Goal: Check status: Check status

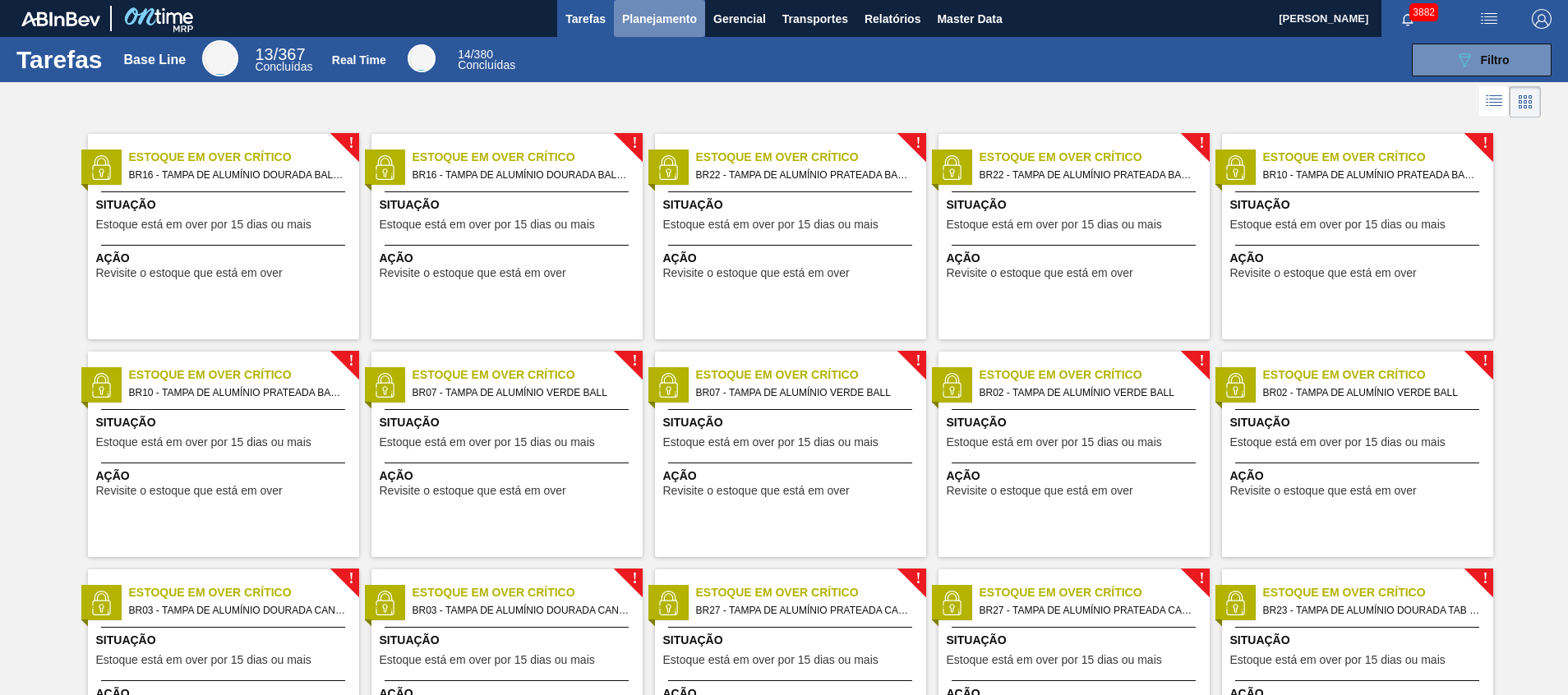
click at [652, 18] on span "Planejamento" at bounding box center [659, 19] width 75 height 20
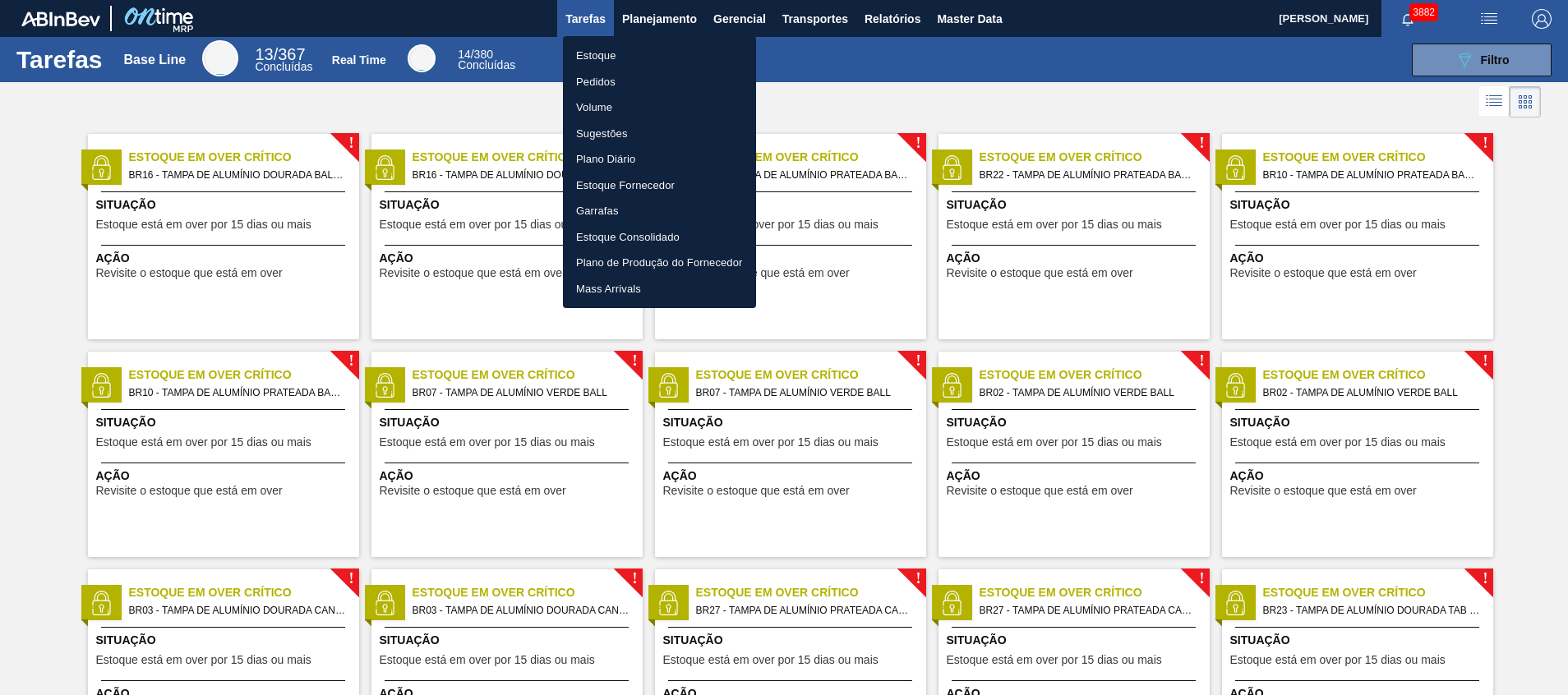
click at [633, 64] on li "Estoque" at bounding box center [659, 56] width 193 height 27
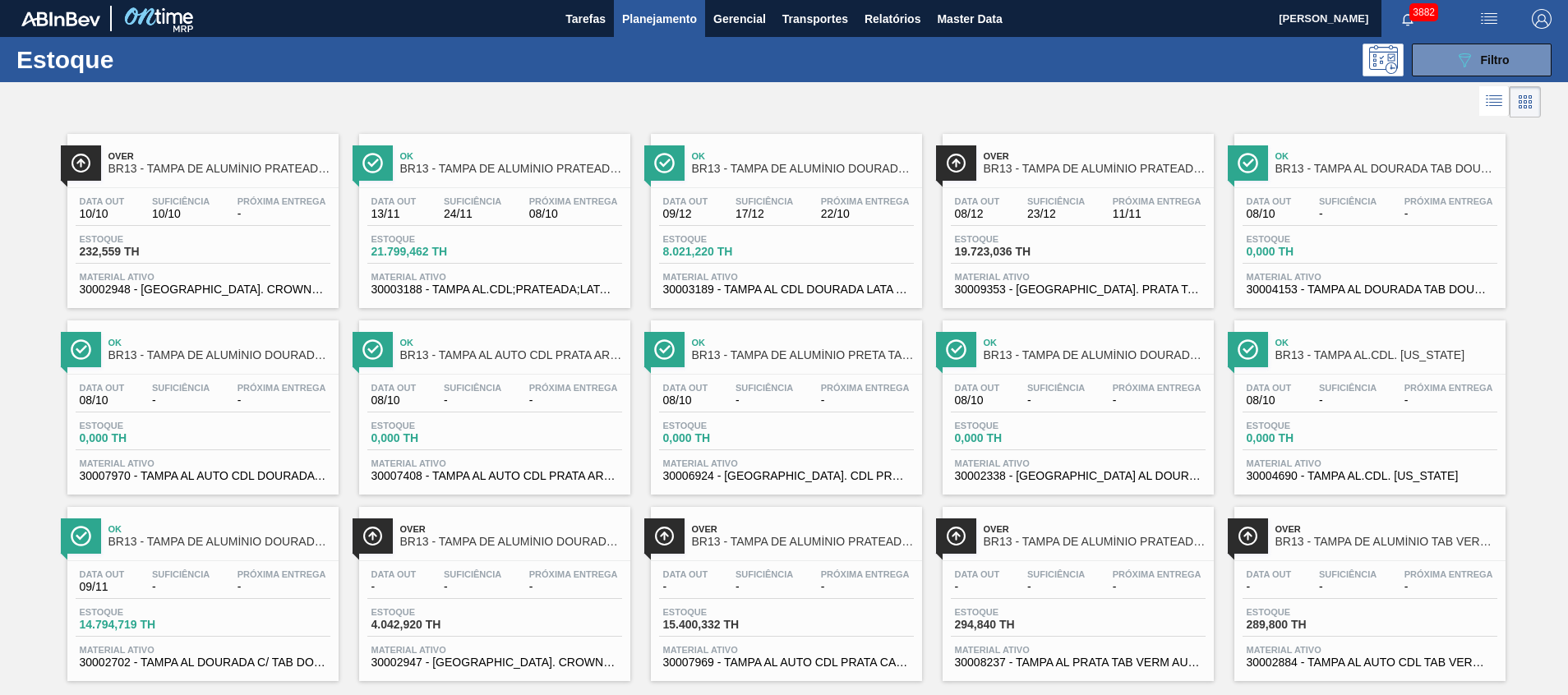
drag, startPoint x: 1460, startPoint y: 62, endPoint x: 1452, endPoint y: 82, distance: 21.5
click at [1460, 61] on icon "089F7B8B-B2A5-4AFE-B5C0-19BA573D28AC" at bounding box center [1464, 60] width 20 height 20
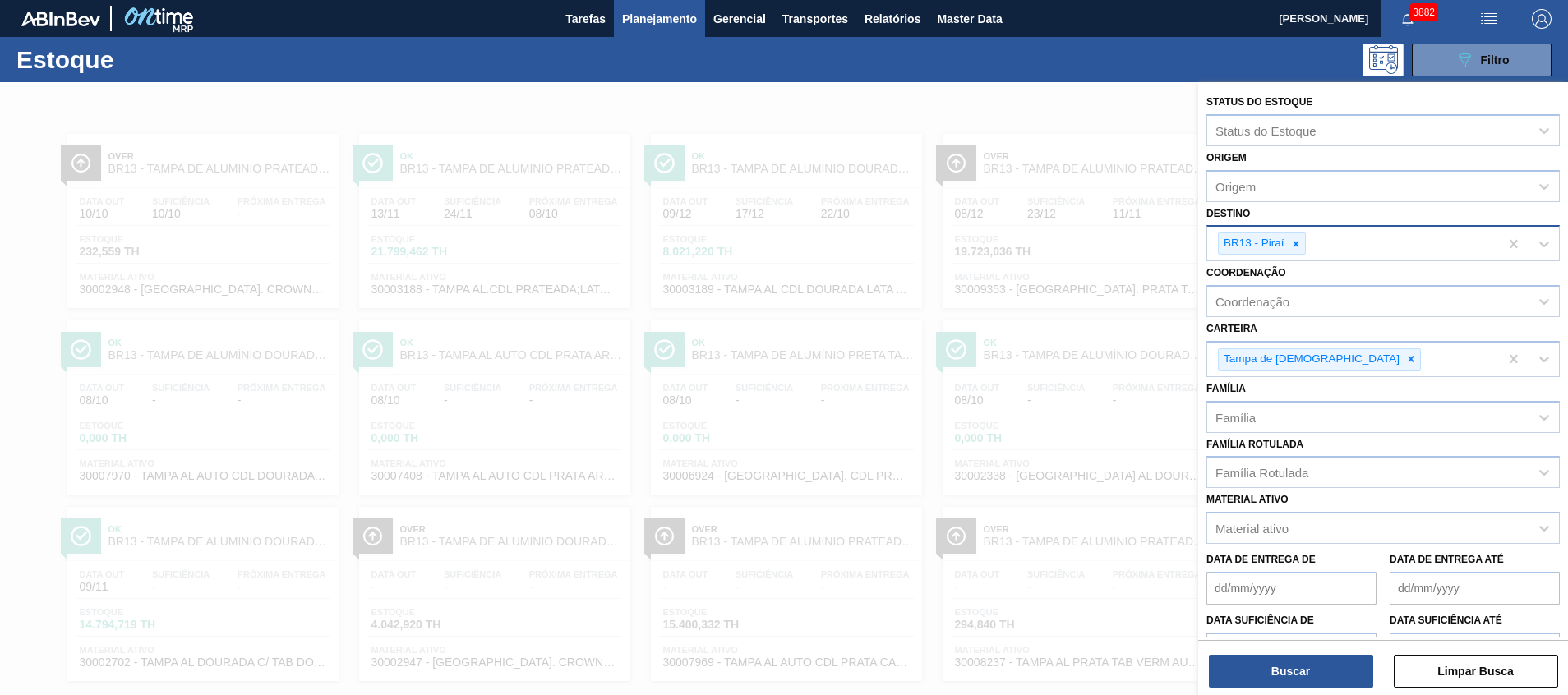
click at [1338, 237] on div "BR13 - Piraí" at bounding box center [1353, 243] width 292 height 33
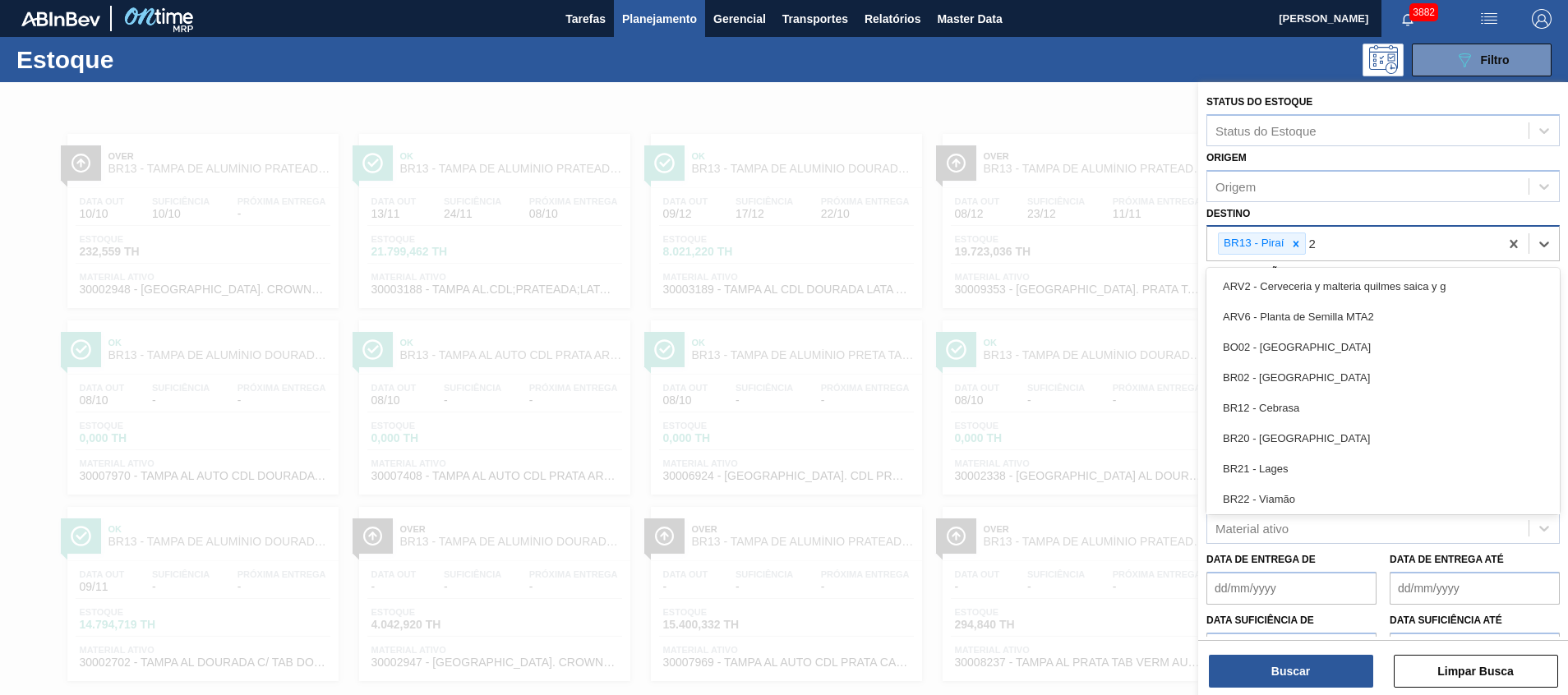
type input "26"
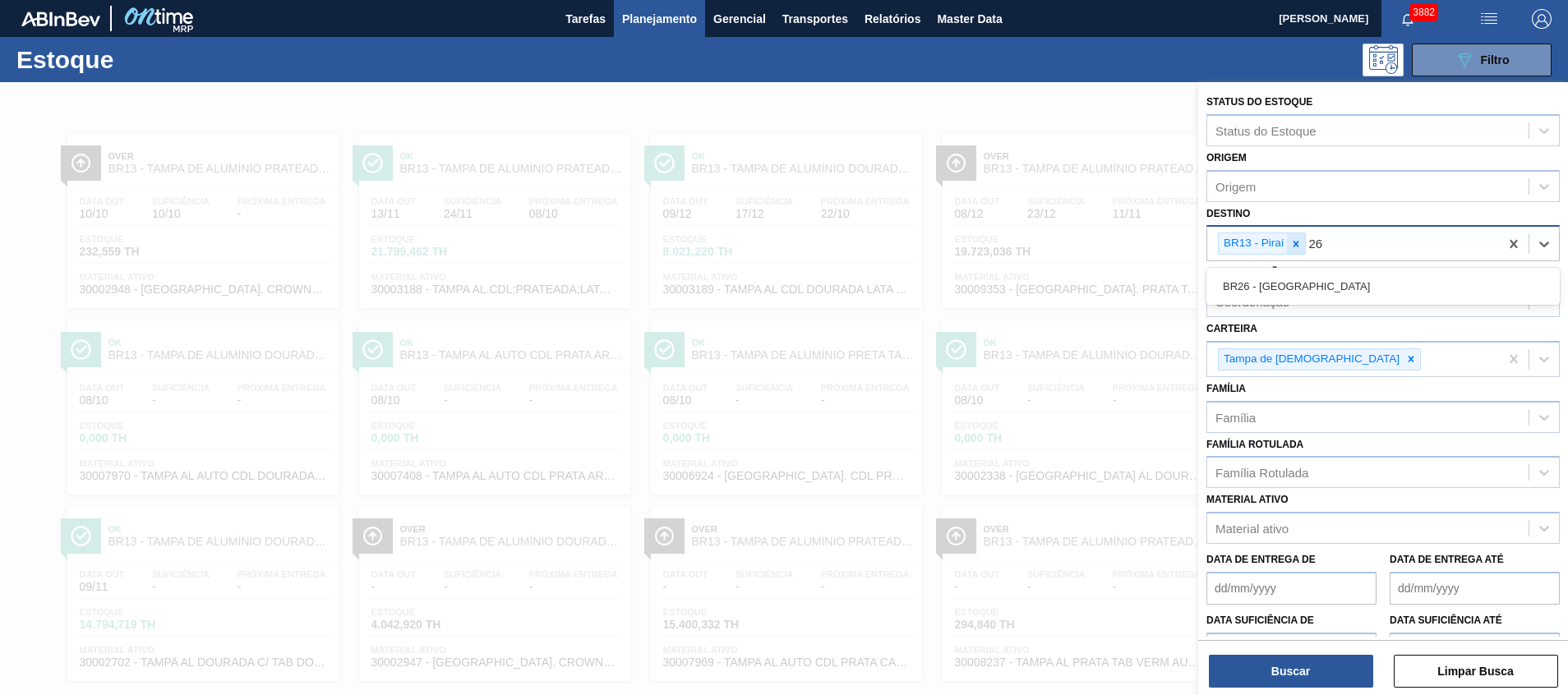
drag, startPoint x: 1309, startPoint y: 288, endPoint x: 1299, endPoint y: 247, distance: 42.2
click at [1309, 288] on div "BR26 - Uberlândia" at bounding box center [1384, 286] width 354 height 30
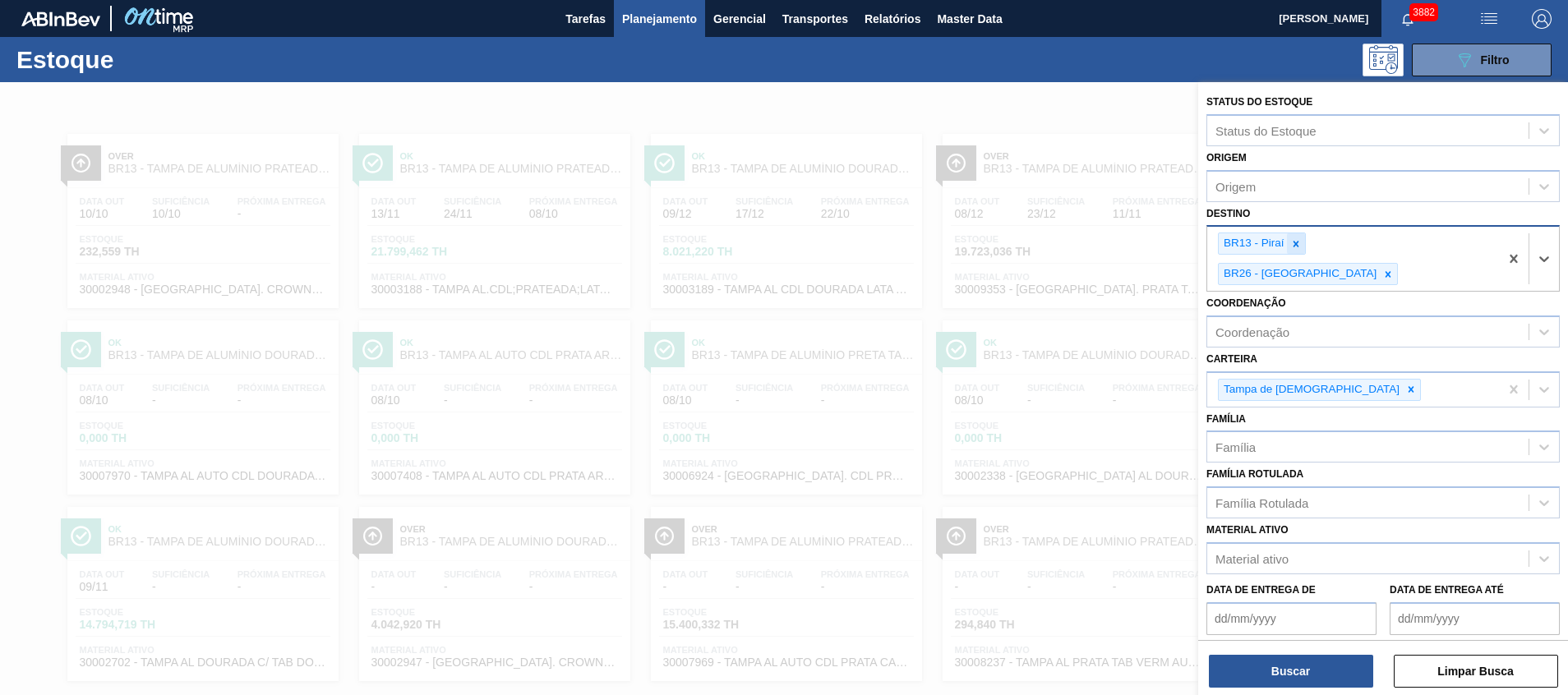
click at [1288, 245] on div at bounding box center [1296, 244] width 18 height 21
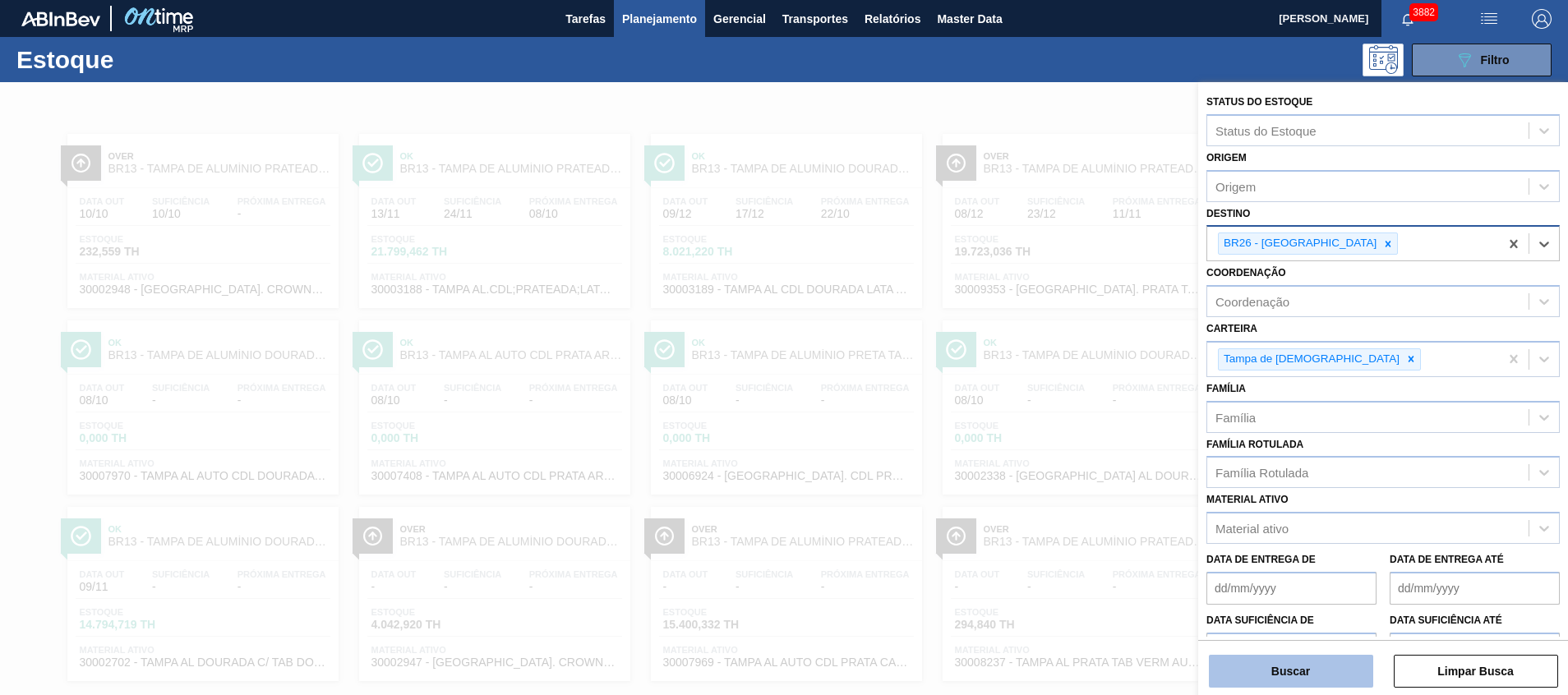
click at [1243, 672] on button "Buscar" at bounding box center [1291, 671] width 165 height 33
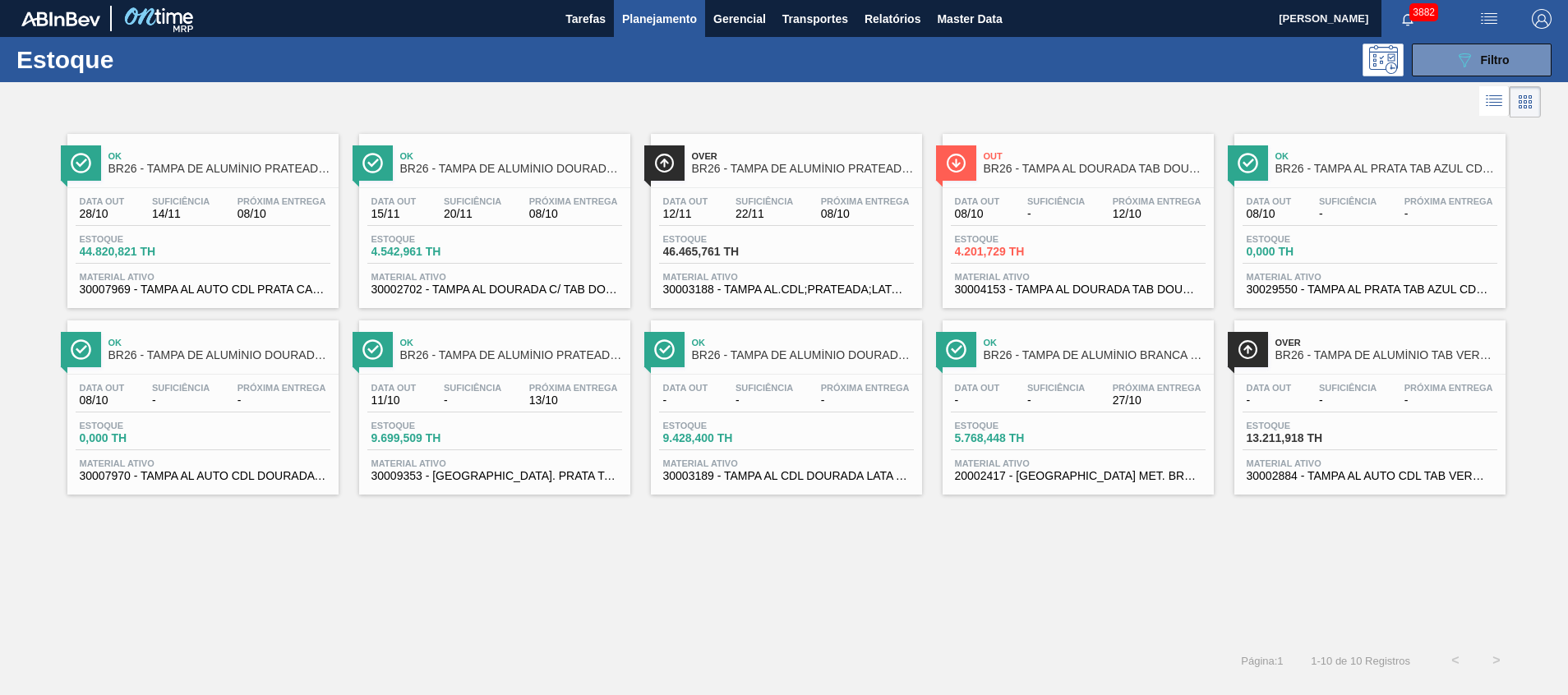
drag, startPoint x: 500, startPoint y: 280, endPoint x: 1080, endPoint y: 623, distance: 673.8
click at [1112, 649] on div "Página : 1 1 - 10 de 10 Registros < >" at bounding box center [759, 660] width 1518 height 41
click at [1452, 59] on button "089F7B8B-B2A5-4AFE-B5C0-19BA573D28AC Filtro" at bounding box center [1481, 60] width 140 height 33
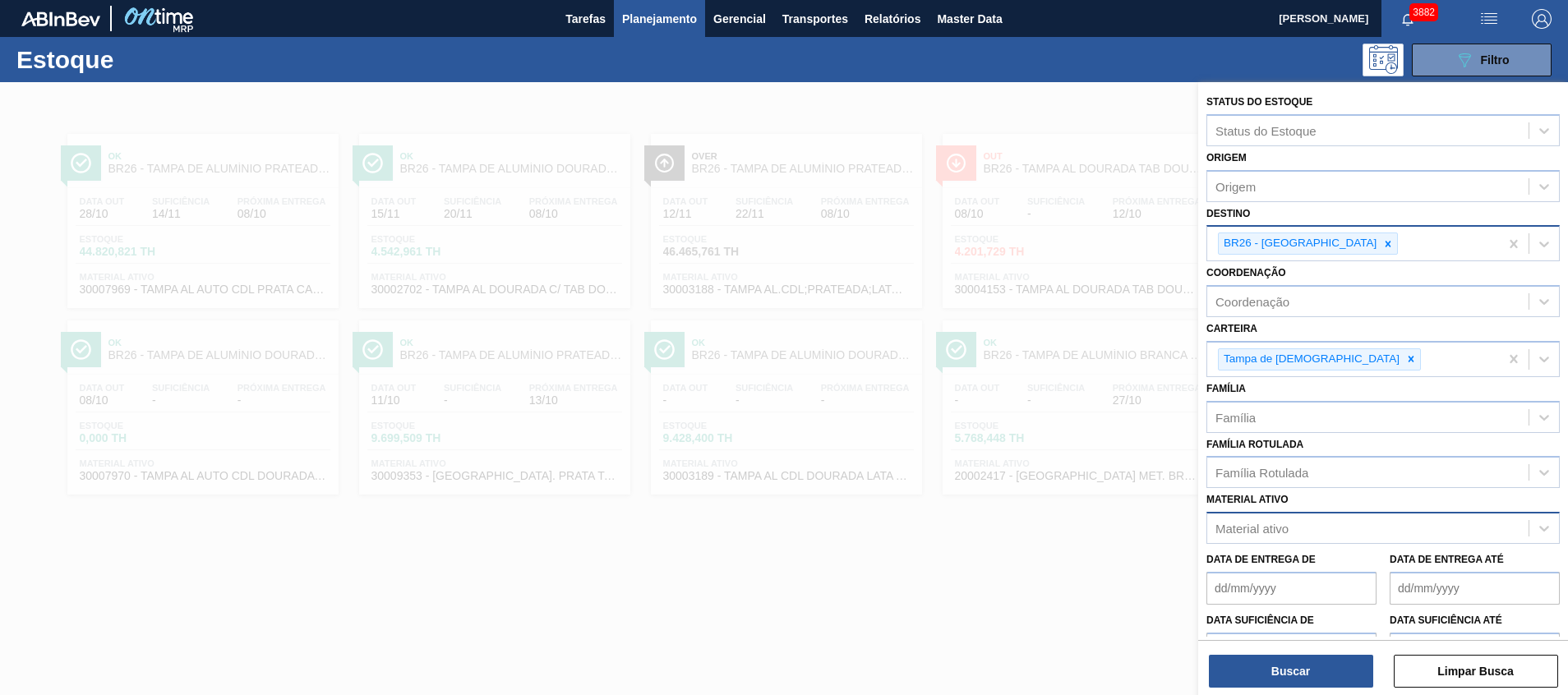
click at [1301, 530] on div "Material ativo" at bounding box center [1368, 529] width 321 height 24
paste ativo "30004153"
type ativo "30004153"
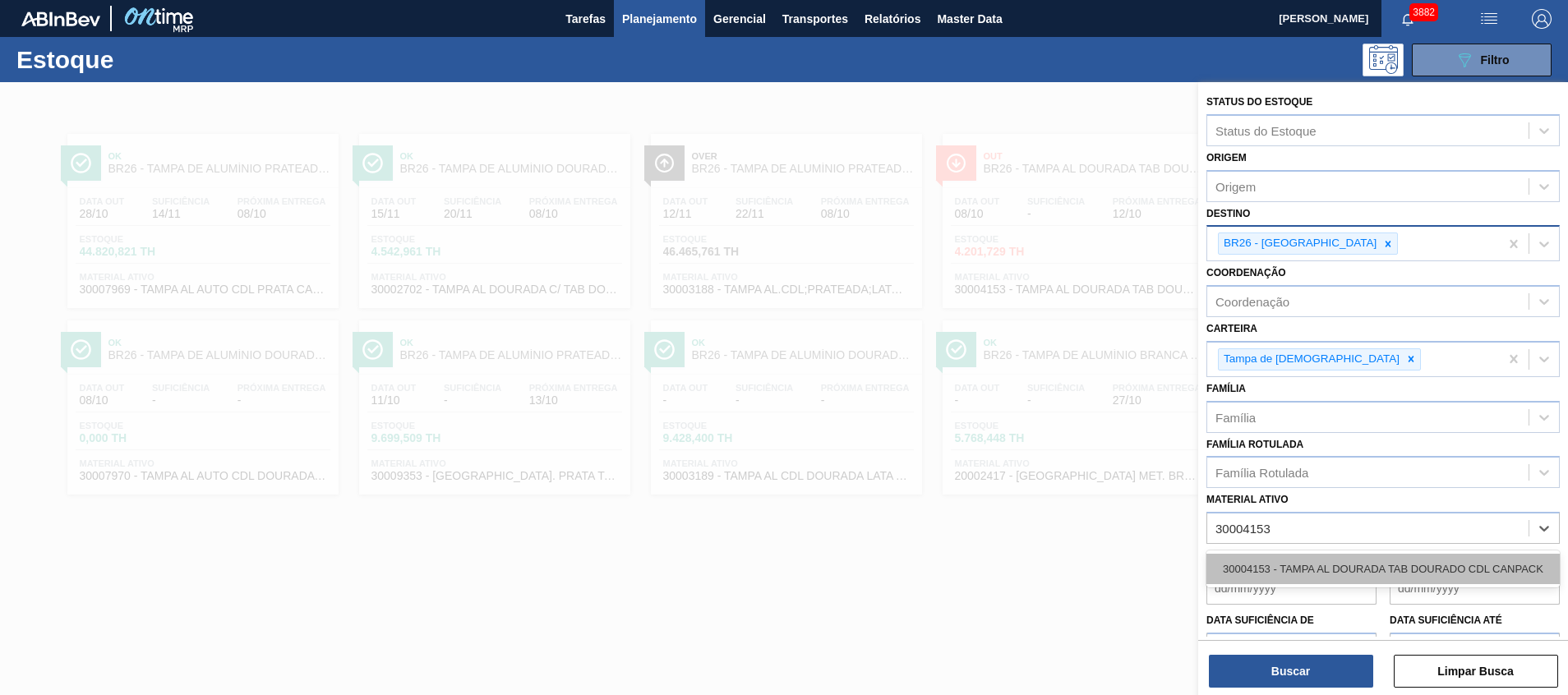
click at [1304, 564] on div "30004153 - TAMPA AL DOURADA TAB DOURADO CDL CANPACK" at bounding box center [1384, 570] width 354 height 30
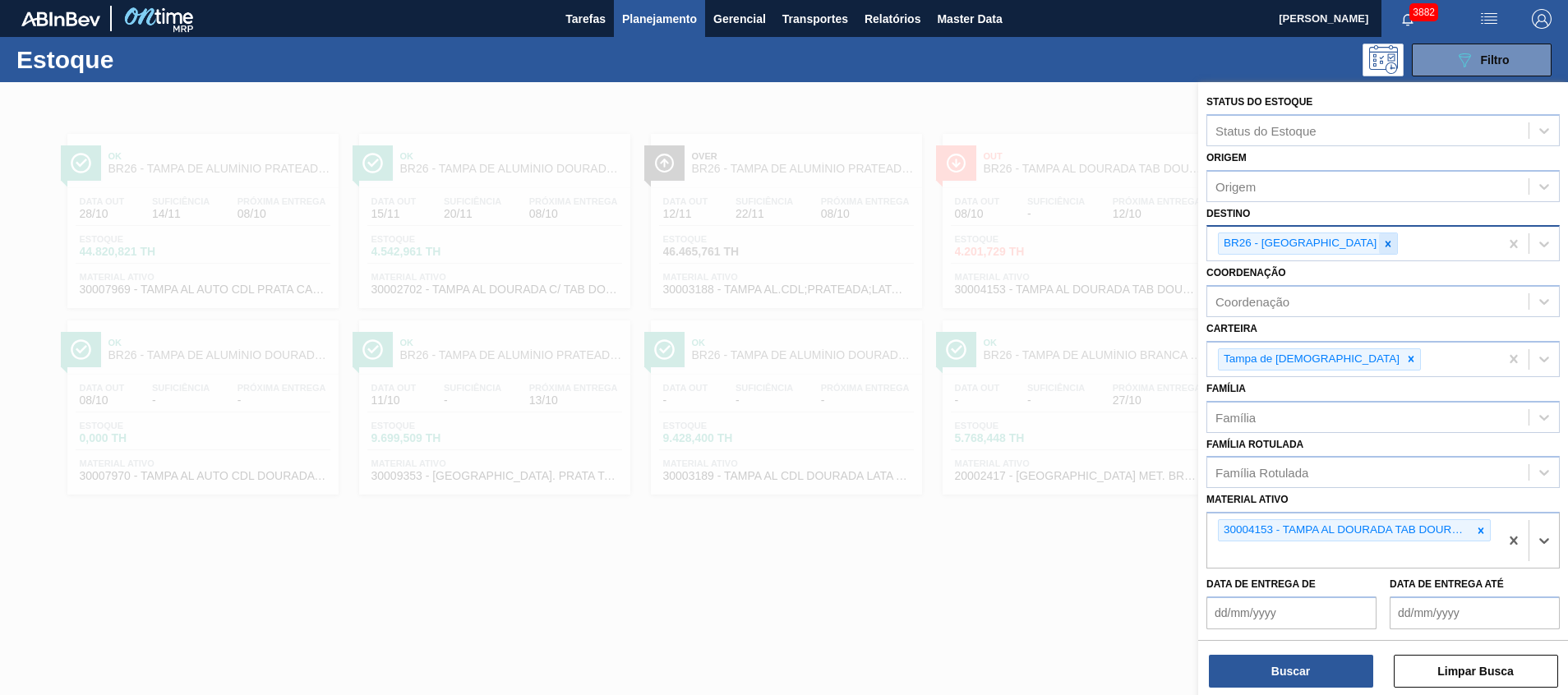
click at [1383, 245] on icon at bounding box center [1388, 244] width 11 height 11
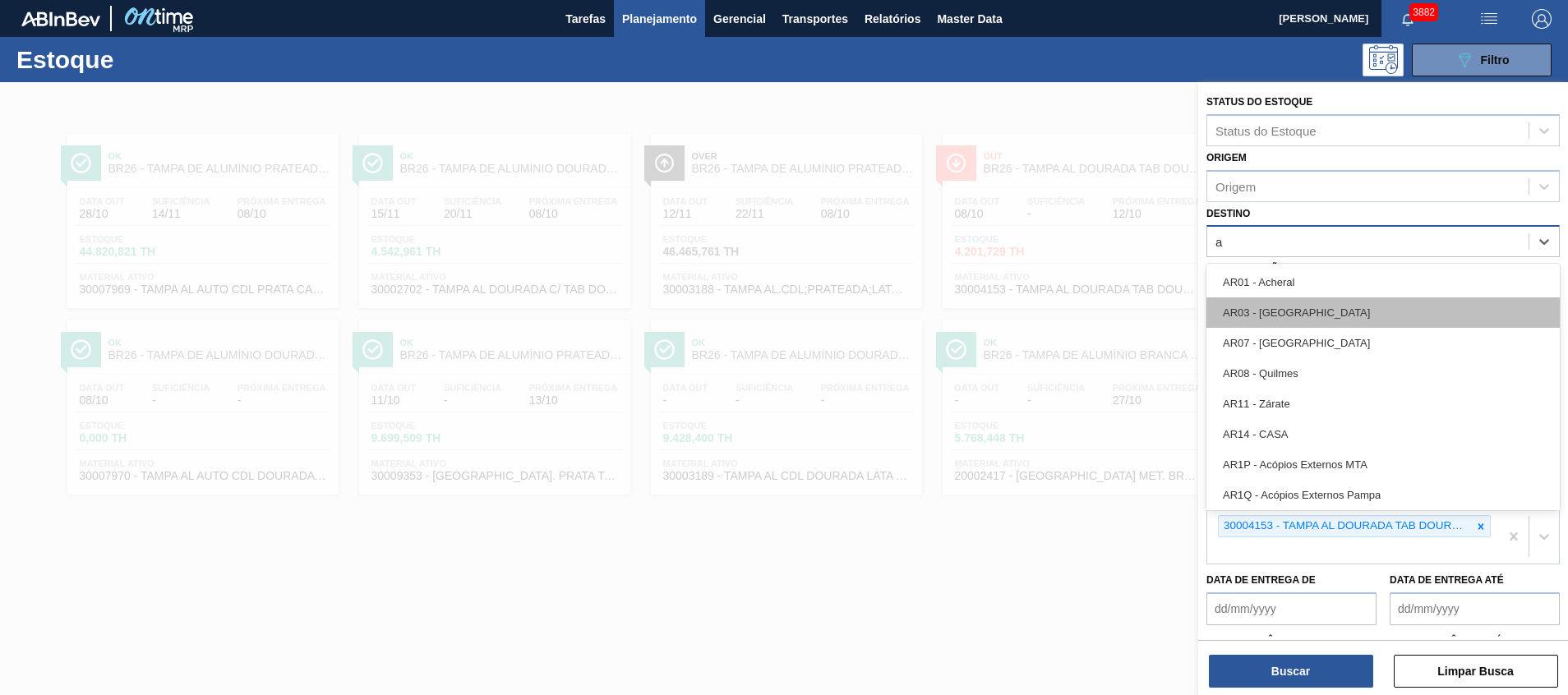
type input "aq"
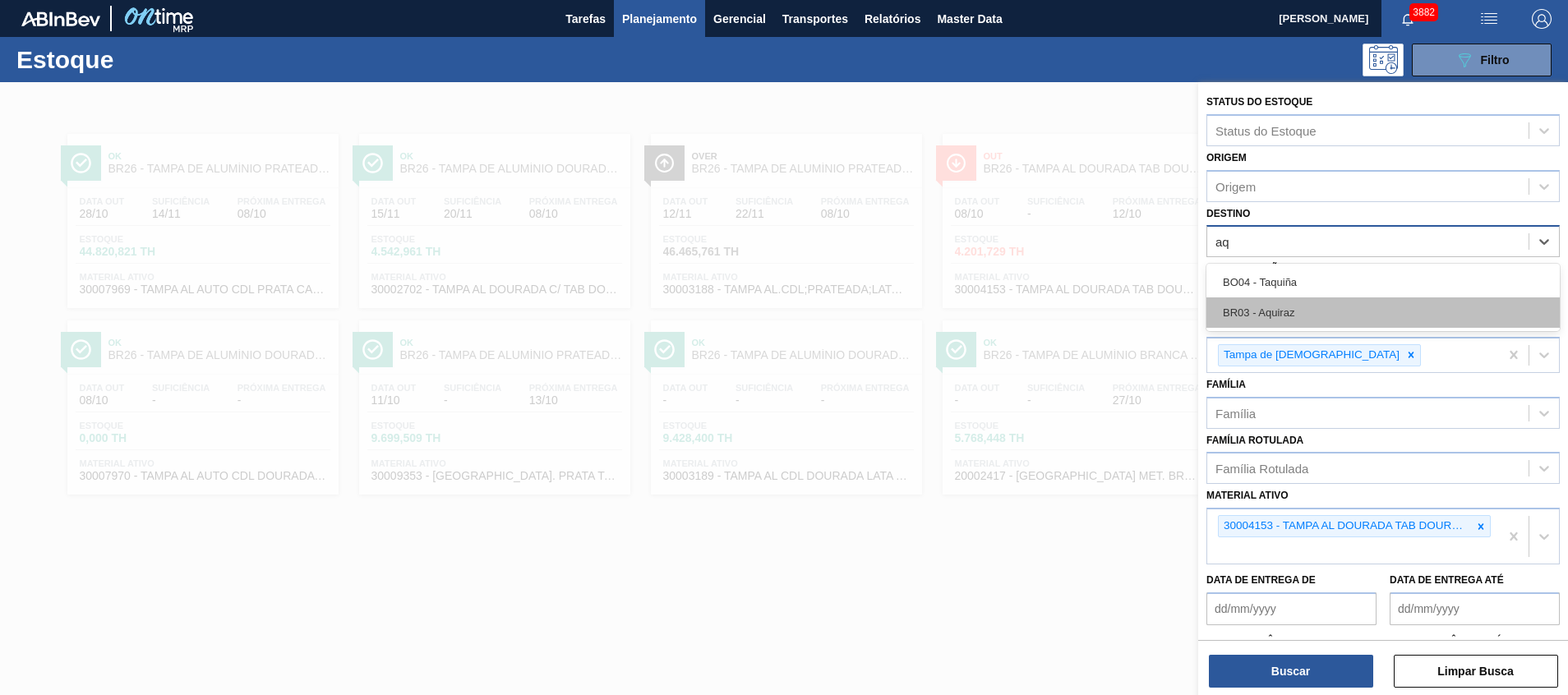
click at [1307, 316] on div "BR03 - Aquiraz" at bounding box center [1384, 313] width 354 height 30
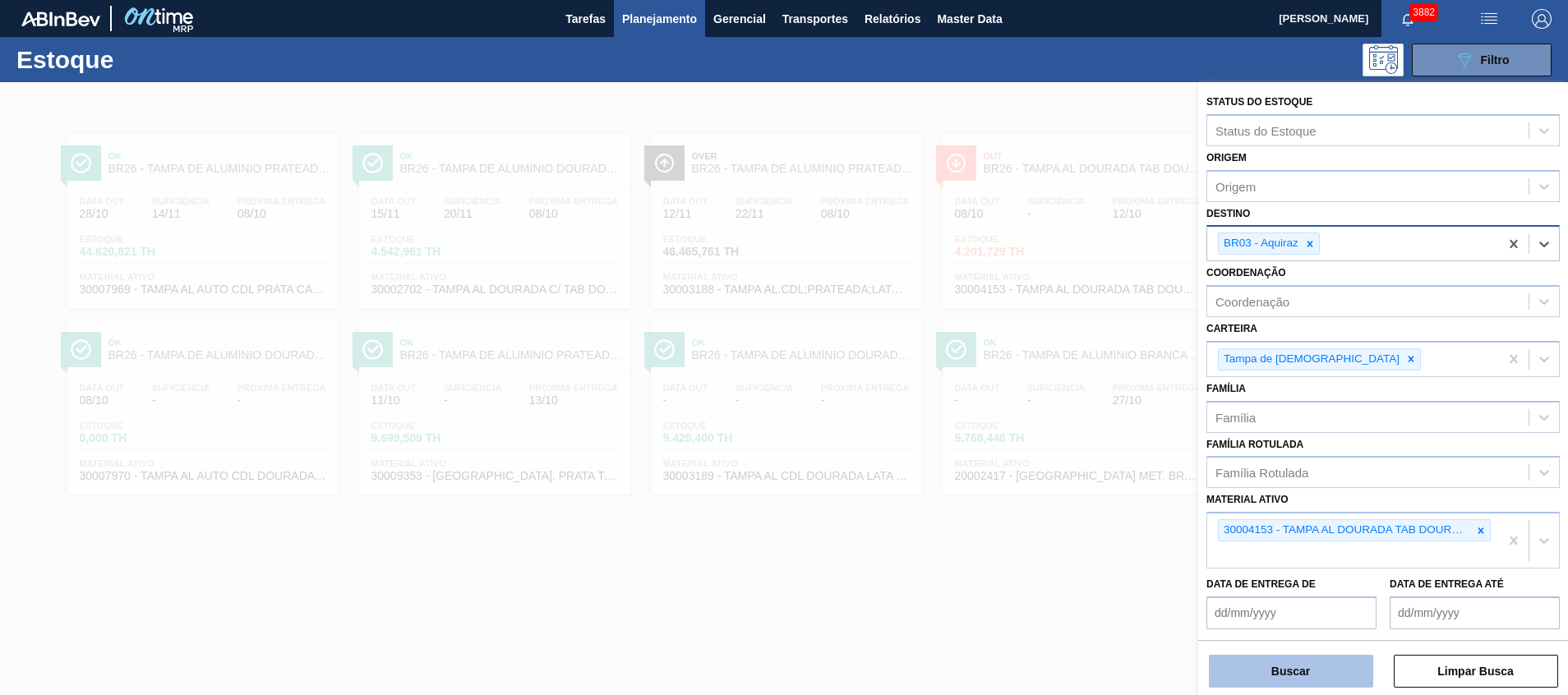
click at [1302, 669] on button "Buscar" at bounding box center [1291, 671] width 165 height 33
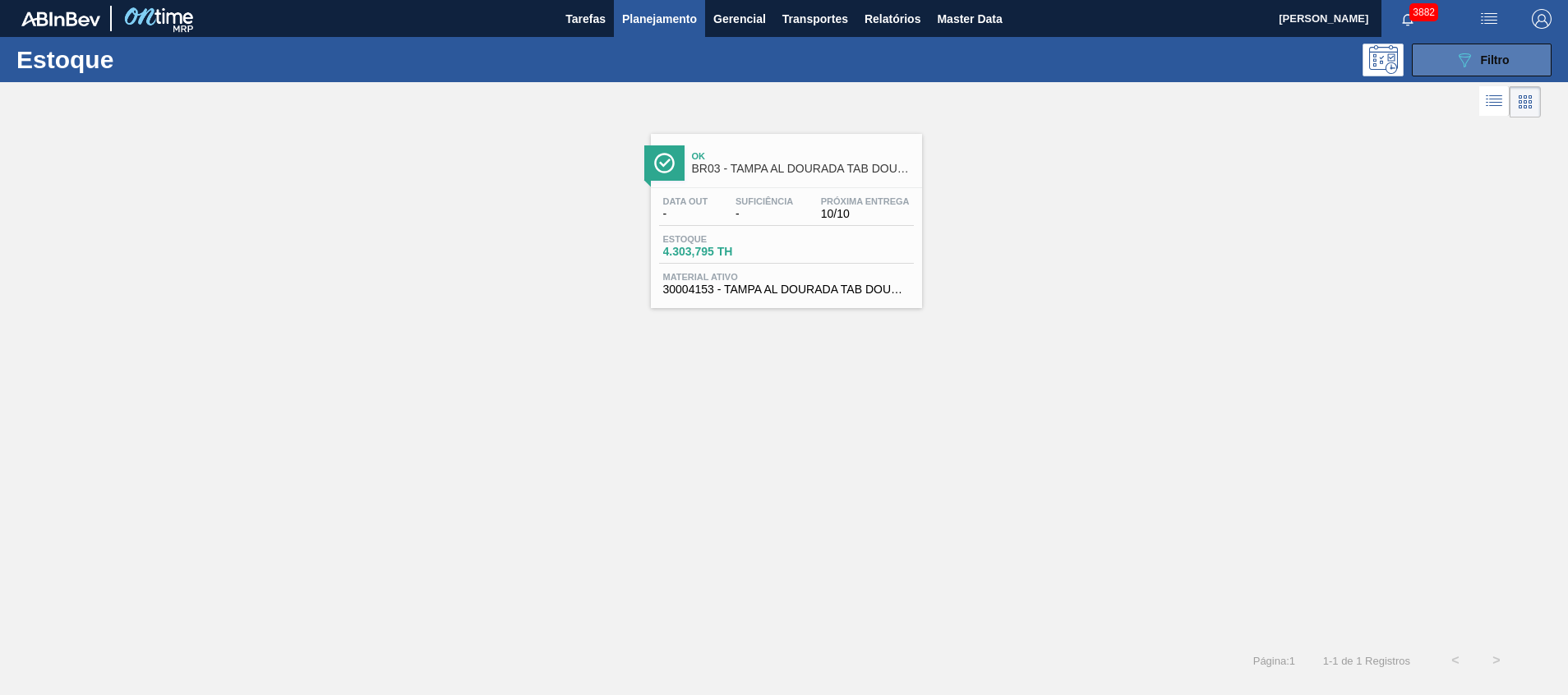
click at [1423, 75] on button "089F7B8B-B2A5-4AFE-B5C0-19BA573D28AC Filtro" at bounding box center [1481, 60] width 140 height 33
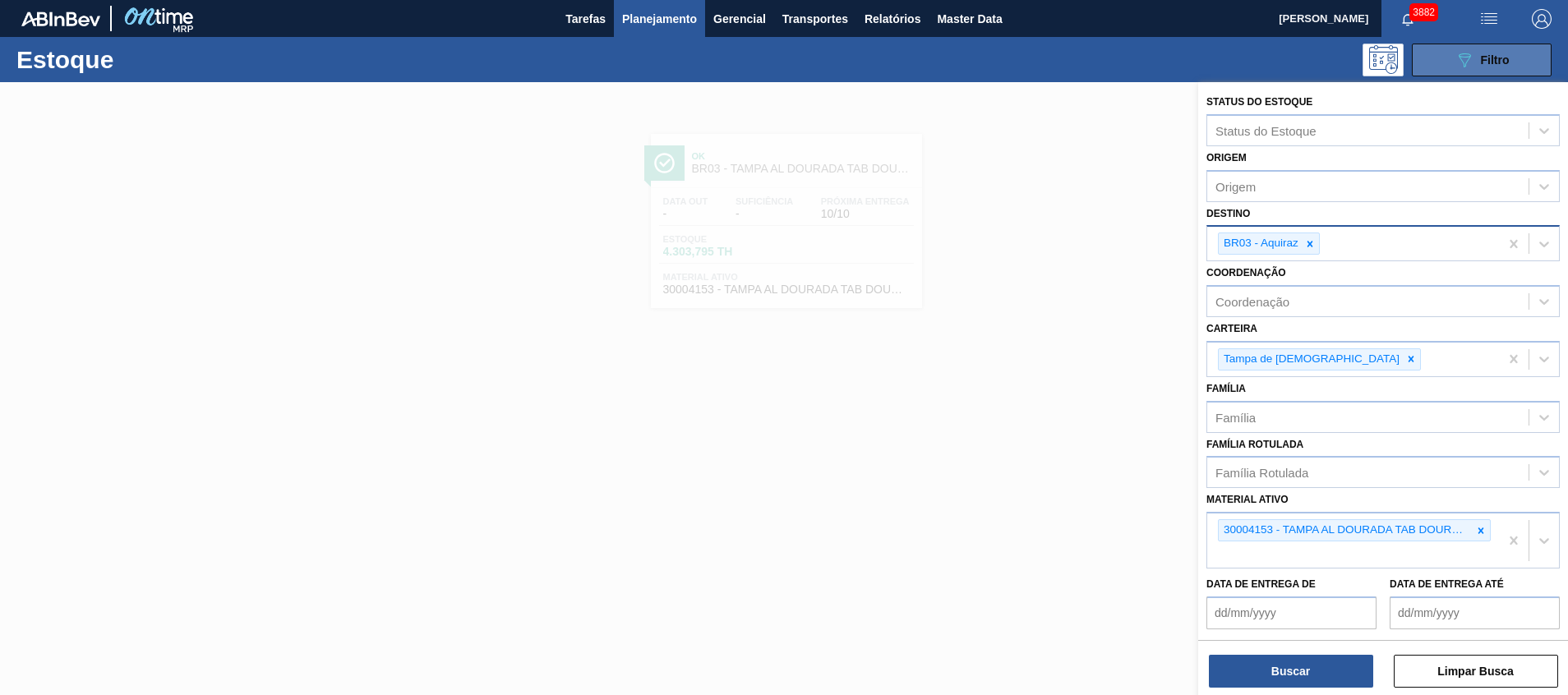
click at [1431, 58] on button "089F7B8B-B2A5-4AFE-B5C0-19BA573D28AC Filtro" at bounding box center [1481, 60] width 140 height 33
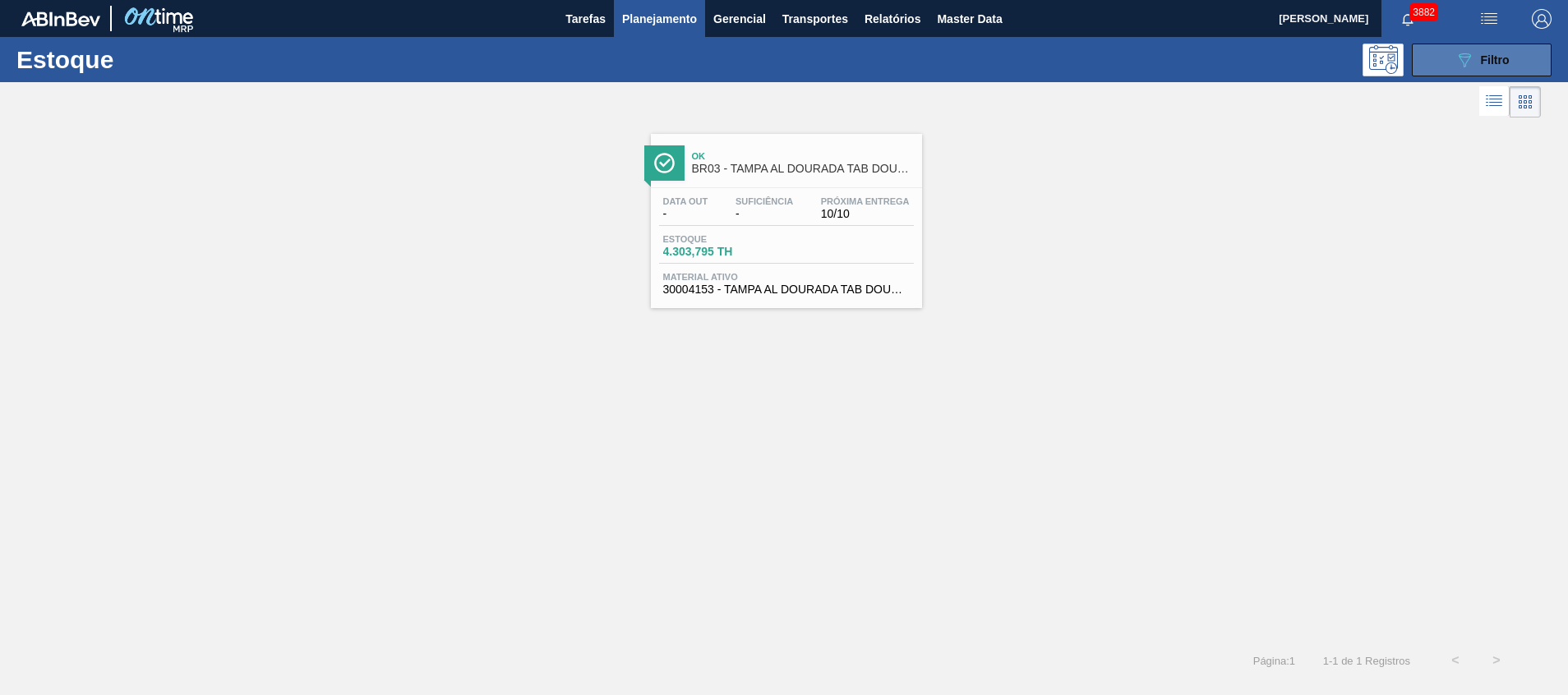
click at [1452, 68] on button "089F7B8B-B2A5-4AFE-B5C0-19BA573D28AC Filtro" at bounding box center [1481, 60] width 140 height 33
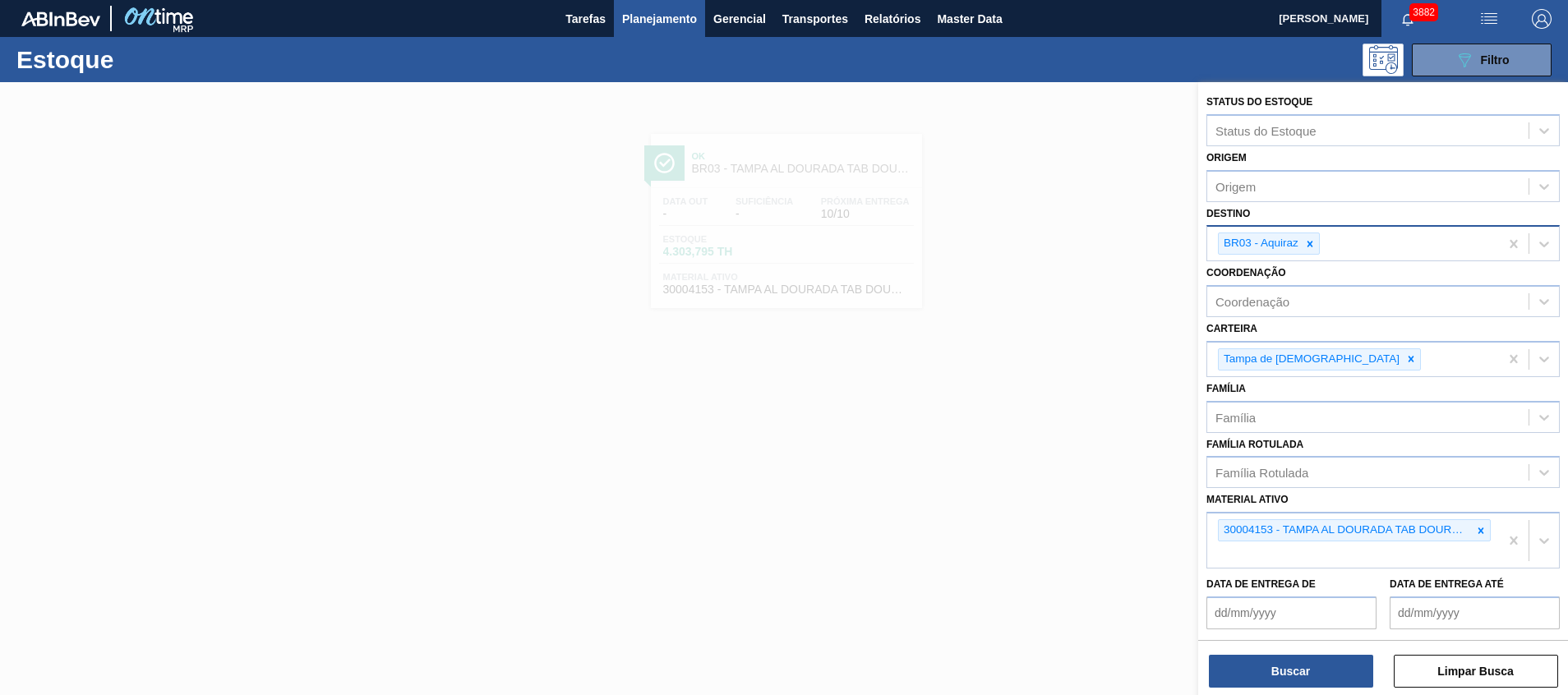
click at [1380, 248] on div "BR03 - Aquiraz" at bounding box center [1353, 243] width 292 height 33
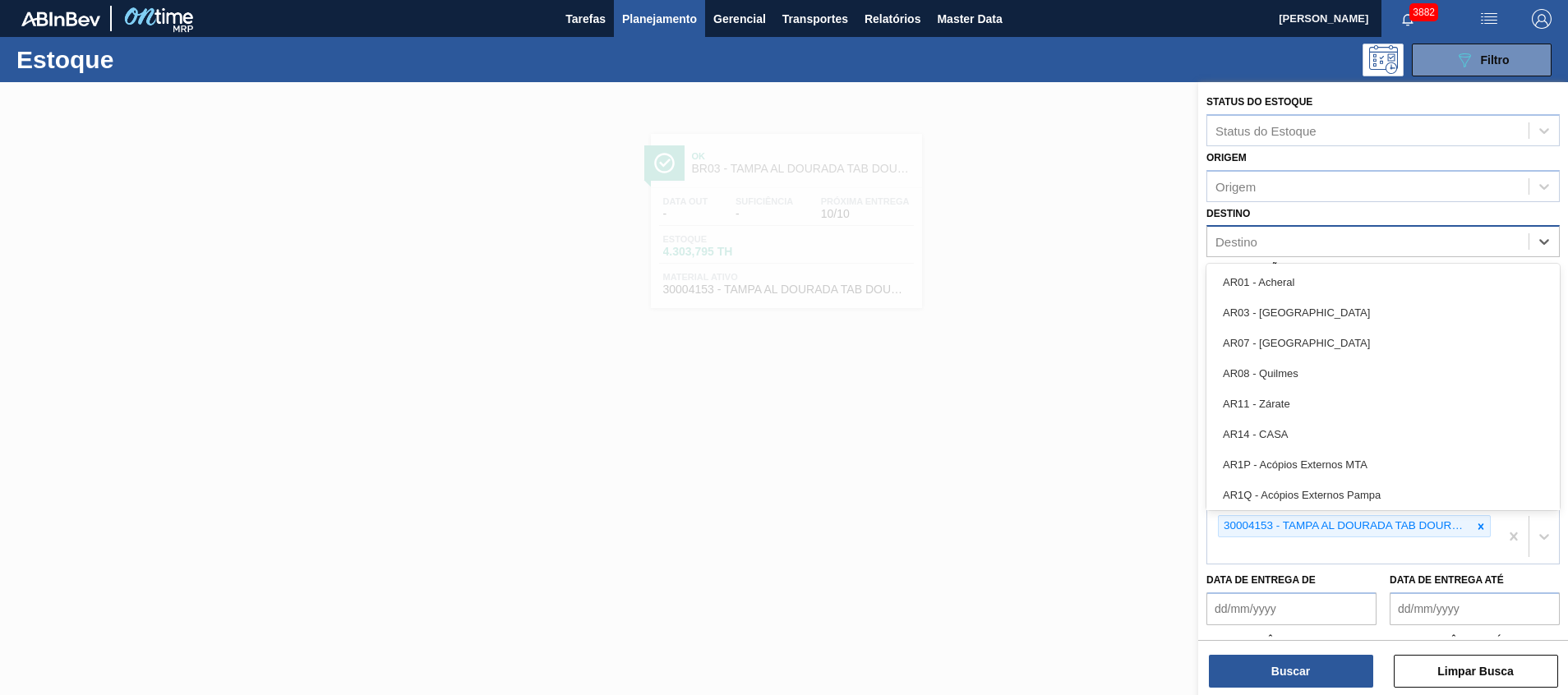
type input "11"
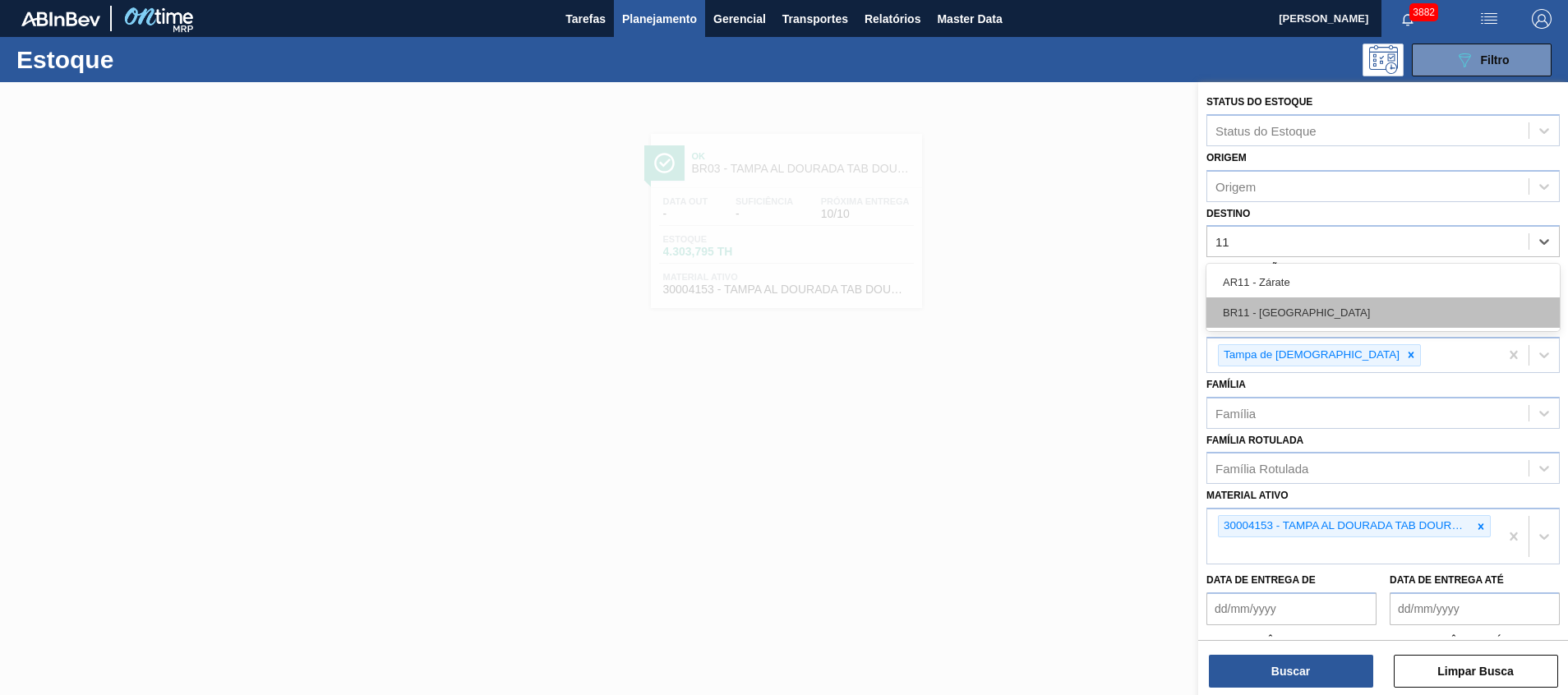
click at [1306, 306] on div "BR11 - São Luís" at bounding box center [1384, 313] width 354 height 30
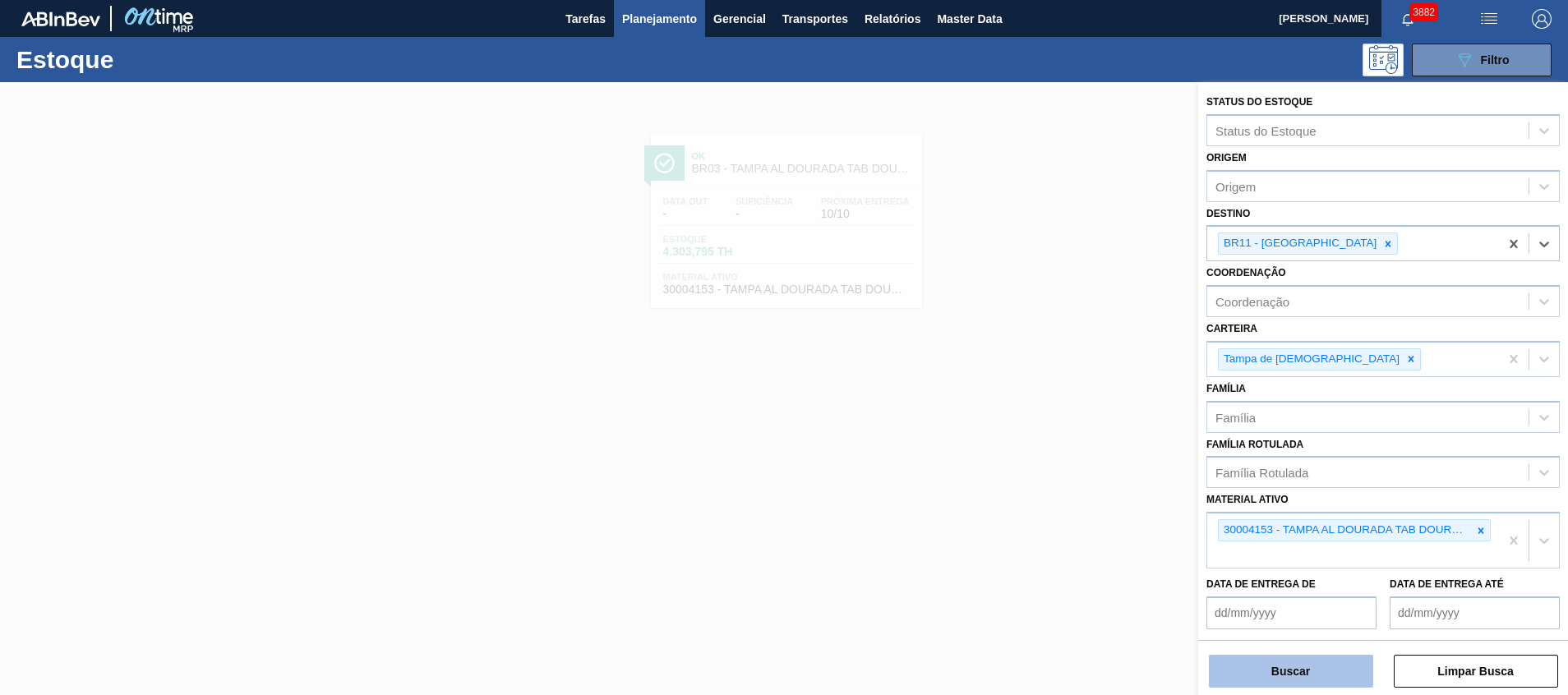
click at [1268, 666] on button "Buscar" at bounding box center [1291, 671] width 165 height 33
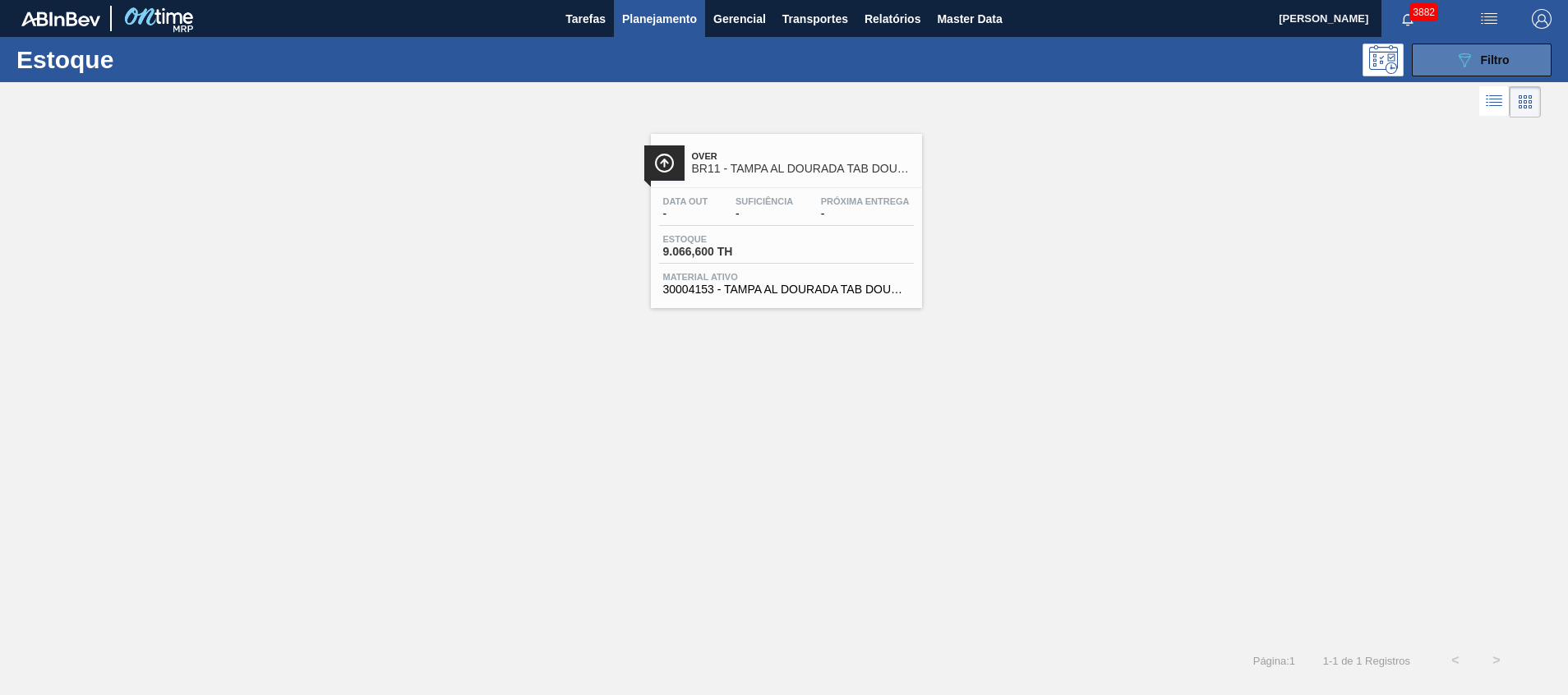
click at [1445, 60] on button "089F7B8B-B2A5-4AFE-B5C0-19BA573D28AC Filtro" at bounding box center [1481, 60] width 140 height 33
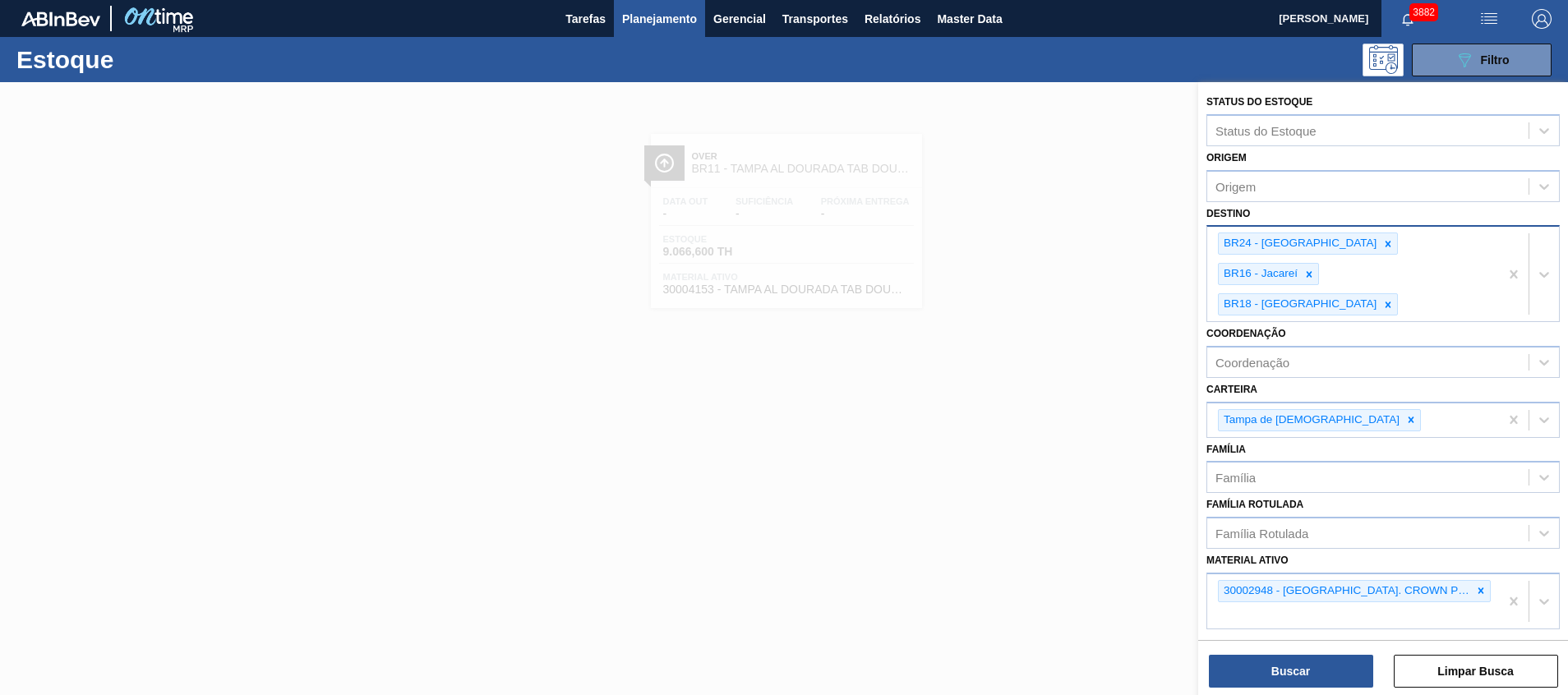
click at [1403, 272] on div "BR24 - Ponta Grossa BR16 - Jacareí BR18 - Pernambuco" at bounding box center [1353, 274] width 292 height 94
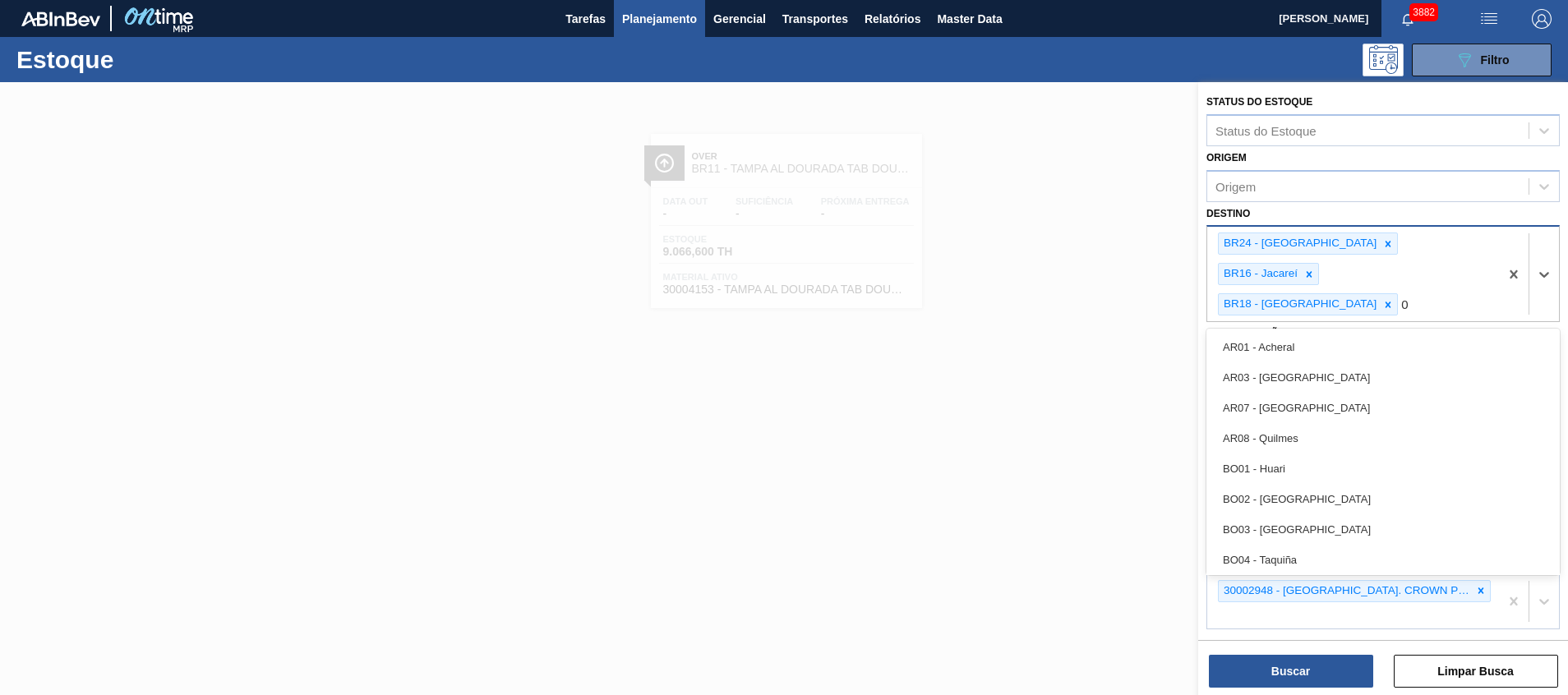
type input "08"
drag, startPoint x: 1349, startPoint y: 371, endPoint x: 1334, endPoint y: 402, distance: 34.4
click at [1349, 393] on div "BR08 - Teresina" at bounding box center [1384, 408] width 354 height 30
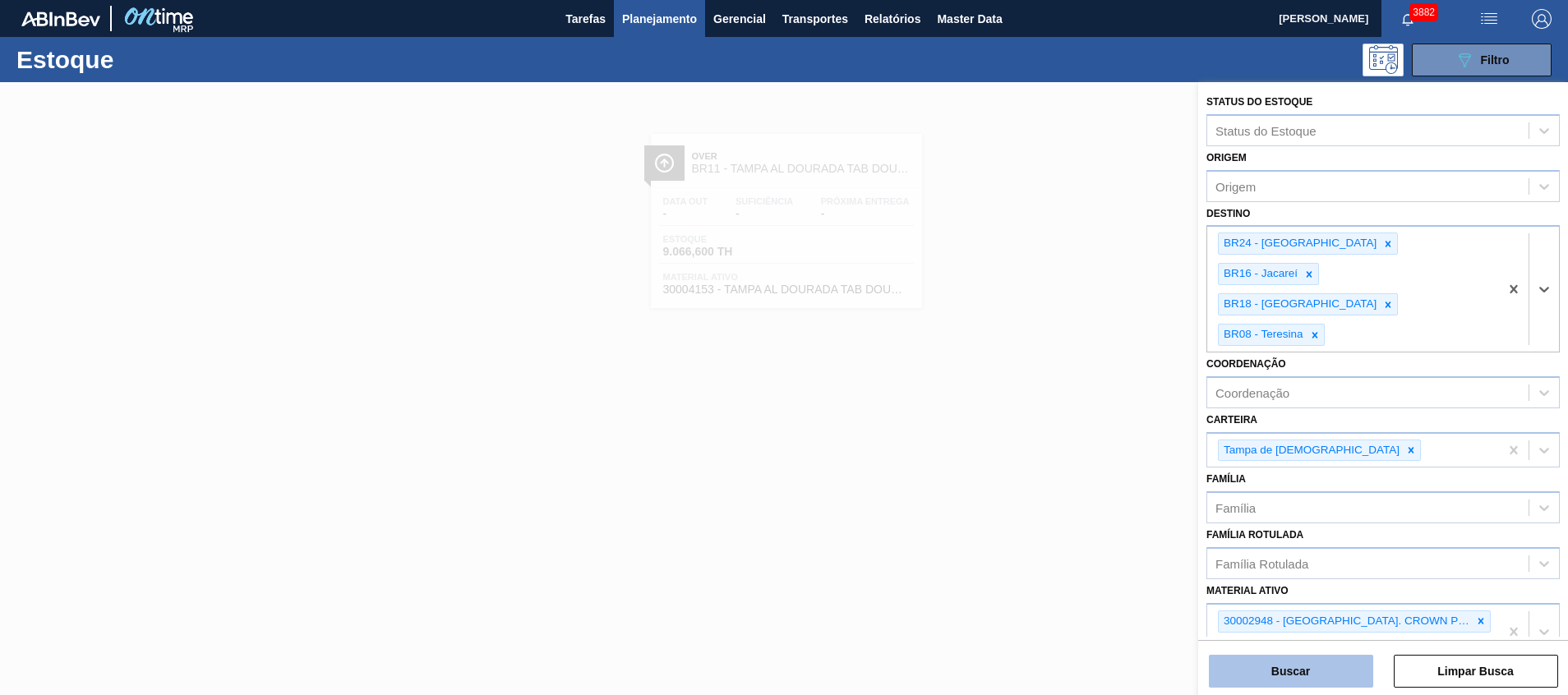
click at [1305, 660] on button "Buscar" at bounding box center [1291, 671] width 165 height 33
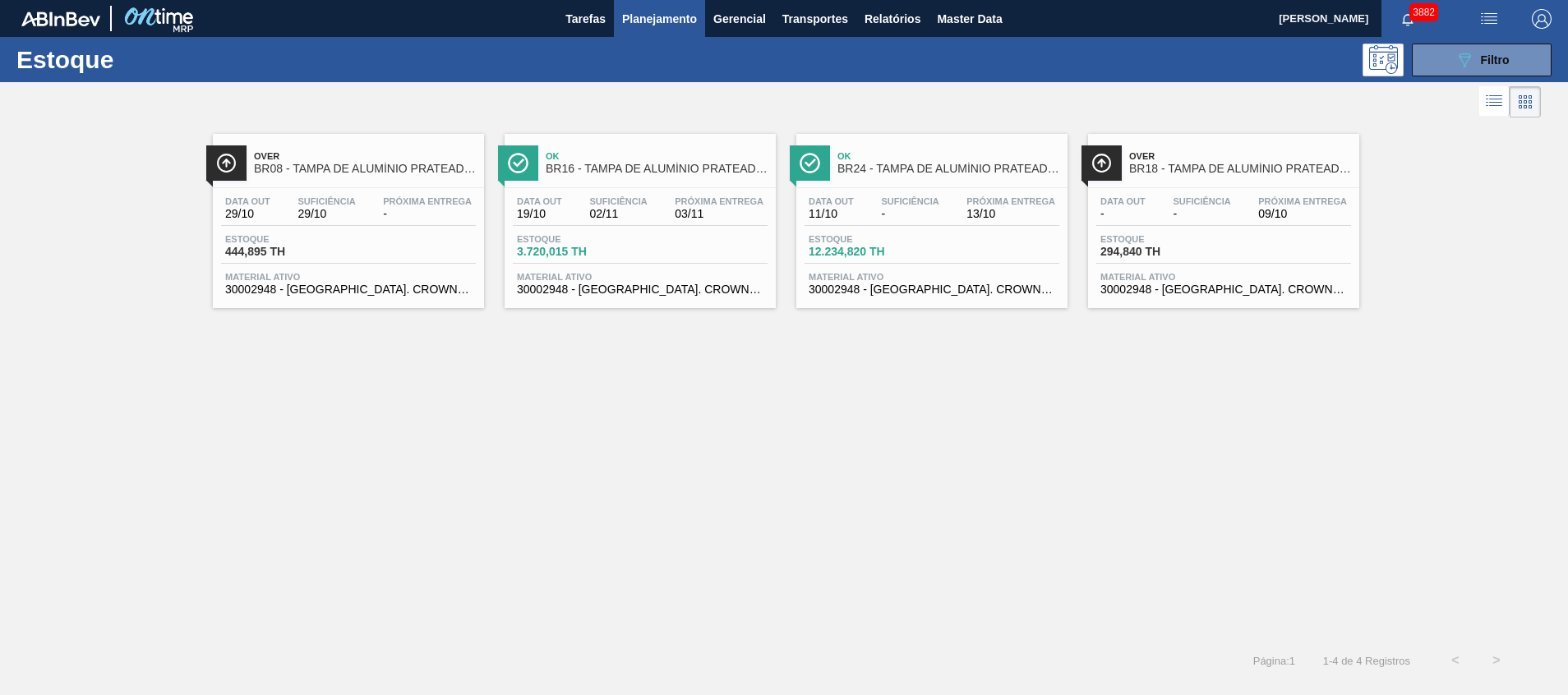
drag, startPoint x: 1490, startPoint y: 68, endPoint x: 1473, endPoint y: 77, distance: 19.2
click at [1490, 67] on div "089F7B8B-B2A5-4AFE-B5C0-19BA573D28AC Filtro" at bounding box center [1482, 60] width 55 height 20
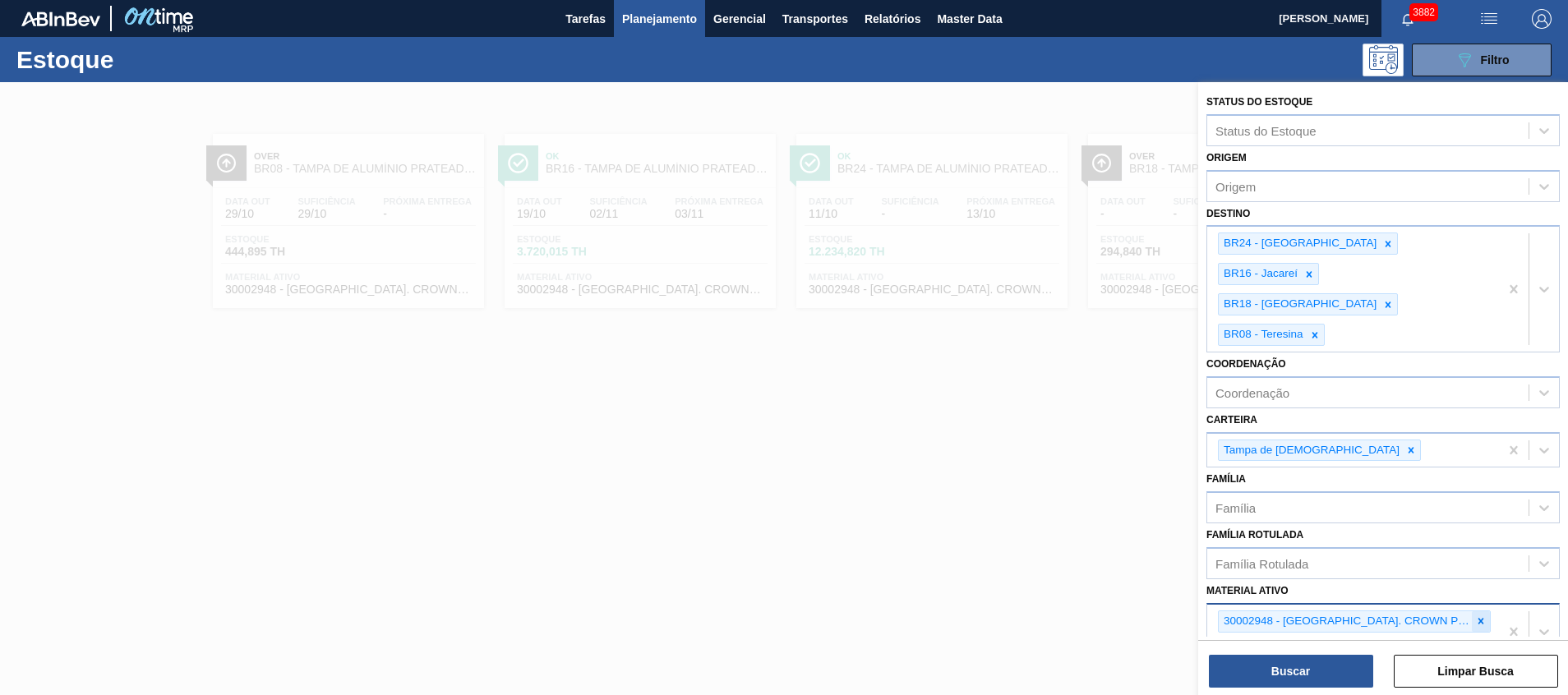
click at [1476, 615] on icon at bounding box center [1481, 621] width 11 height 11
click at [1325, 324] on div at bounding box center [1315, 335] width 18 height 21
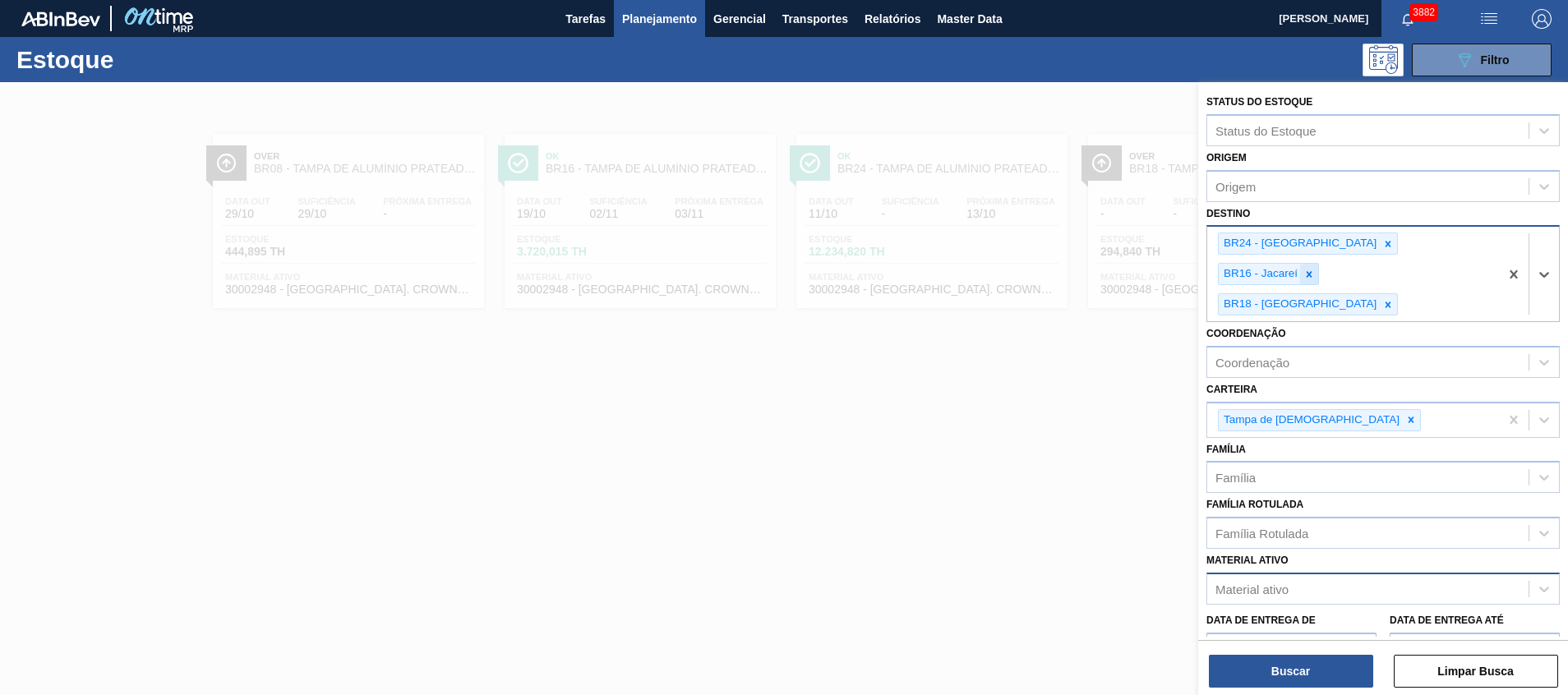
click at [1315, 269] on icon at bounding box center [1309, 275] width 11 height 11
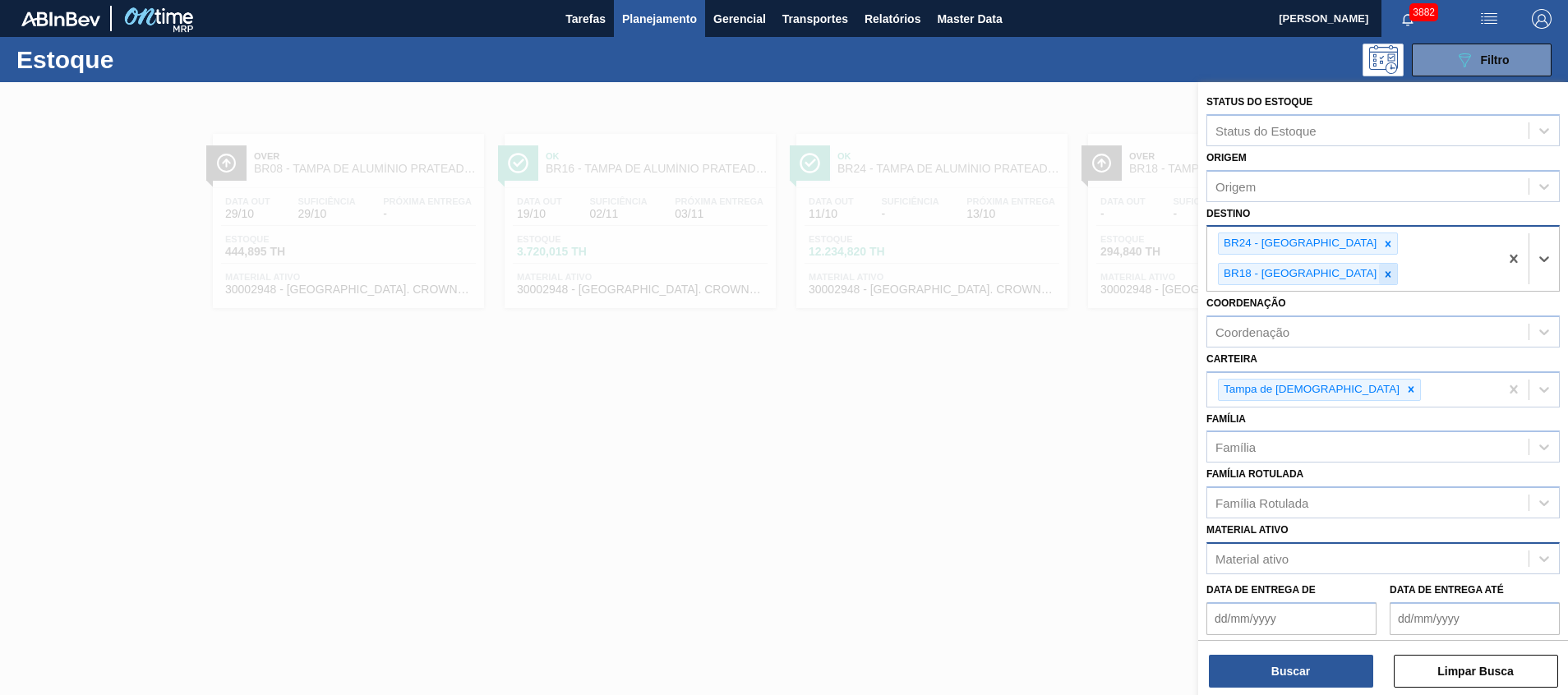
click at [1394, 269] on icon at bounding box center [1388, 275] width 11 height 11
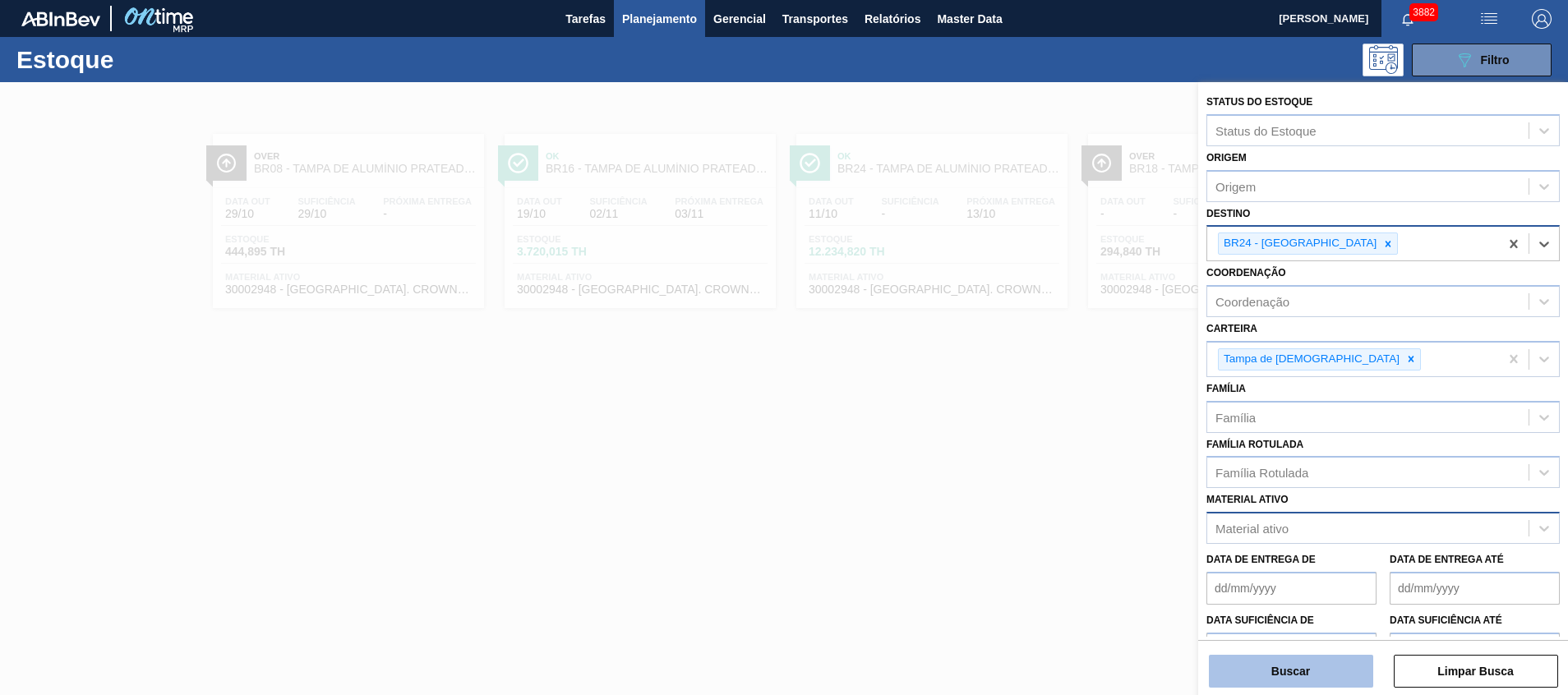
click at [1309, 666] on button "Buscar" at bounding box center [1291, 671] width 165 height 33
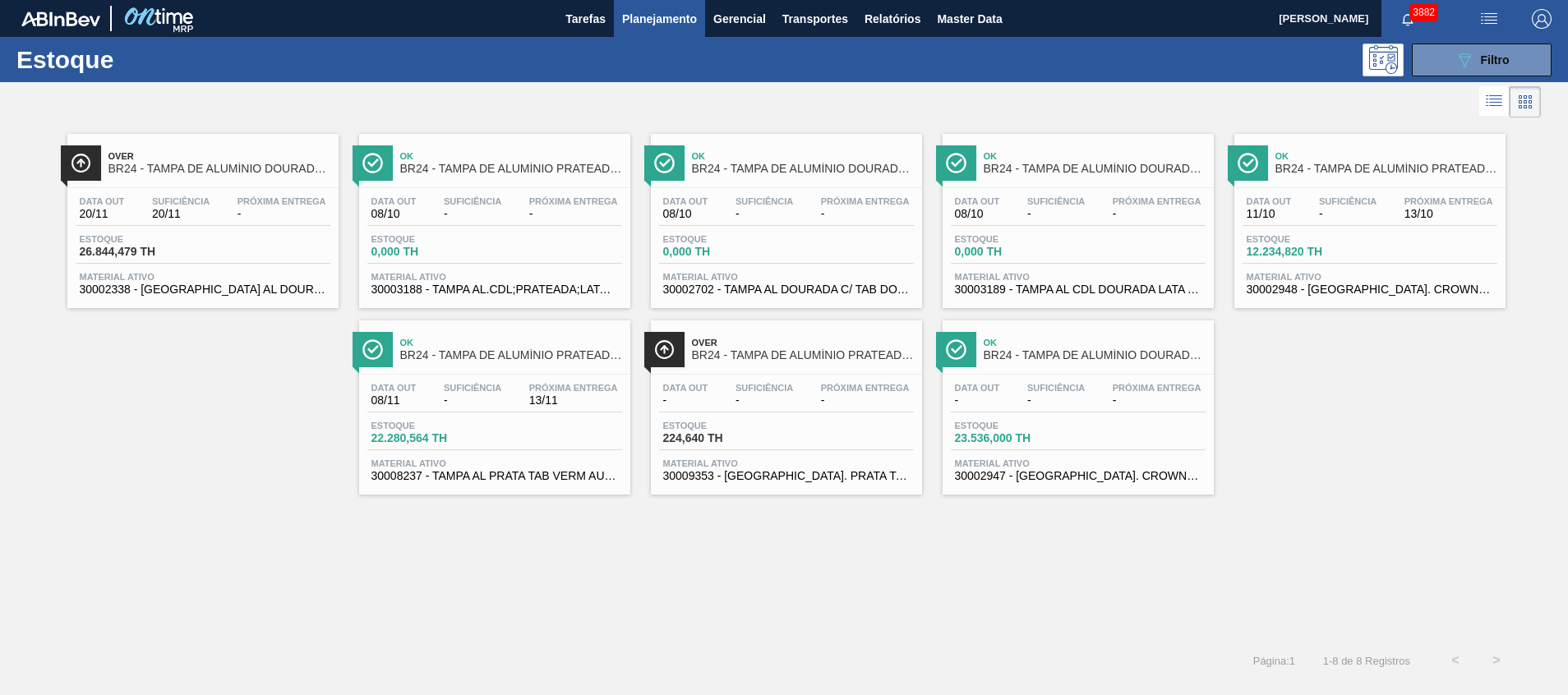
drag, startPoint x: 807, startPoint y: 475, endPoint x: 1240, endPoint y: 530, distance: 436.5
click at [1248, 547] on div "Over BR24 - TAMPA DE ALUMÍNIO DOURADA TAB DOURADO CROWN Data out 20/11 Suficiên…" at bounding box center [784, 380] width 1568 height 518
click at [1500, 47] on button "089F7B8B-B2A5-4AFE-B5C0-19BA573D28AC Filtro" at bounding box center [1481, 60] width 140 height 33
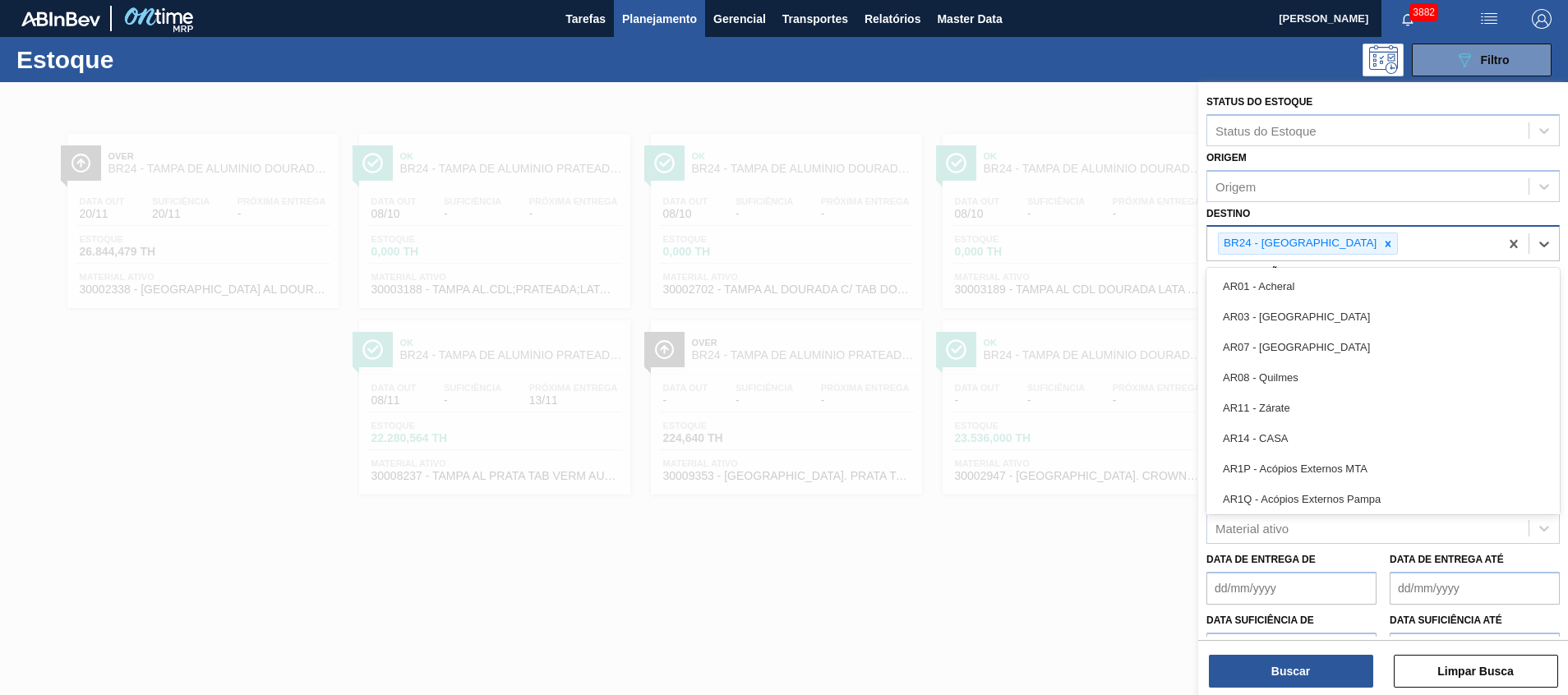
click at [1328, 234] on div "BR24 - Ponta Grossa" at bounding box center [1299, 244] width 161 height 21
click at [1351, 248] on div "BR24 - Ponta Grossa" at bounding box center [1353, 243] width 292 height 33
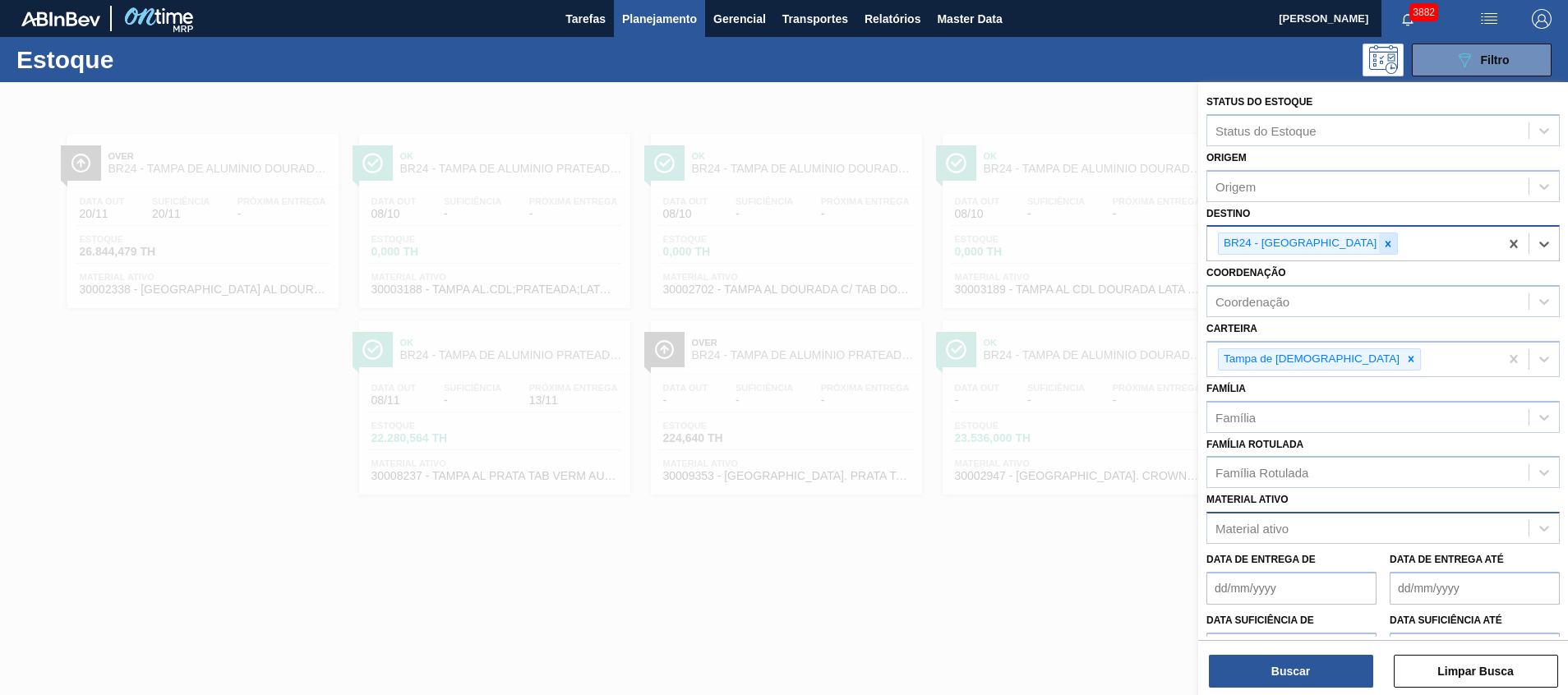
click at [1383, 244] on icon at bounding box center [1388, 244] width 11 height 11
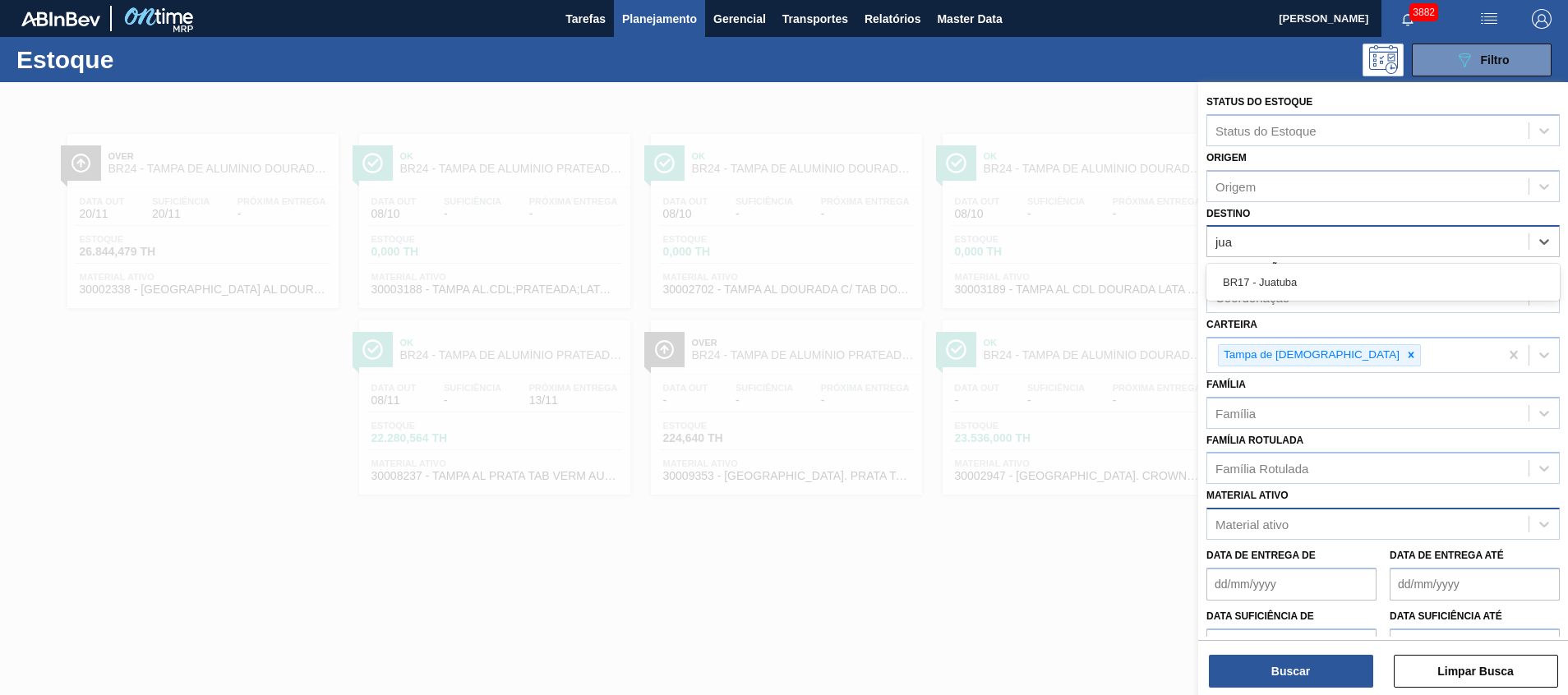
type input "juat"
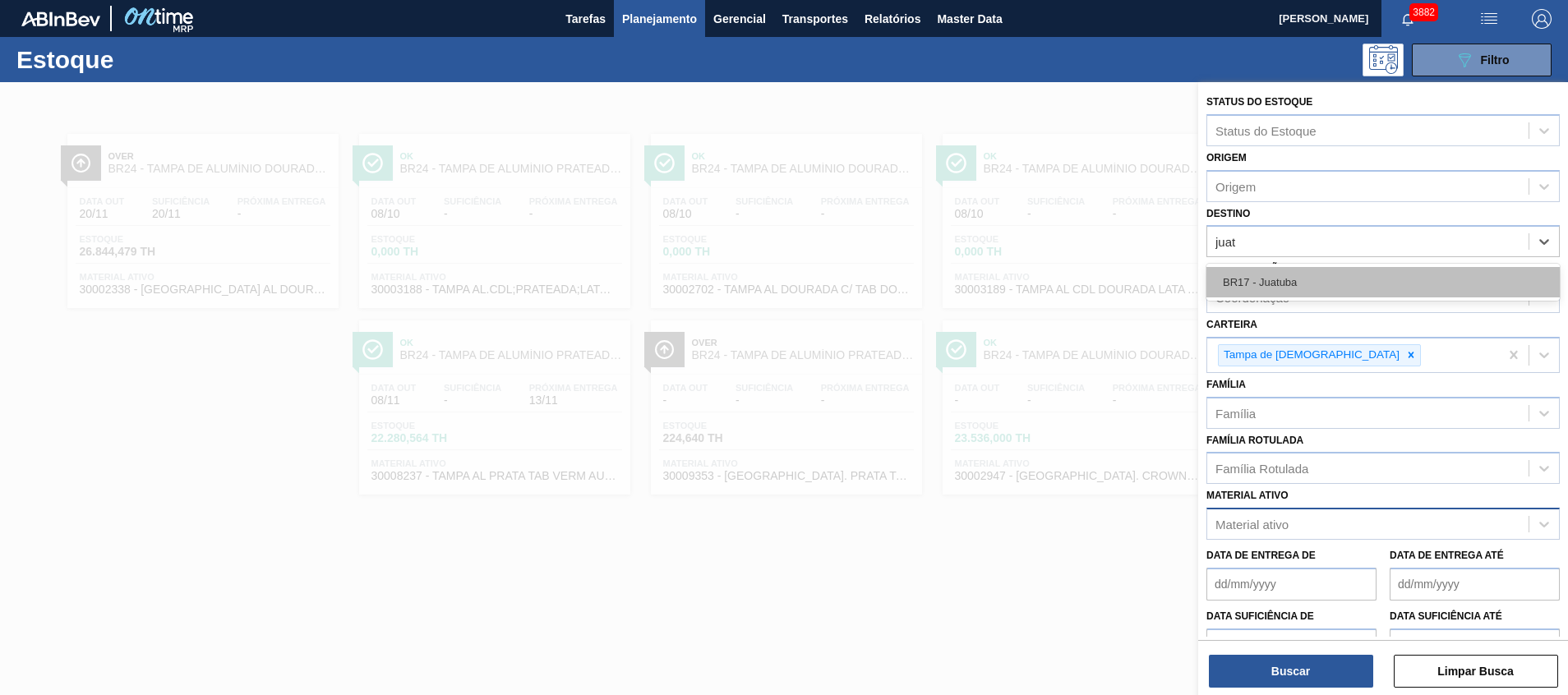
click at [1337, 272] on div "BR17 - Juatuba" at bounding box center [1384, 282] width 354 height 30
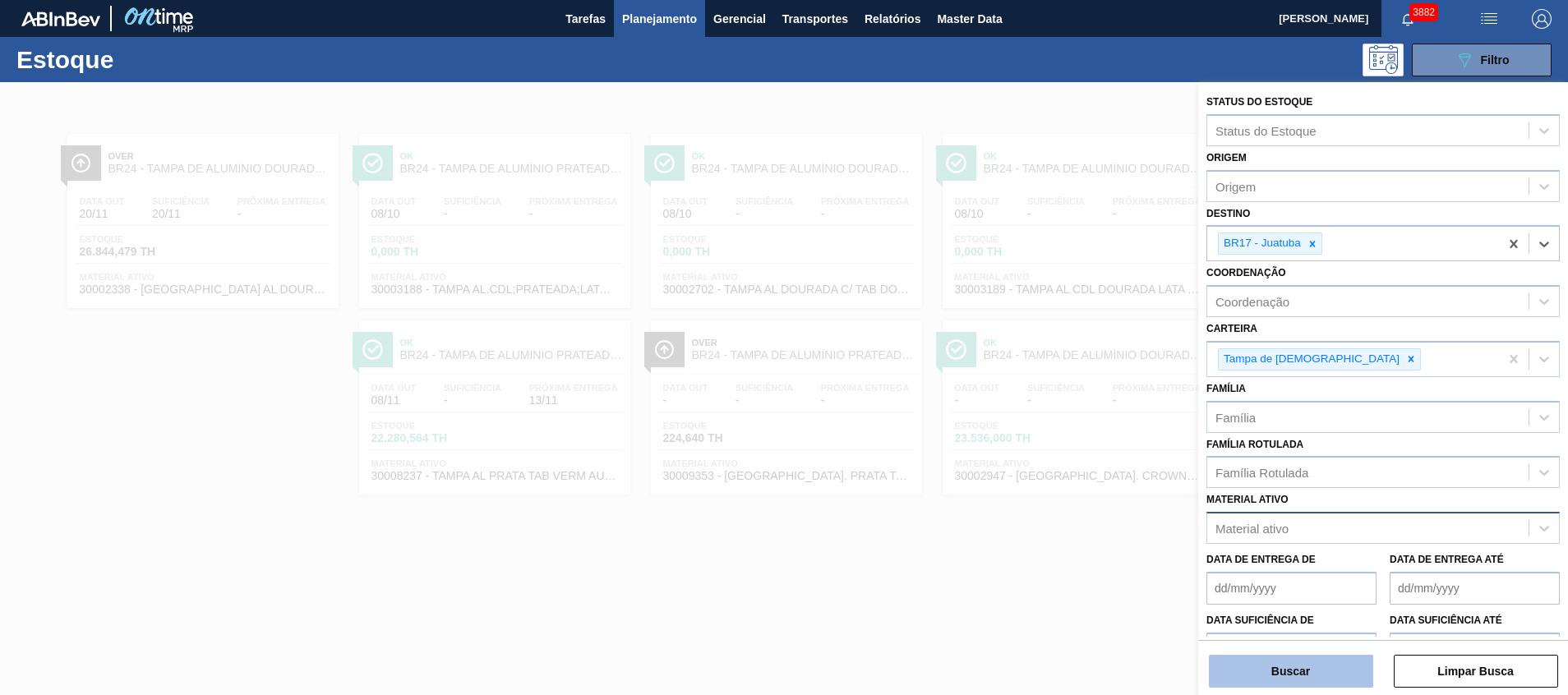
click at [1290, 665] on button "Buscar" at bounding box center [1291, 671] width 165 height 33
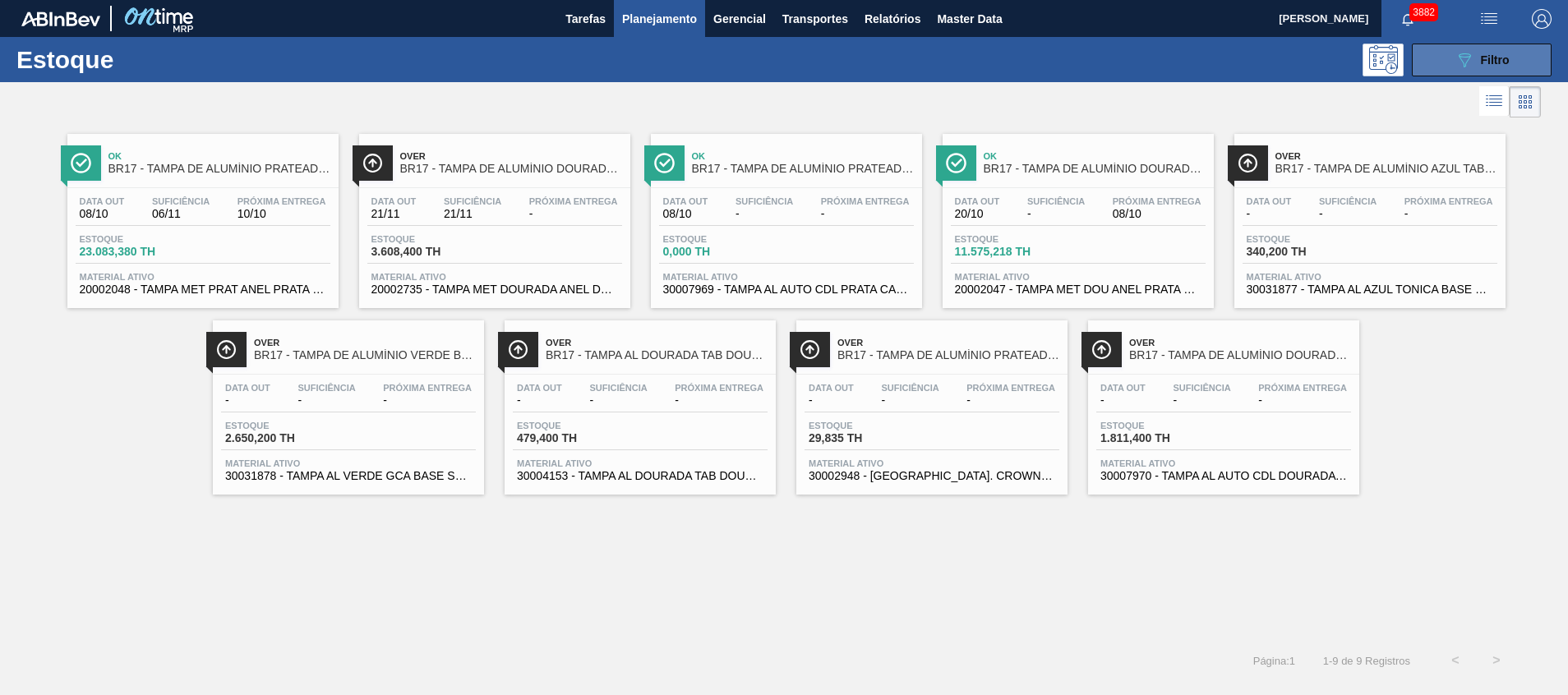
click at [1463, 66] on icon "089F7B8B-B2A5-4AFE-B5C0-19BA573D28AC" at bounding box center [1464, 60] width 20 height 20
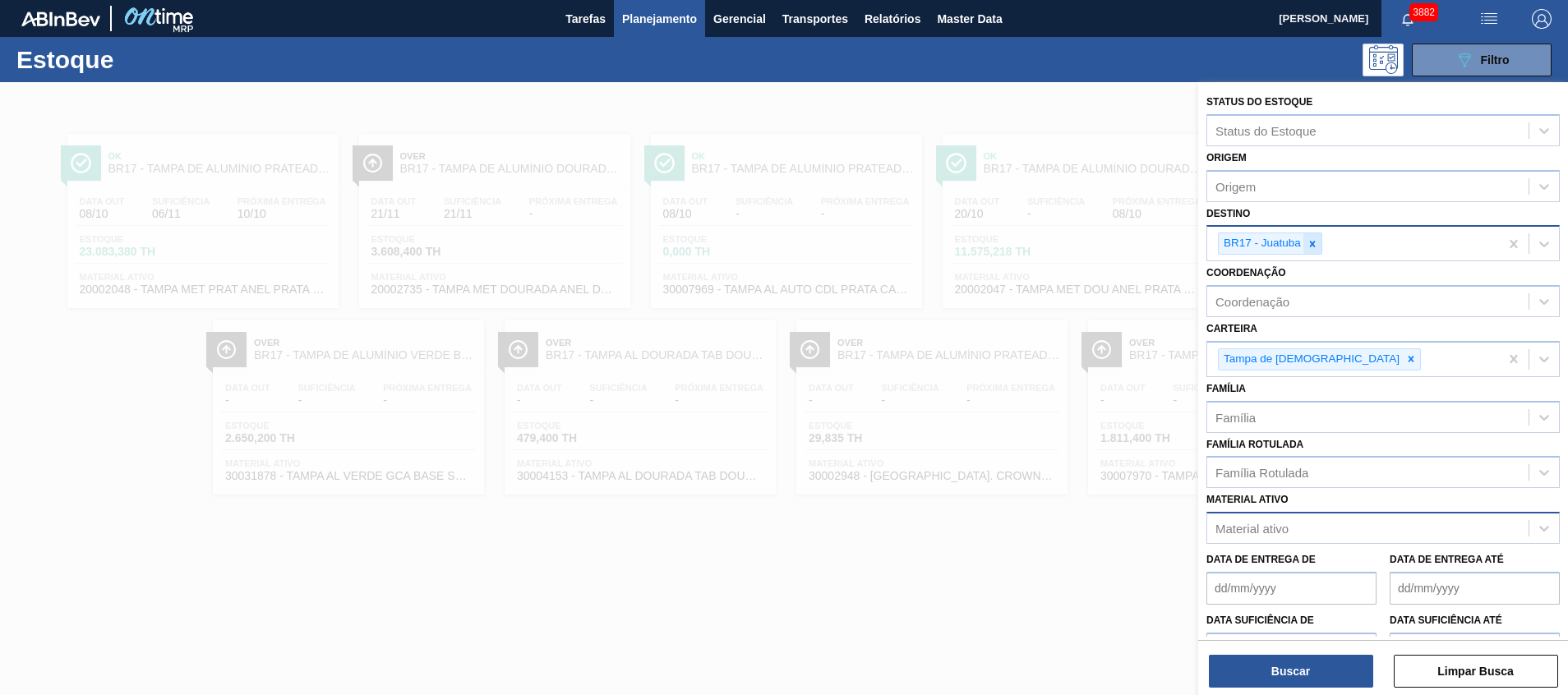
click at [1317, 241] on icon at bounding box center [1312, 244] width 11 height 11
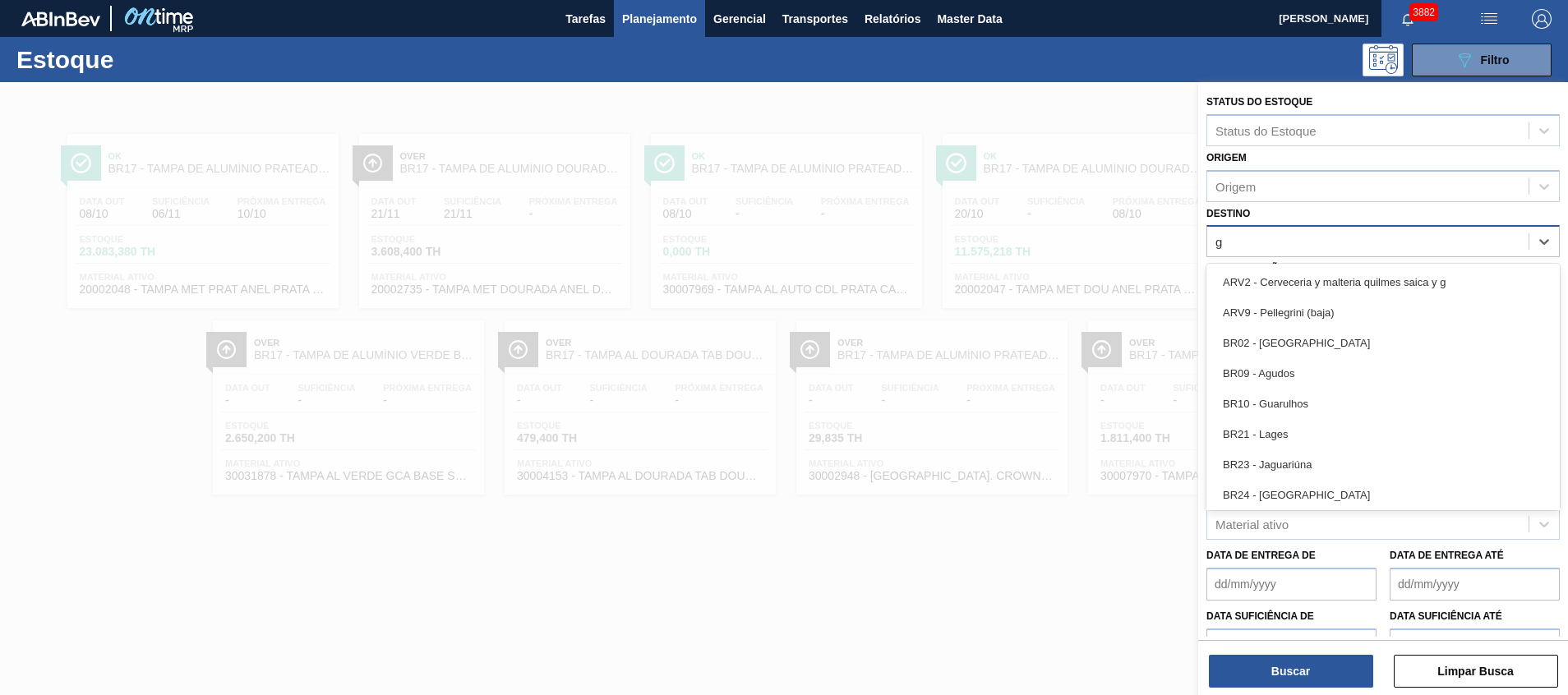
type input "gu"
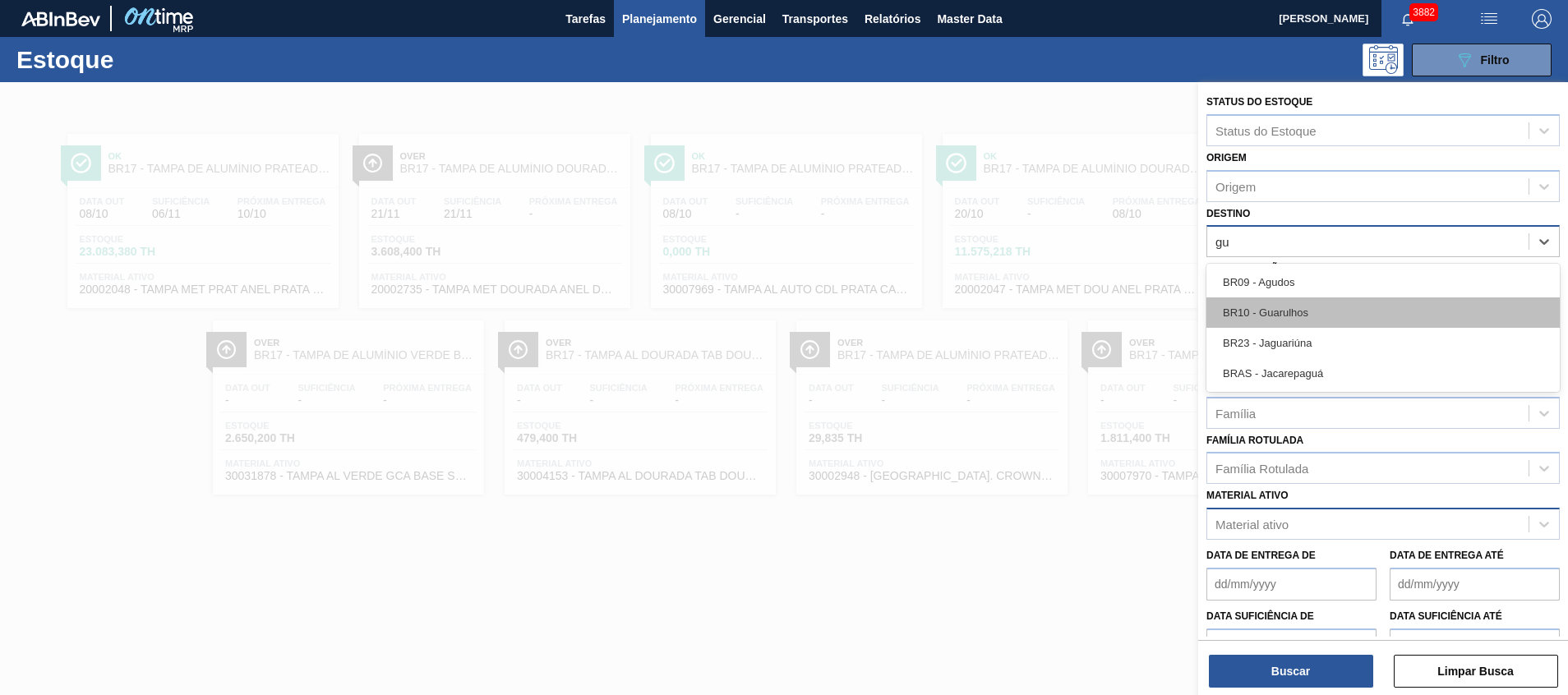
click at [1277, 319] on div "BR10 - Guarulhos" at bounding box center [1384, 313] width 354 height 30
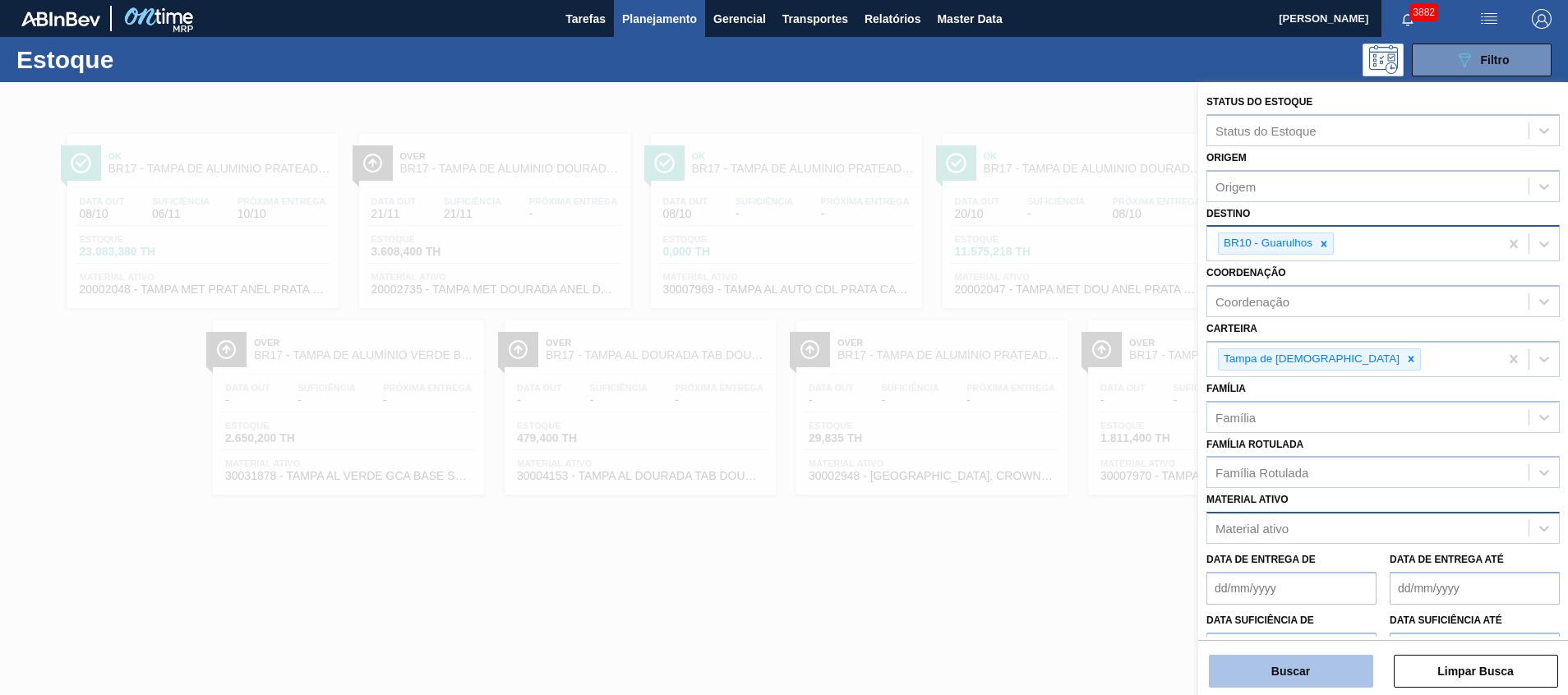
click at [1256, 661] on button "Buscar" at bounding box center [1291, 671] width 165 height 33
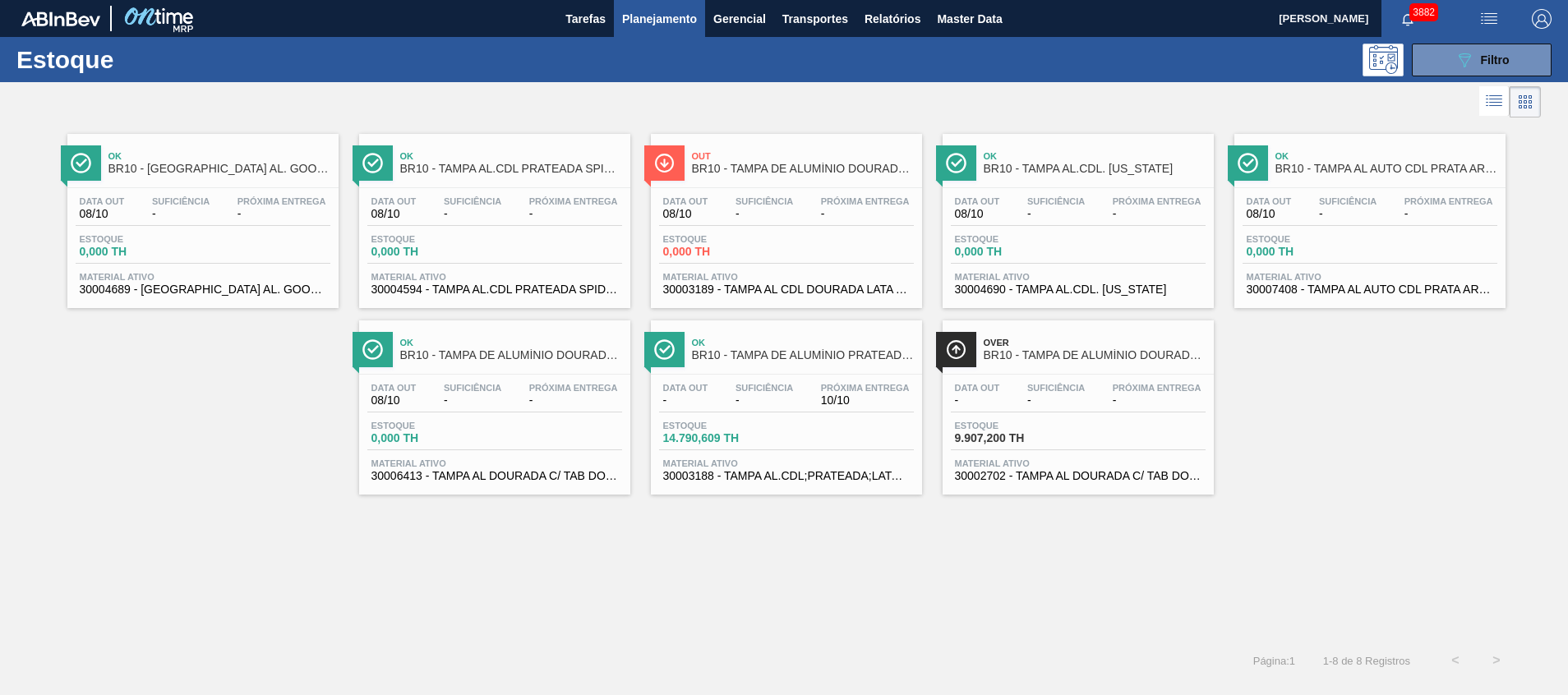
drag, startPoint x: 920, startPoint y: 289, endPoint x: 776, endPoint y: 208, distance: 165.2
click at [1430, 58] on button "089F7B8B-B2A5-4AFE-B5C0-19BA573D28AC Filtro" at bounding box center [1481, 60] width 140 height 33
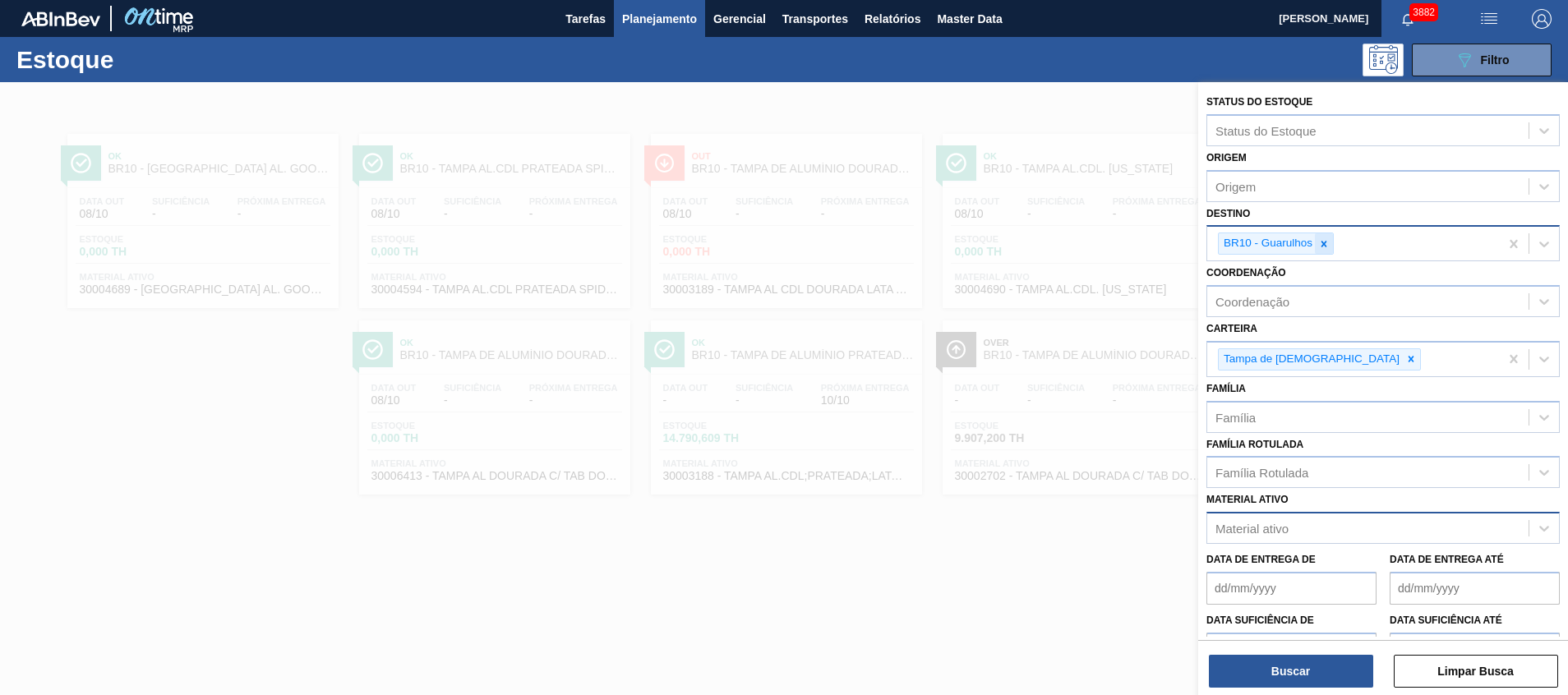
click at [1319, 246] on icon at bounding box center [1325, 244] width 11 height 11
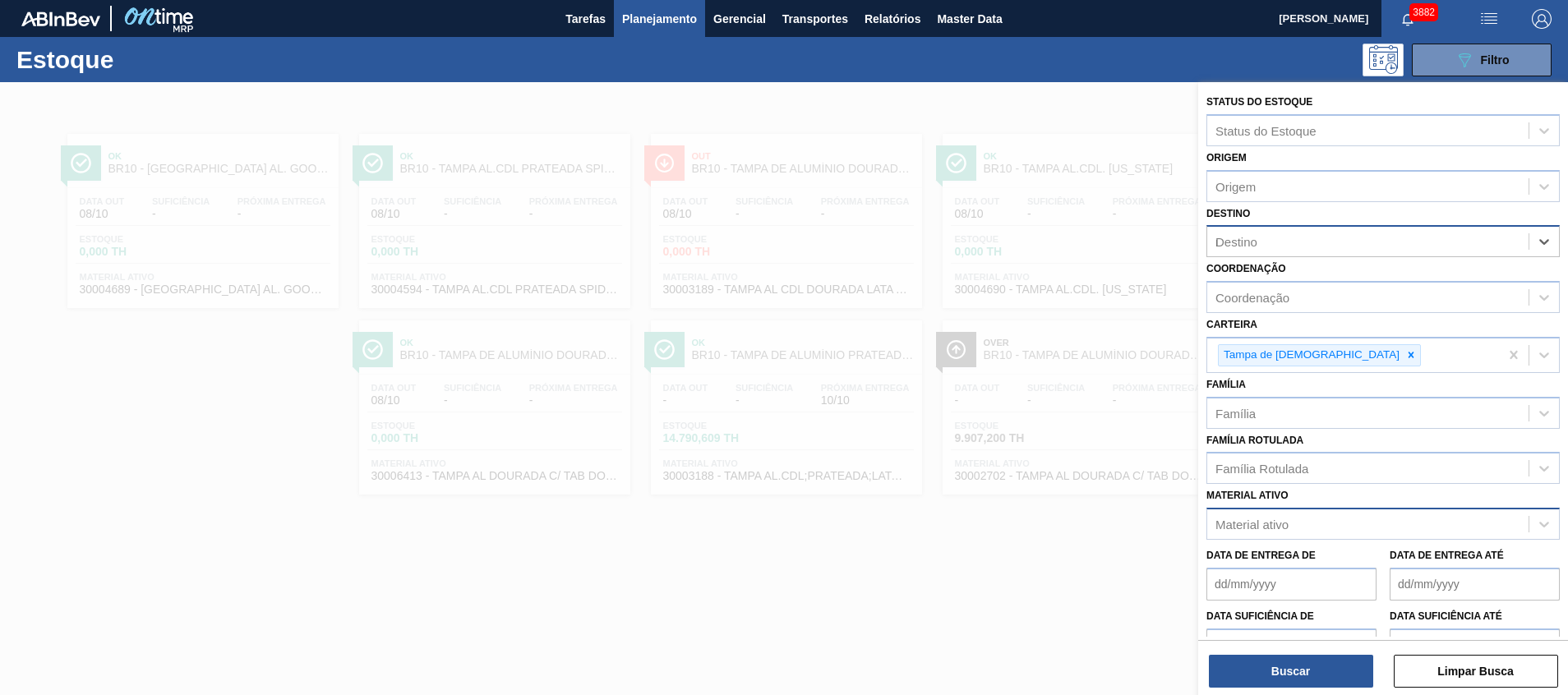
type input "no"
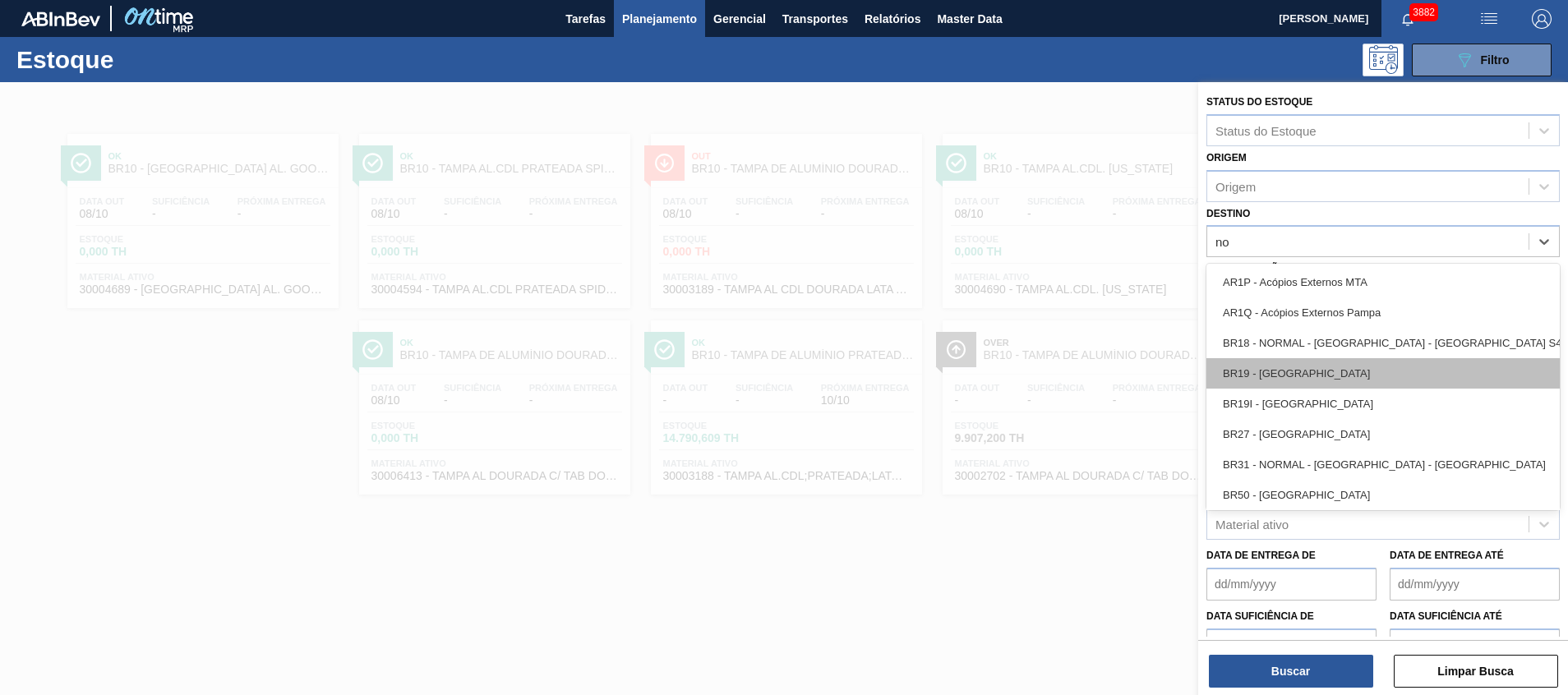
click at [1292, 373] on div "BR19 - Nova Rio" at bounding box center [1384, 374] width 354 height 30
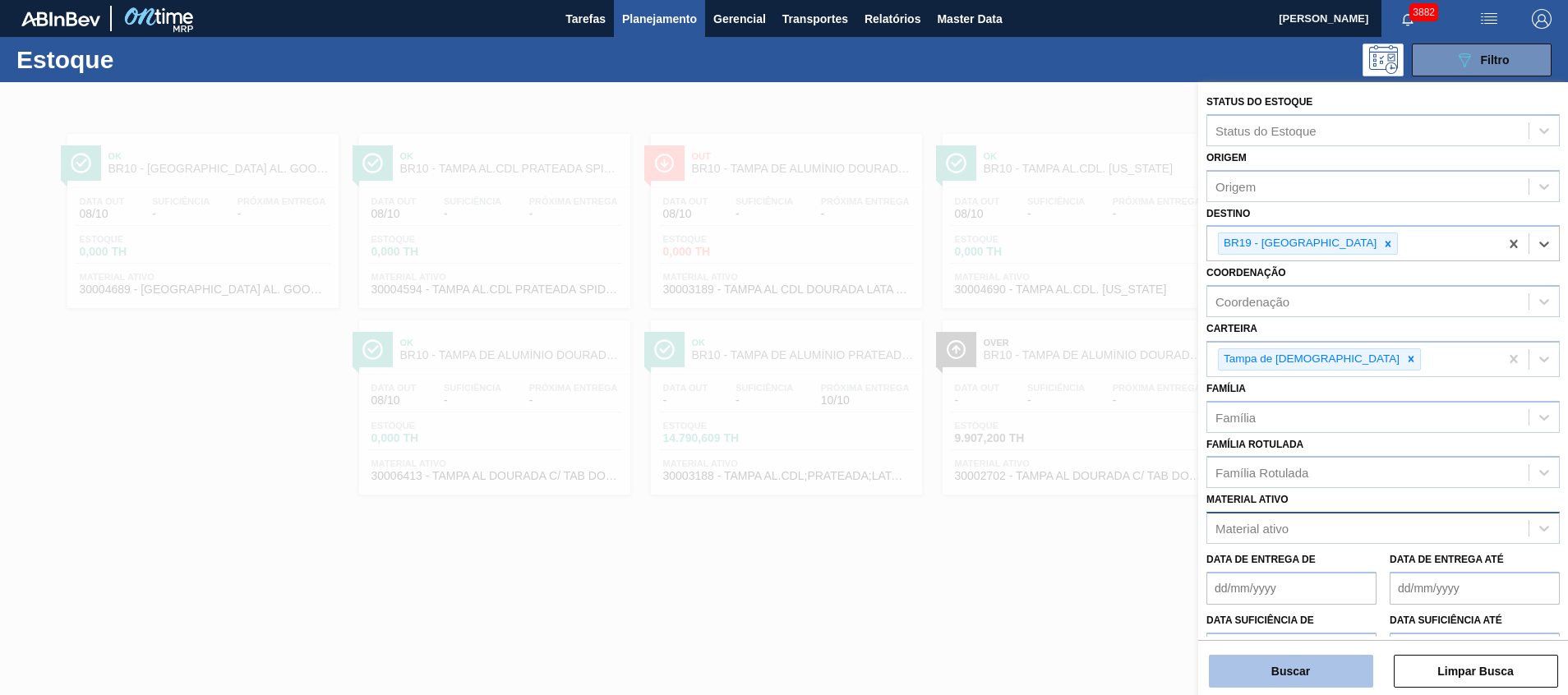
click at [1258, 661] on button "Buscar" at bounding box center [1291, 671] width 165 height 33
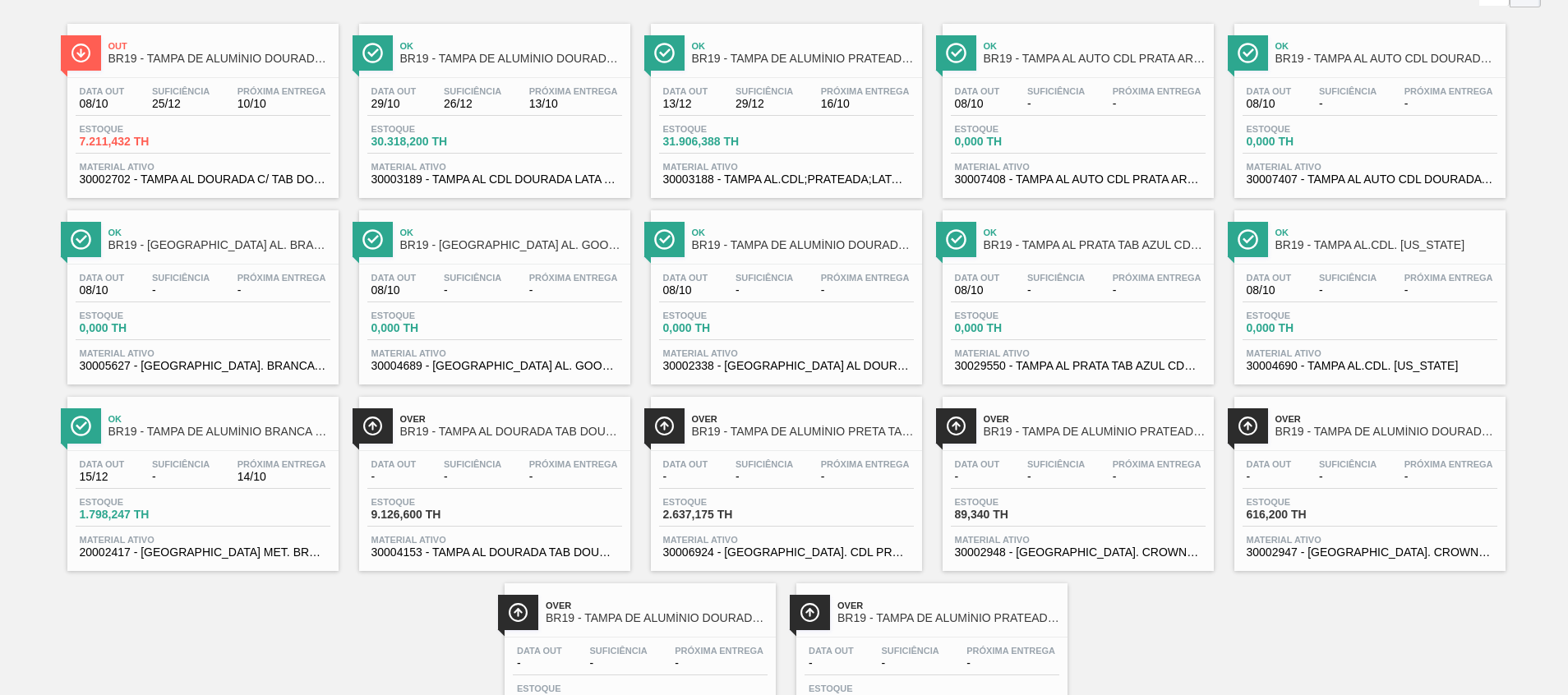
scroll to position [214, 0]
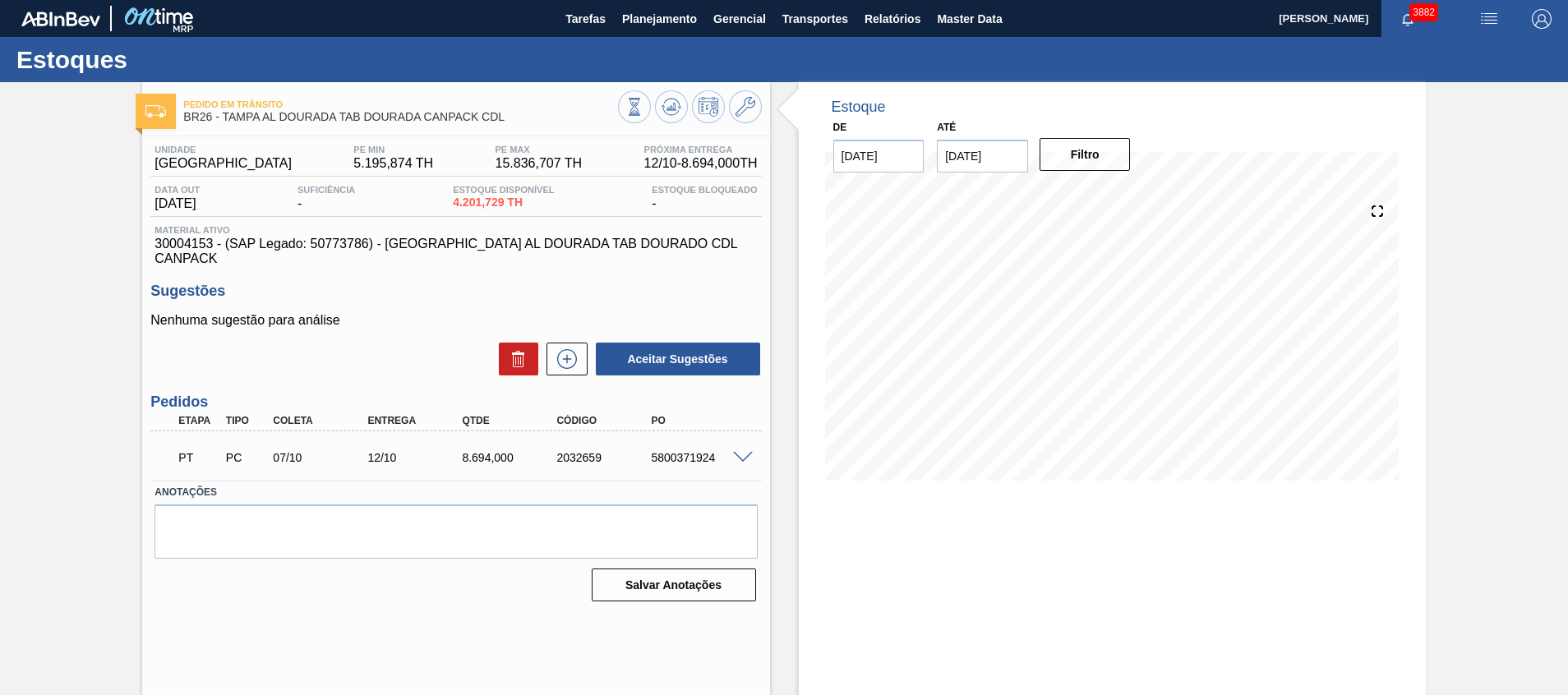
click at [185, 247] on span "30004153 - (SAP Legado: 50773786) - TAMPA AL DOURADA TAB DOURADO CDL CANPACK" at bounding box center [456, 251] width 603 height 29
copy span "30004153"
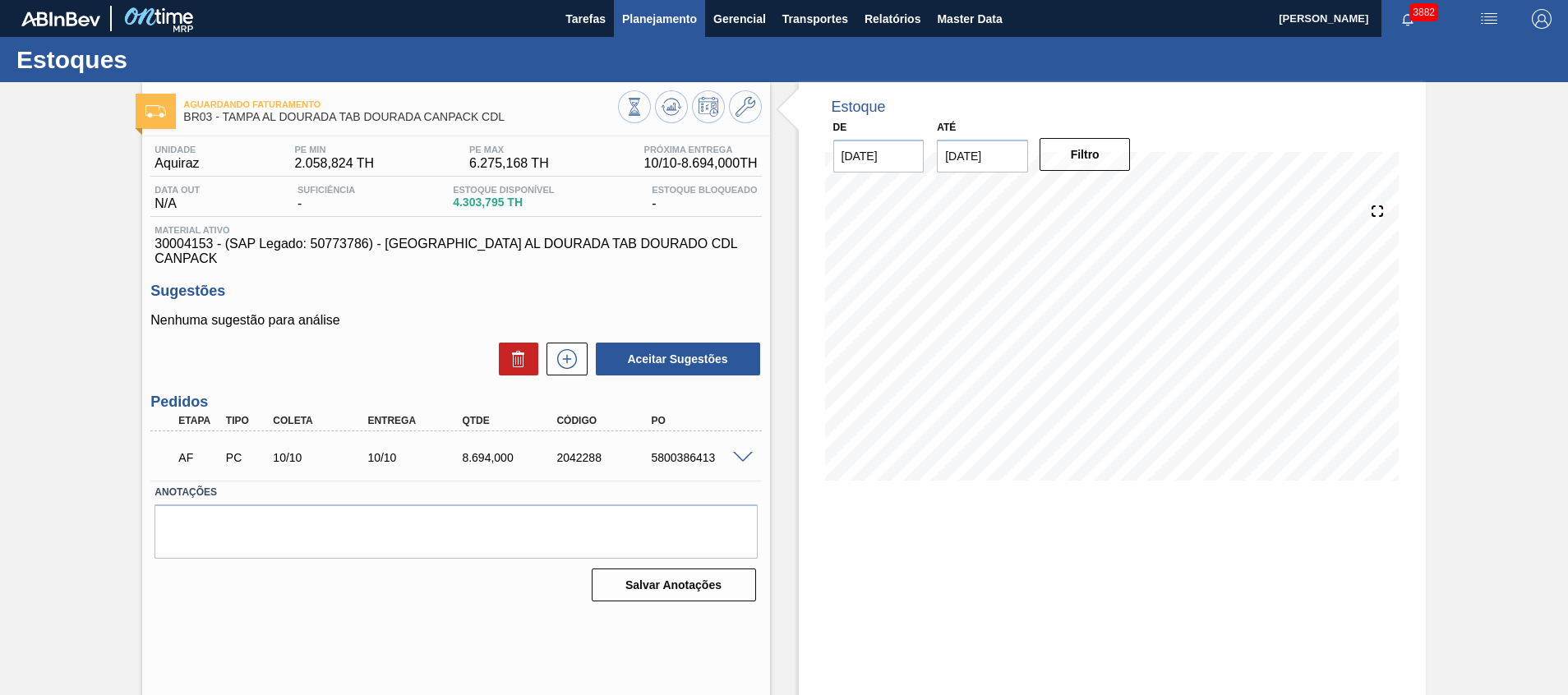
click at [672, 33] on button "Planejamento" at bounding box center [660, 18] width 91 height 37
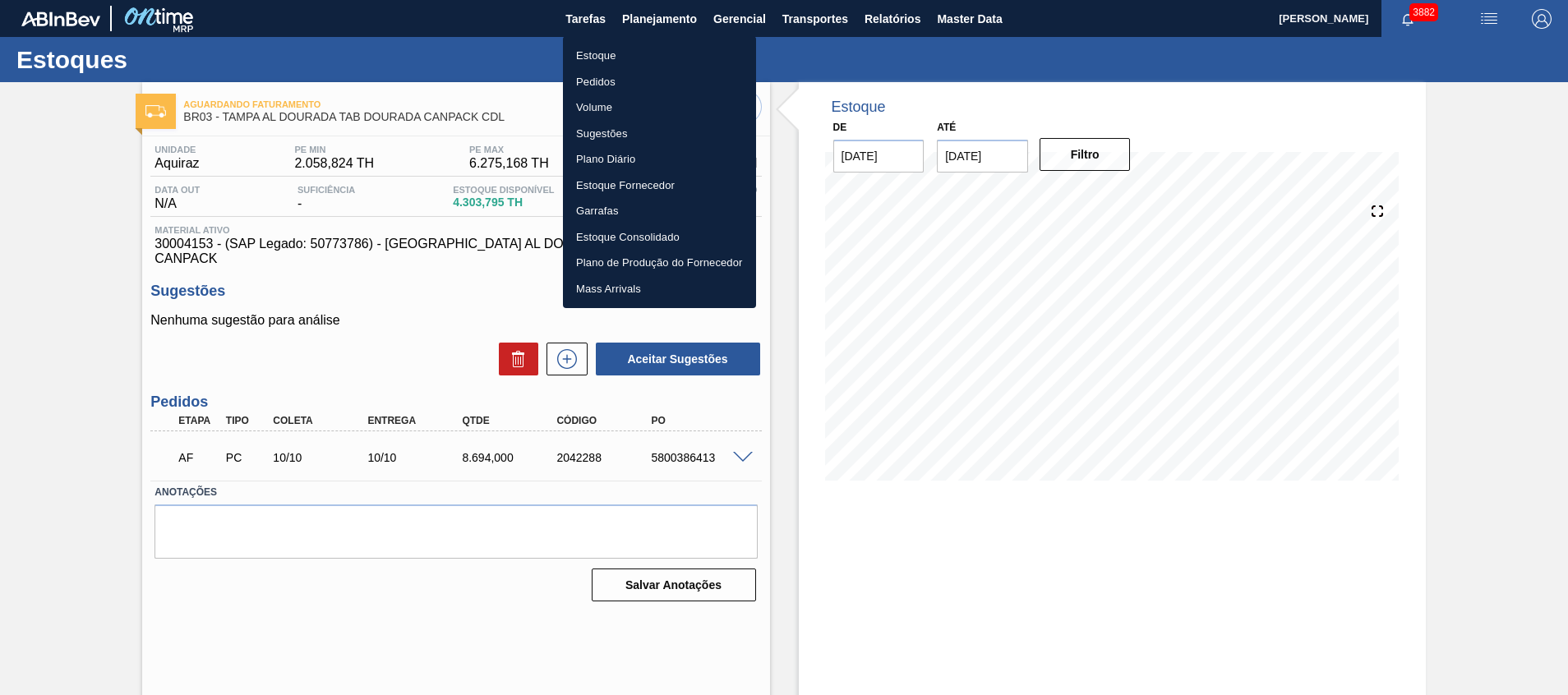
click at [648, 69] on li "Pedidos" at bounding box center [659, 83] width 193 height 27
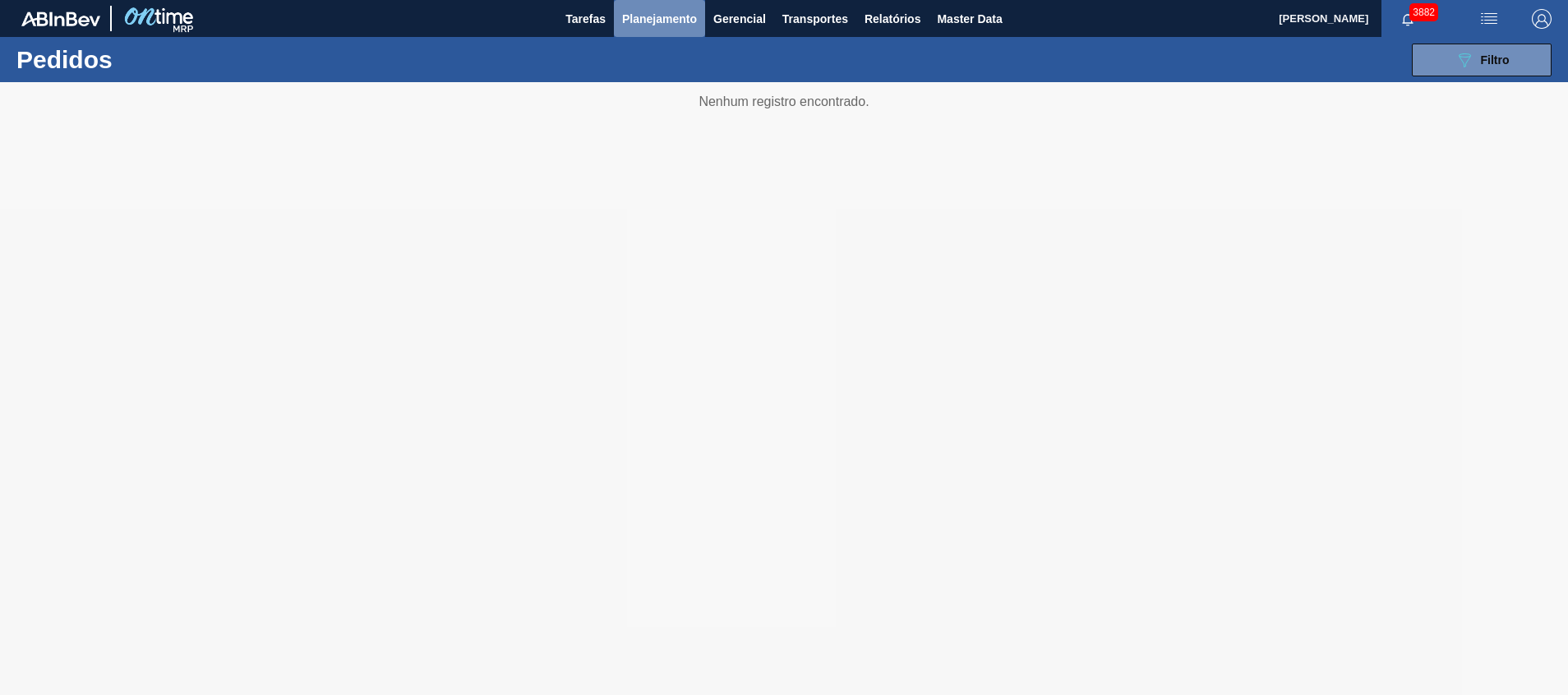
drag, startPoint x: 676, startPoint y: 23, endPoint x: 660, endPoint y: 49, distance: 30.5
click at [675, 22] on span "Planejamento" at bounding box center [659, 19] width 75 height 20
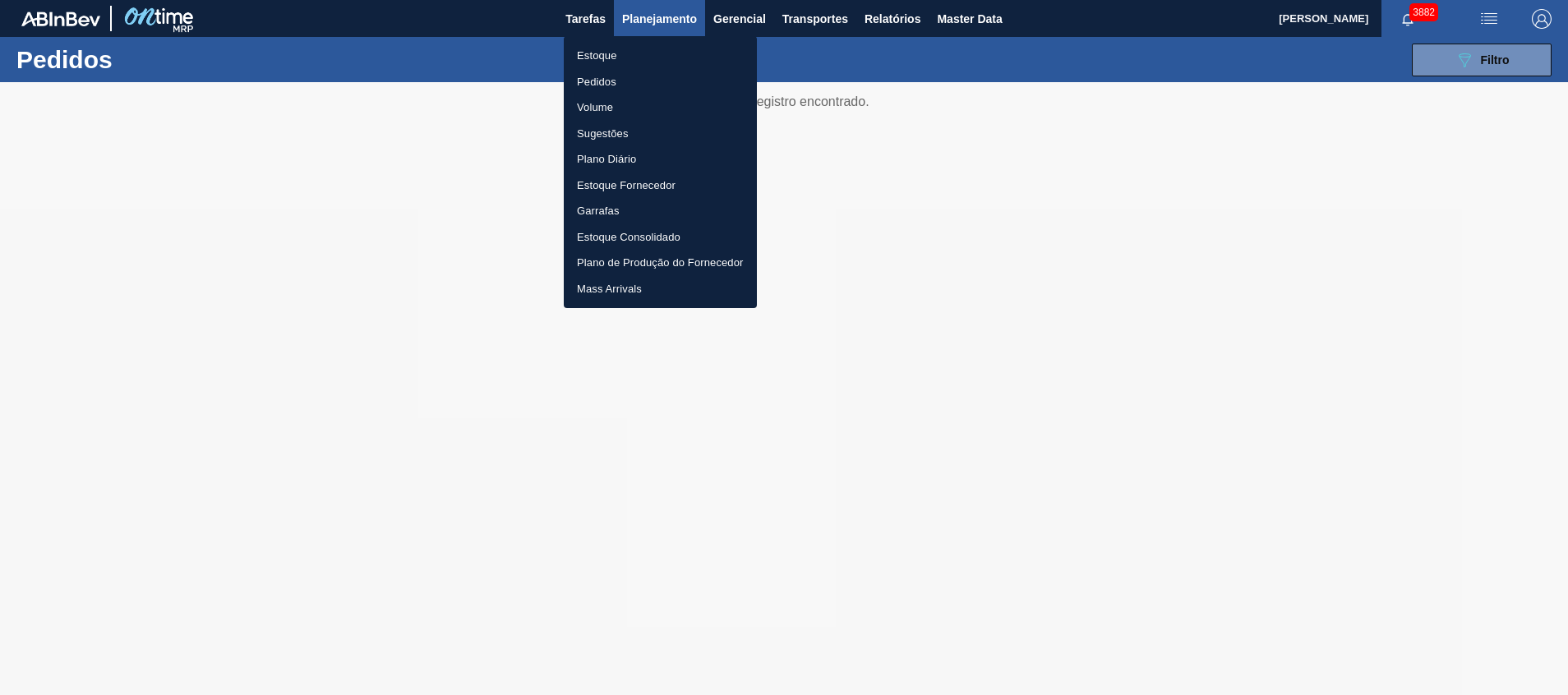
click at [660, 49] on li "Estoque" at bounding box center [660, 56] width 193 height 27
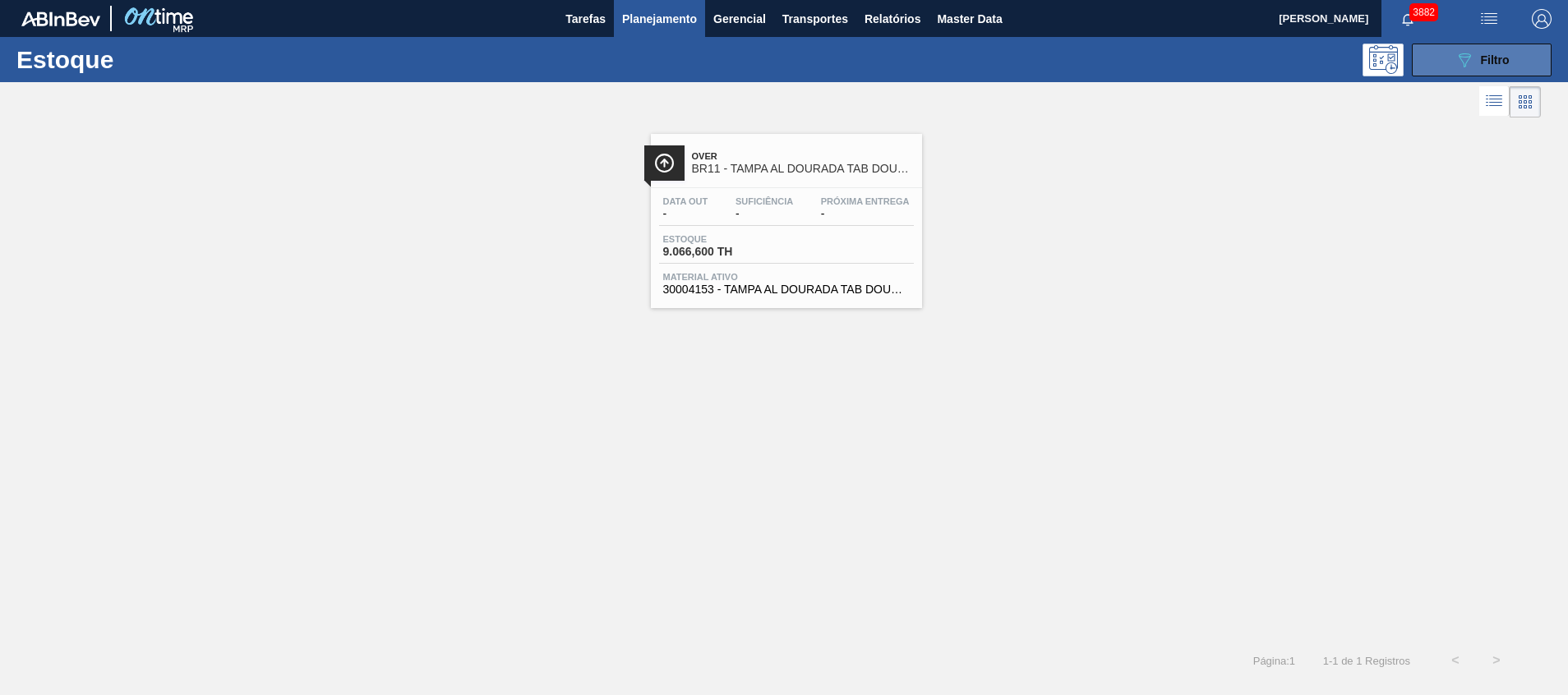
click at [1488, 54] on span "Filtro" at bounding box center [1496, 60] width 29 height 13
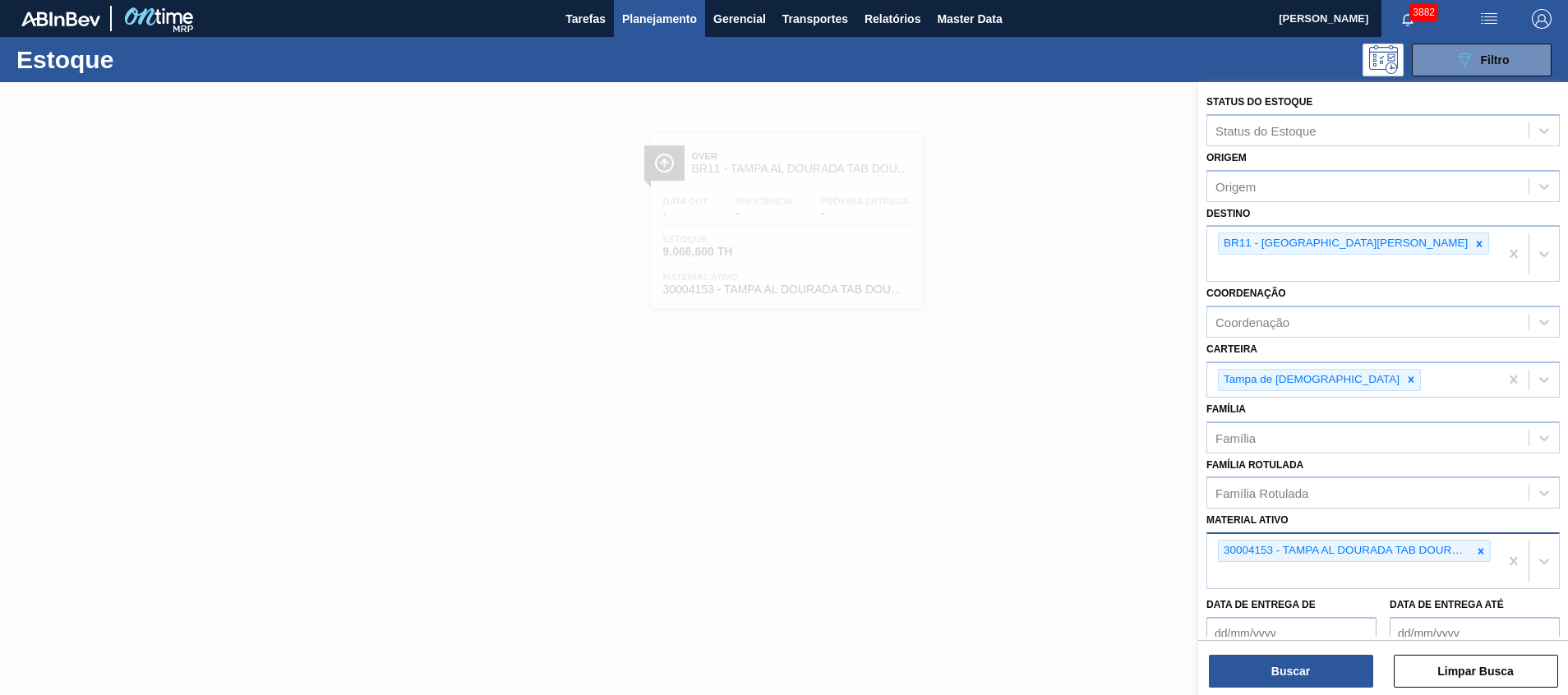
click at [1479, 546] on icon at bounding box center [1481, 551] width 11 height 11
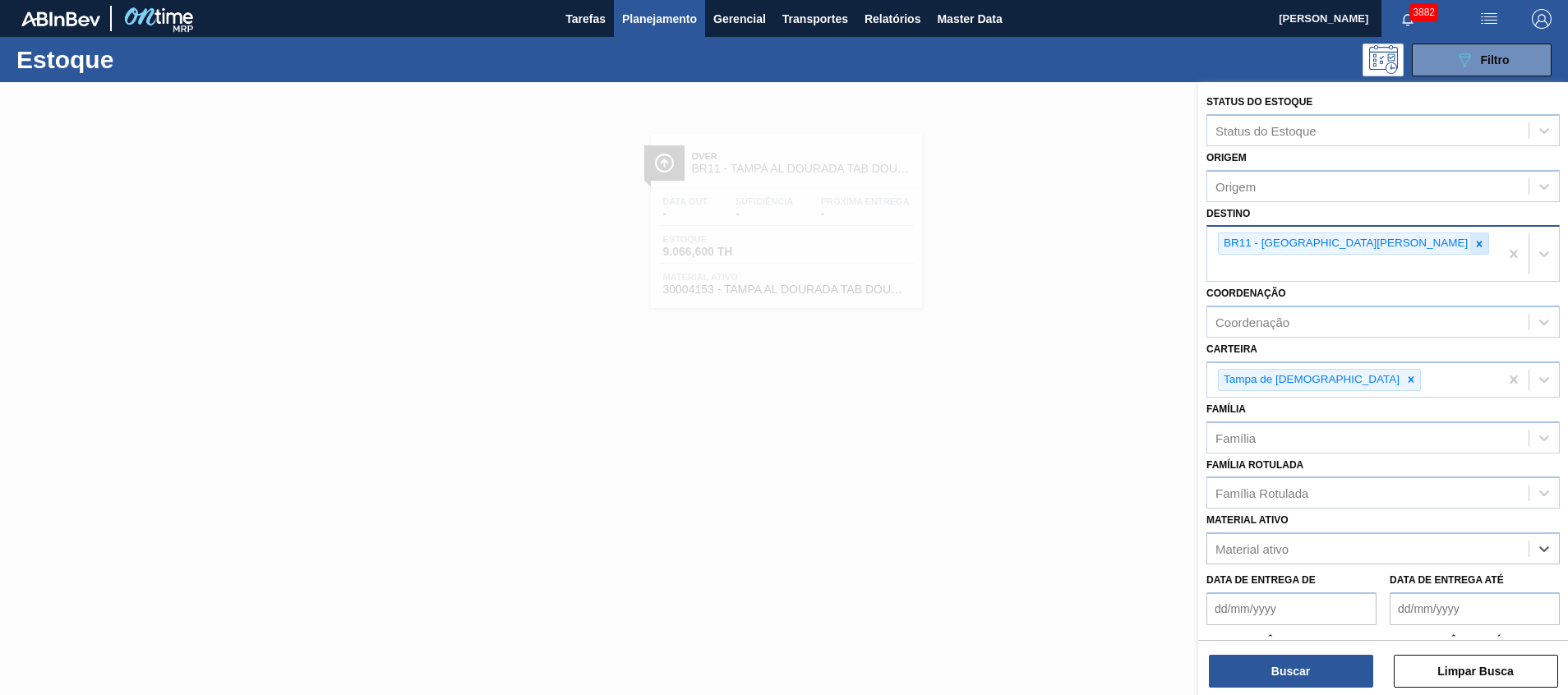
click at [1471, 241] on div at bounding box center [1480, 244] width 18 height 21
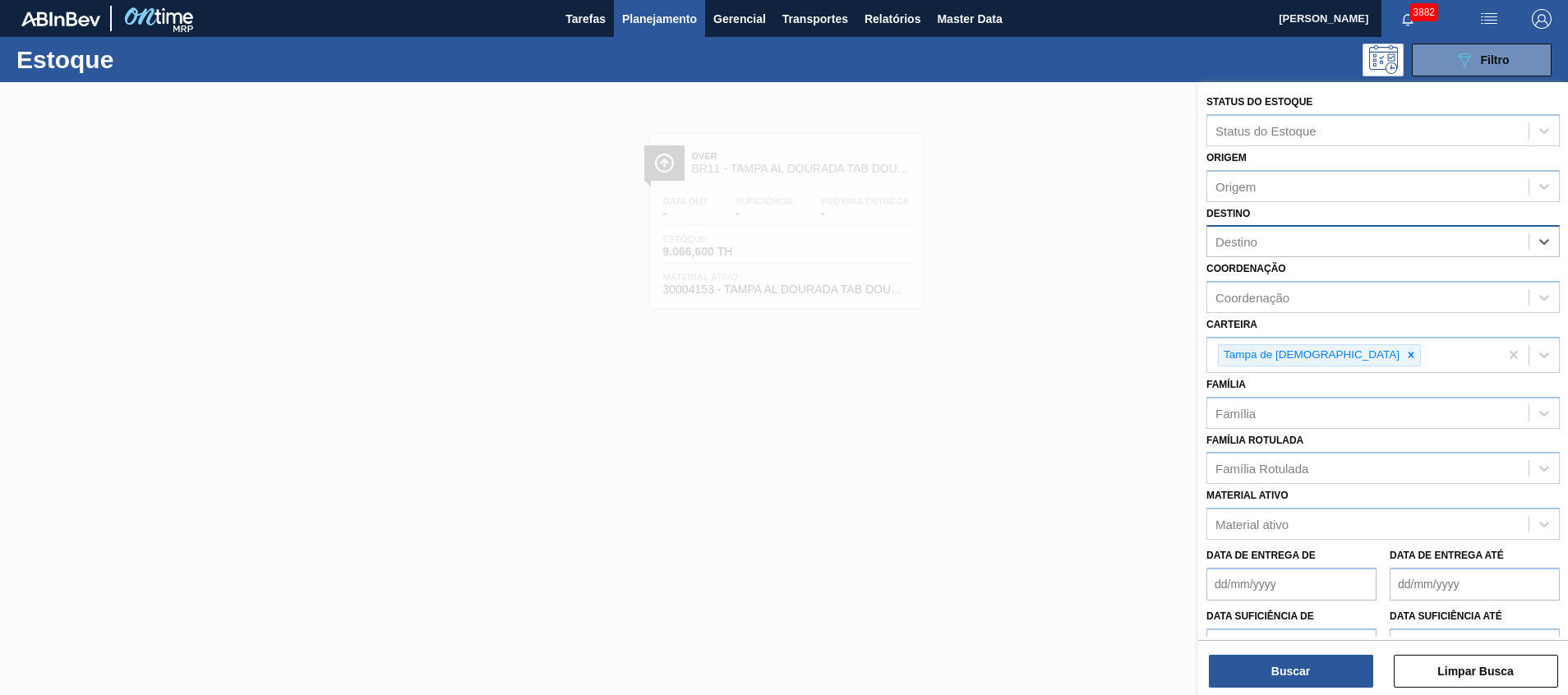
type input "1"
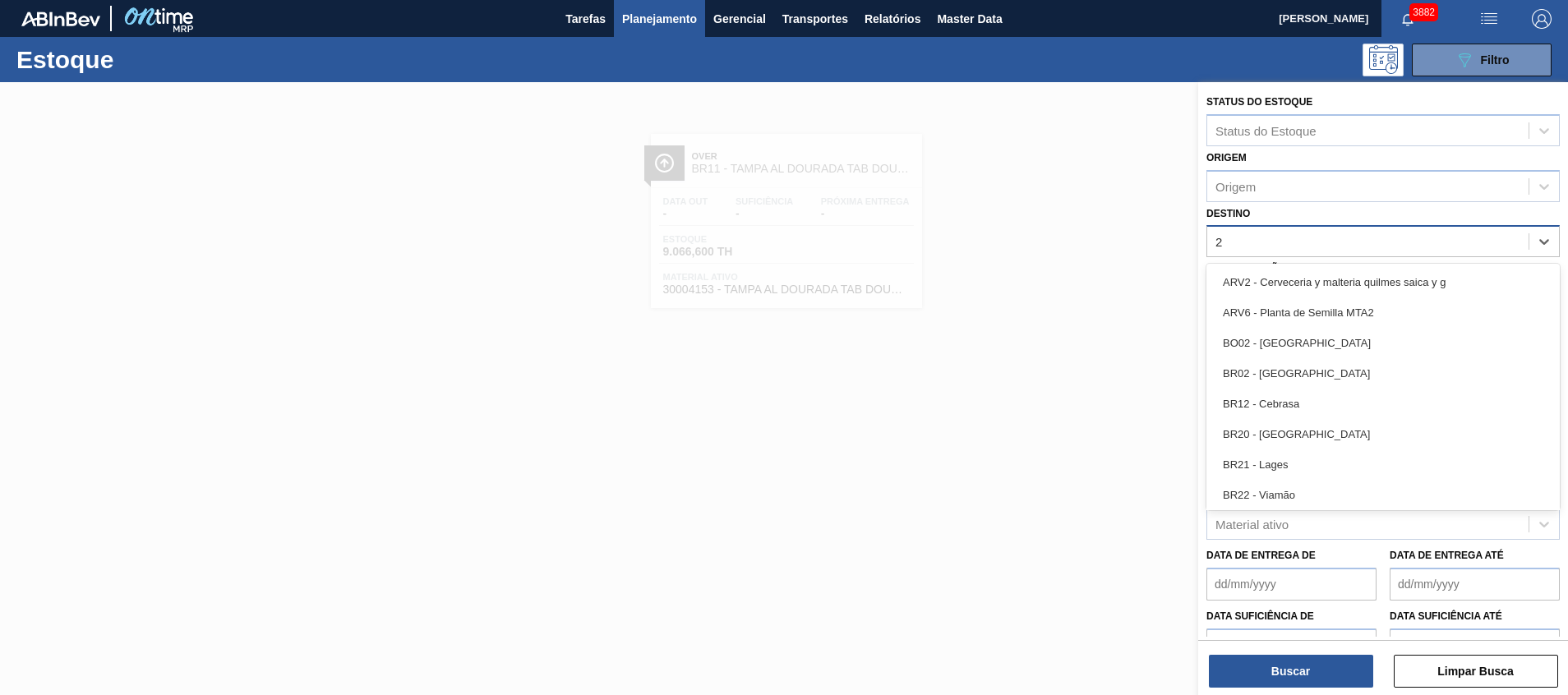
type input "24"
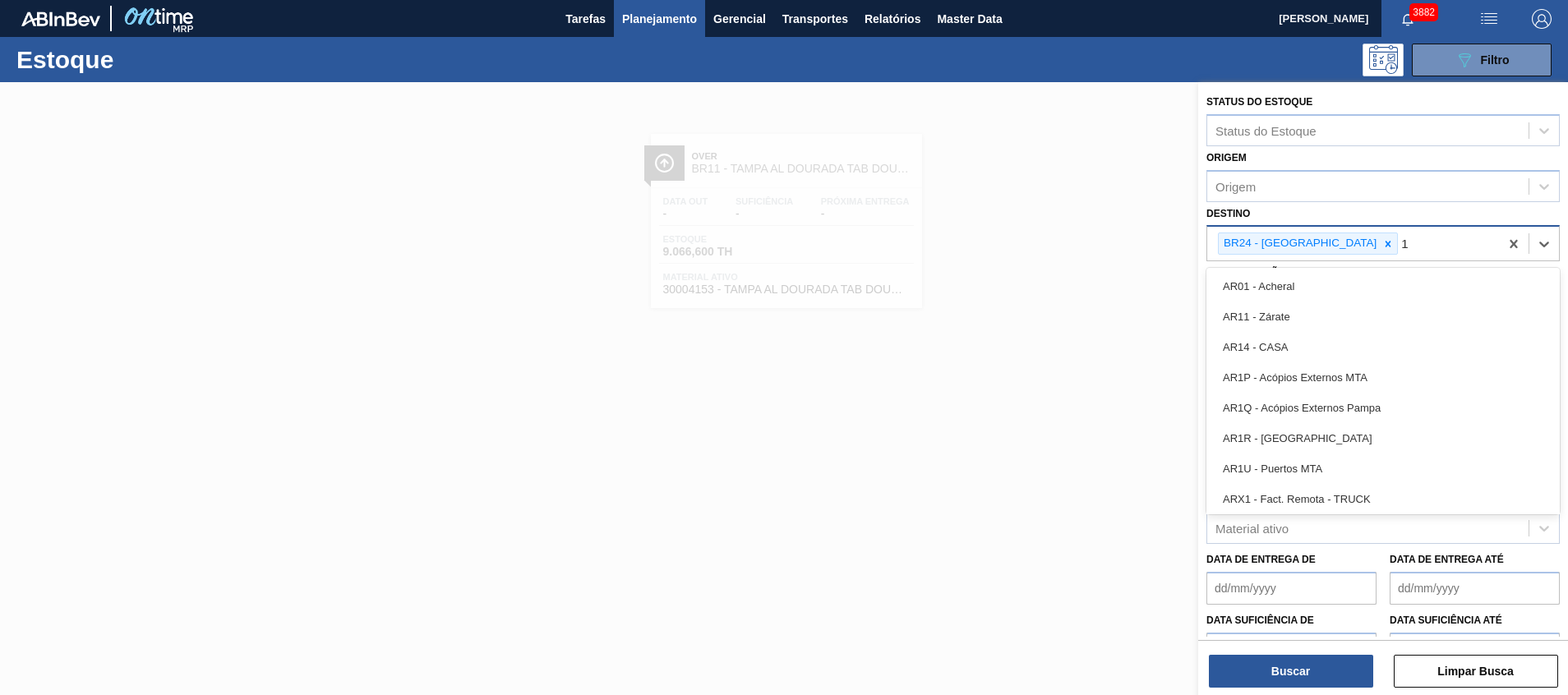
type input "16"
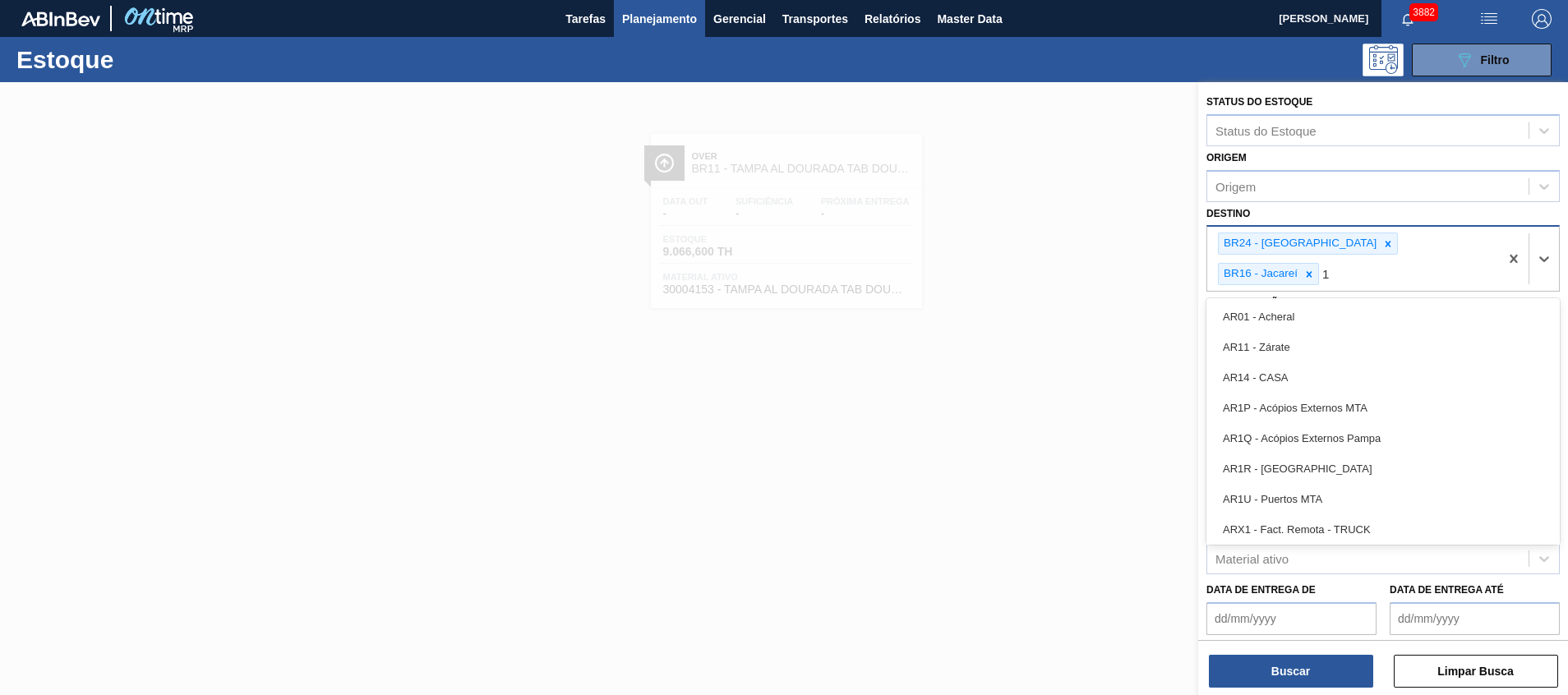
type input "18"
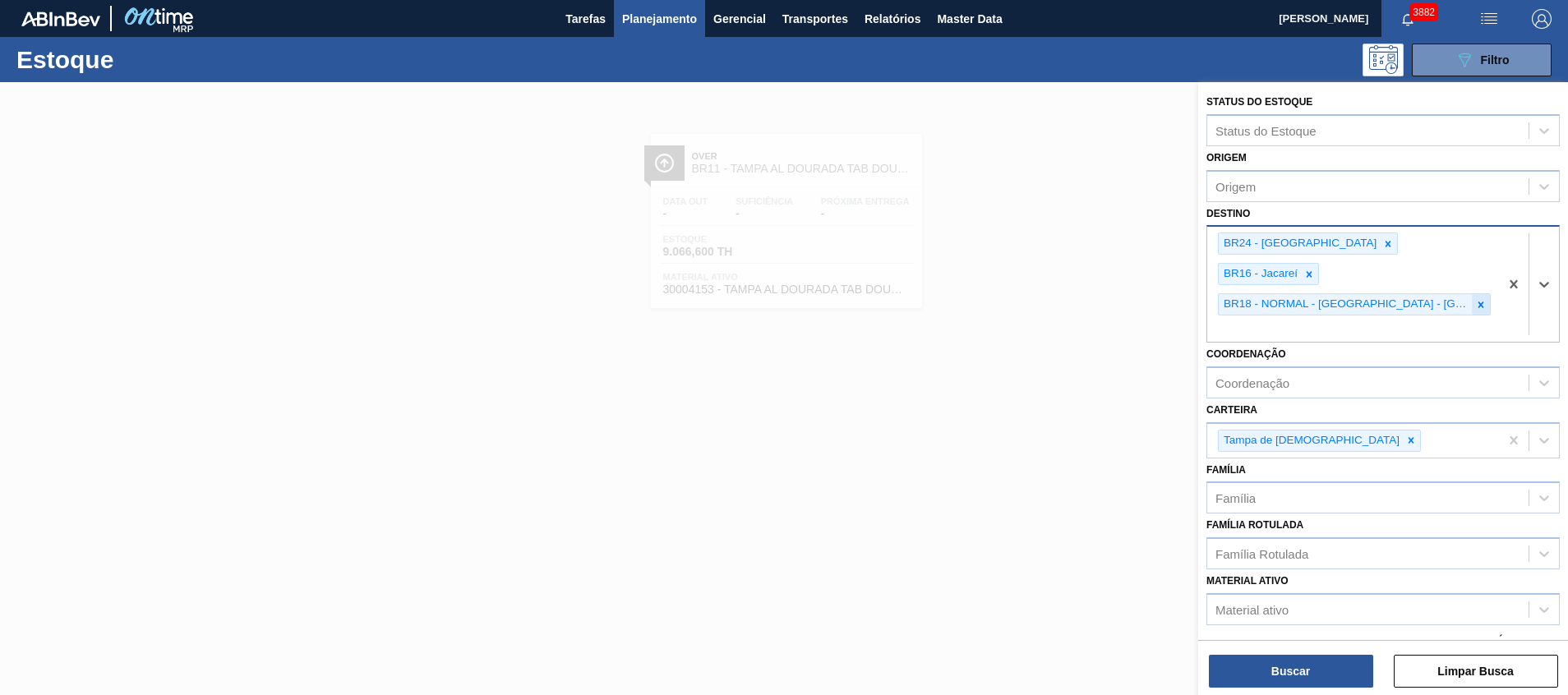
click at [1476, 299] on icon at bounding box center [1481, 305] width 11 height 11
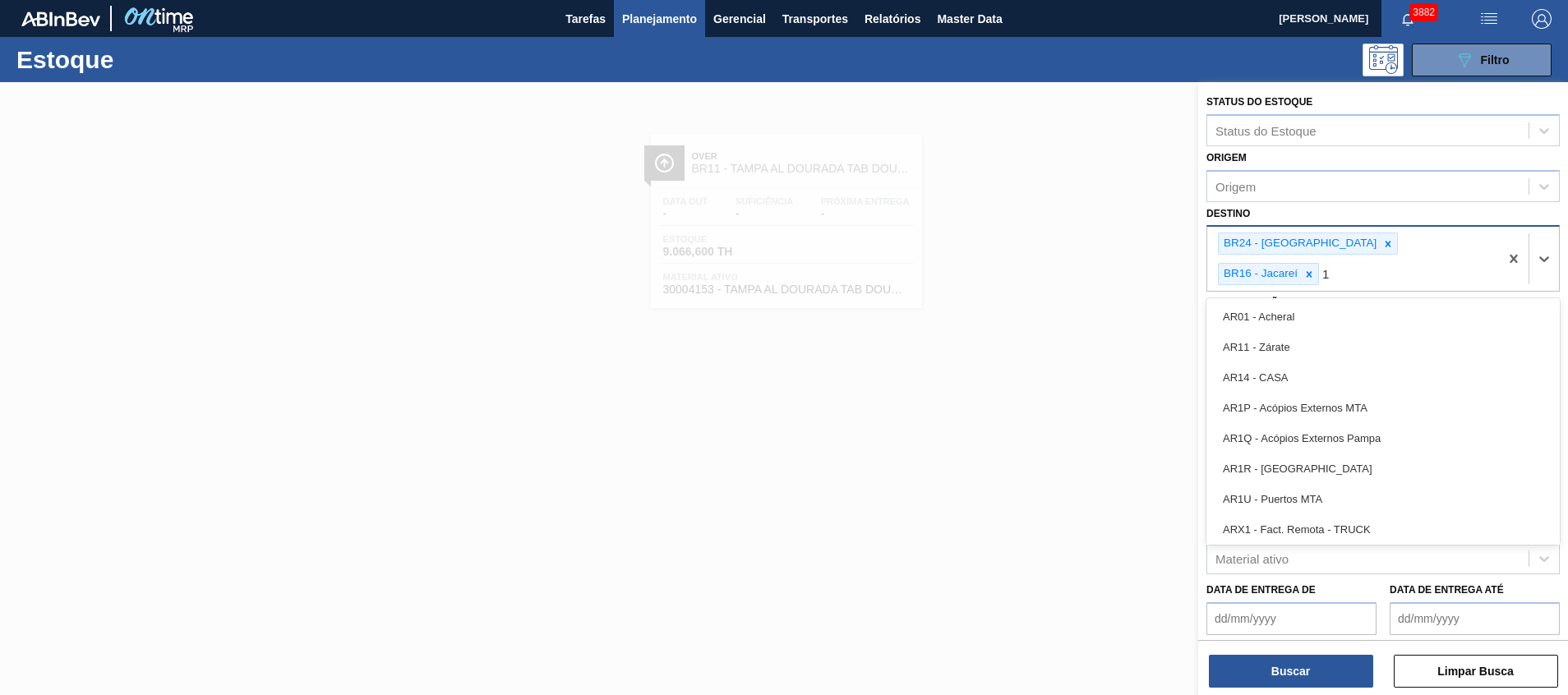
type input "18"
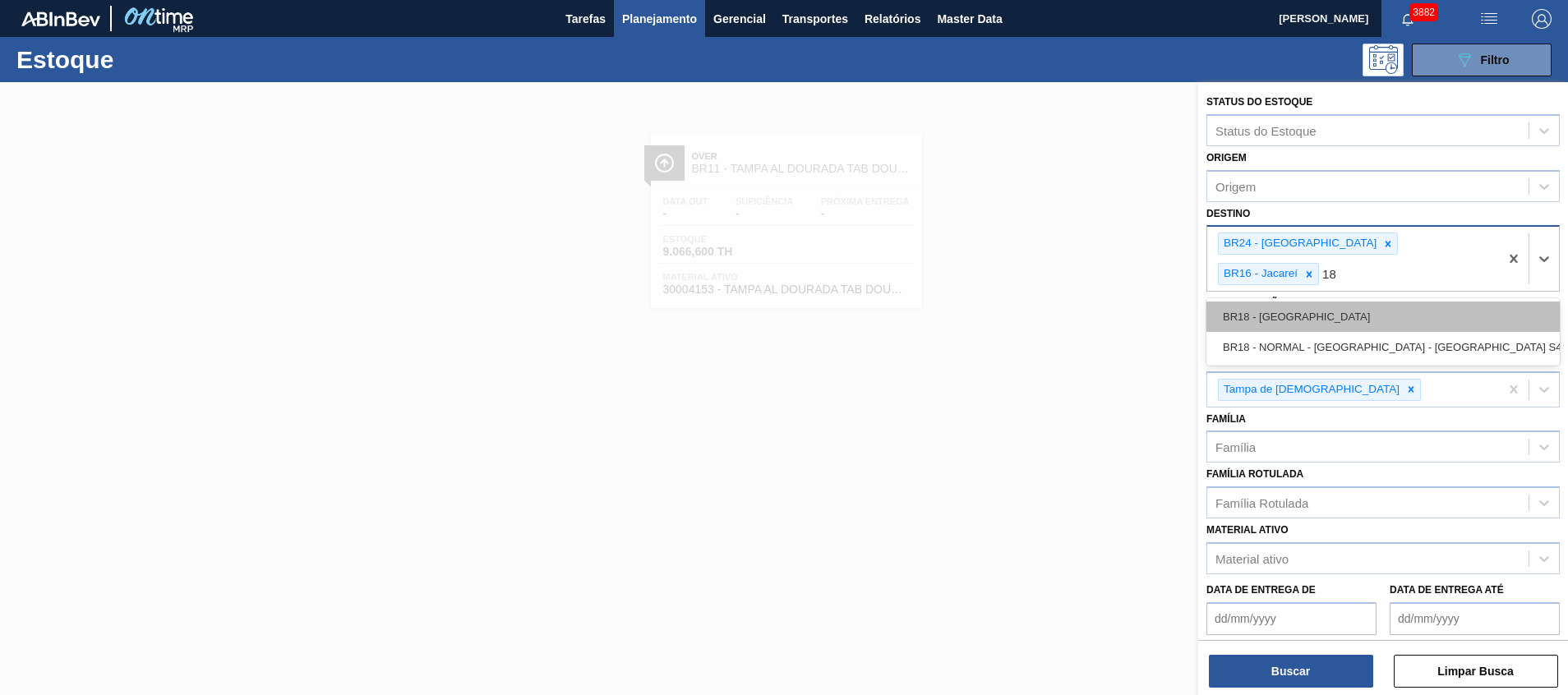
click at [1446, 301] on div "BR18 - Pernambuco" at bounding box center [1384, 317] width 354 height 30
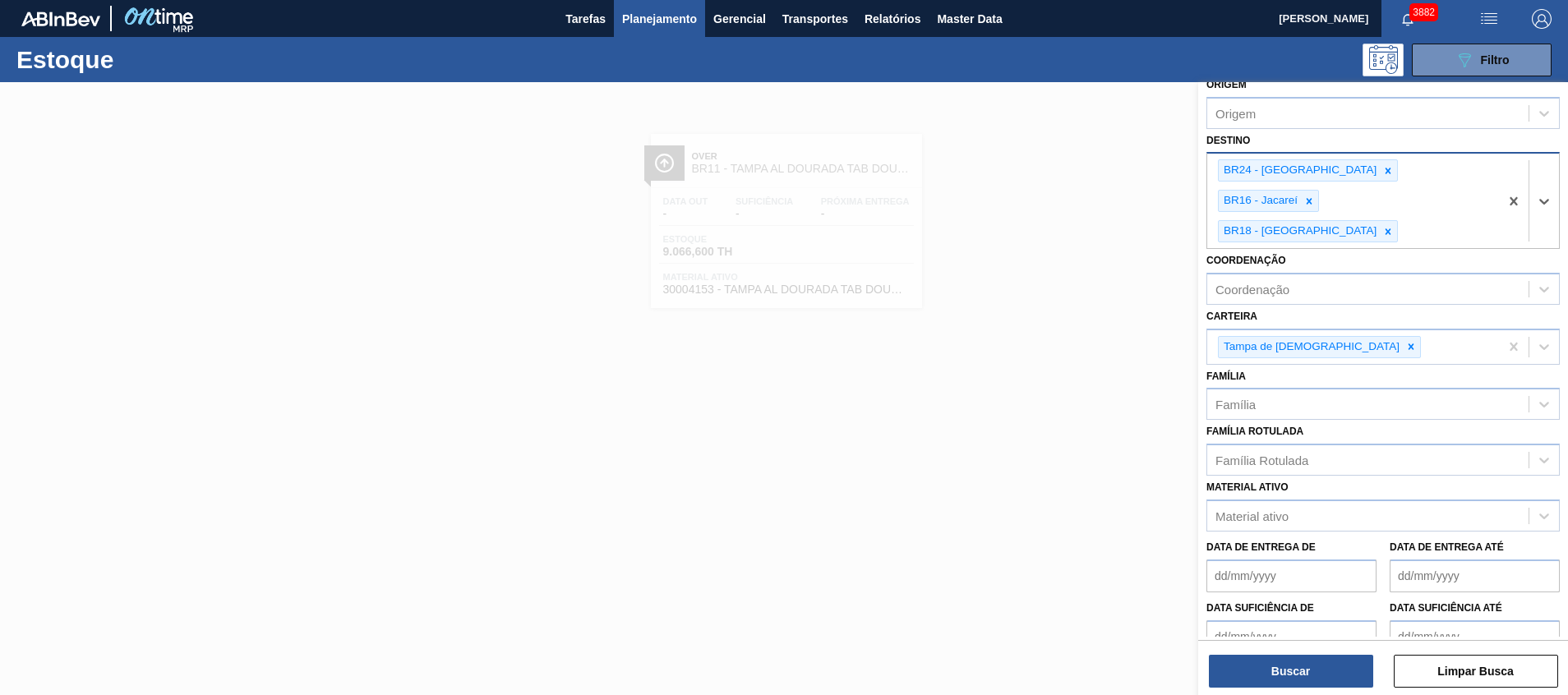
scroll to position [127, 0]
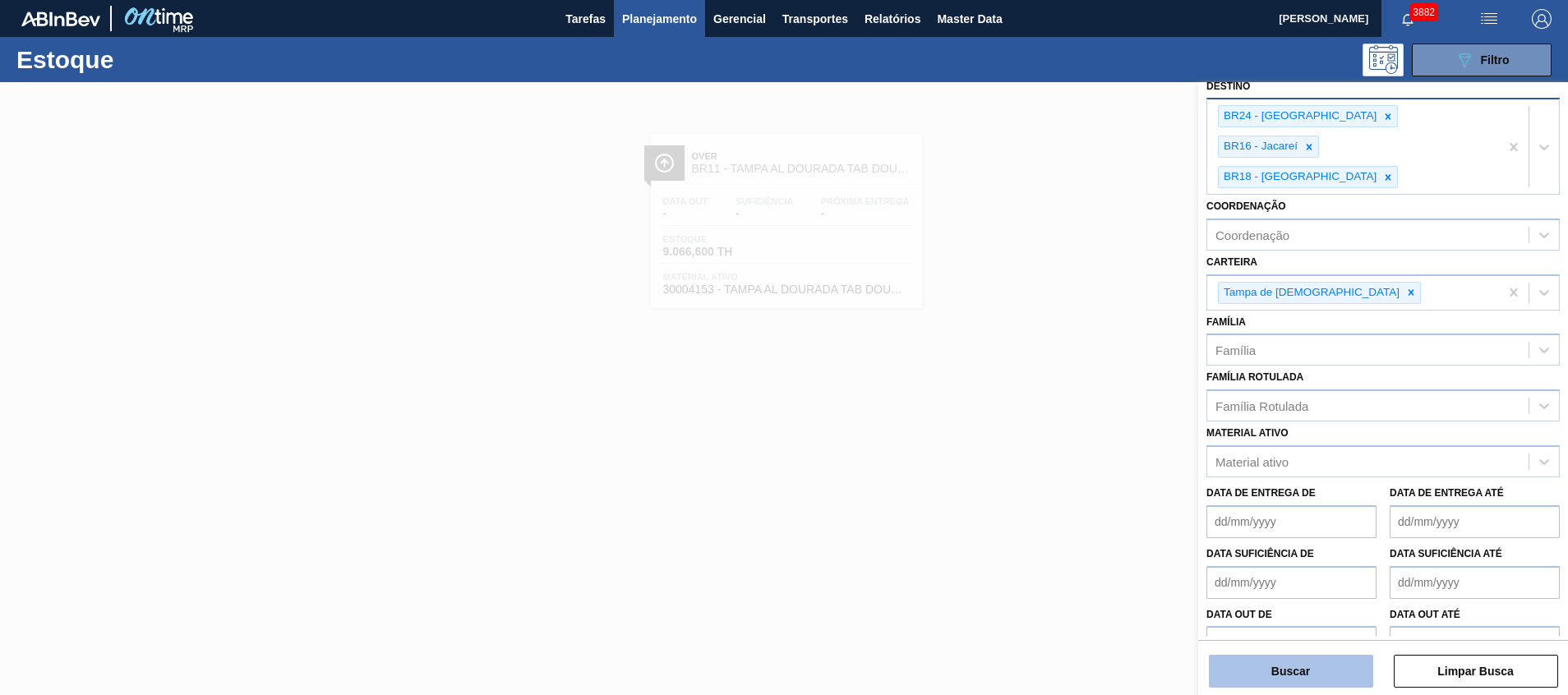
click at [1267, 656] on button "Buscar" at bounding box center [1291, 671] width 165 height 33
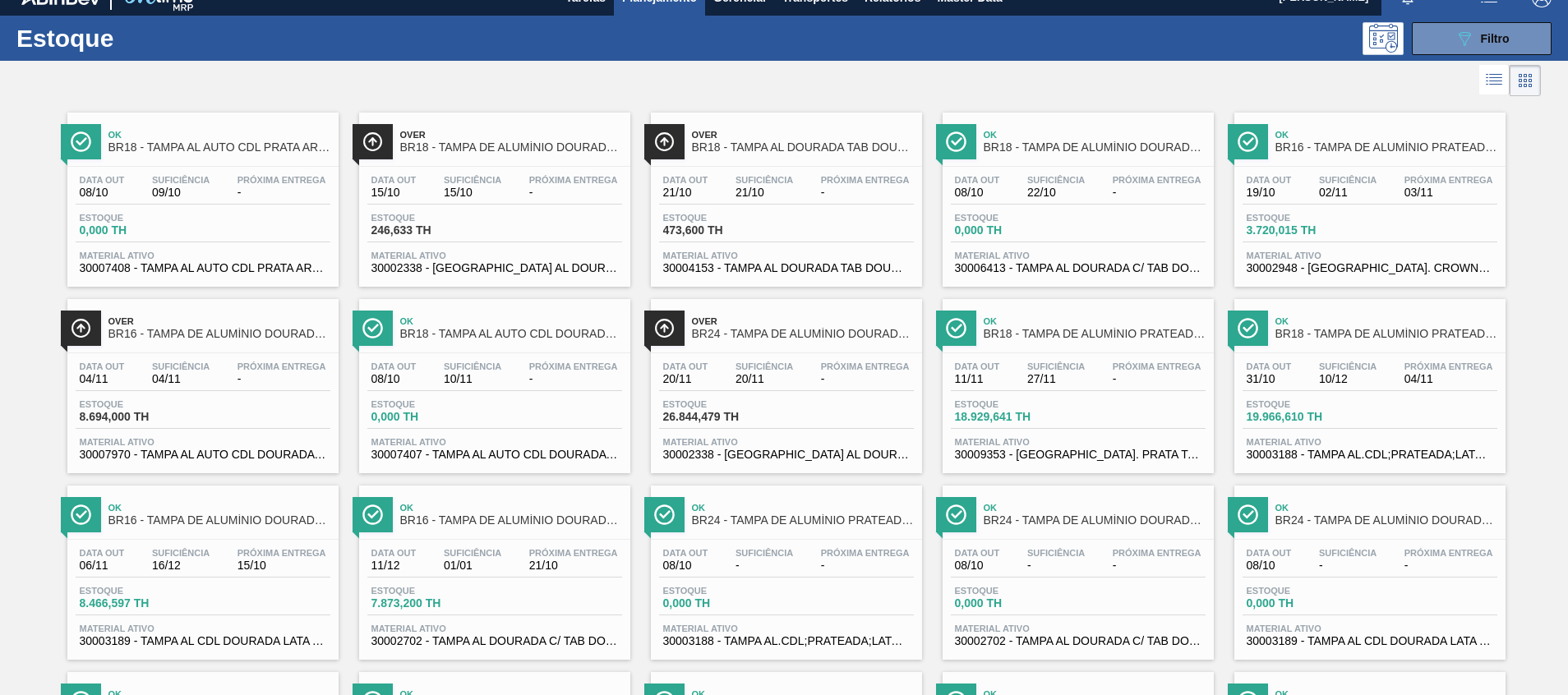
scroll to position [0, 0]
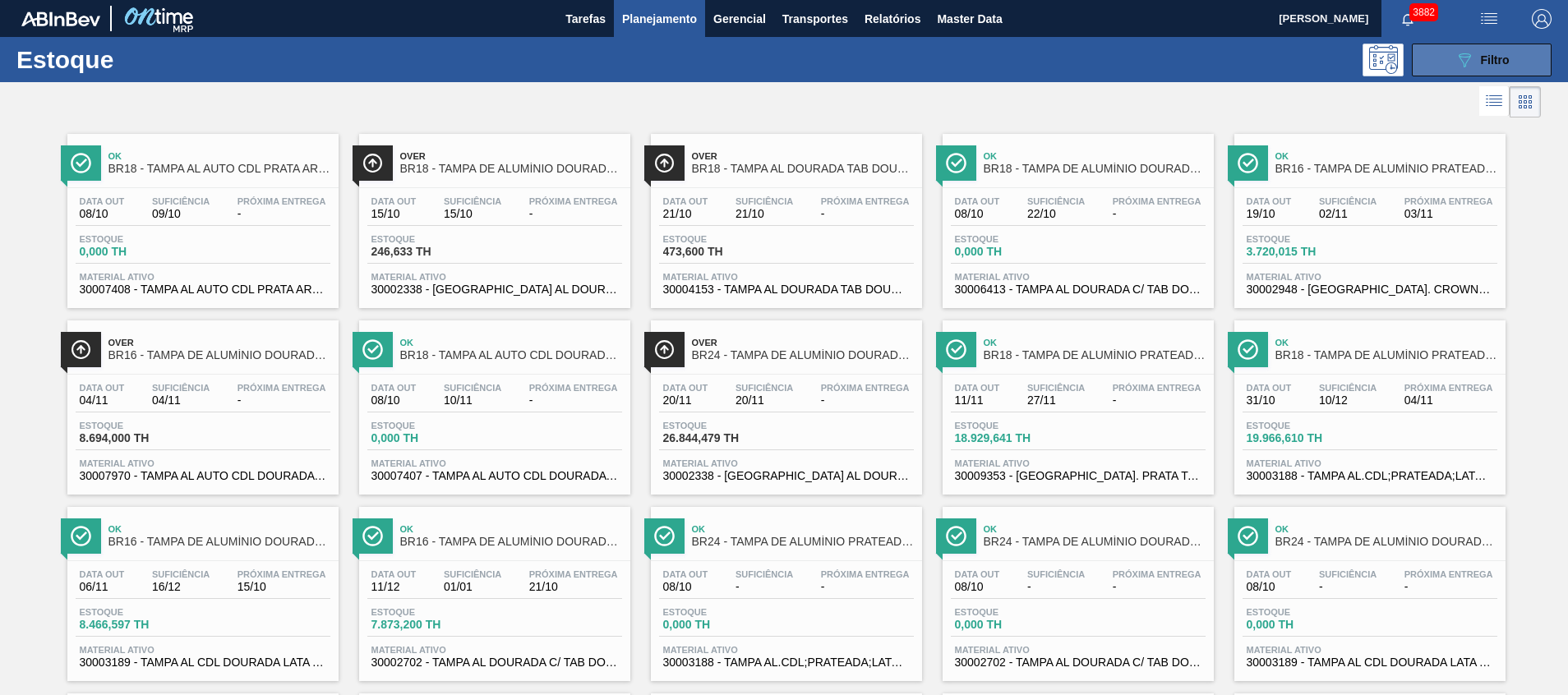
click at [1471, 54] on icon "089F7B8B-B2A5-4AFE-B5C0-19BA573D28AC" at bounding box center [1464, 60] width 20 height 20
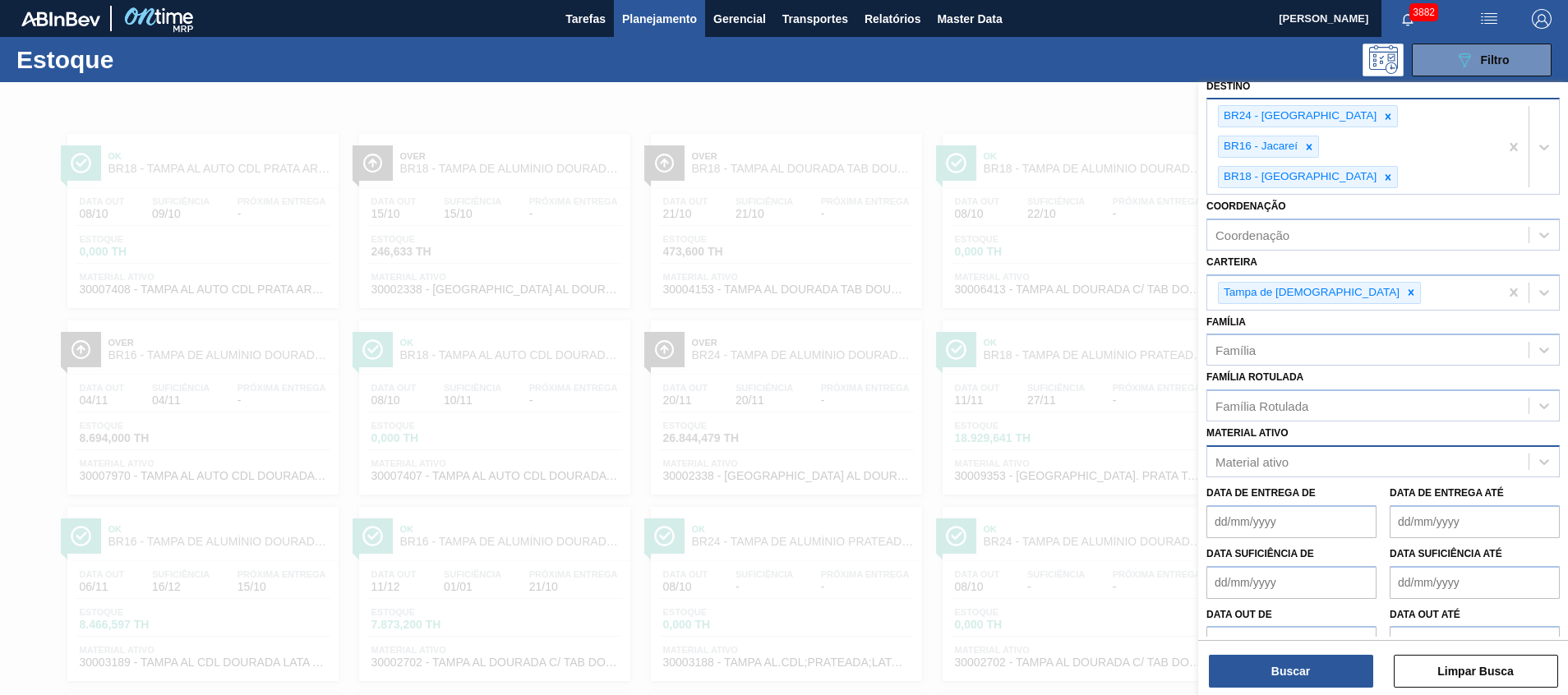
click at [1285, 454] on div "Material ativo" at bounding box center [1252, 461] width 73 height 14
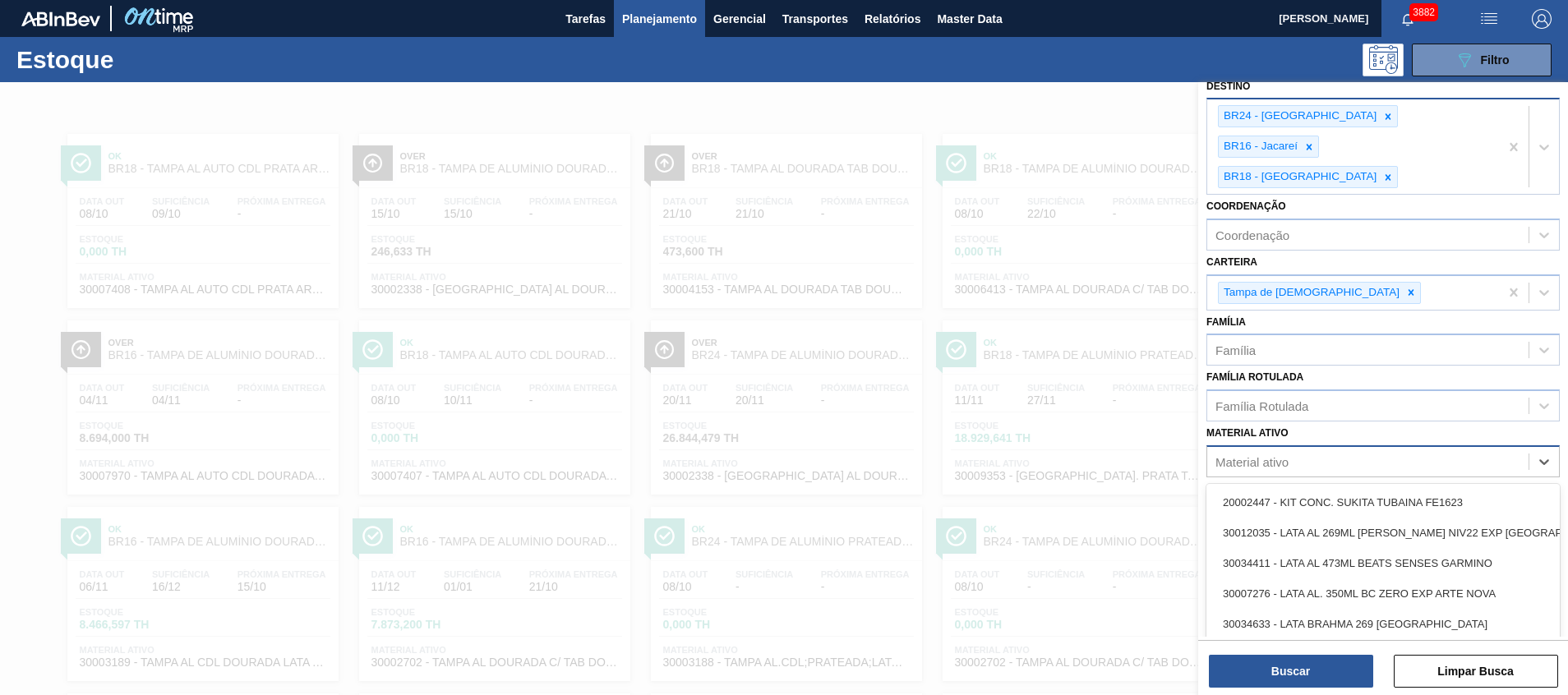
scroll to position [11, 0]
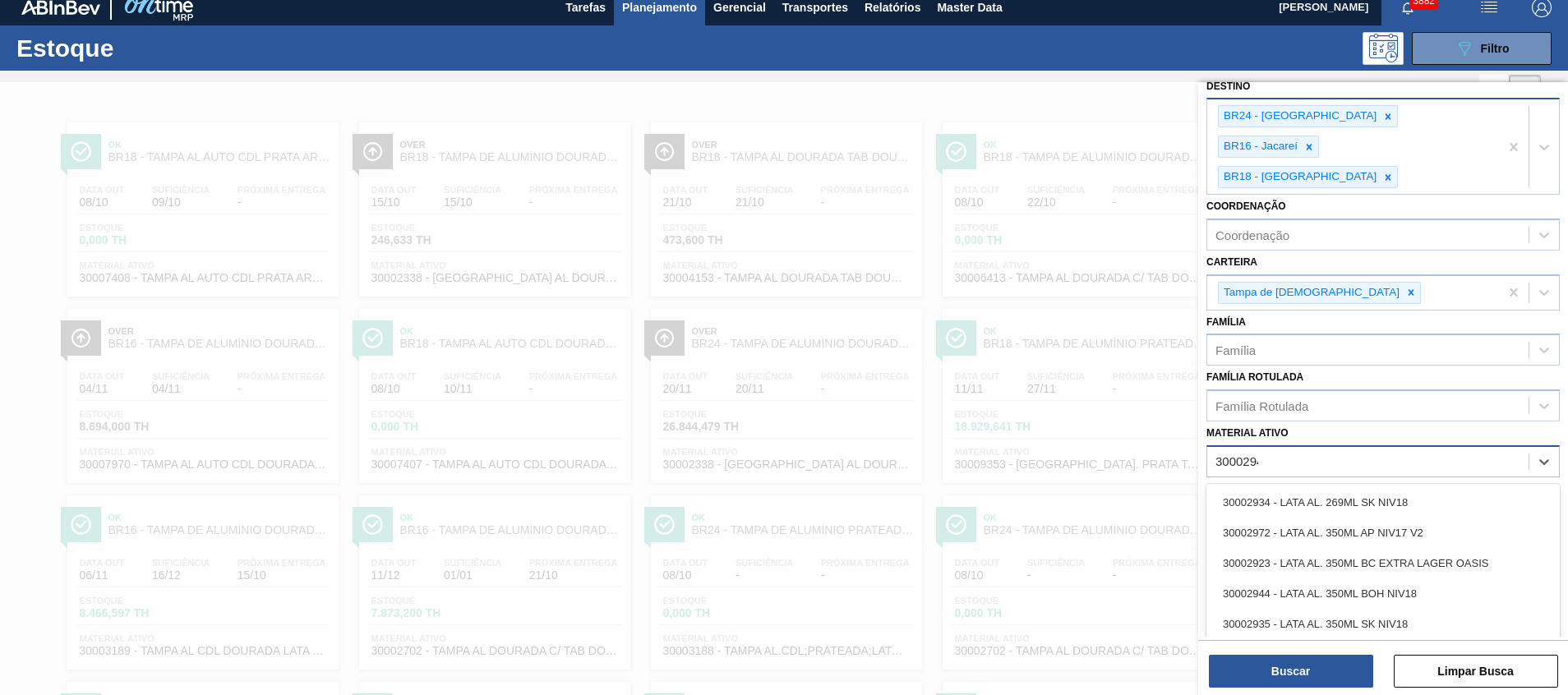
type ativo "30002948"
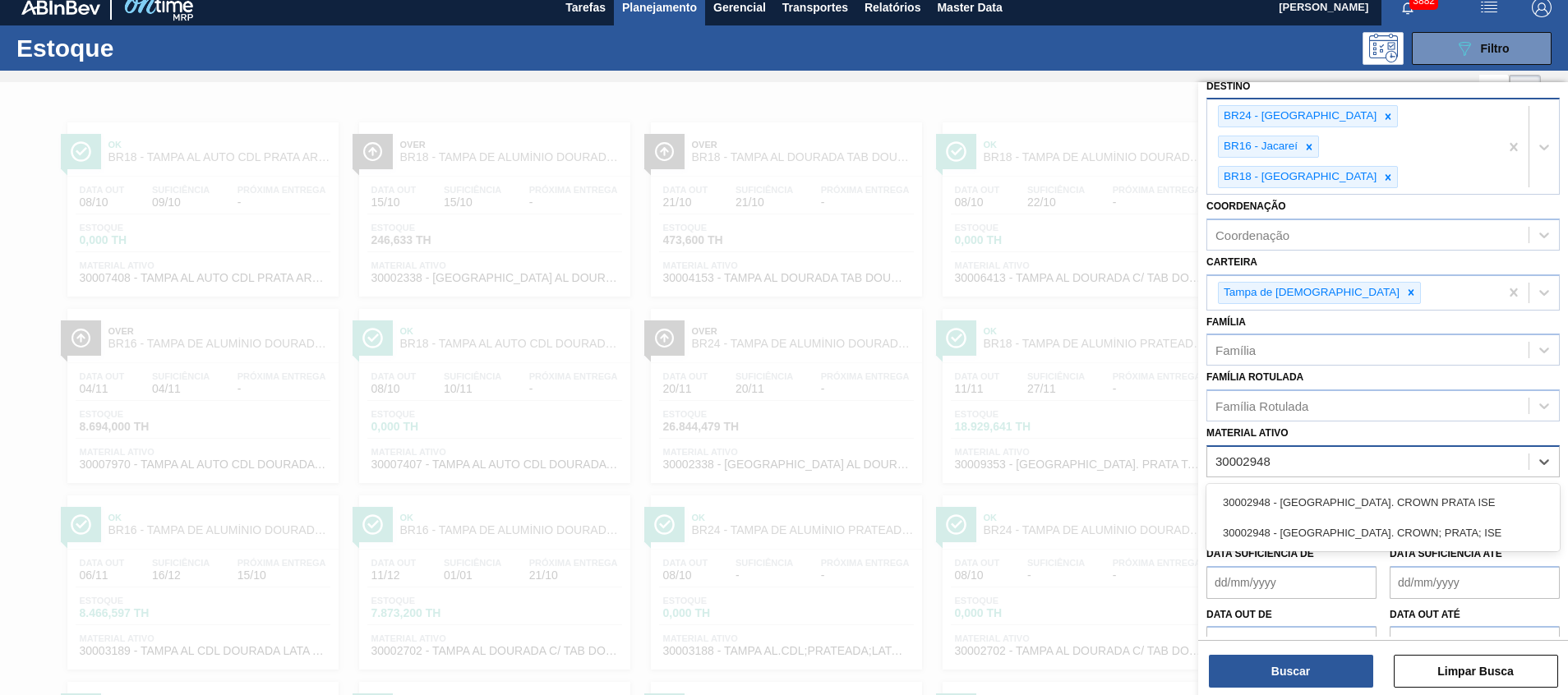
drag, startPoint x: 1288, startPoint y: 469, endPoint x: 1278, endPoint y: 487, distance: 20.6
click at [1287, 488] on div "30002948 - TAMPA AL. CROWN PRATA ISE" at bounding box center [1384, 503] width 354 height 30
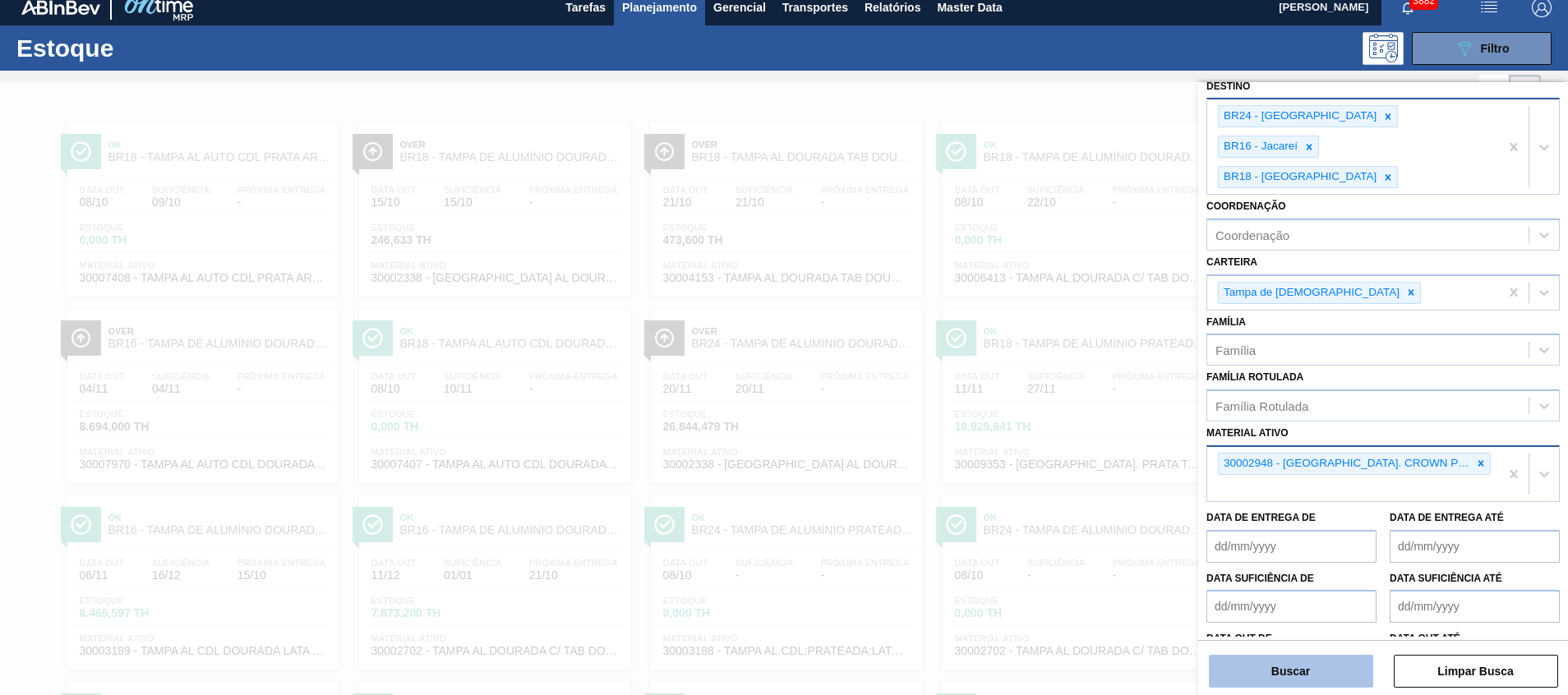
click at [1249, 673] on button "Buscar" at bounding box center [1291, 671] width 165 height 33
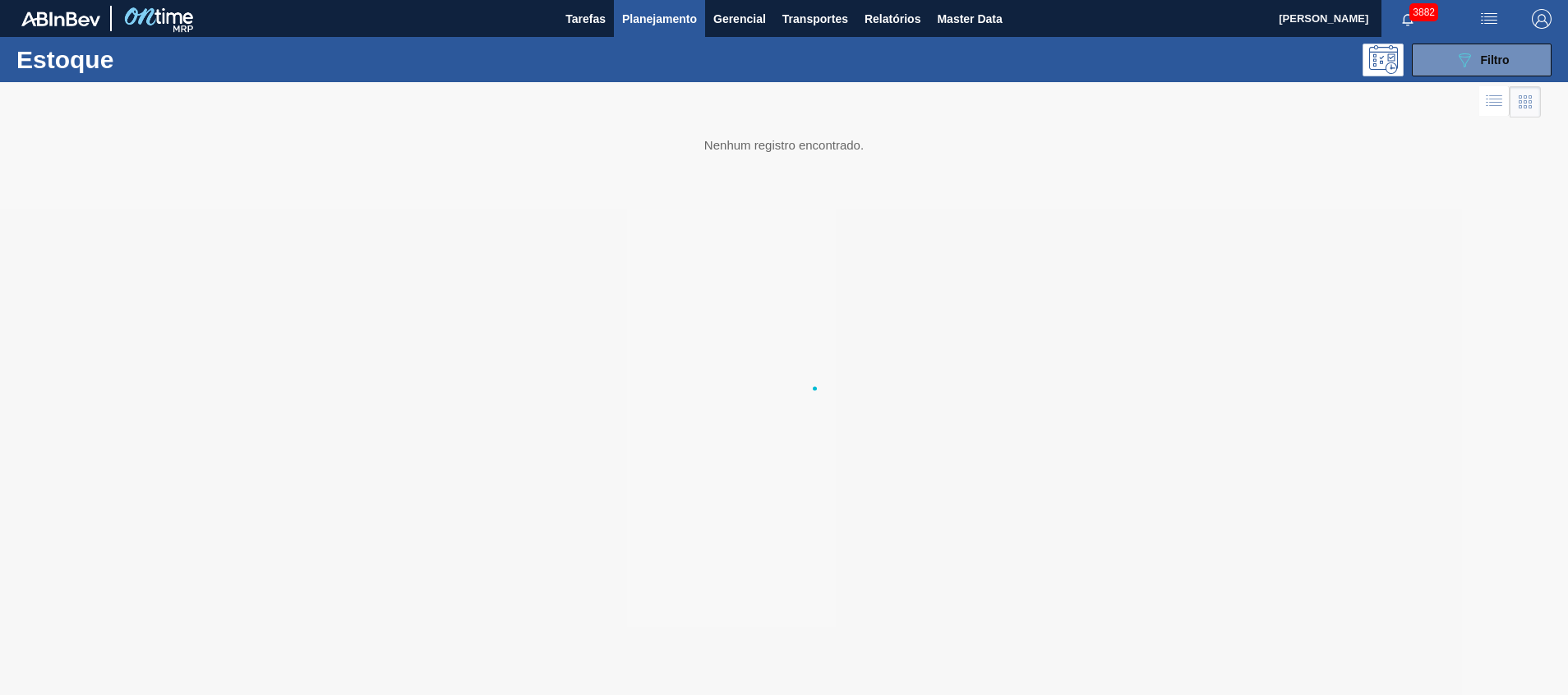
scroll to position [0, 0]
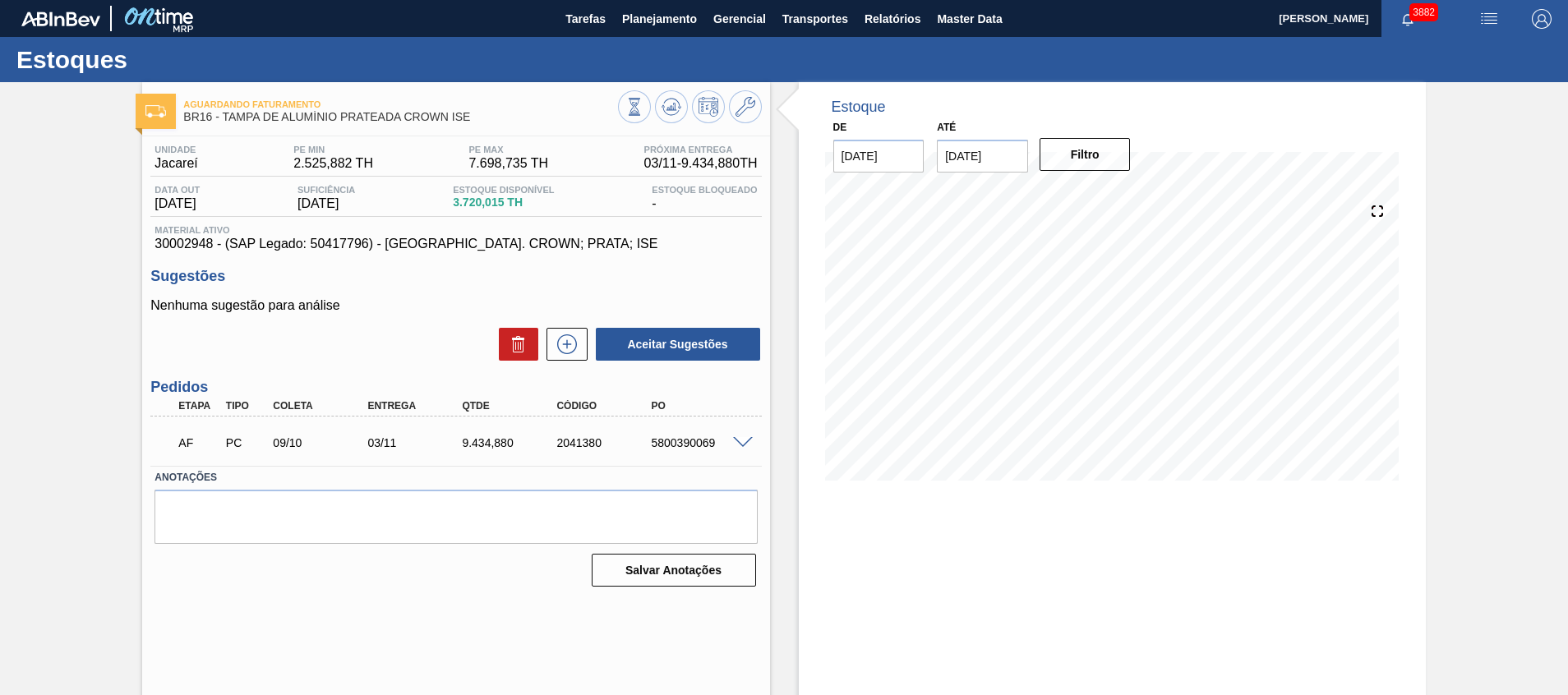
click at [970, 148] on input "[DATE]" at bounding box center [982, 156] width 91 height 33
click at [1113, 191] on div "outubro 2025" at bounding box center [1036, 195] width 197 height 14
click at [1119, 192] on button "Next Month" at bounding box center [1121, 196] width 11 height 11
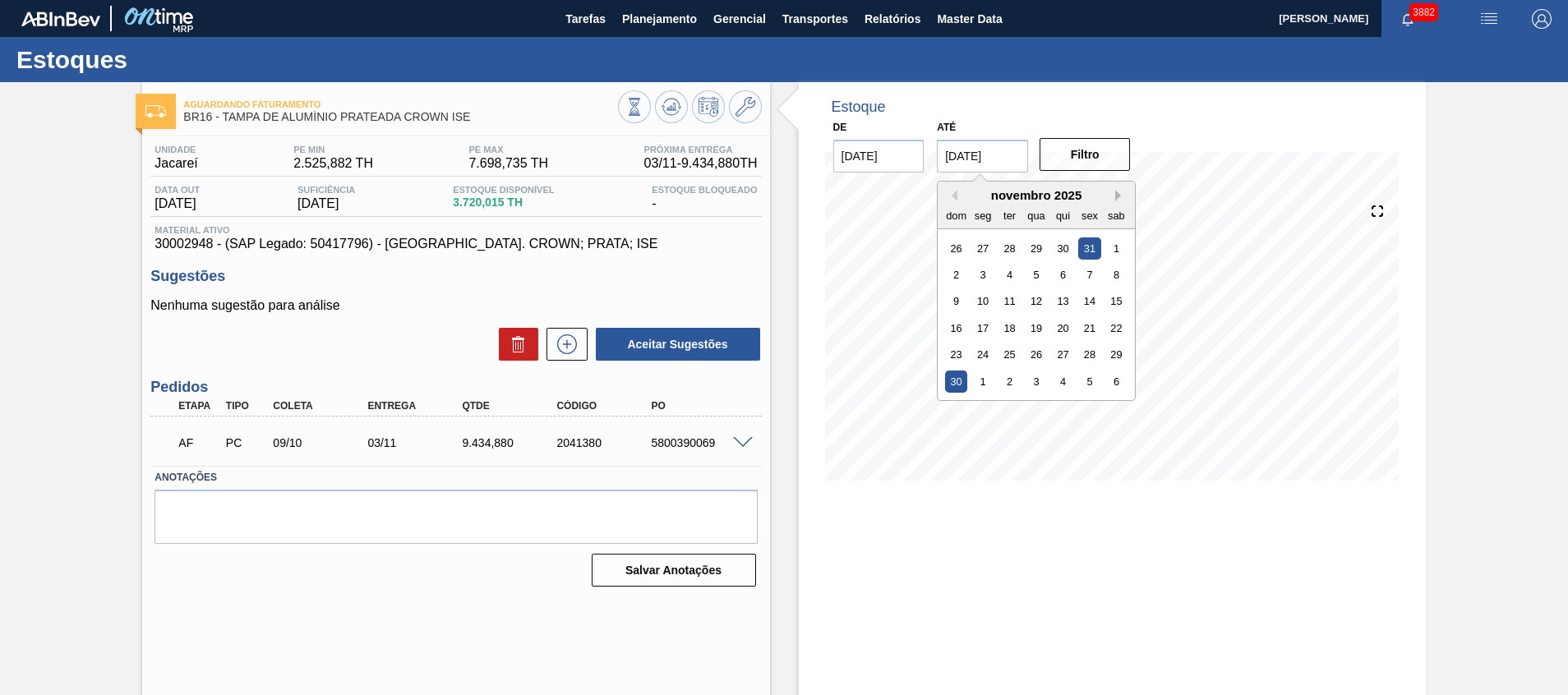
click at [1119, 192] on button "Next Month" at bounding box center [1121, 196] width 11 height 11
click at [1037, 351] on div "31" at bounding box center [1036, 354] width 22 height 22
type input "[DATE]"
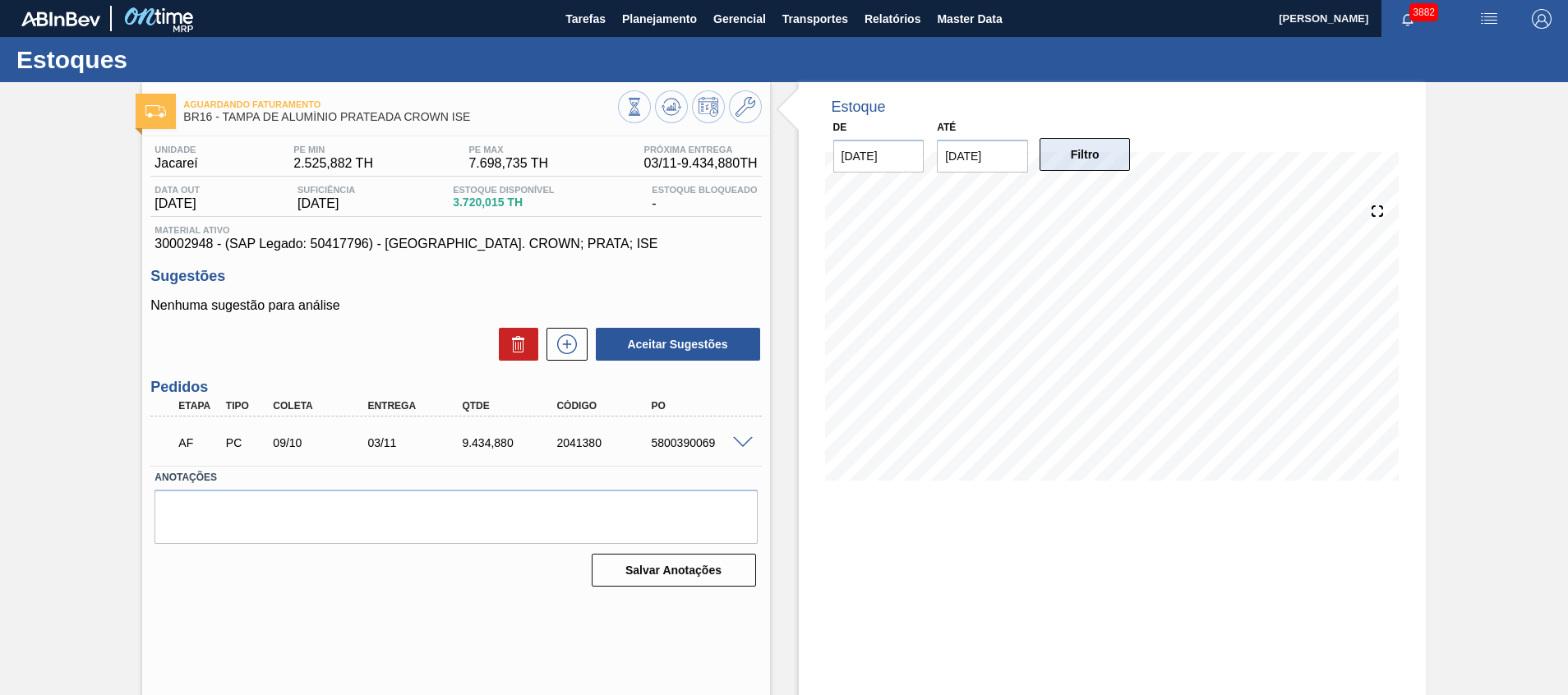
click at [1052, 166] on button "Filtro" at bounding box center [1086, 154] width 91 height 33
click at [665, 110] on icon at bounding box center [671, 106] width 20 height 20
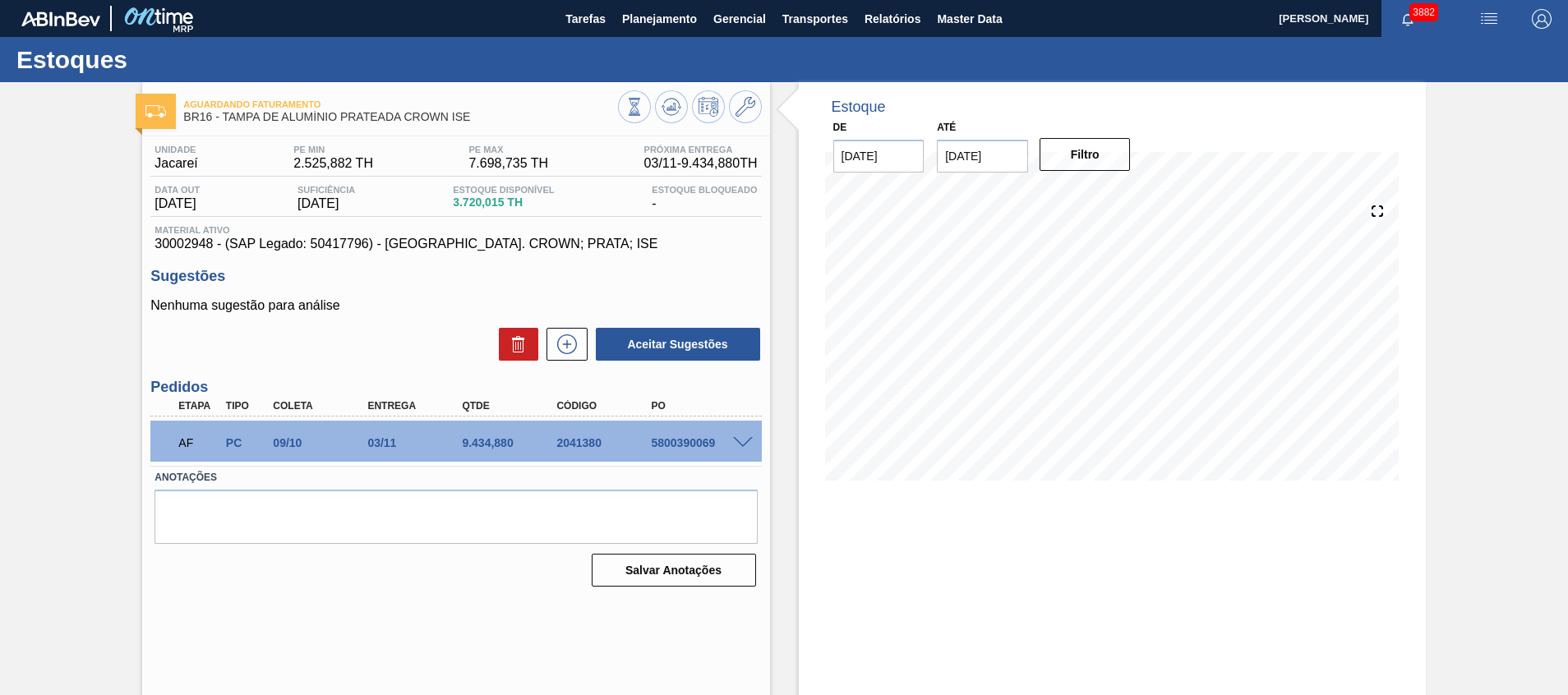
click at [745, 439] on span at bounding box center [743, 443] width 20 height 12
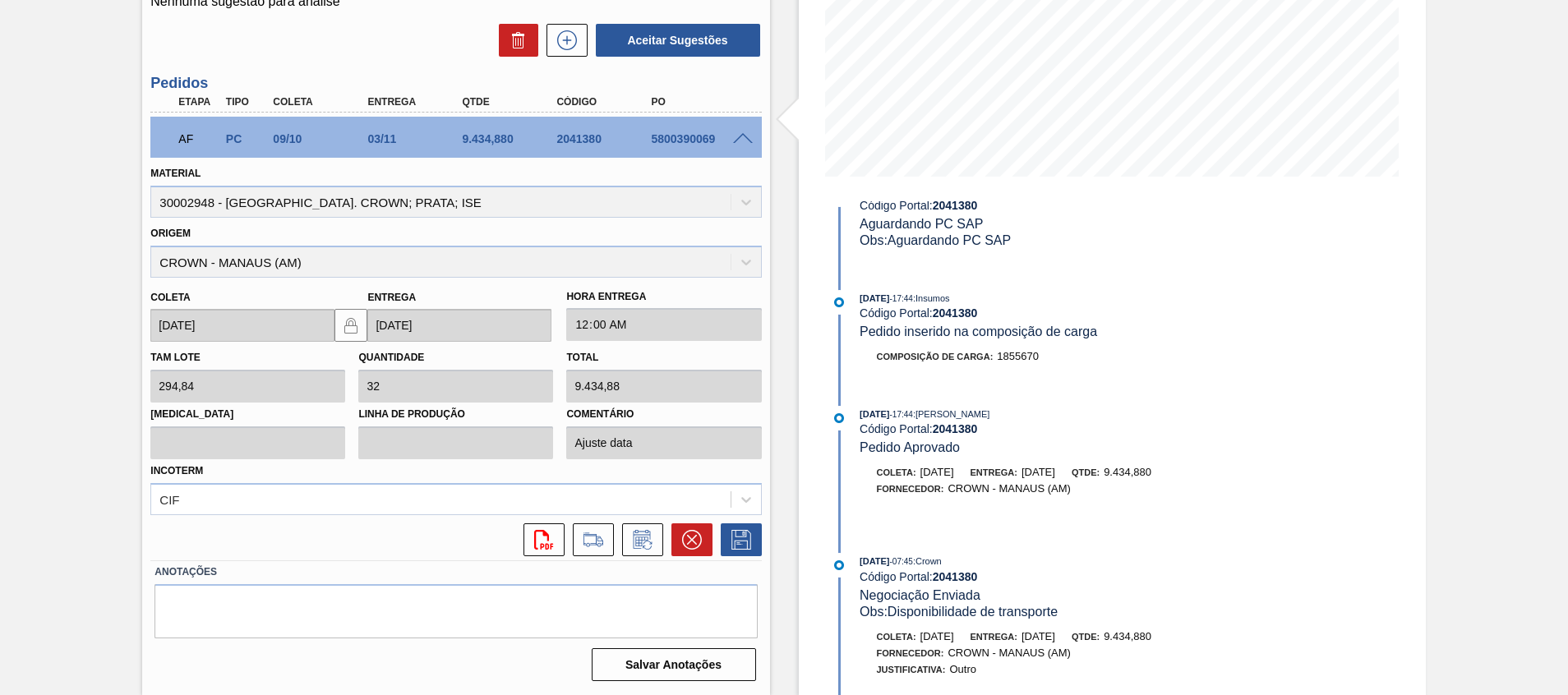
scroll to position [490, 0]
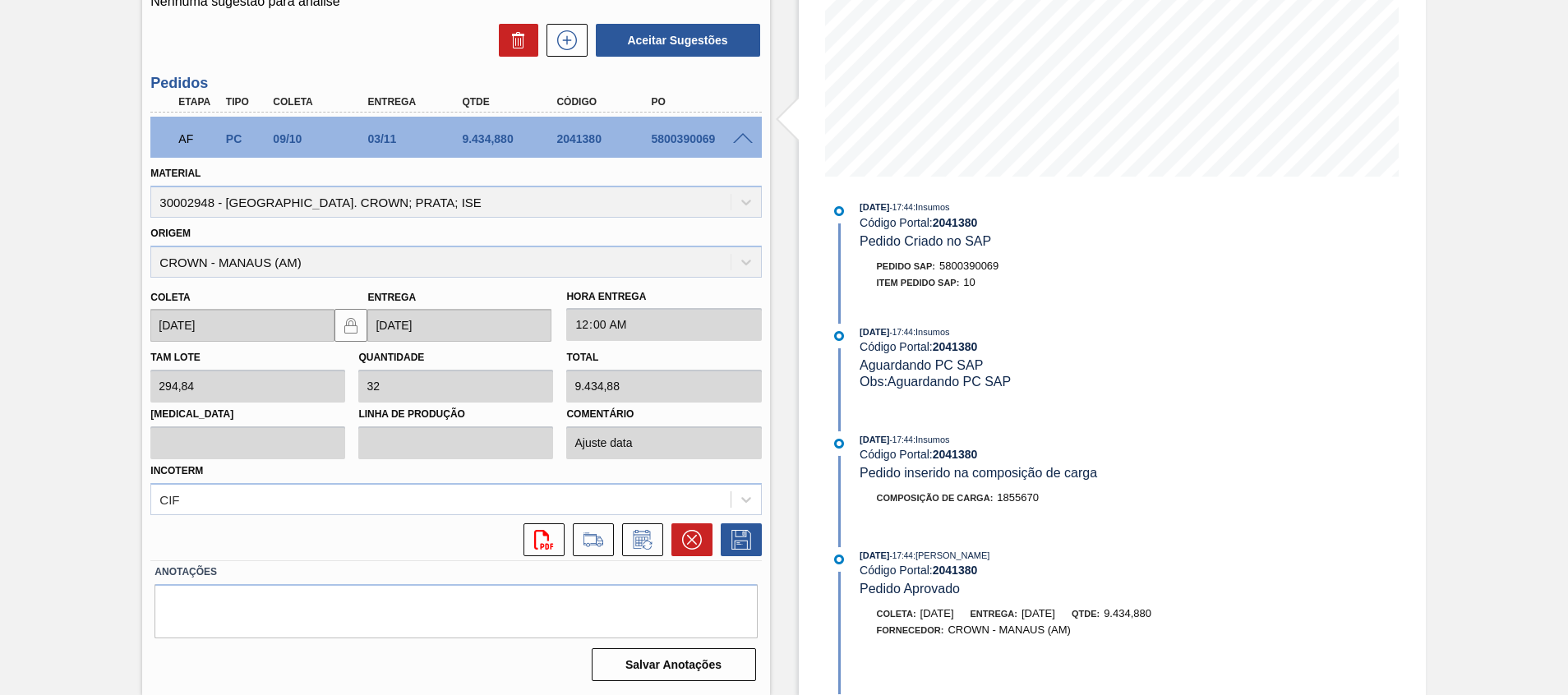
click at [737, 139] on span at bounding box center [743, 139] width 20 height 12
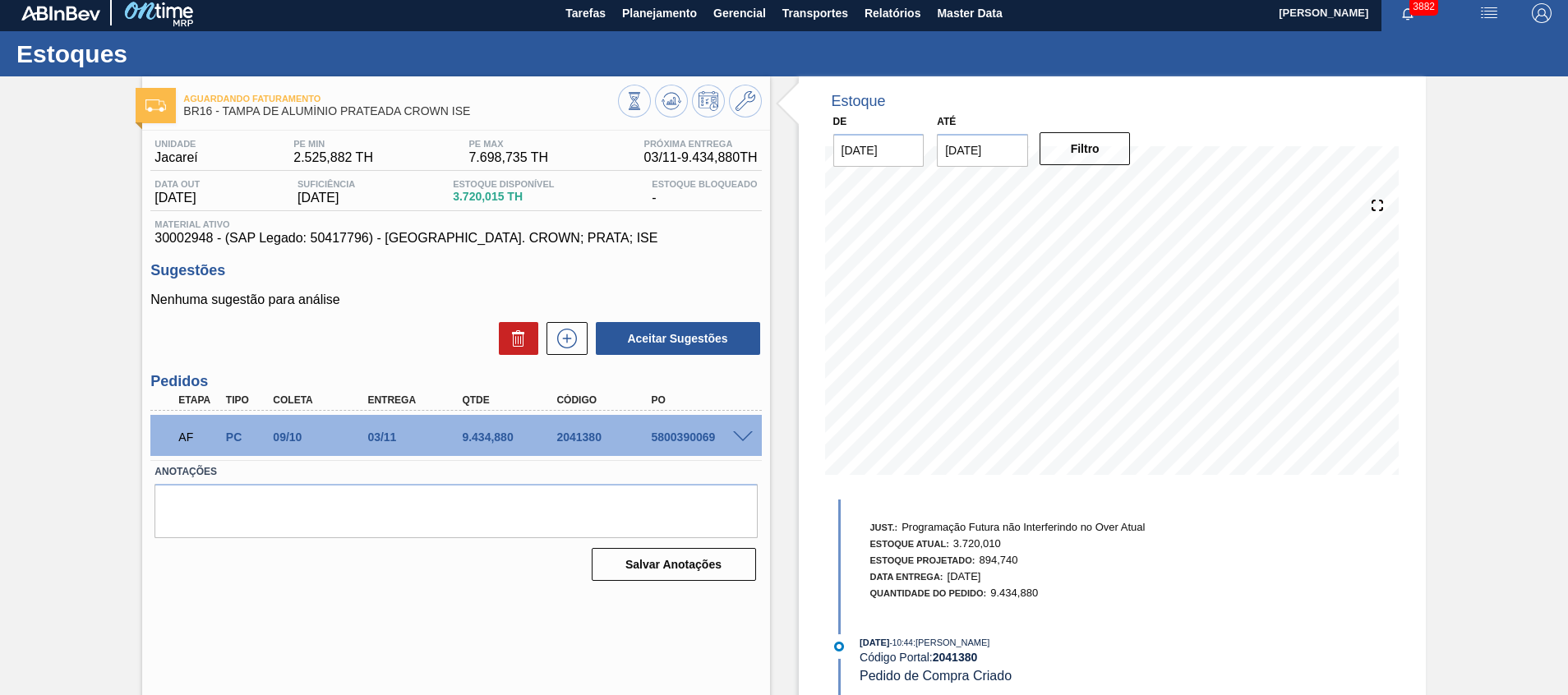
scroll to position [11, 0]
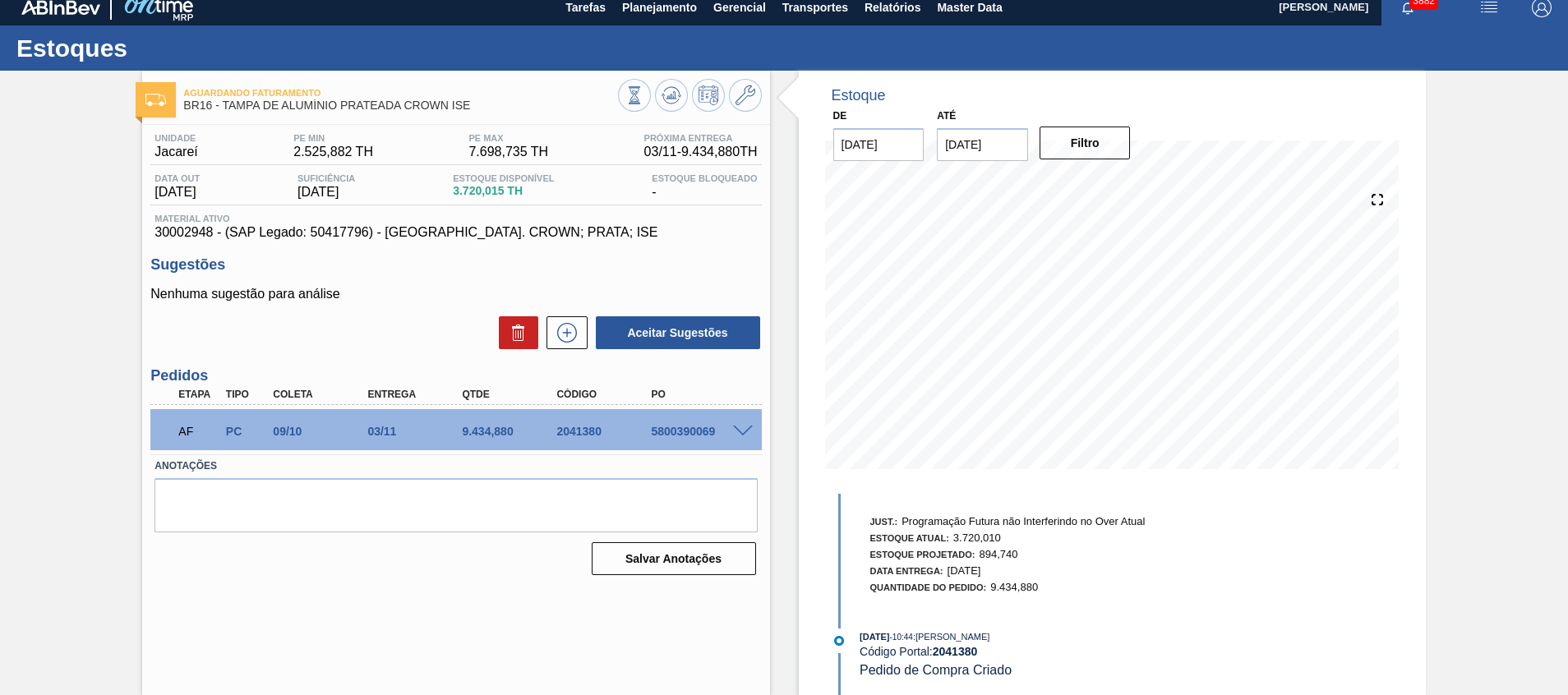
drag, startPoint x: 858, startPoint y: 633, endPoint x: 902, endPoint y: 638, distance: 44.3
click at [902, 638] on div "29/09/2025 - 10:44 : Beatriz Marcelino Vasconcelo Código Portal: 2041380 Pedido…" at bounding box center [1039, 653] width 423 height 50
click at [889, 638] on span "29/09/2025" at bounding box center [874, 637] width 29 height 10
click at [532, 573] on div "Salvar Anotações" at bounding box center [456, 559] width 603 height 36
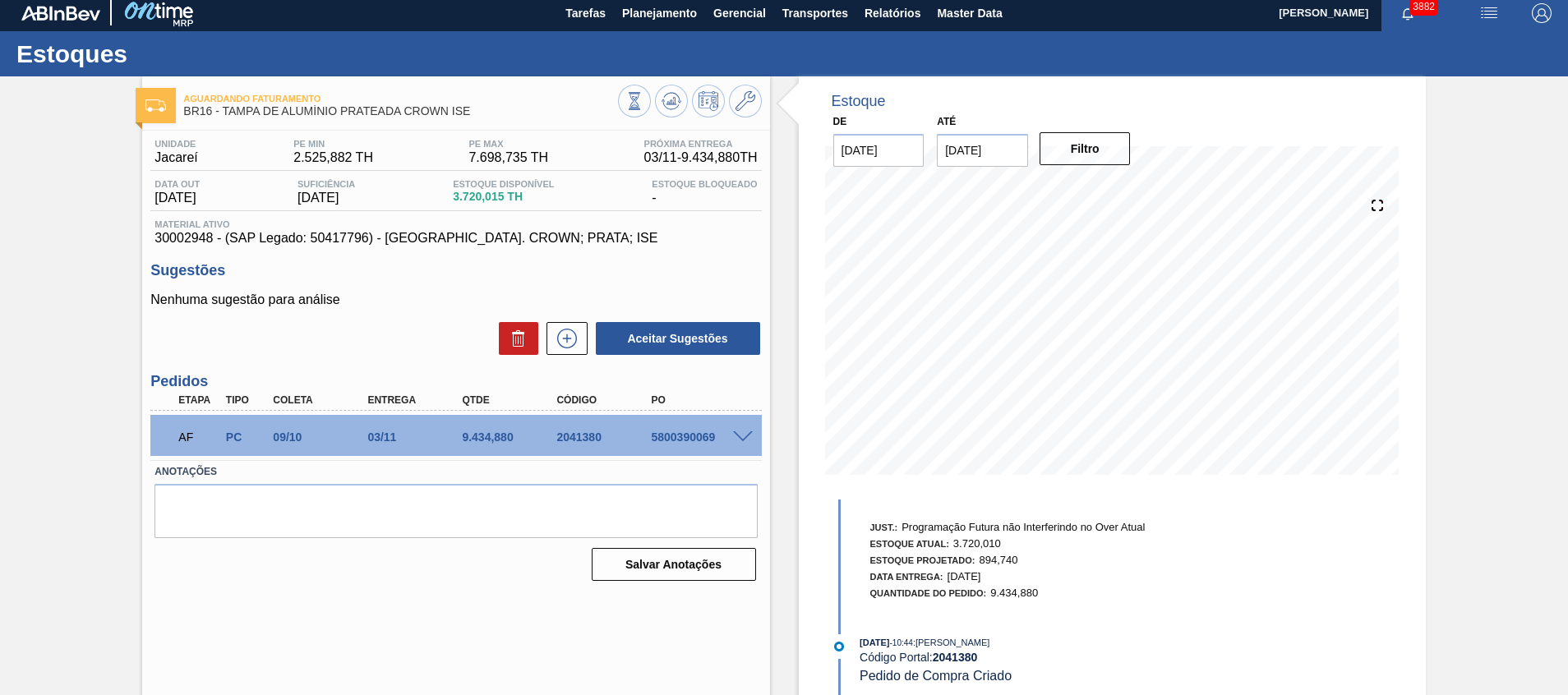
scroll to position [0, 0]
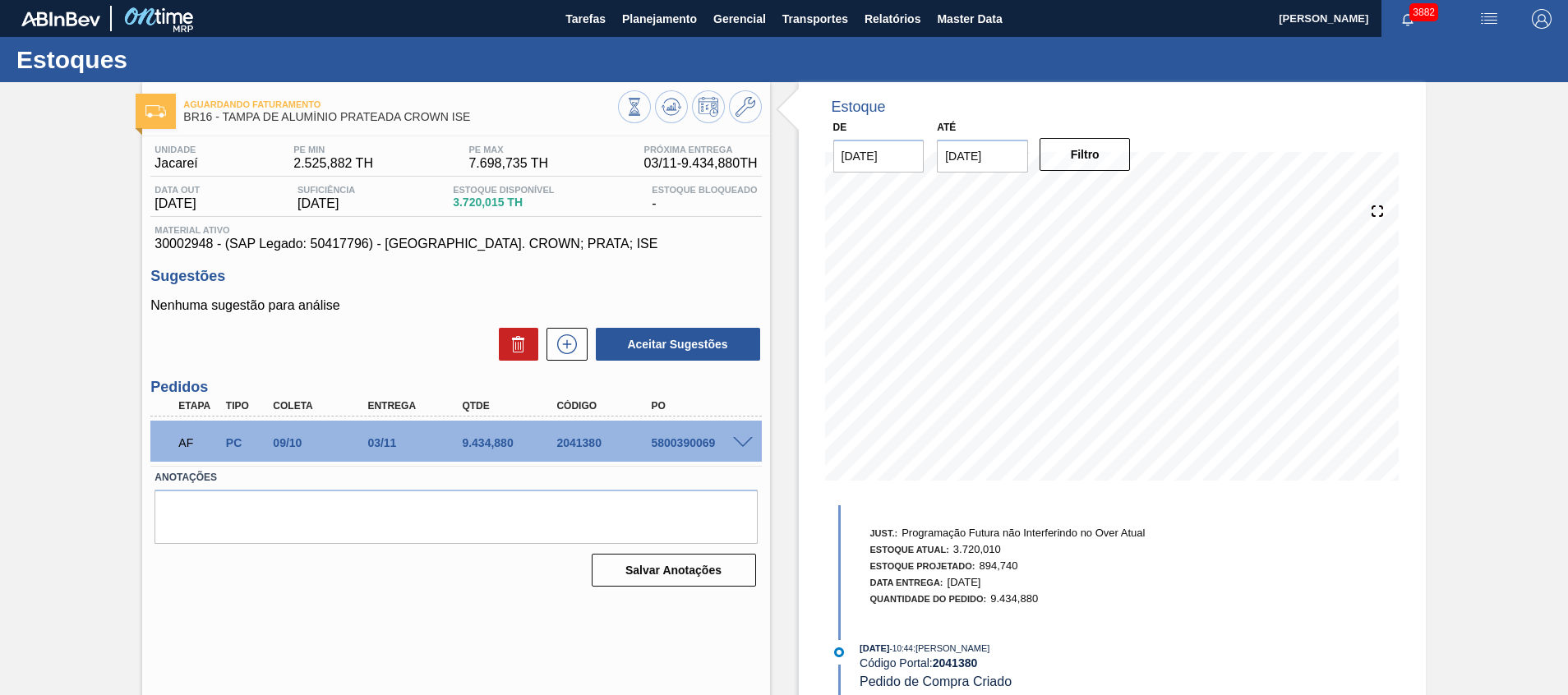
click at [1284, 575] on div "Estoque De 08/10/2025 Até 31/12/2025 Filtro 15/10 Projeção de Estoque 3,720.015…" at bounding box center [1113, 394] width 628 height 625
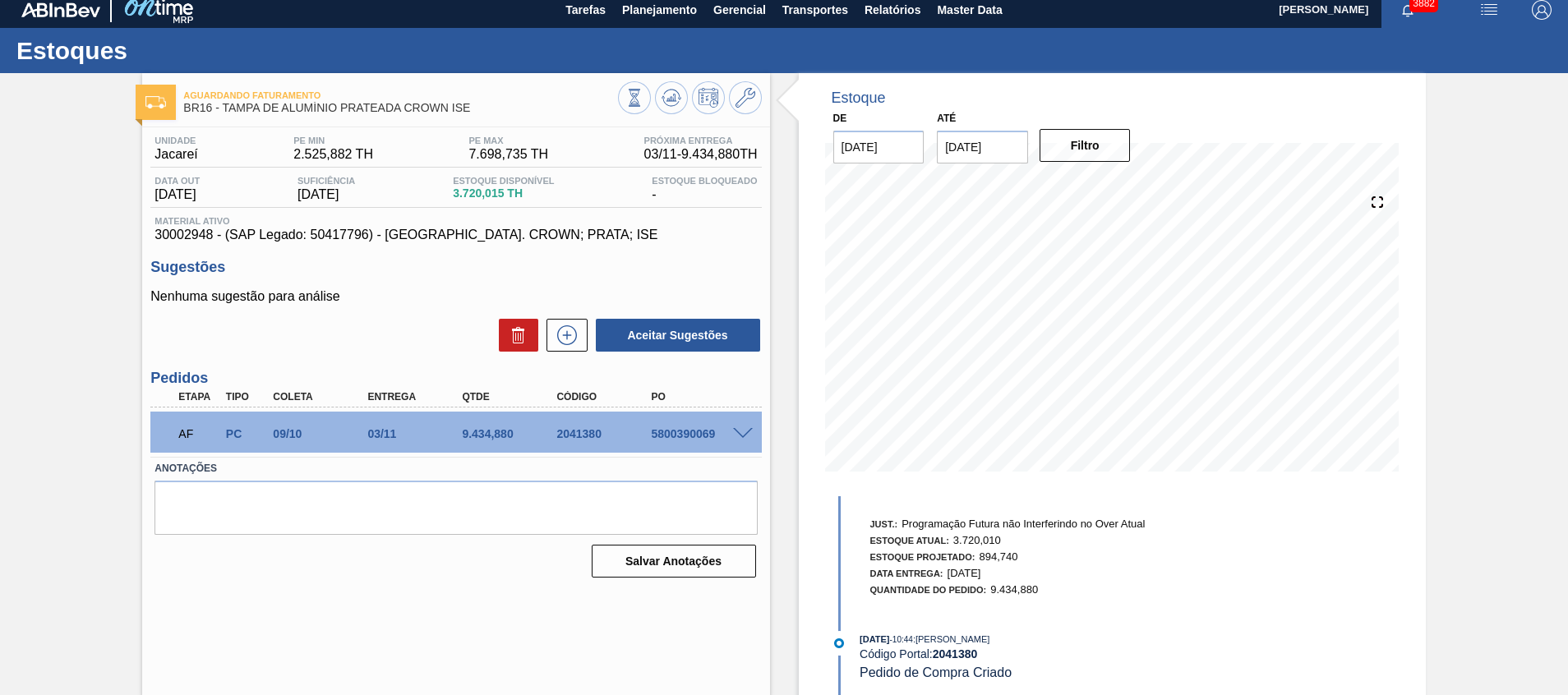
scroll to position [11, 0]
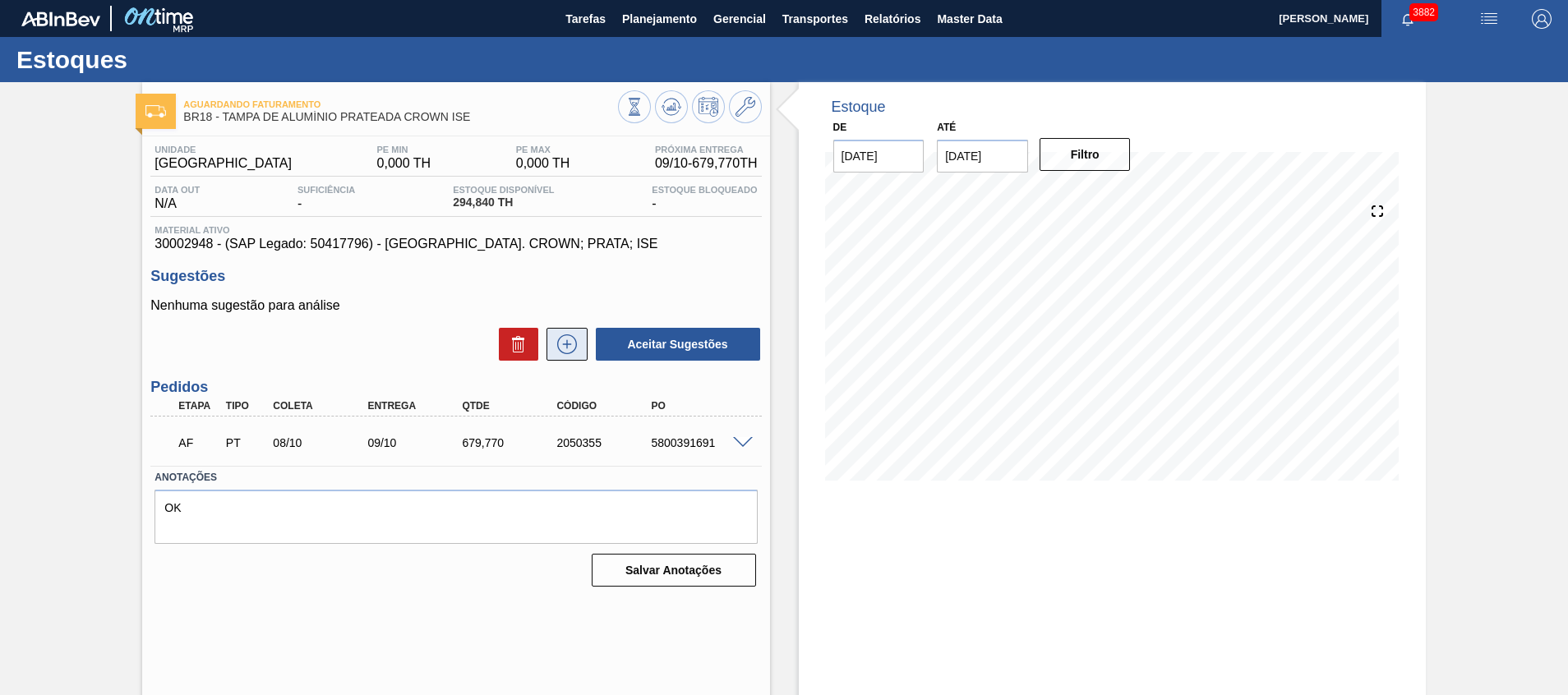
click at [577, 346] on icon at bounding box center [568, 344] width 27 height 20
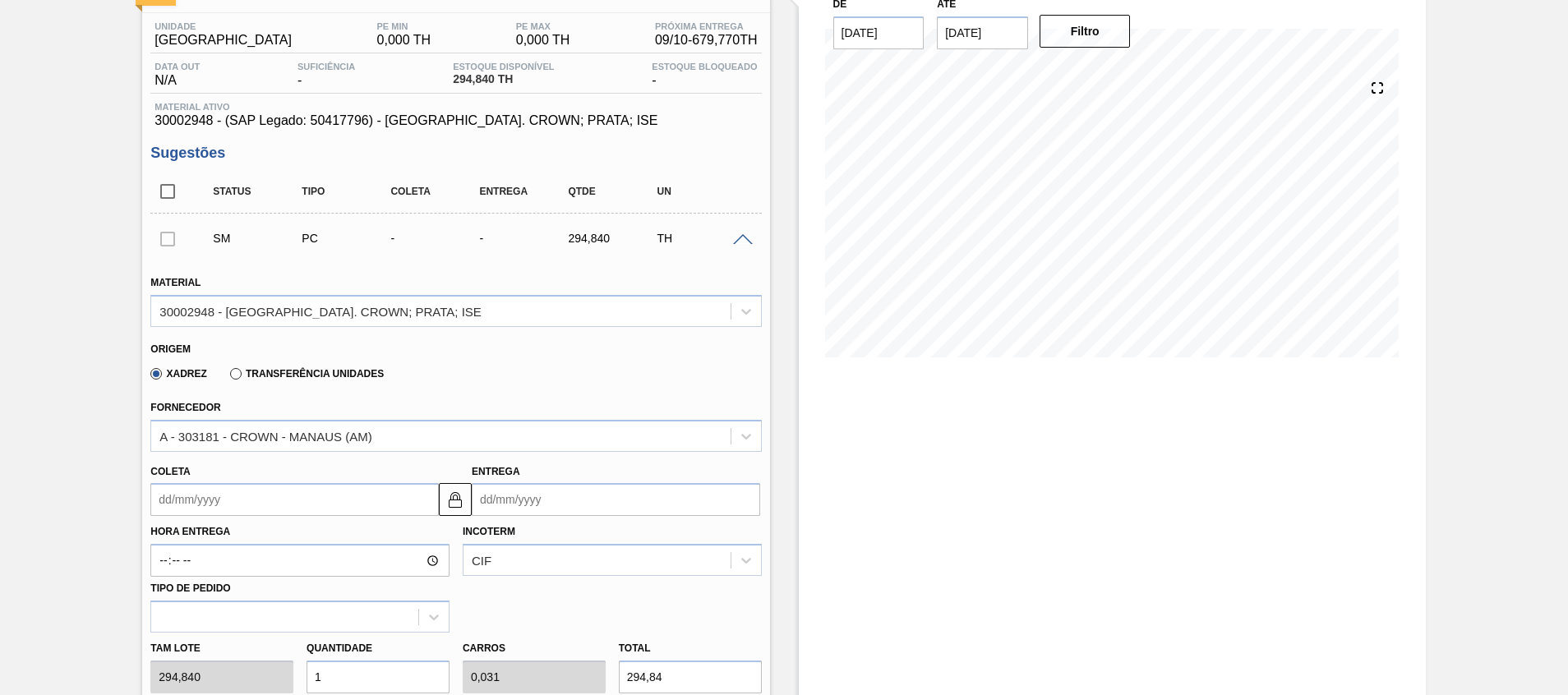
scroll to position [246, 0]
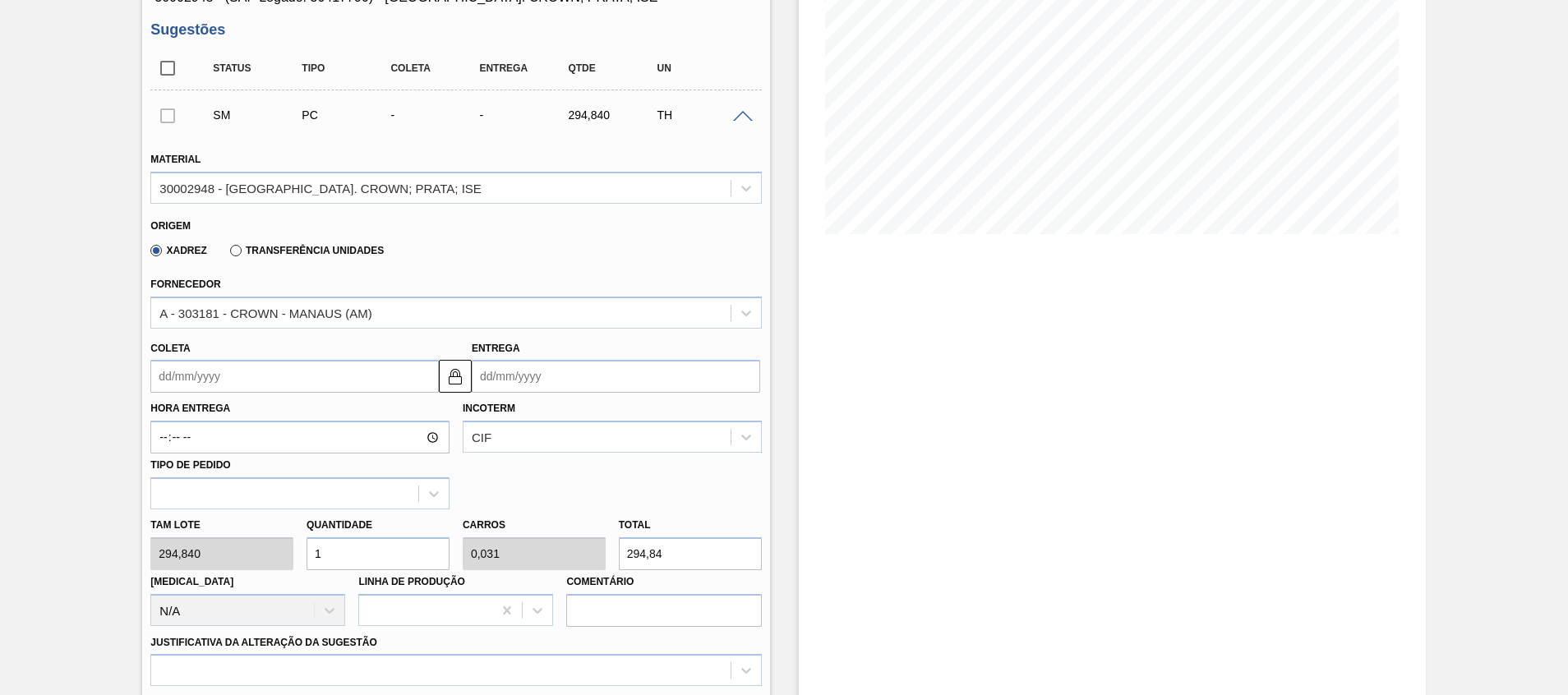
click at [534, 379] on input "Entrega" at bounding box center [615, 376] width 288 height 33
click at [780, 420] on div "Estoque De 08/10/2025 Até 31/10/2025 Filtro 16/10 Projeção de Estoque 410.069 N…" at bounding box center [1098, 466] width 656 height 1261
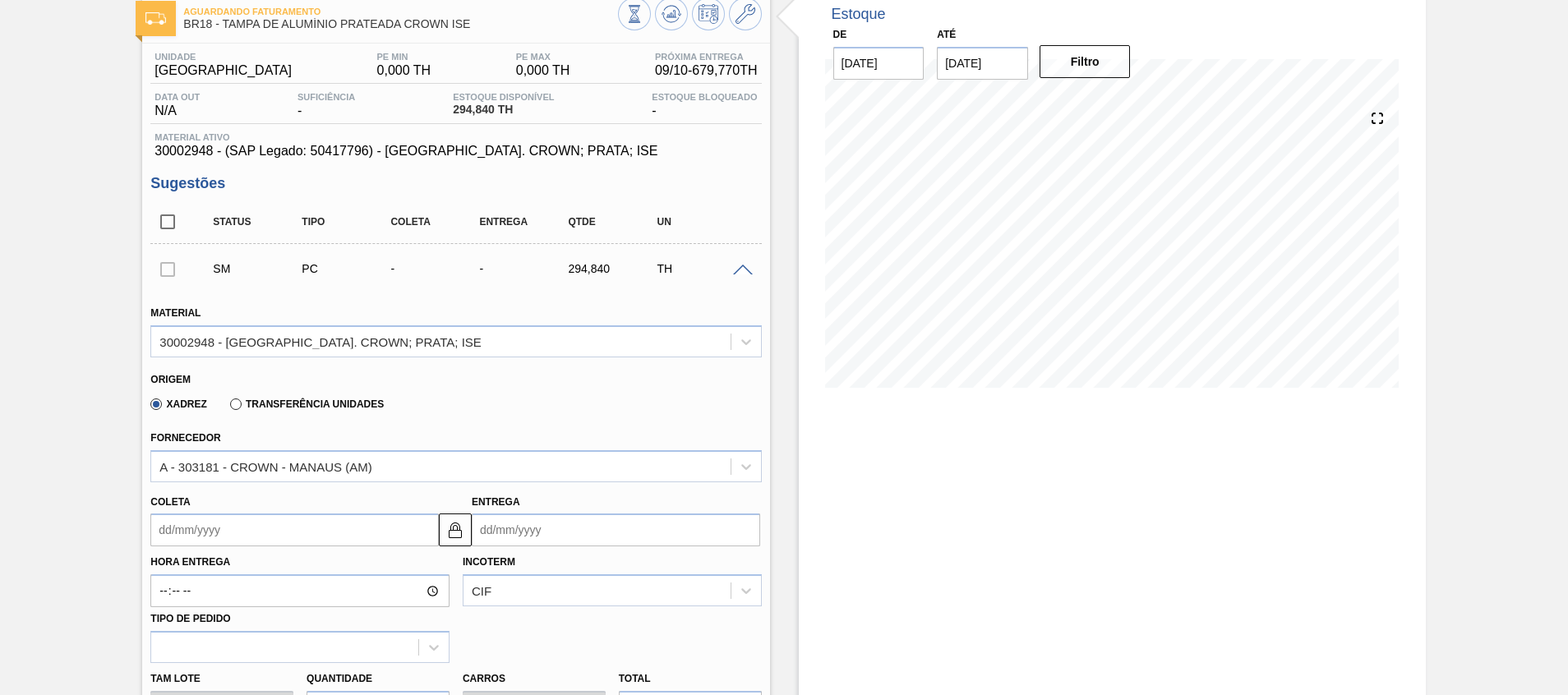
scroll to position [0, 0]
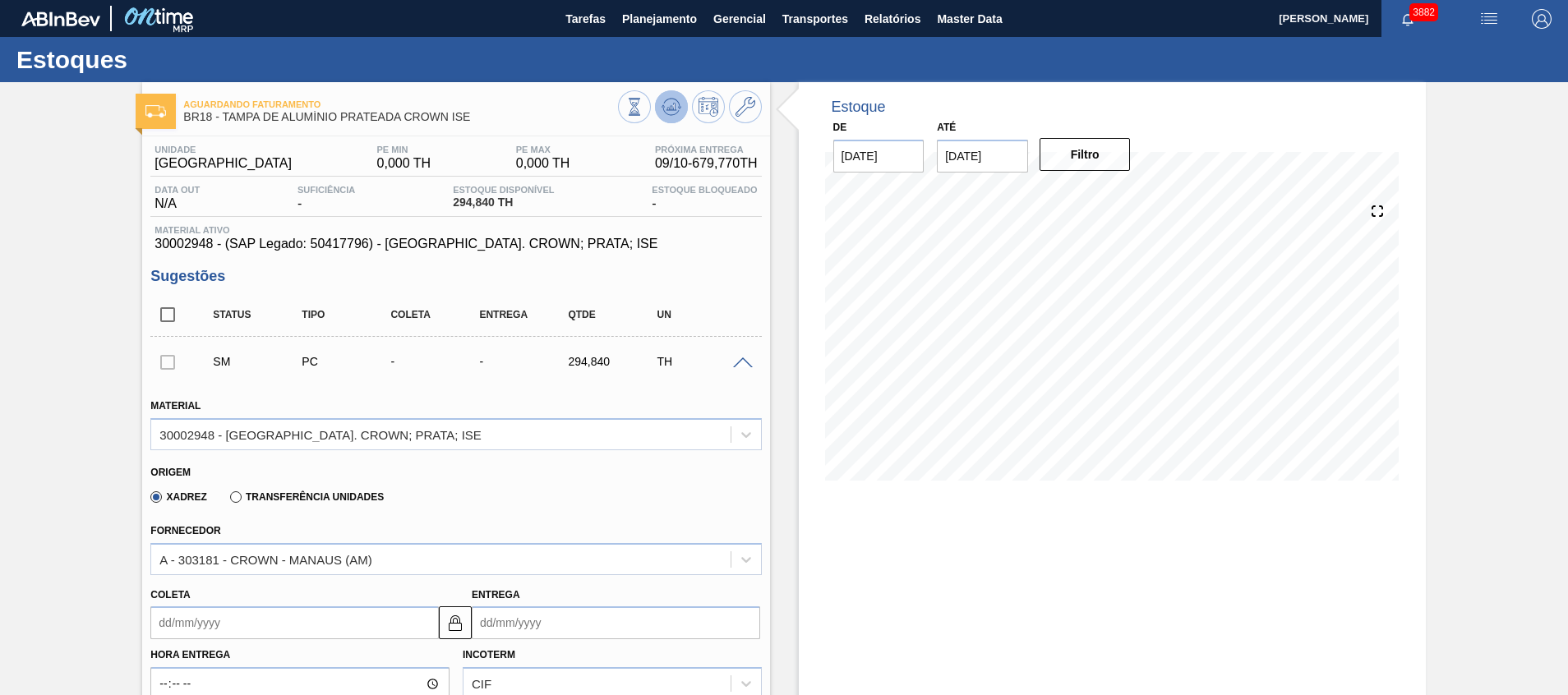
click at [665, 114] on icon at bounding box center [671, 106] width 20 height 20
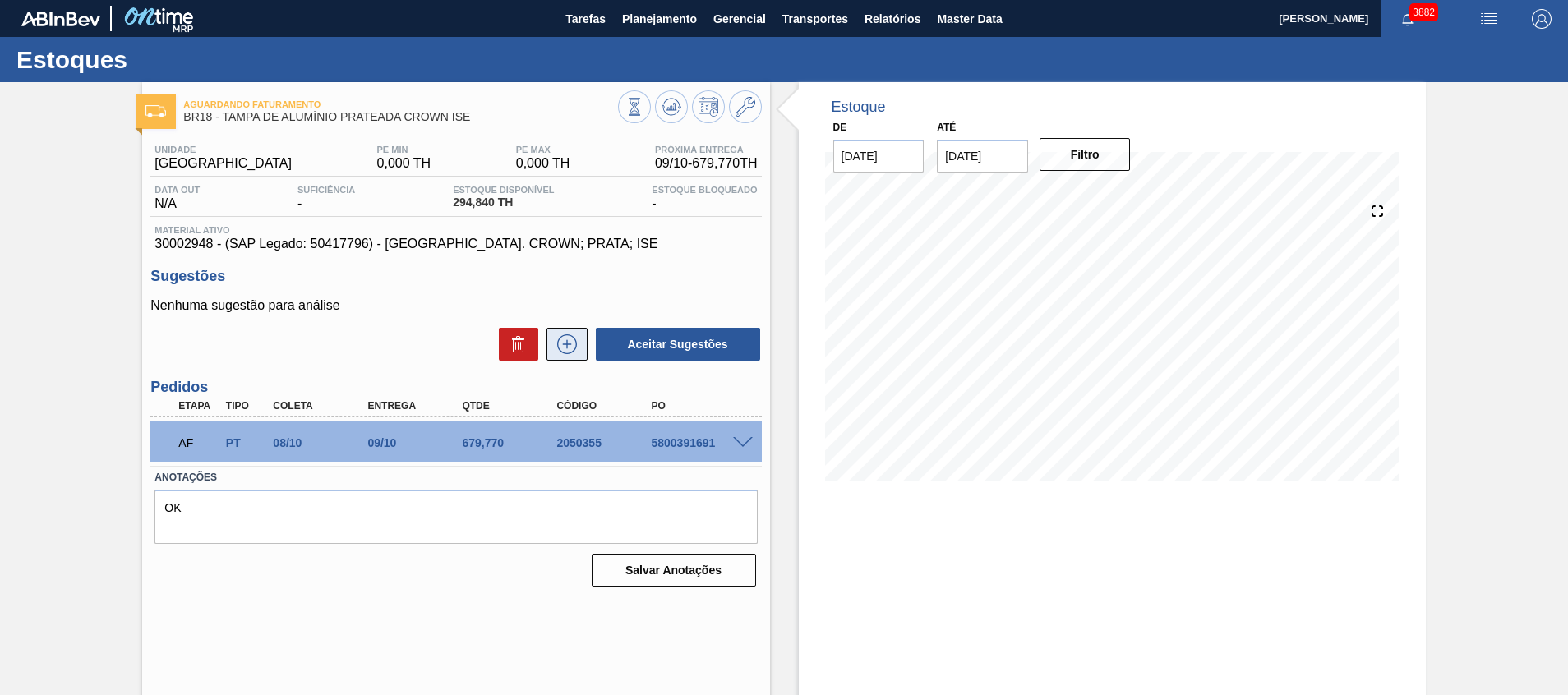
click at [562, 342] on icon at bounding box center [568, 344] width 27 height 20
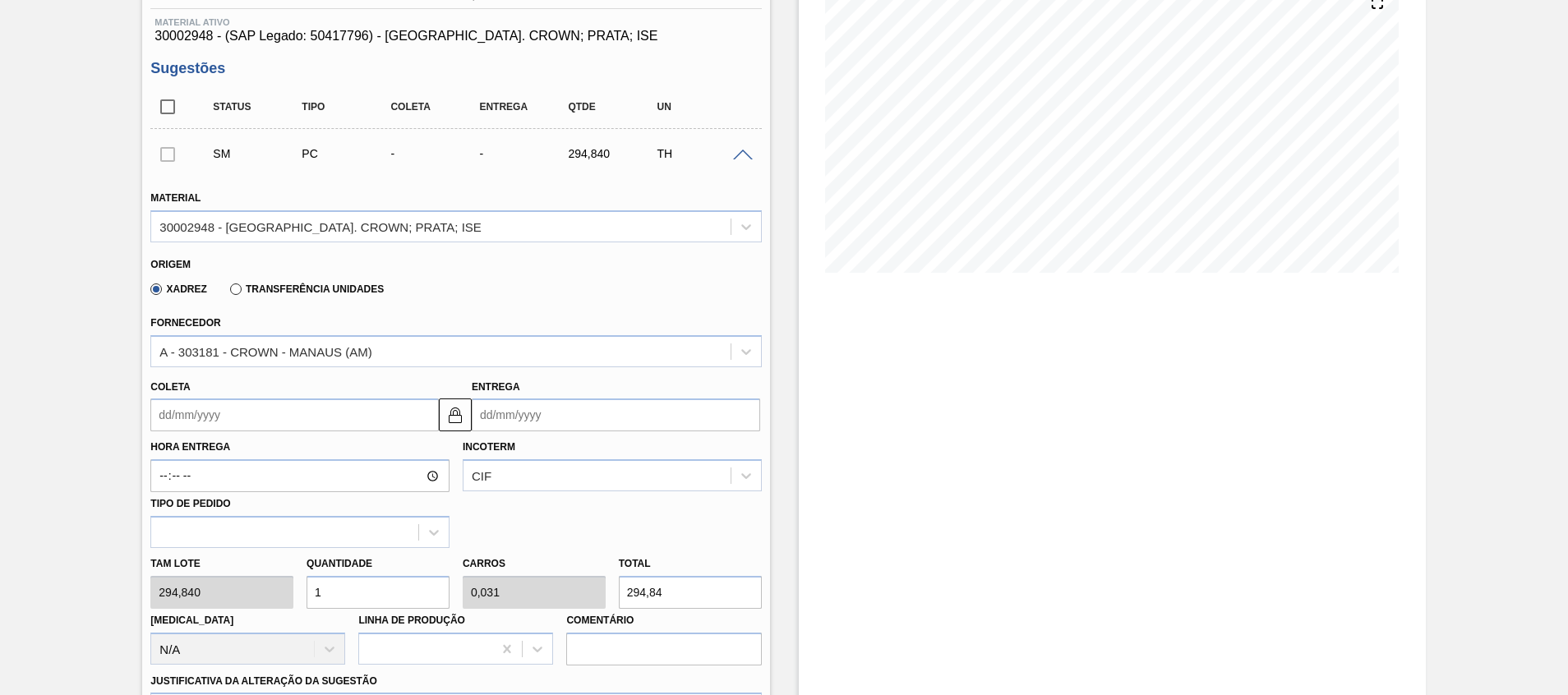
scroll to position [246, 0]
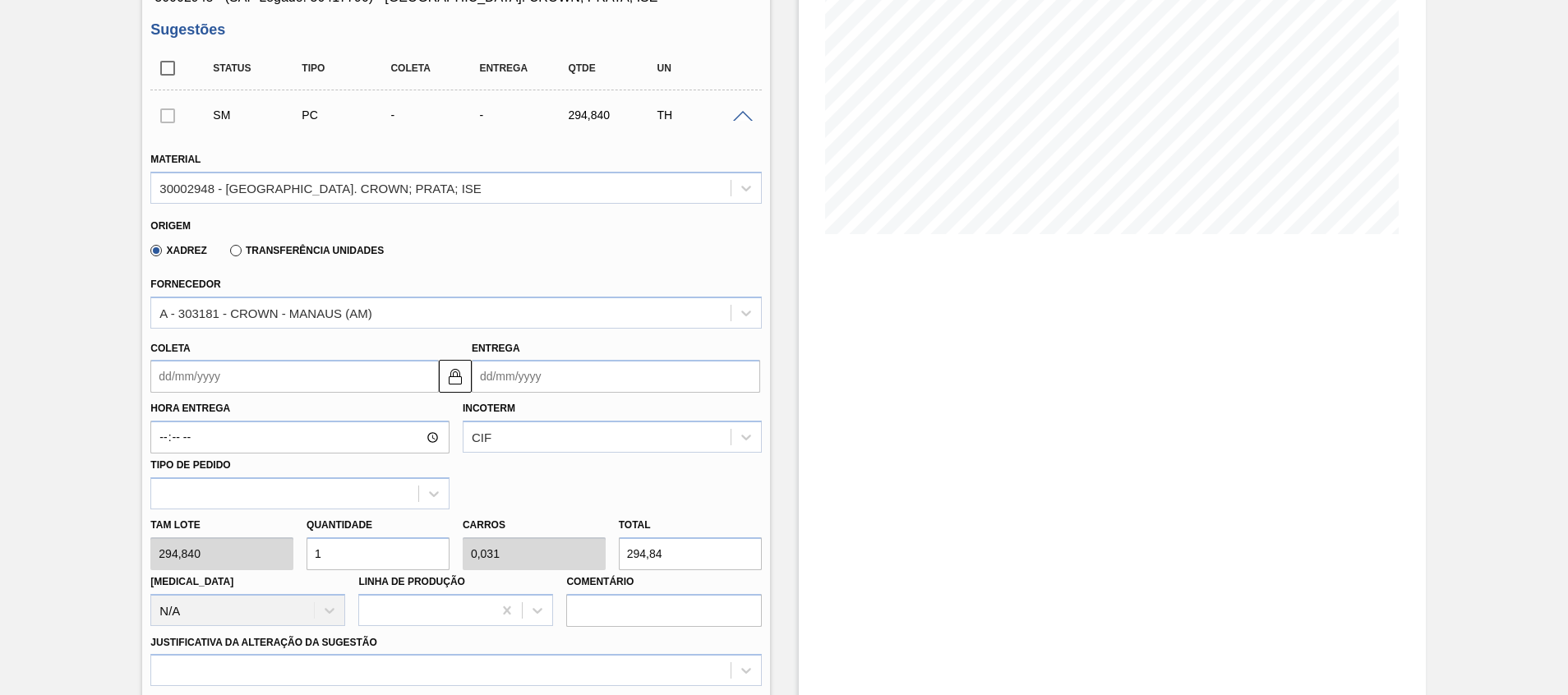
click at [532, 376] on input "Entrega" at bounding box center [615, 376] width 288 height 33
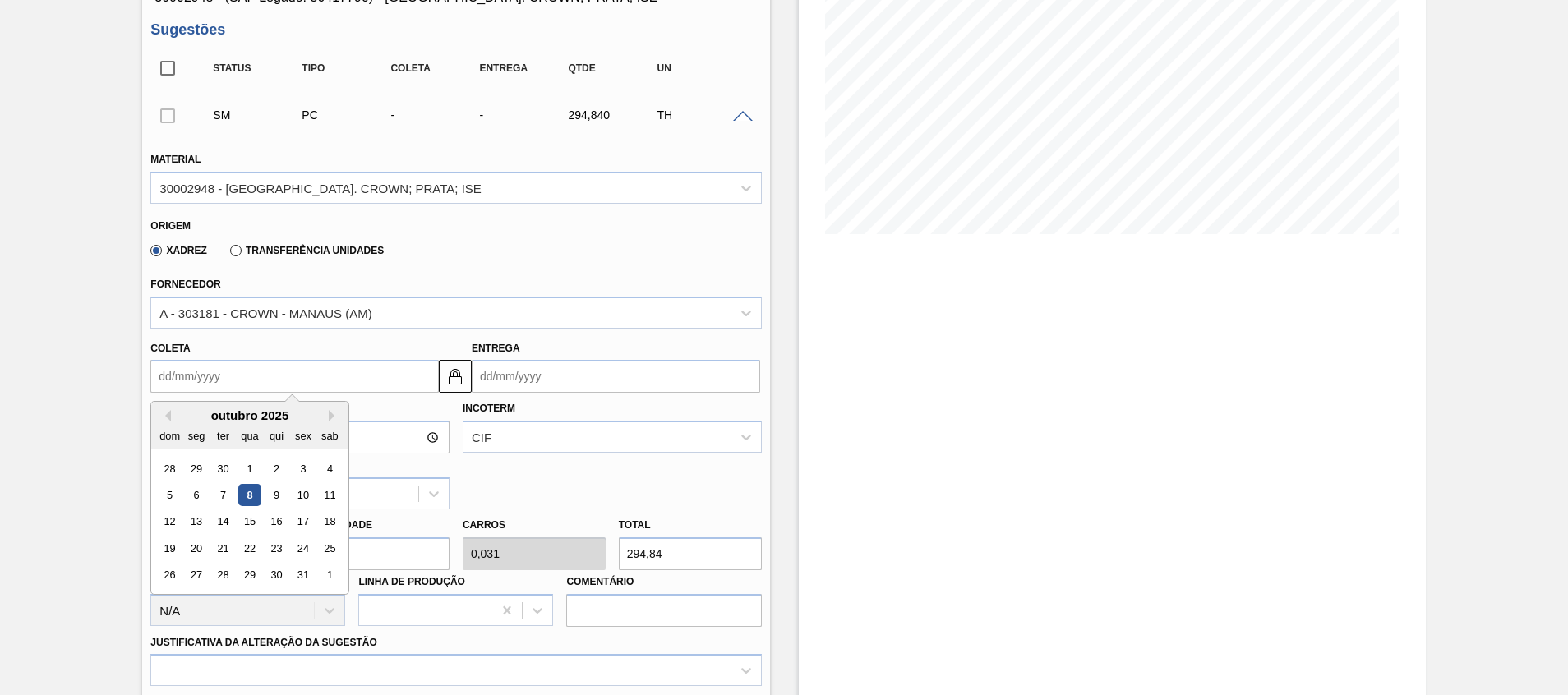
click at [361, 376] on input "Coleta" at bounding box center [294, 376] width 288 height 33
click at [199, 518] on div "13" at bounding box center [196, 522] width 22 height 22
type input "13/10/2025"
type input "07/11/2025"
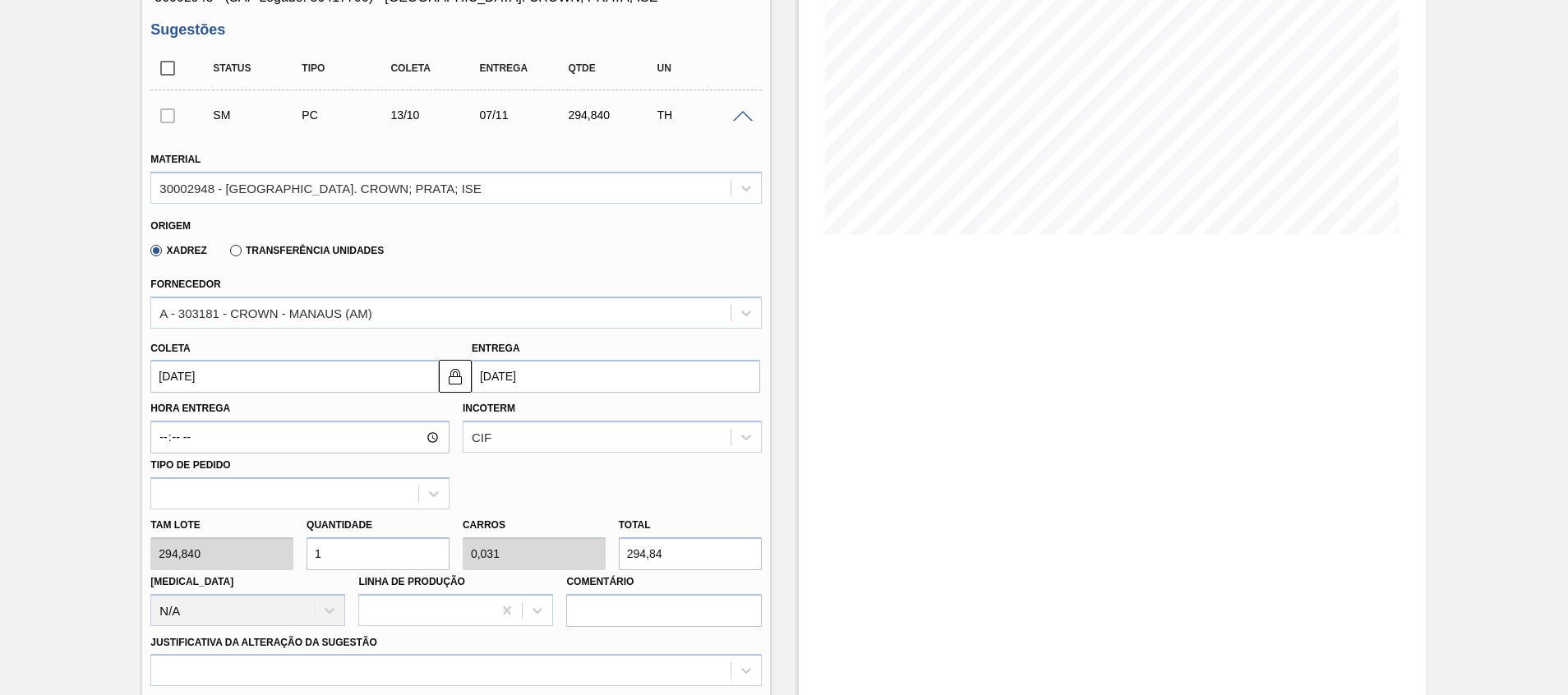
drag, startPoint x: 413, startPoint y: 550, endPoint x: 0, endPoint y: 512, distance: 414.7
click at [20, 531] on div "Aguardando Faturamento BR18 - TAMPA DE ALUMÍNIO PRATEADA CROWN ISE Unidade Pern…" at bounding box center [784, 466] width 1568 height 1261
type input "3"
type input "0,094"
type input "884,52"
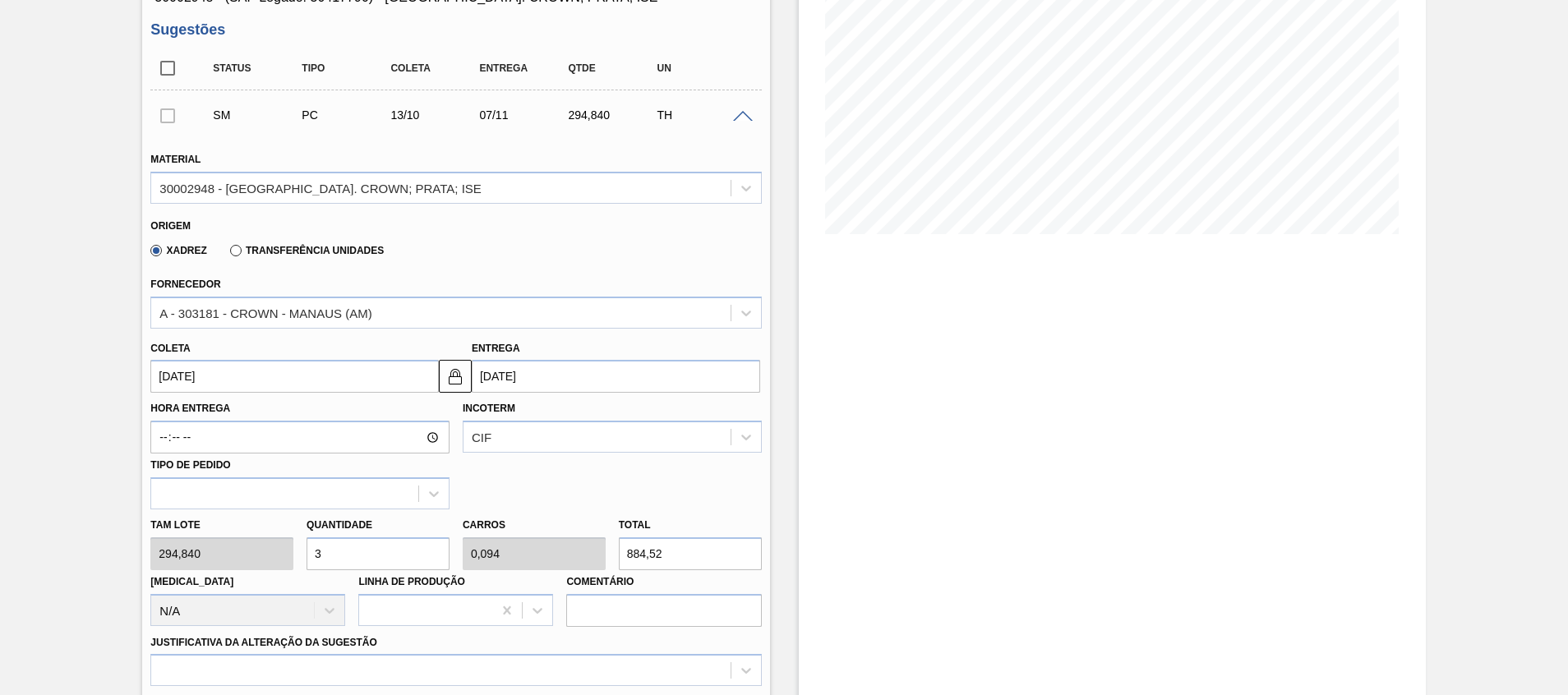
type input "32"
type input "1"
type input "9.434,88"
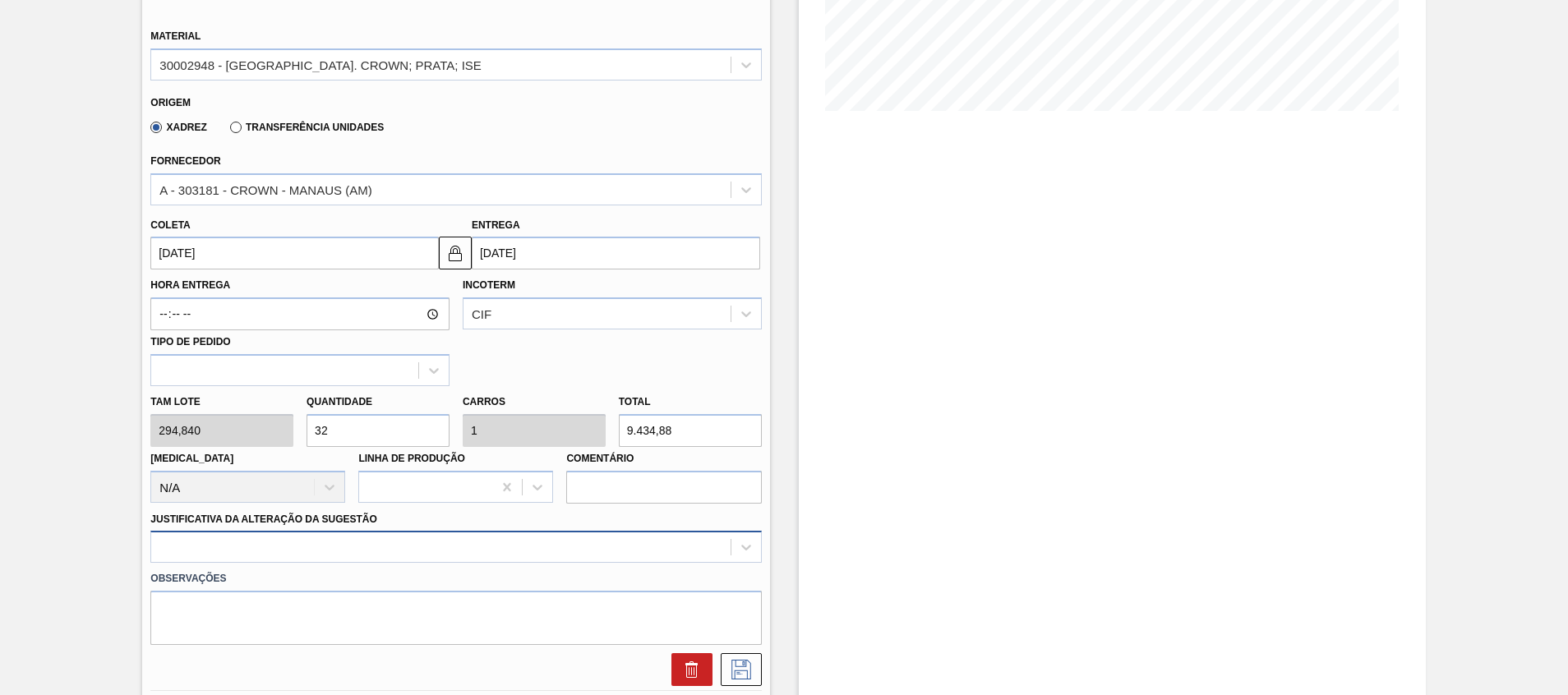
type input "32"
click at [213, 549] on div at bounding box center [455, 547] width 610 height 32
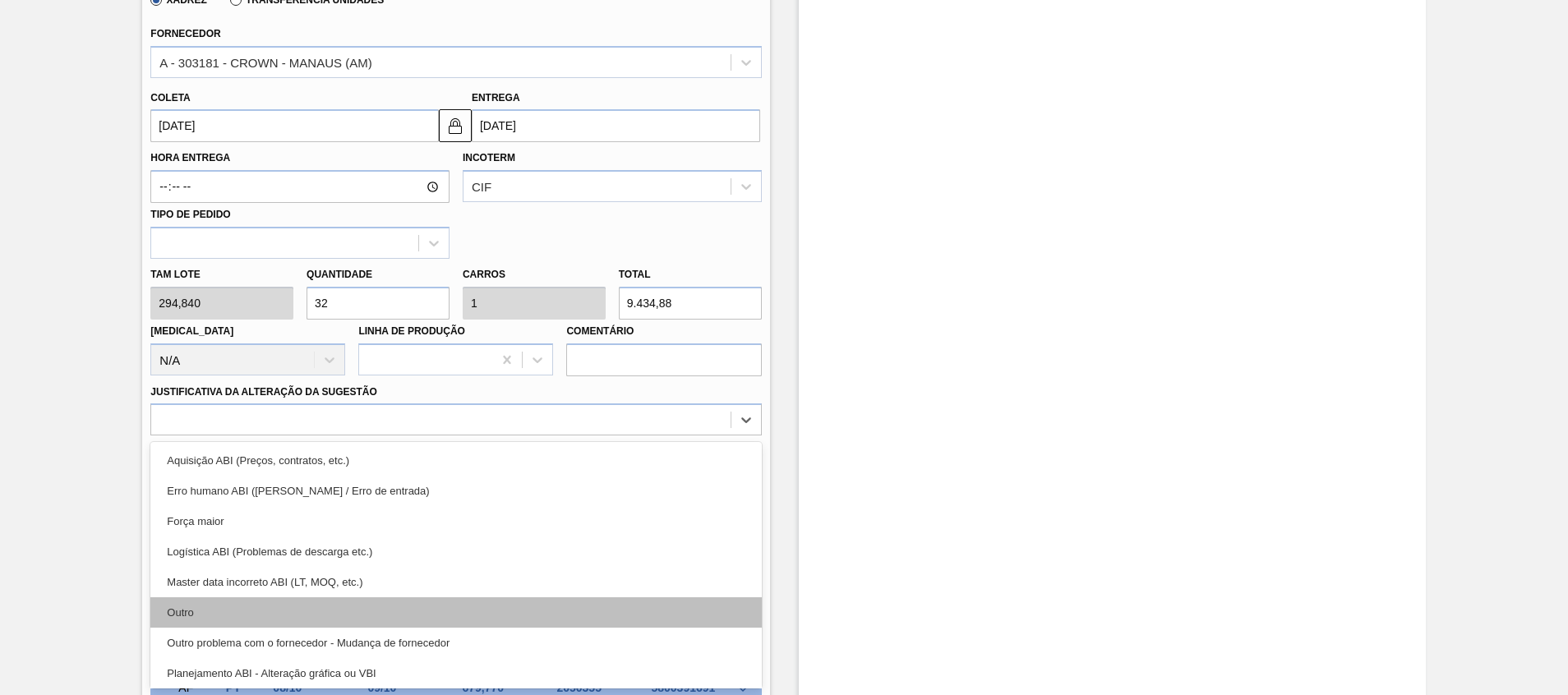
scroll to position [124, 0]
click at [262, 607] on div "Planejamento ABI - Plano de produção" at bounding box center [455, 611] width 610 height 30
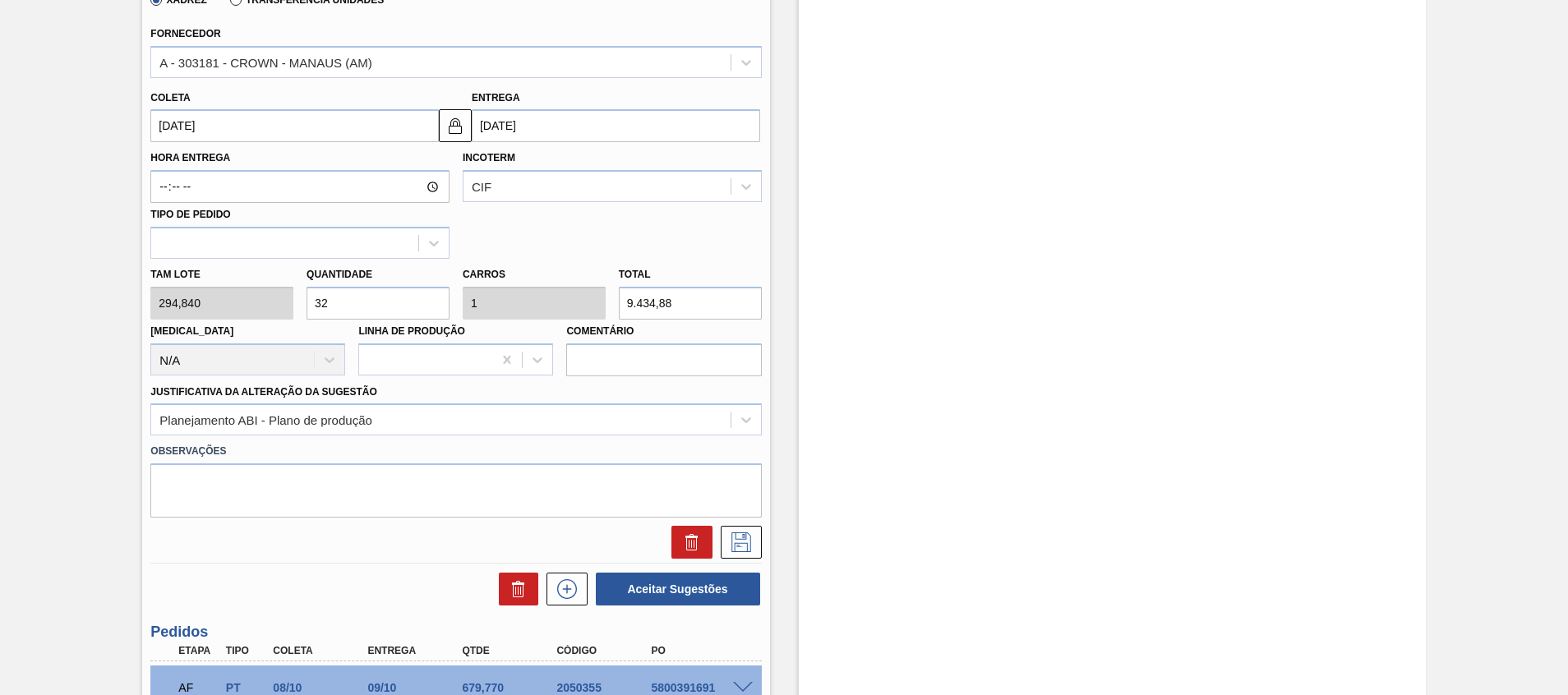
click at [808, 472] on div "Estoque De 08/10/2025 Até 31/10/2025 Filtro 16/10 Projeção de Estoque 410.069 N…" at bounding box center [1113, 215] width 628 height 1261
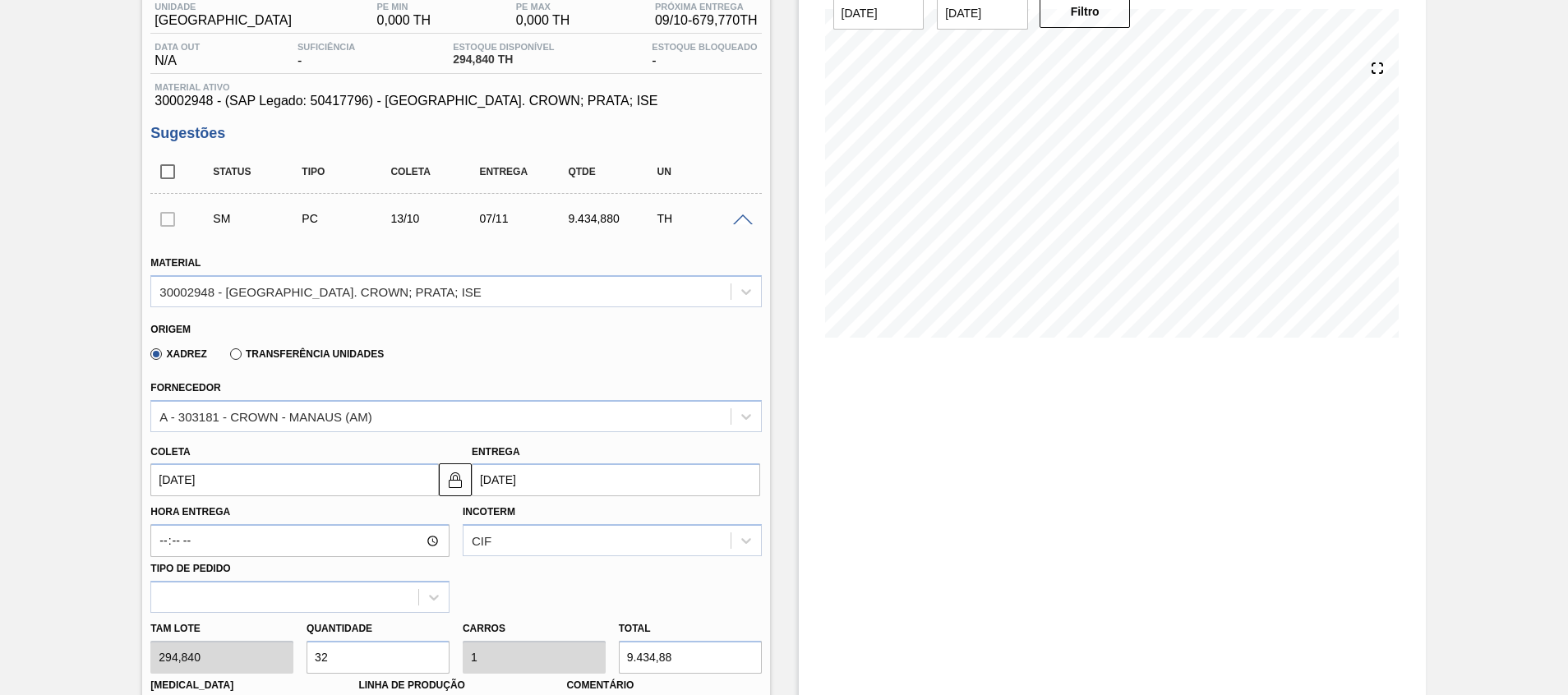
scroll to position [370, 0]
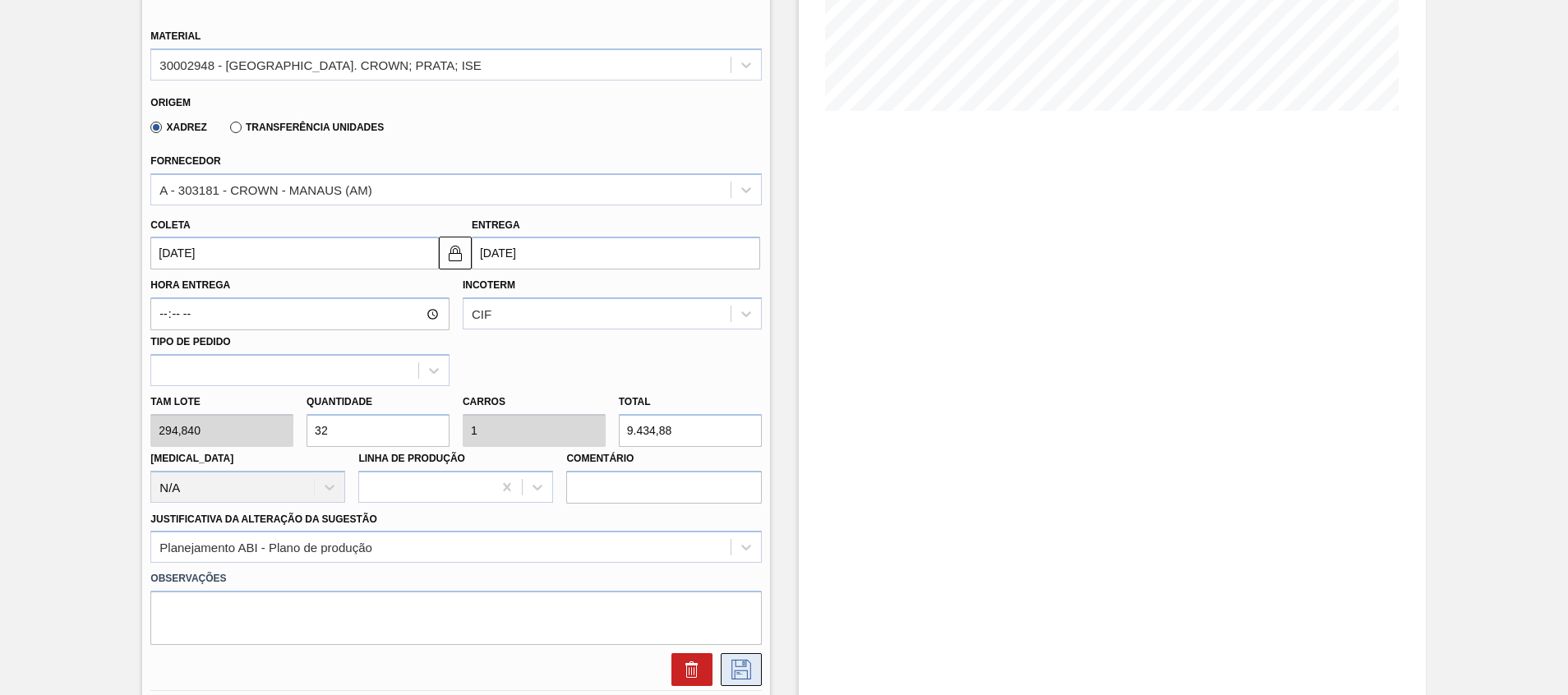
click at [738, 670] on icon at bounding box center [741, 669] width 20 height 20
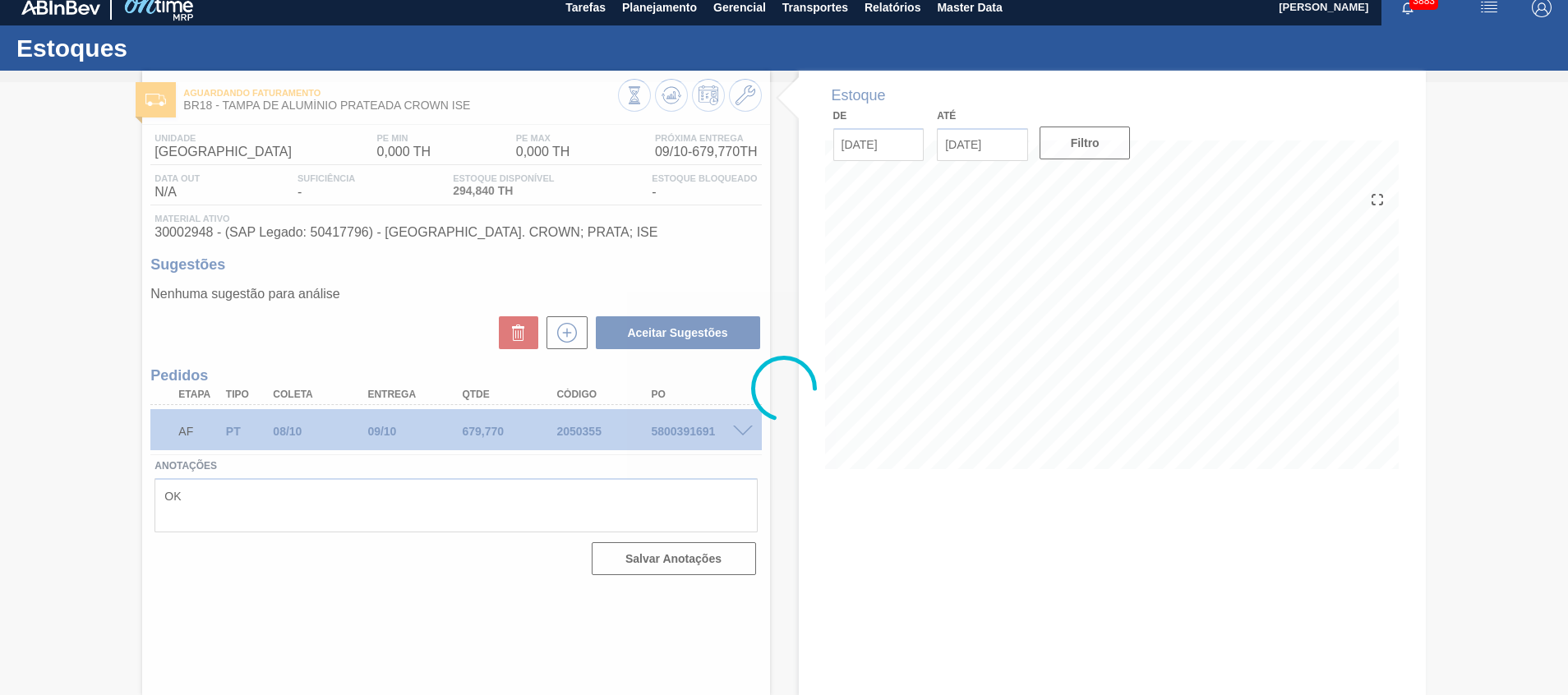
scroll to position [11, 0]
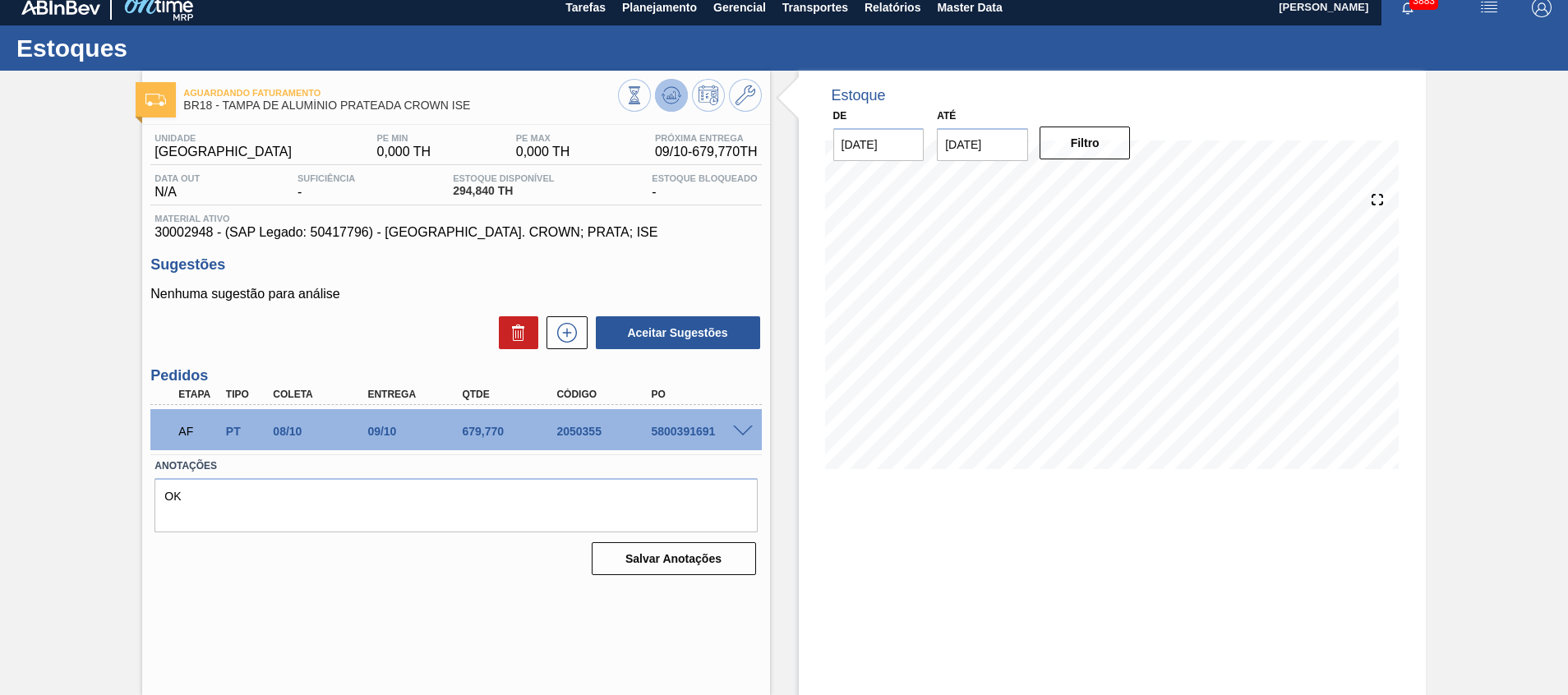
click at [667, 91] on icon at bounding box center [671, 95] width 20 height 20
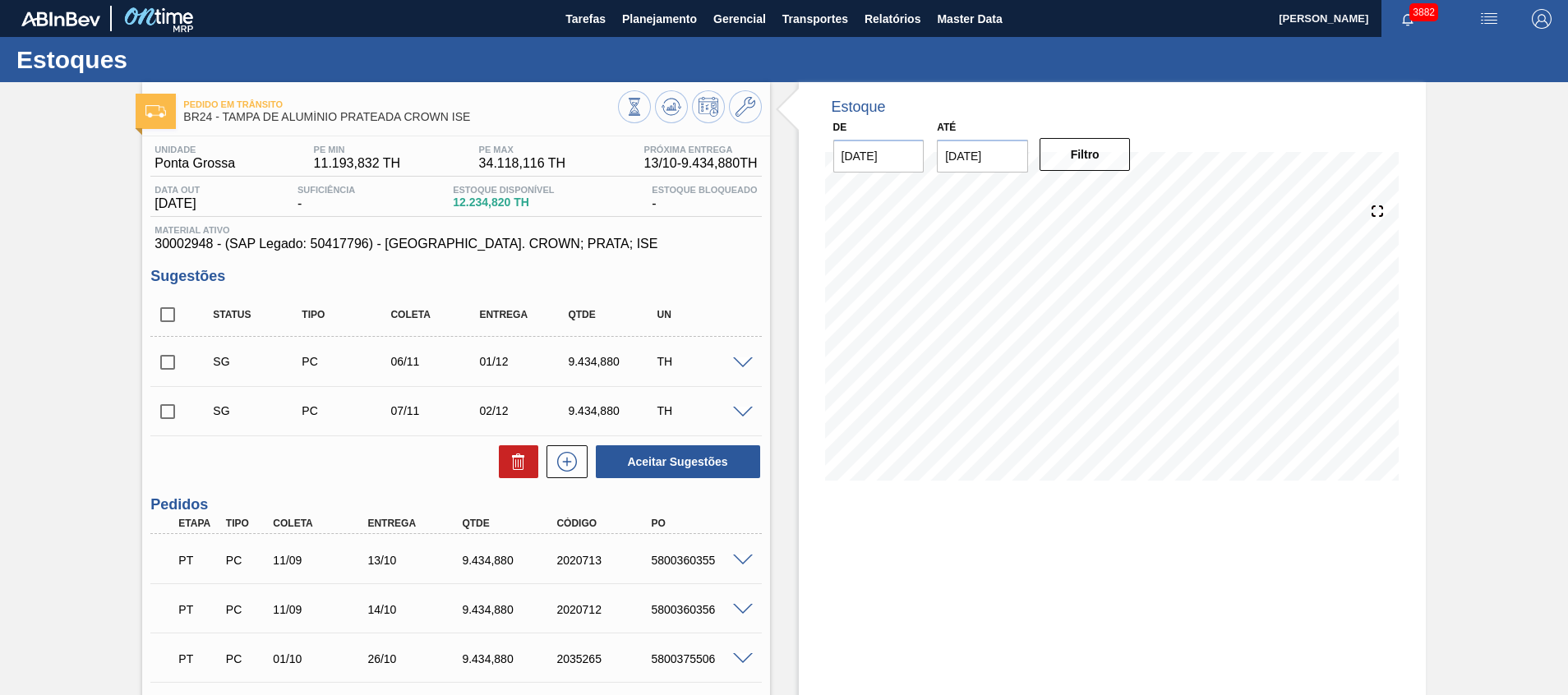
click at [997, 155] on input "[DATE]" at bounding box center [982, 156] width 91 height 33
click at [1113, 197] on div "outubro 2025" at bounding box center [1036, 195] width 197 height 14
click at [1119, 197] on button "Next Month" at bounding box center [1121, 196] width 11 height 11
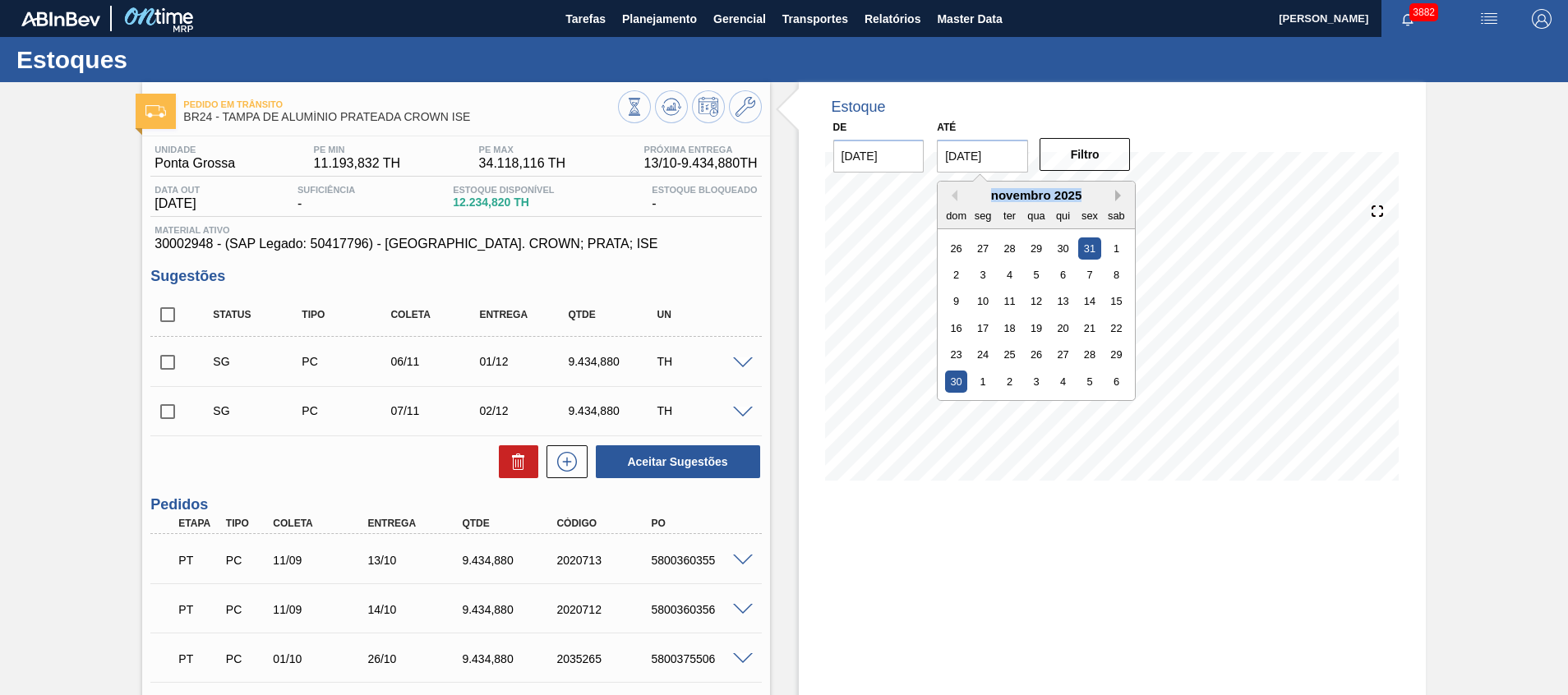
click at [1119, 197] on button "Next Month" at bounding box center [1121, 196] width 11 height 11
click at [1032, 353] on div "31" at bounding box center [1036, 354] width 22 height 22
type input "[DATE]"
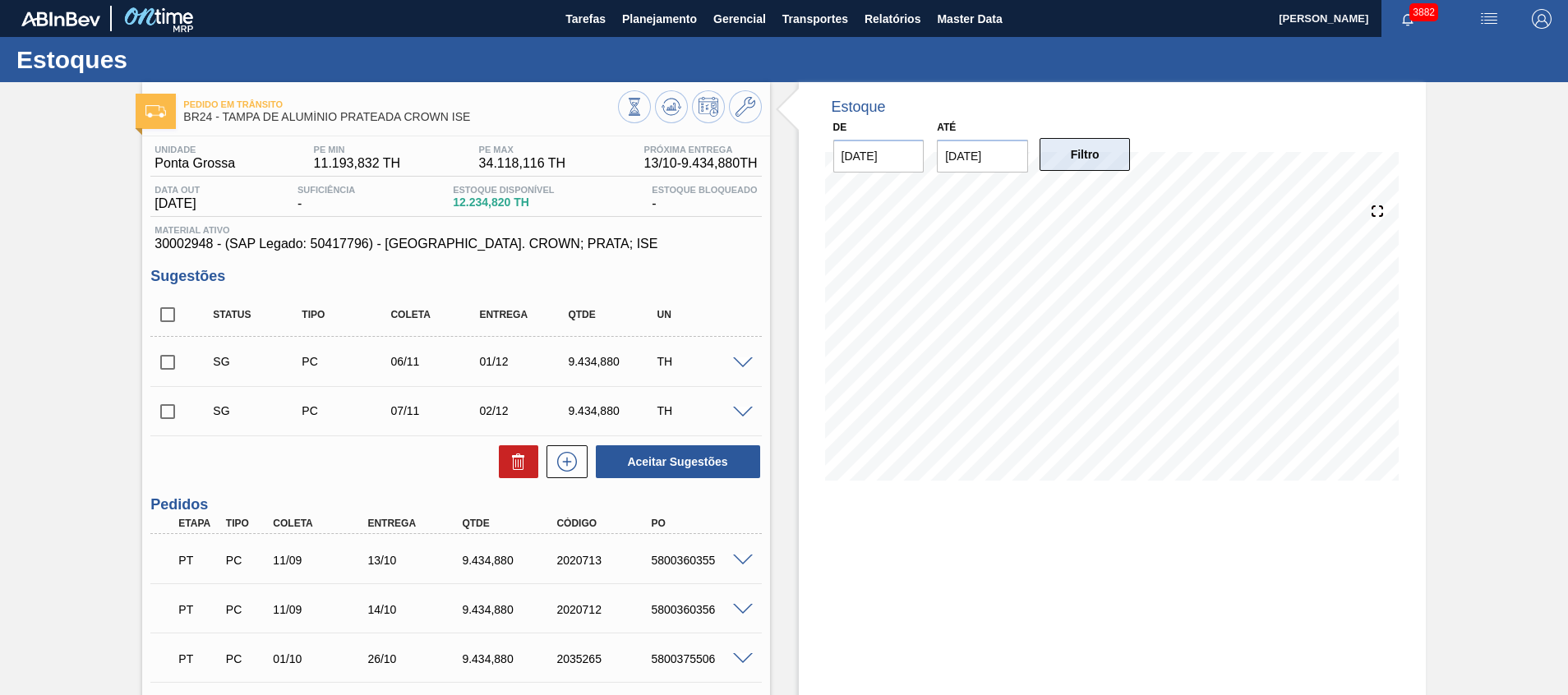
click at [1090, 164] on button "Filtro" at bounding box center [1086, 154] width 91 height 33
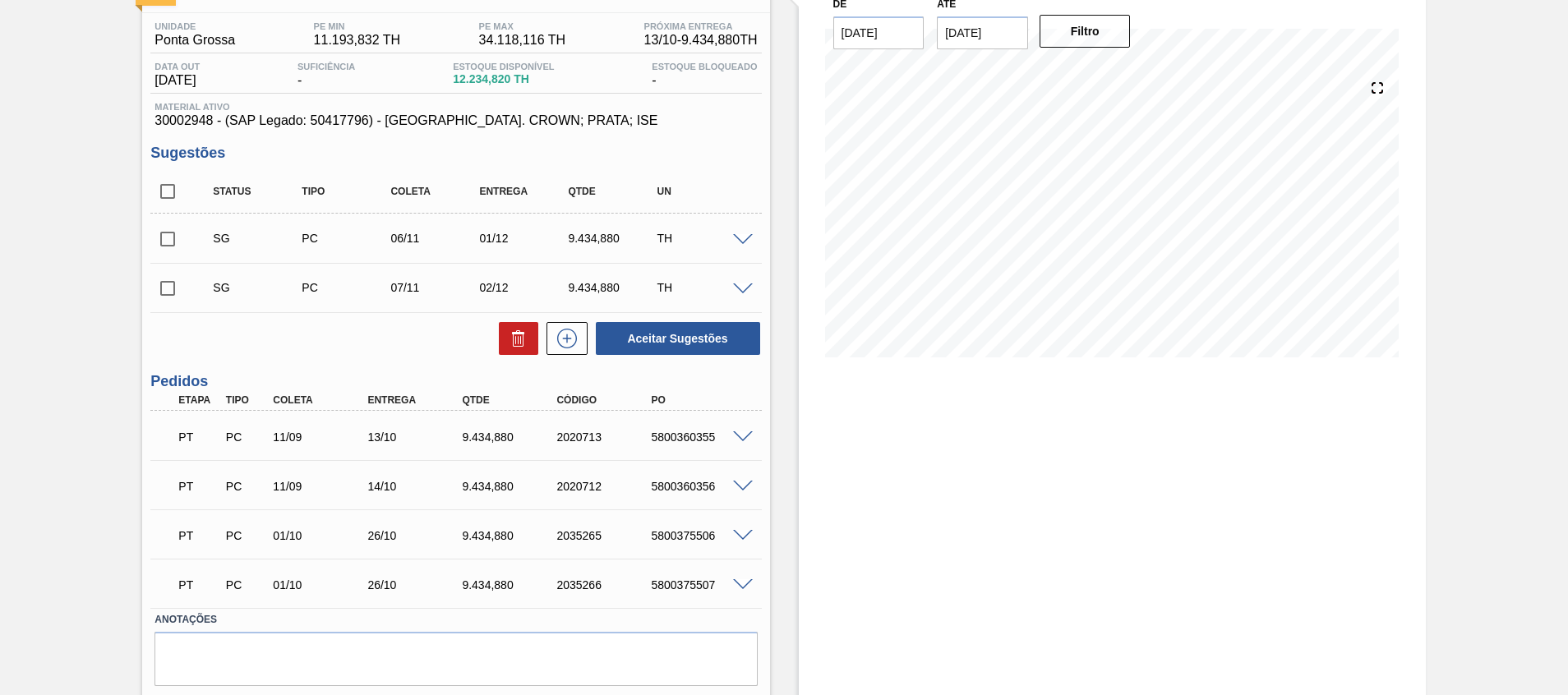
click at [749, 584] on span at bounding box center [743, 585] width 20 height 12
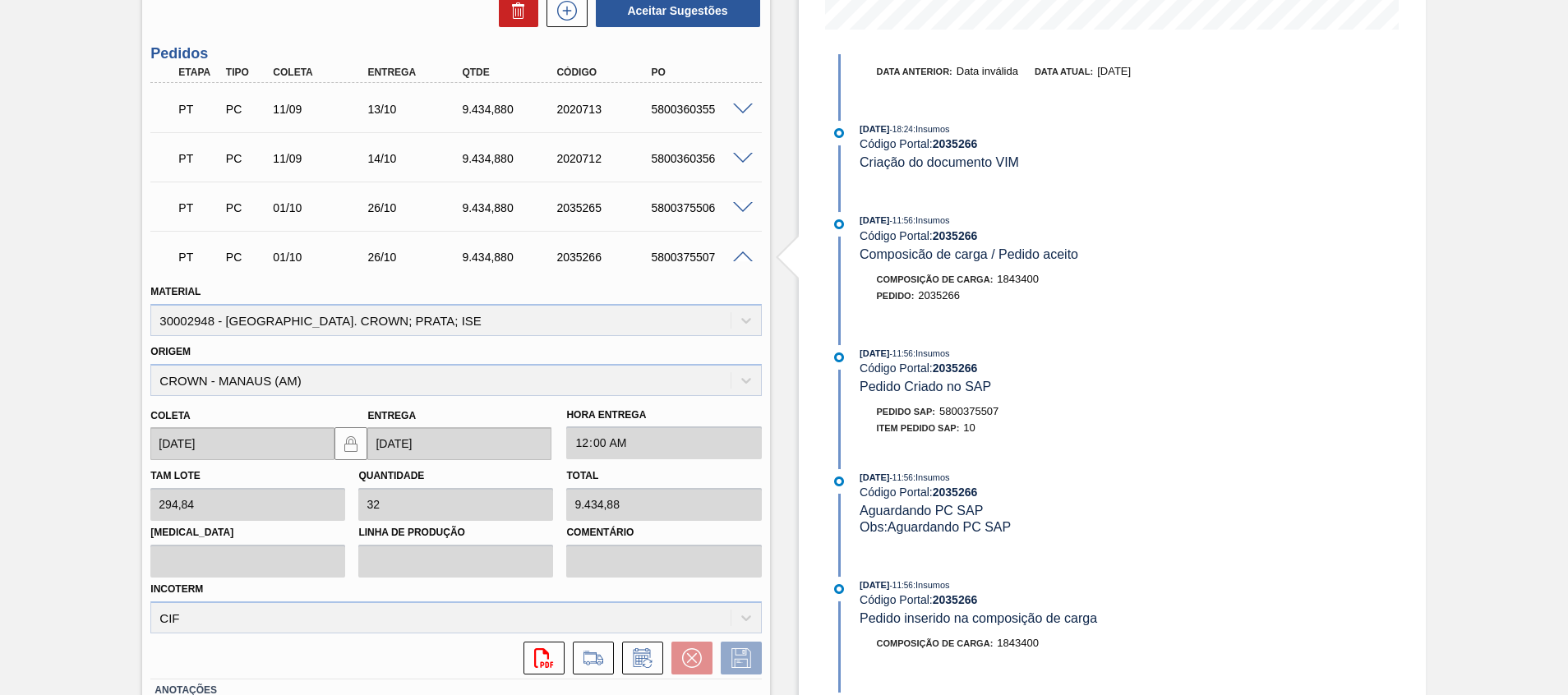
scroll to position [370, 0]
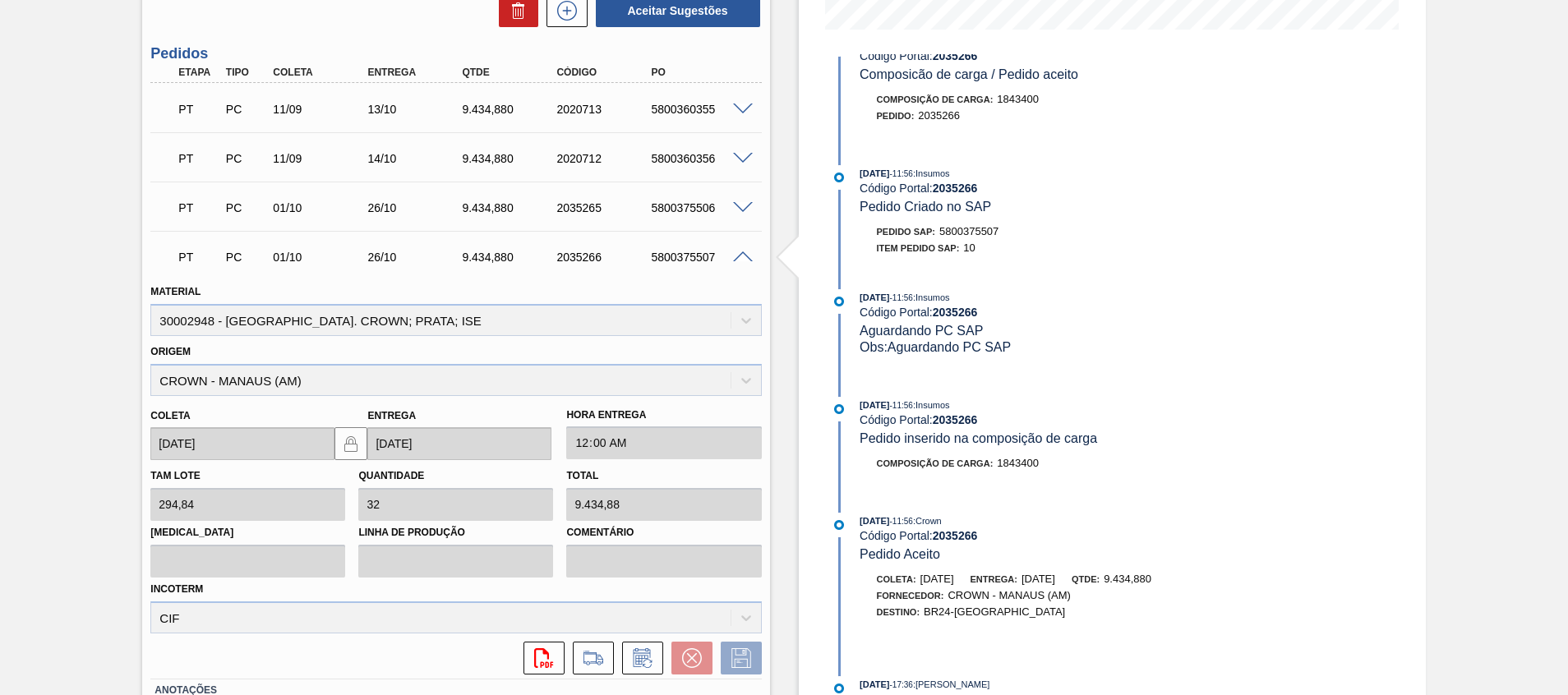
drag, startPoint x: 909, startPoint y: 579, endPoint x: 970, endPoint y: 579, distance: 61.0
click at [955, 579] on div "Coleta: 05/10/2025" at bounding box center [915, 579] width 77 height 16
drag, startPoint x: 1040, startPoint y: 580, endPoint x: 1069, endPoint y: 578, distance: 29.1
click at [1055, 579] on div "Entrega: 30/10/2025" at bounding box center [1013, 579] width 85 height 16
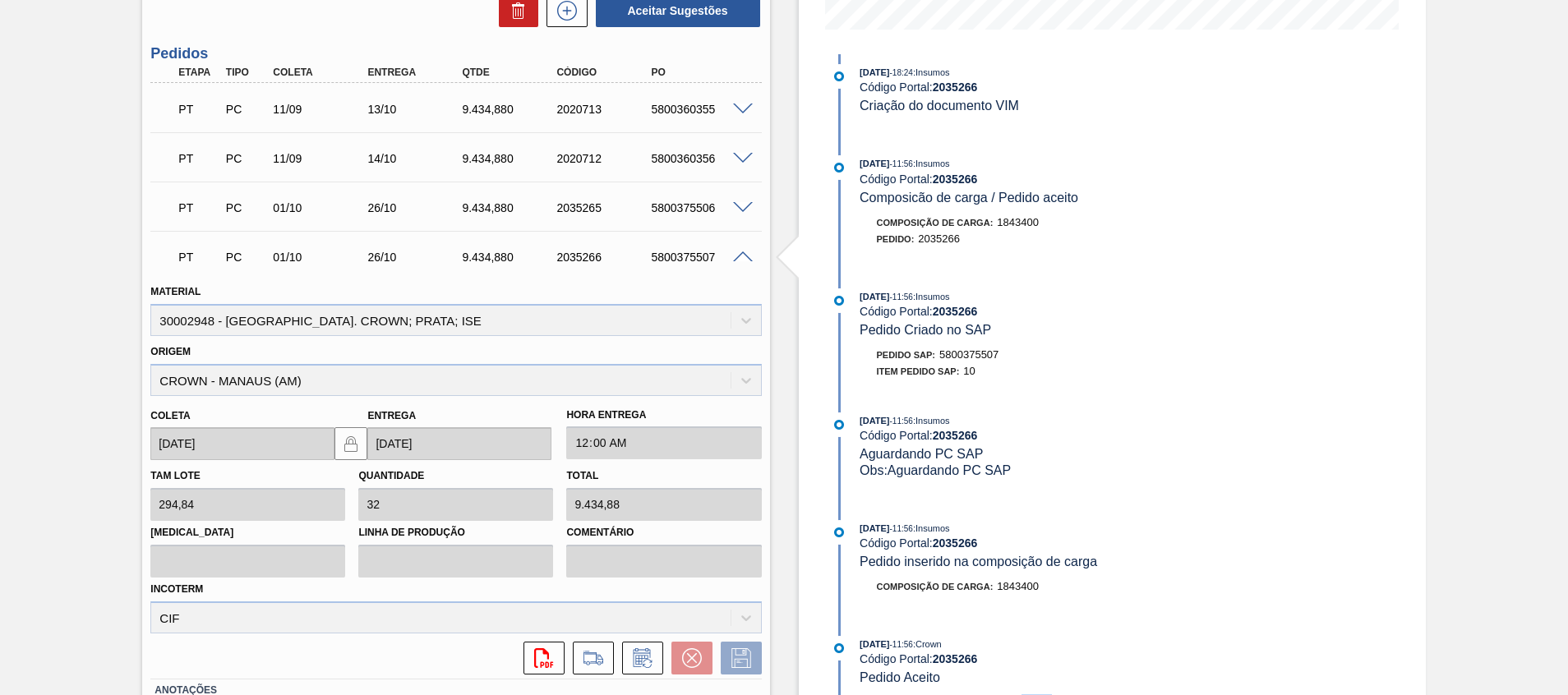
scroll to position [0, 0]
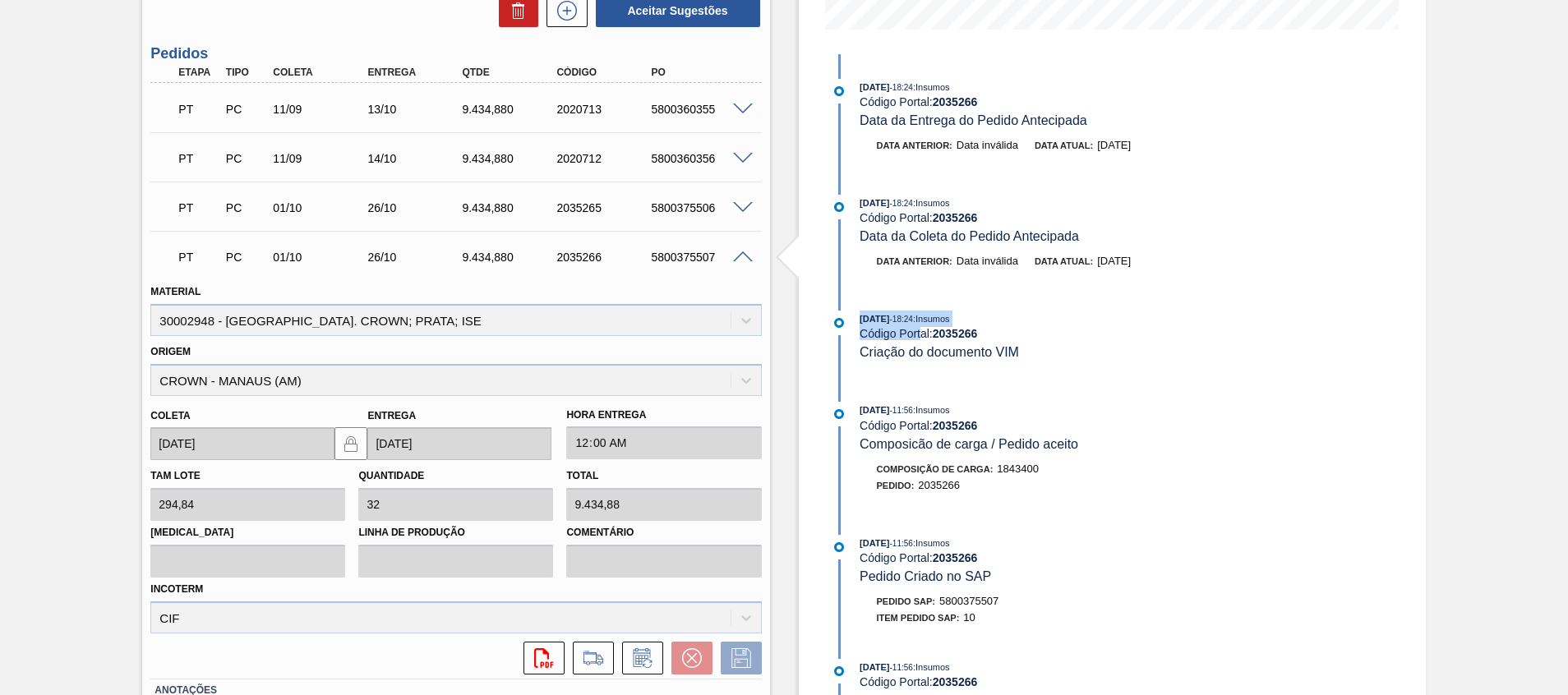
drag, startPoint x: 867, startPoint y: 319, endPoint x: 953, endPoint y: 340, distance: 88.5
click at [923, 327] on div "01/10/2025 - 18:24 : Insumos Código Portal: 2035266 Criação do documento VIM" at bounding box center [1039, 336] width 423 height 50
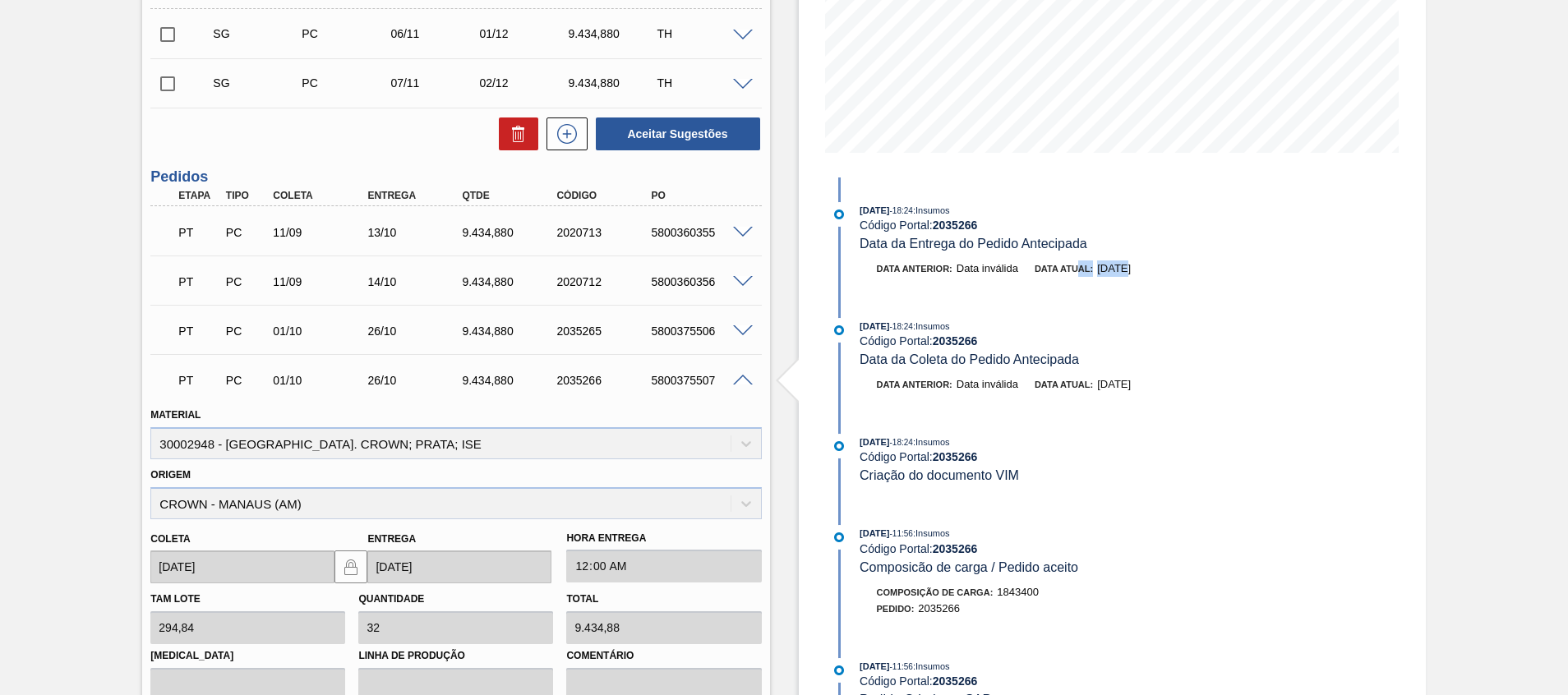
drag, startPoint x: 1074, startPoint y: 280, endPoint x: 1121, endPoint y: 279, distance: 47.0
click at [1121, 279] on div "Data anterior: Data inválida Data atual: 26/10/2025" at bounding box center [1039, 273] width 423 height 25
click at [1332, 457] on div "Estoque De 08/10/2025 Até 31/12/2025 Filtro 04/12 Projeção de Estoque 30,998.98…" at bounding box center [1113, 346] width 628 height 1183
click at [736, 376] on span at bounding box center [743, 380] width 20 height 12
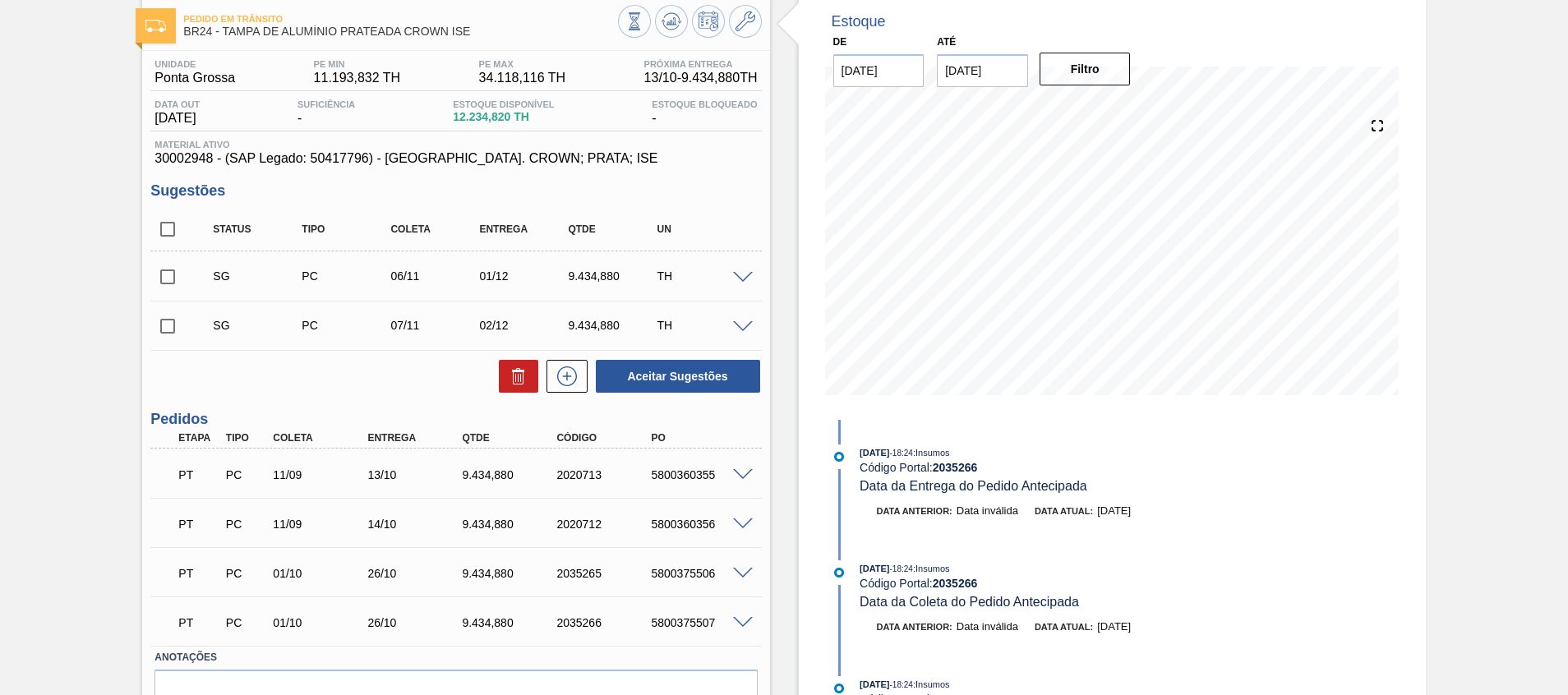
scroll to position [171, 0]
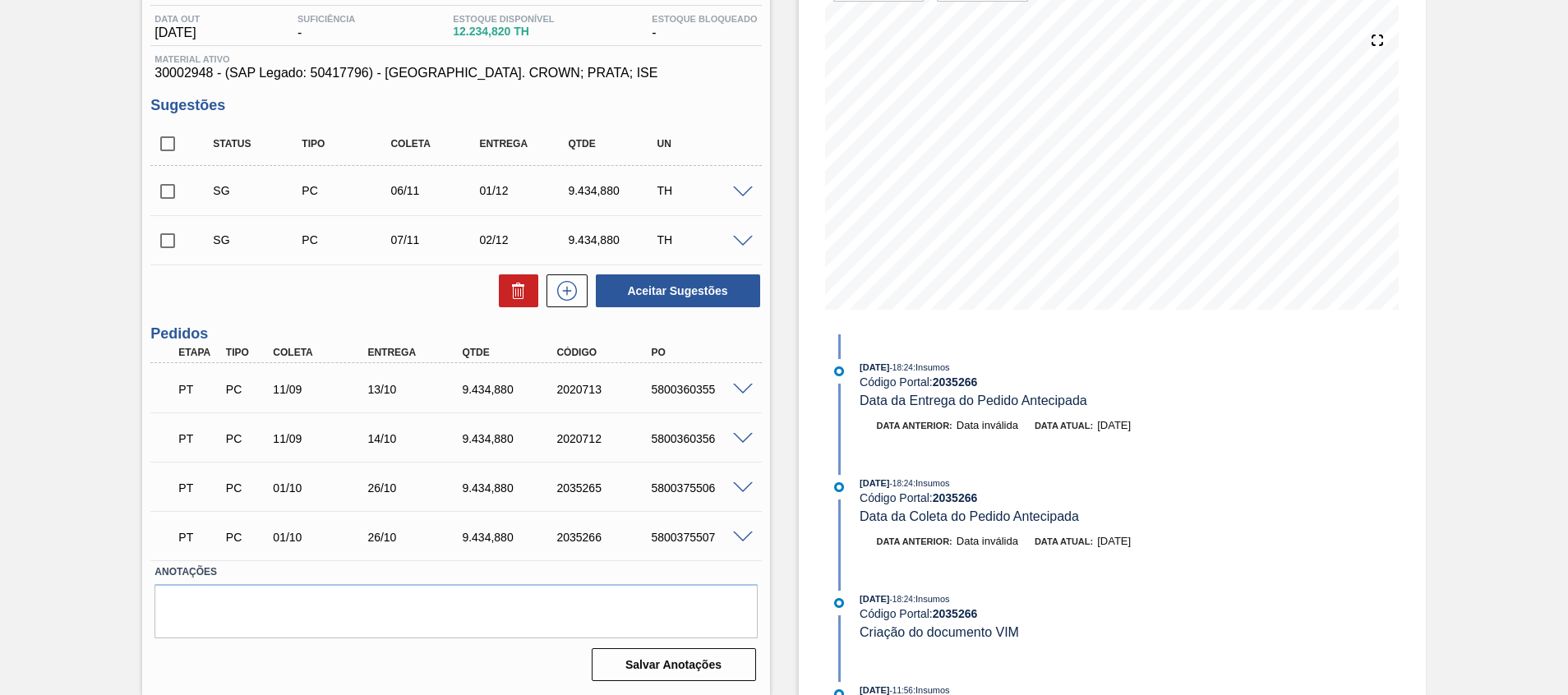
click at [161, 142] on input "checkbox" at bounding box center [167, 144] width 34 height 34
checkbox input "true"
click at [640, 293] on button "Aceitar Sugestões" at bounding box center [678, 291] width 165 height 33
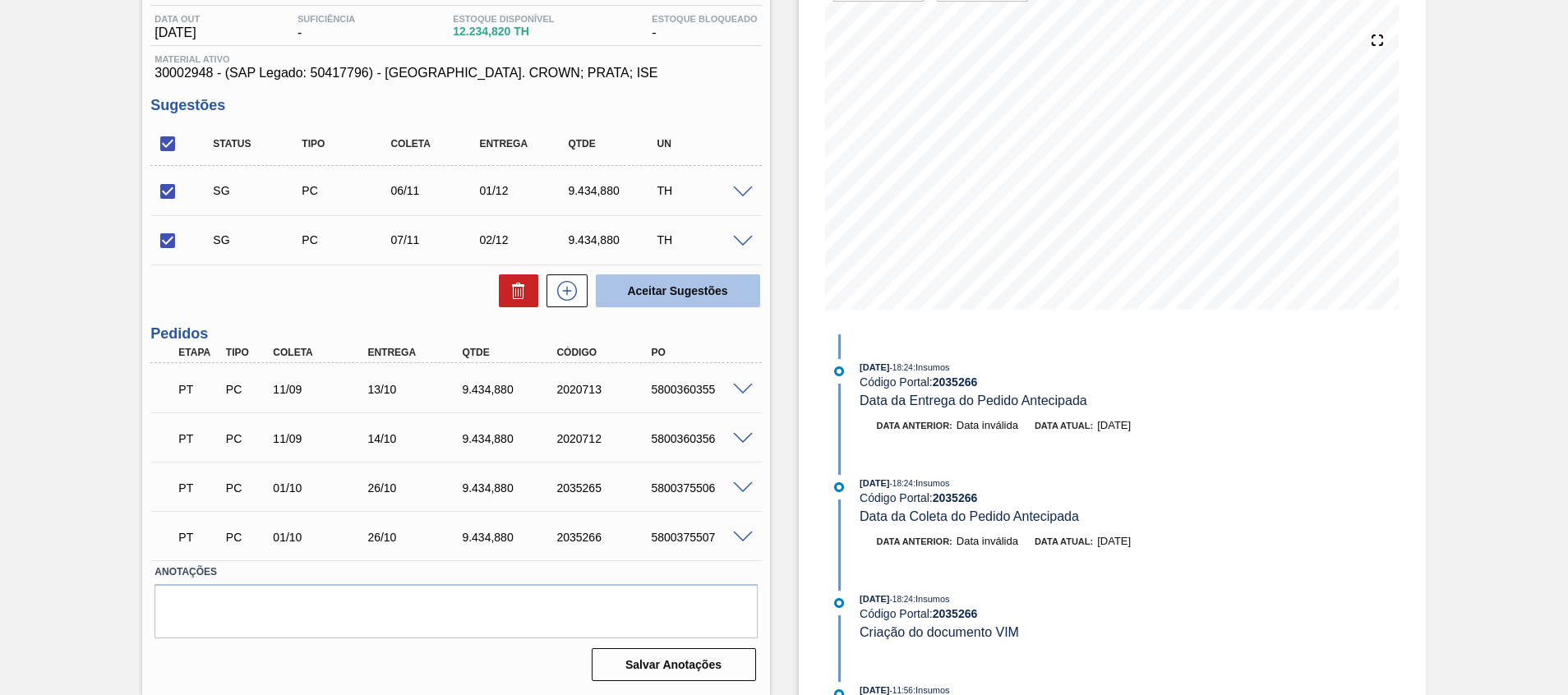
checkbox input "false"
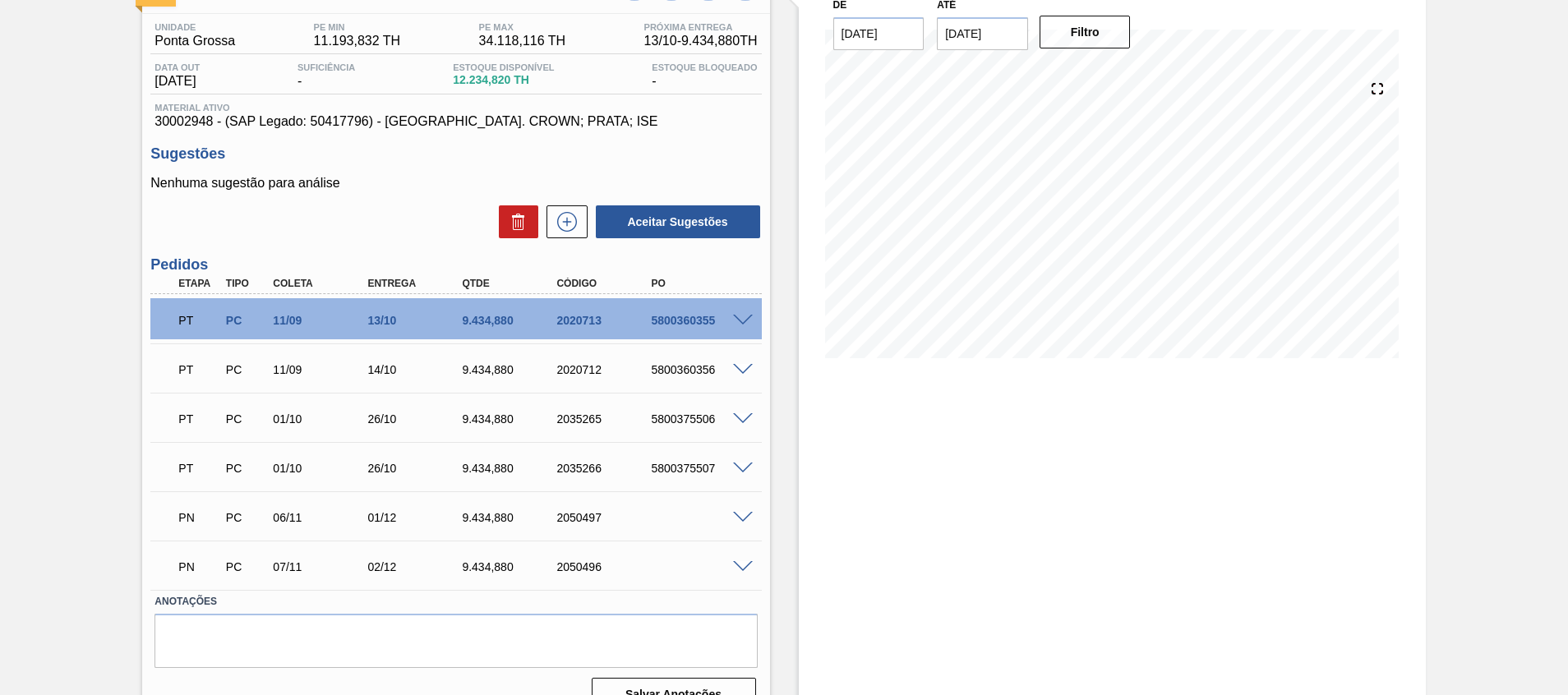
scroll to position [152, 0]
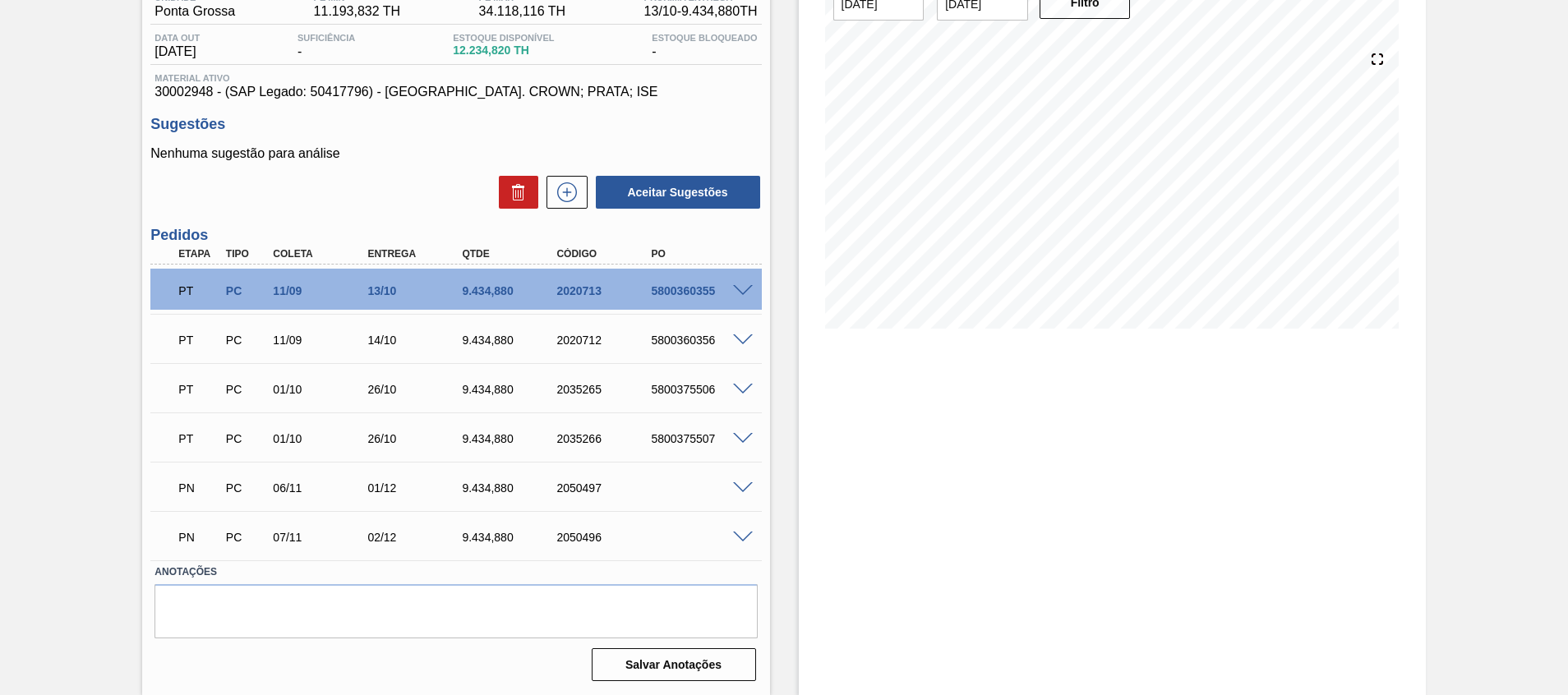
click at [748, 386] on span at bounding box center [743, 390] width 20 height 12
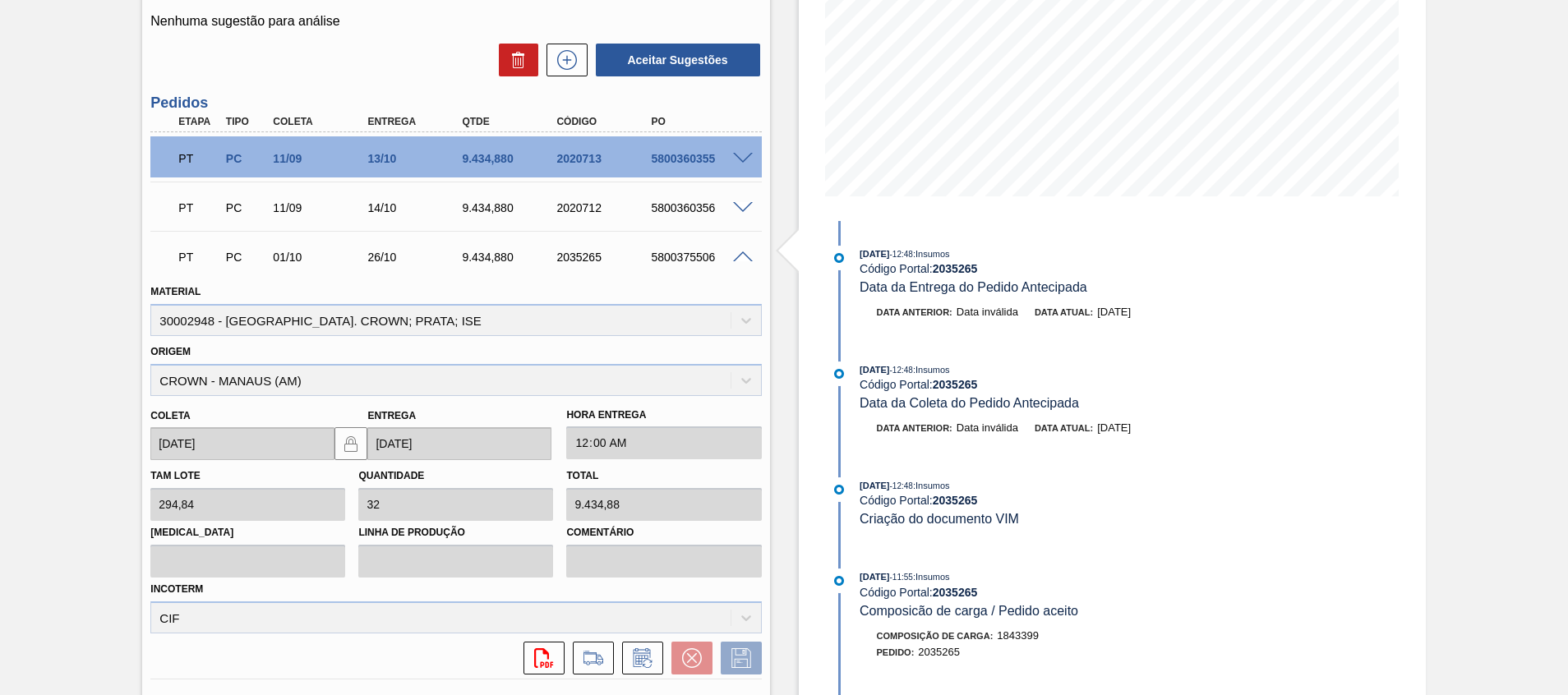
scroll to position [58, 0]
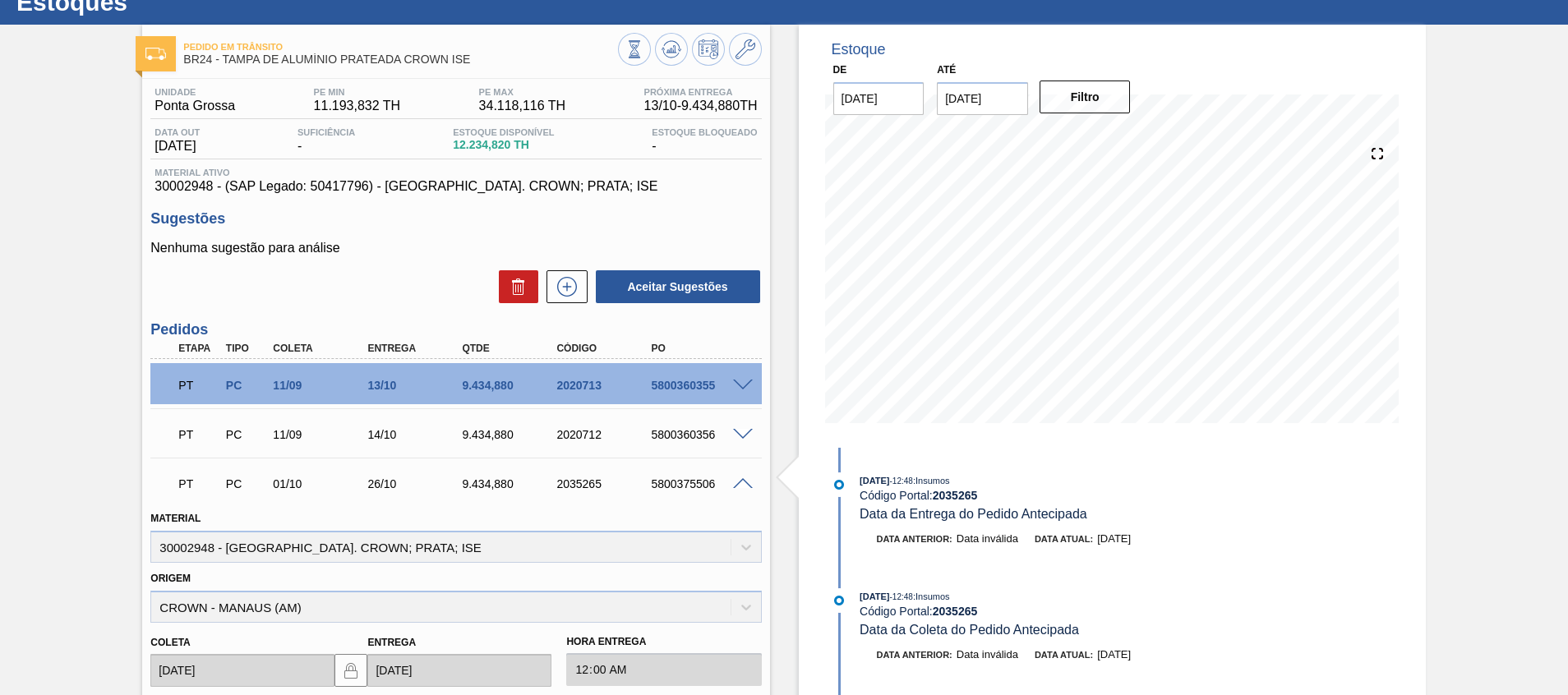
click at [745, 483] on span at bounding box center [743, 484] width 20 height 12
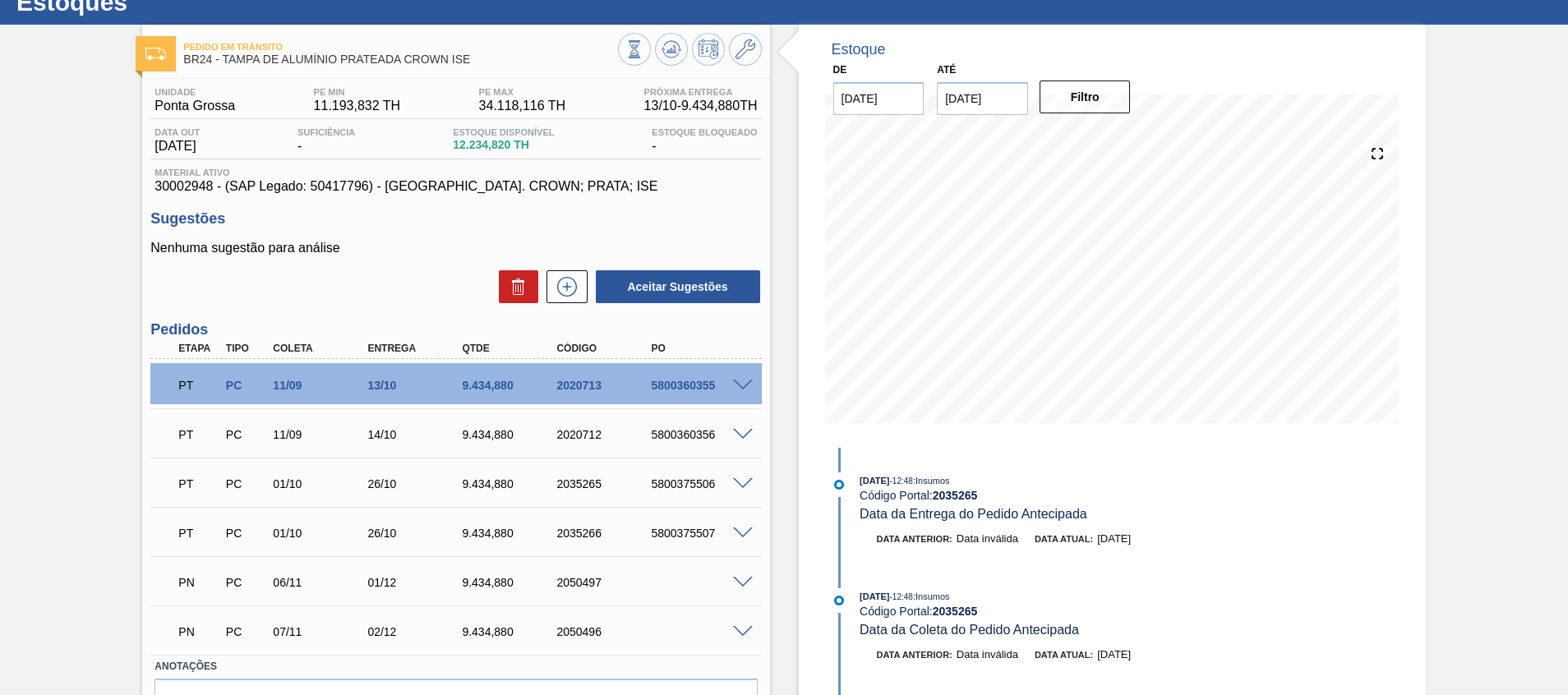
click at [742, 536] on span at bounding box center [743, 533] width 20 height 12
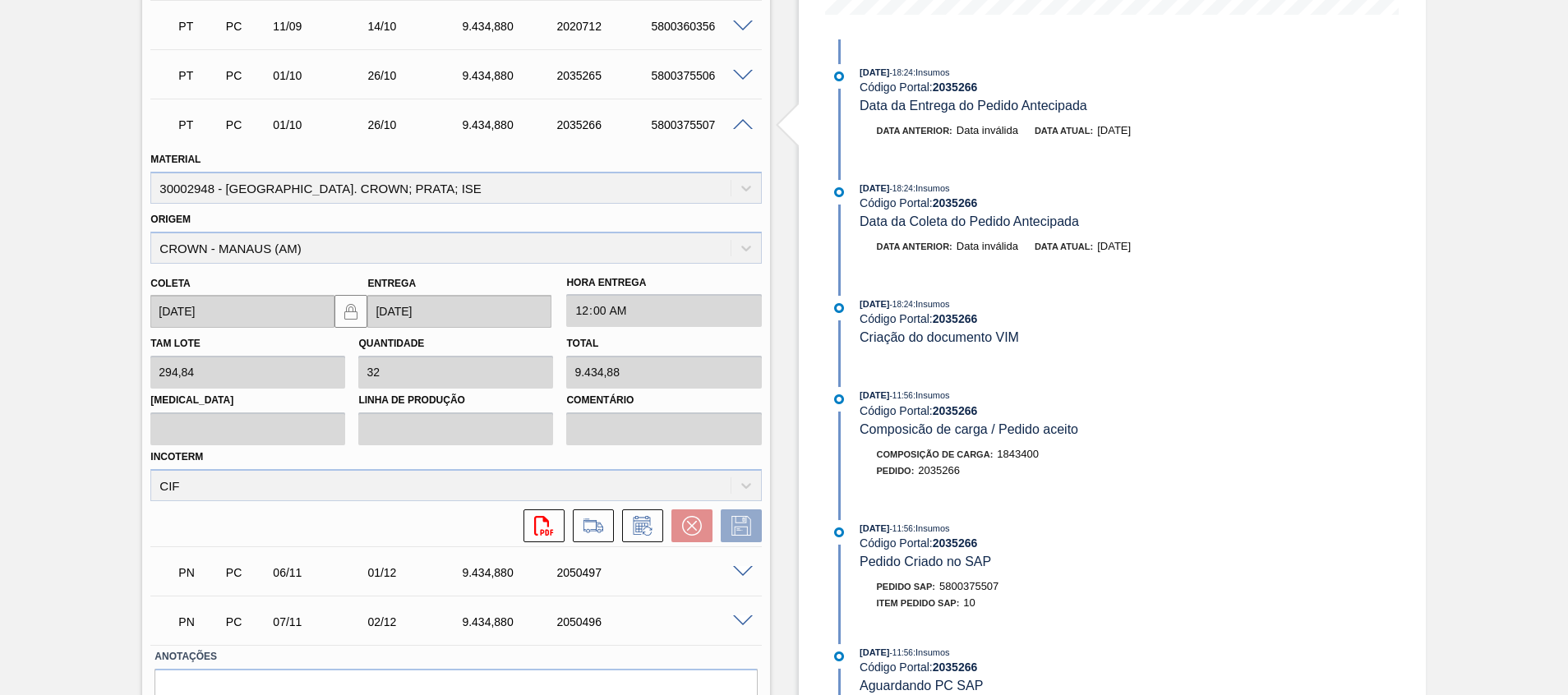
scroll to position [428, 0]
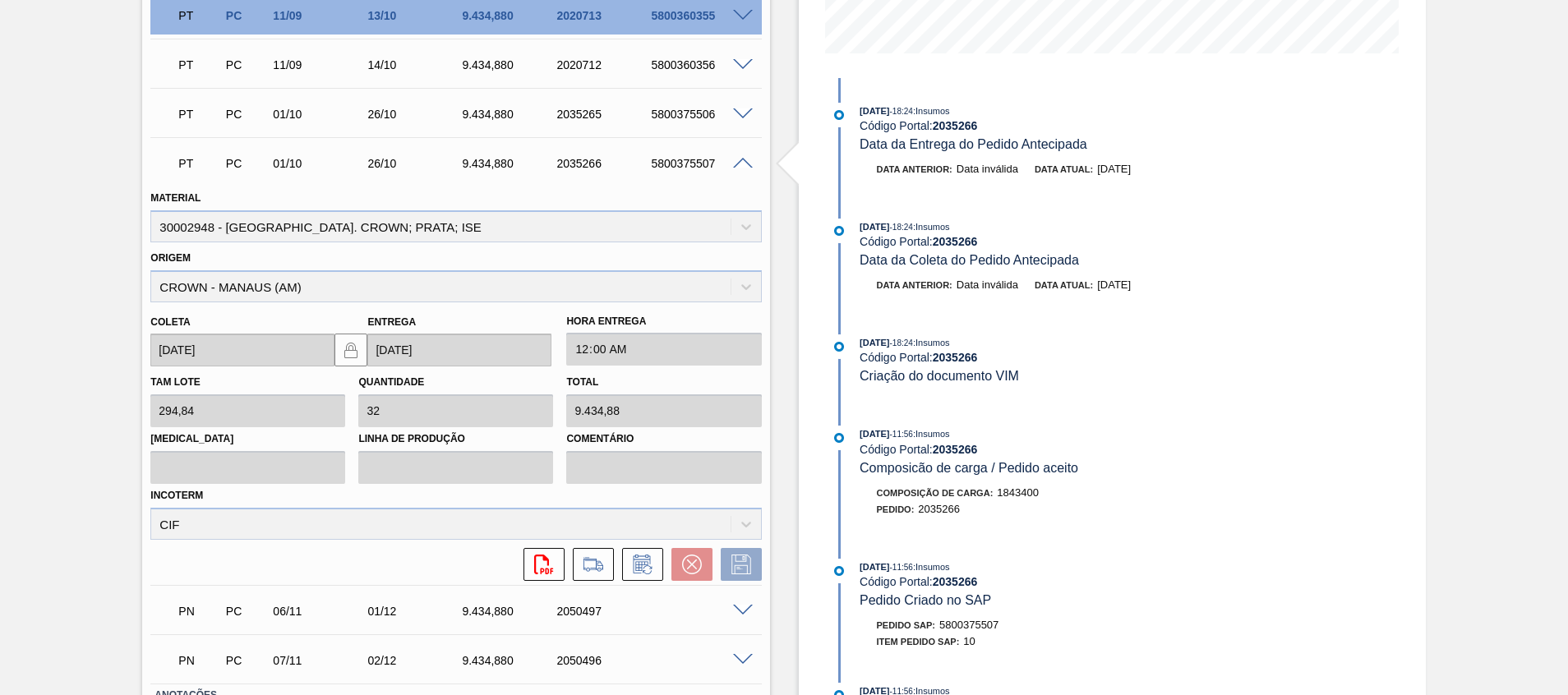
click at [747, 164] on span at bounding box center [743, 164] width 20 height 12
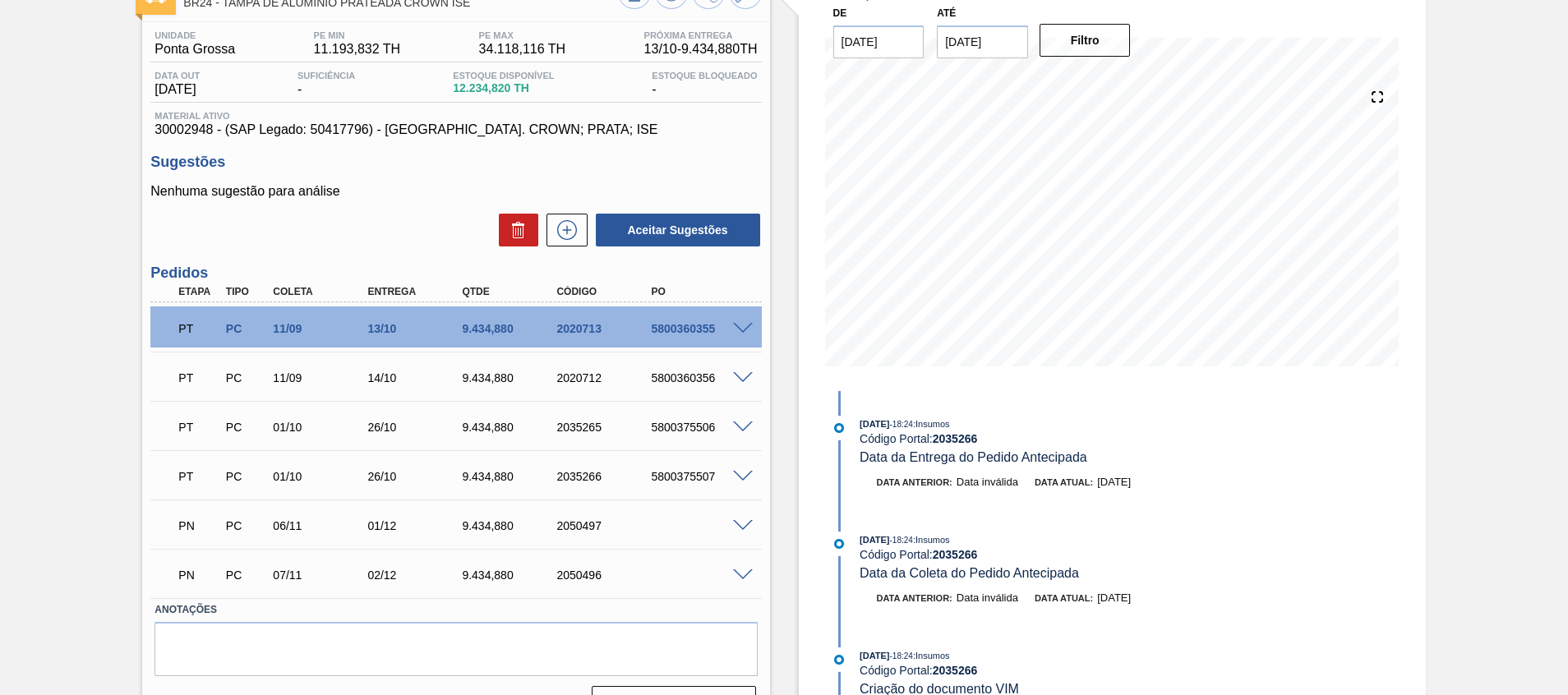
scroll to position [152, 0]
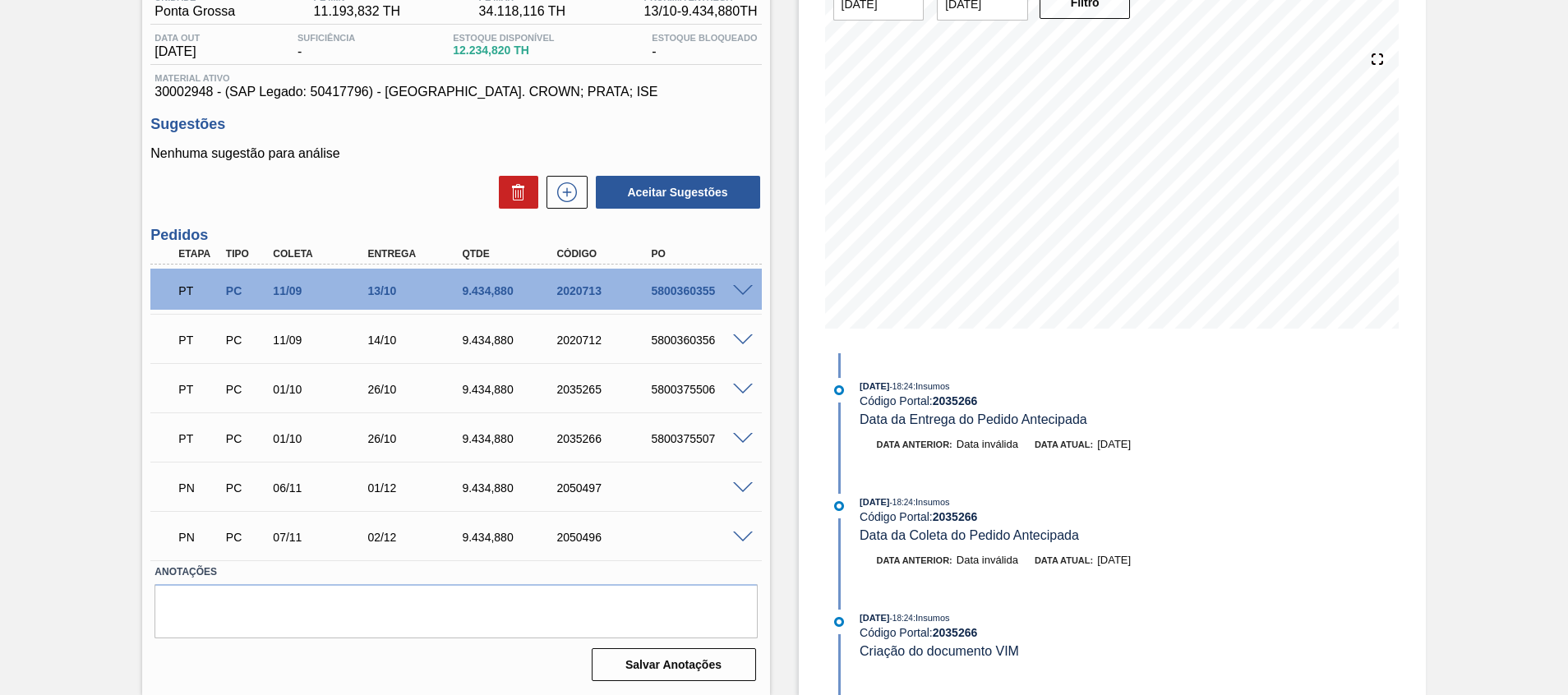
click at [742, 486] on span at bounding box center [743, 488] width 20 height 12
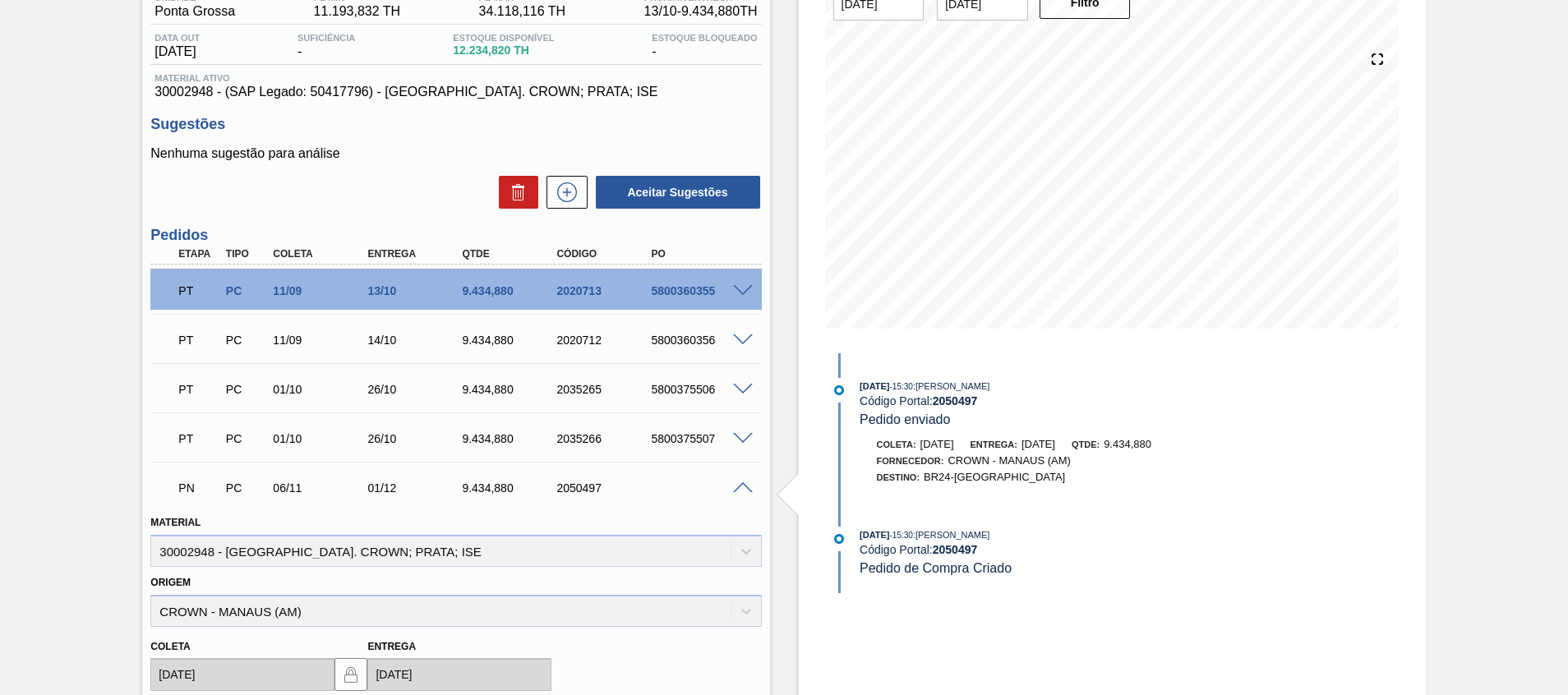
click at [740, 437] on span at bounding box center [743, 439] width 20 height 12
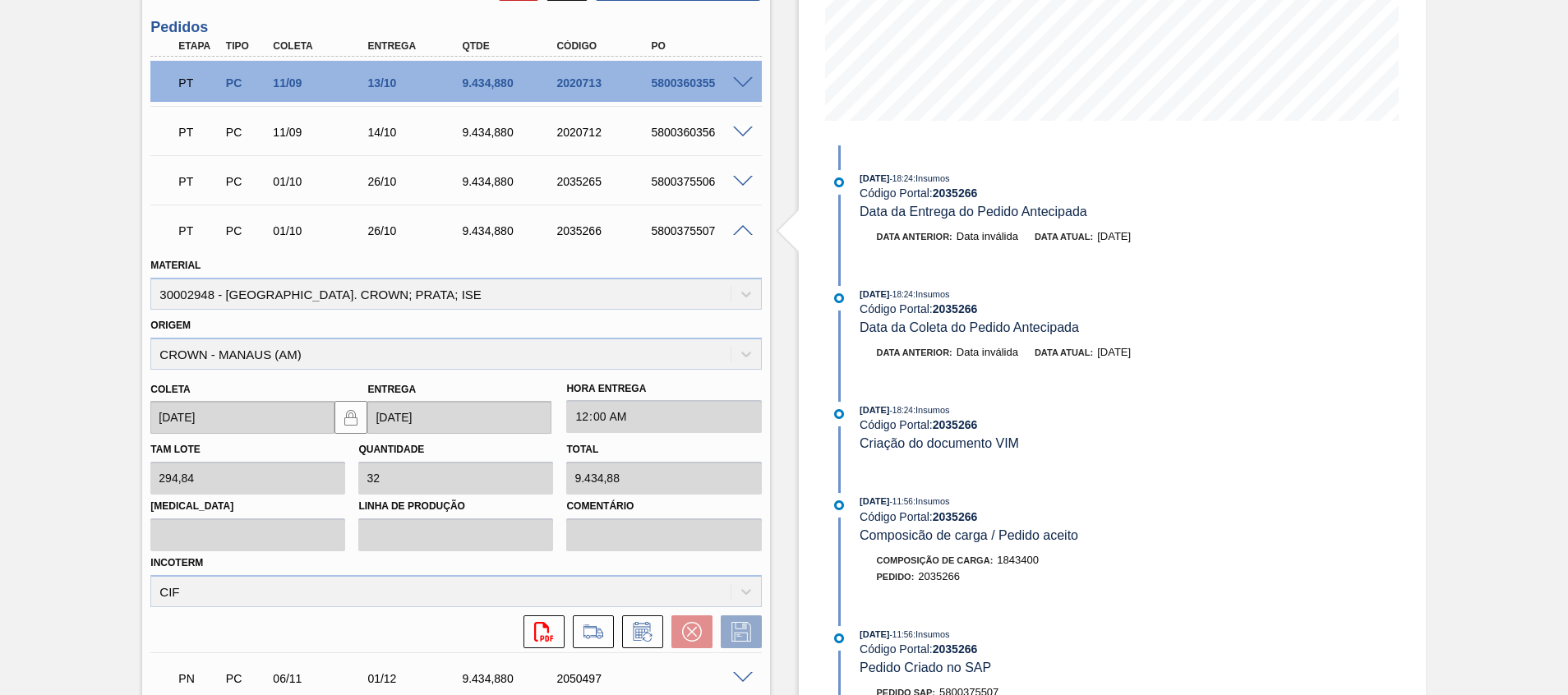
scroll to position [398, 0]
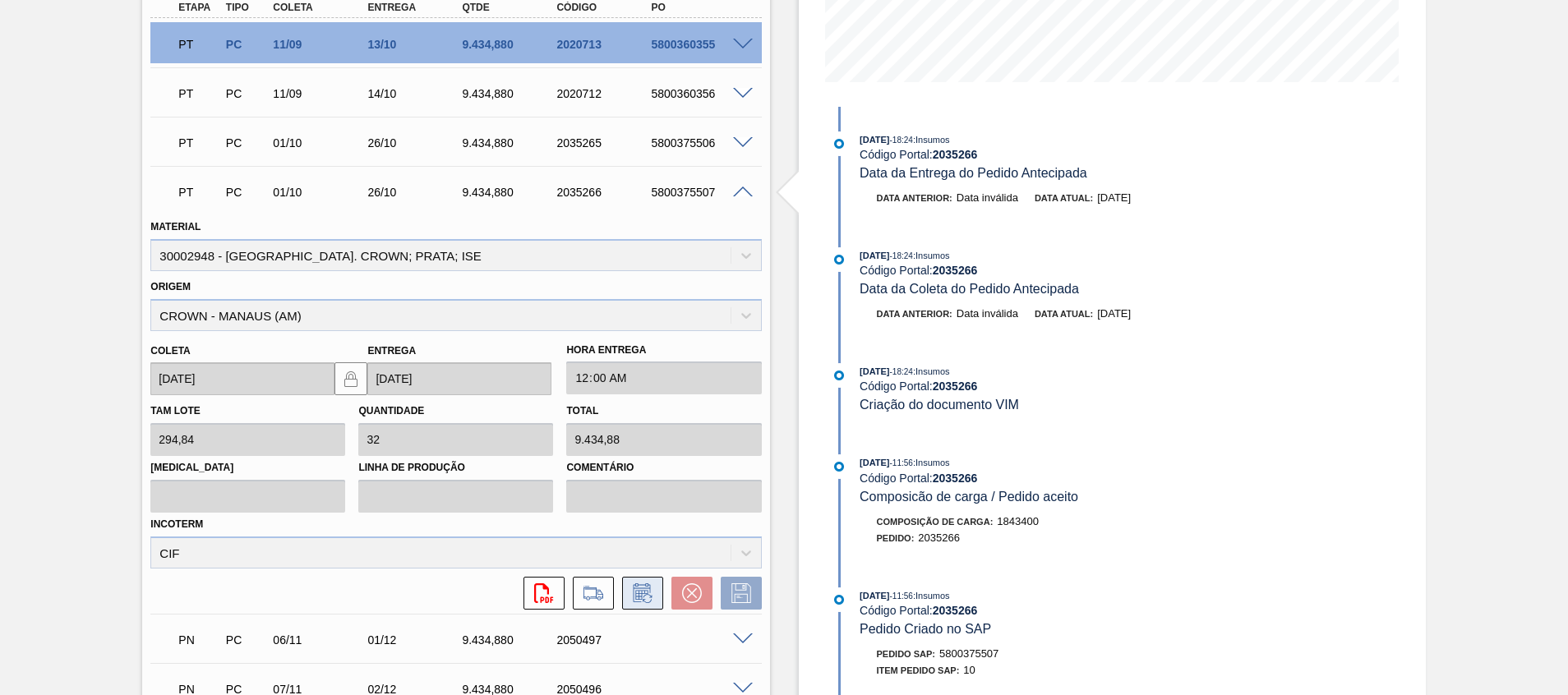
click at [629, 601] on icon at bounding box center [643, 593] width 27 height 20
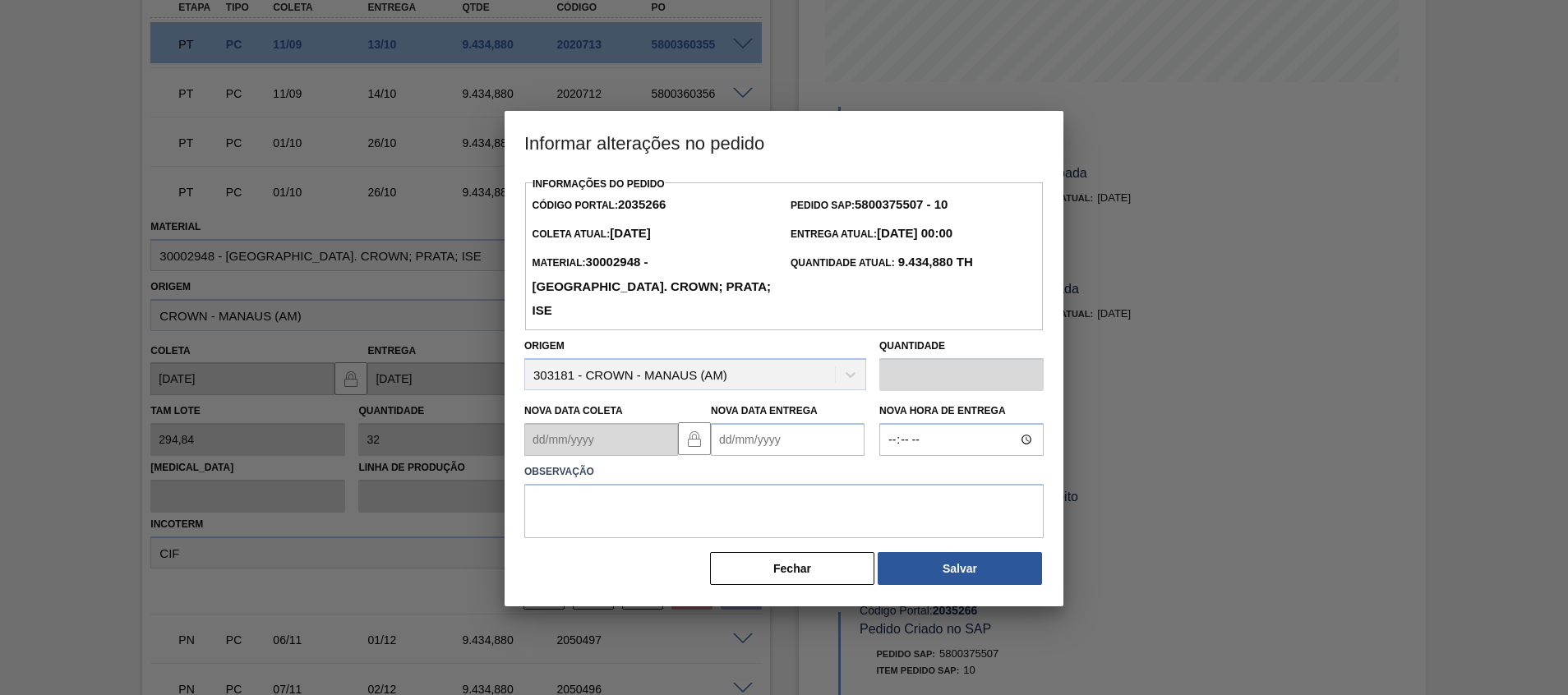
click at [792, 423] on Entrega2035266 "Nova Data Entrega" at bounding box center [788, 439] width 154 height 33
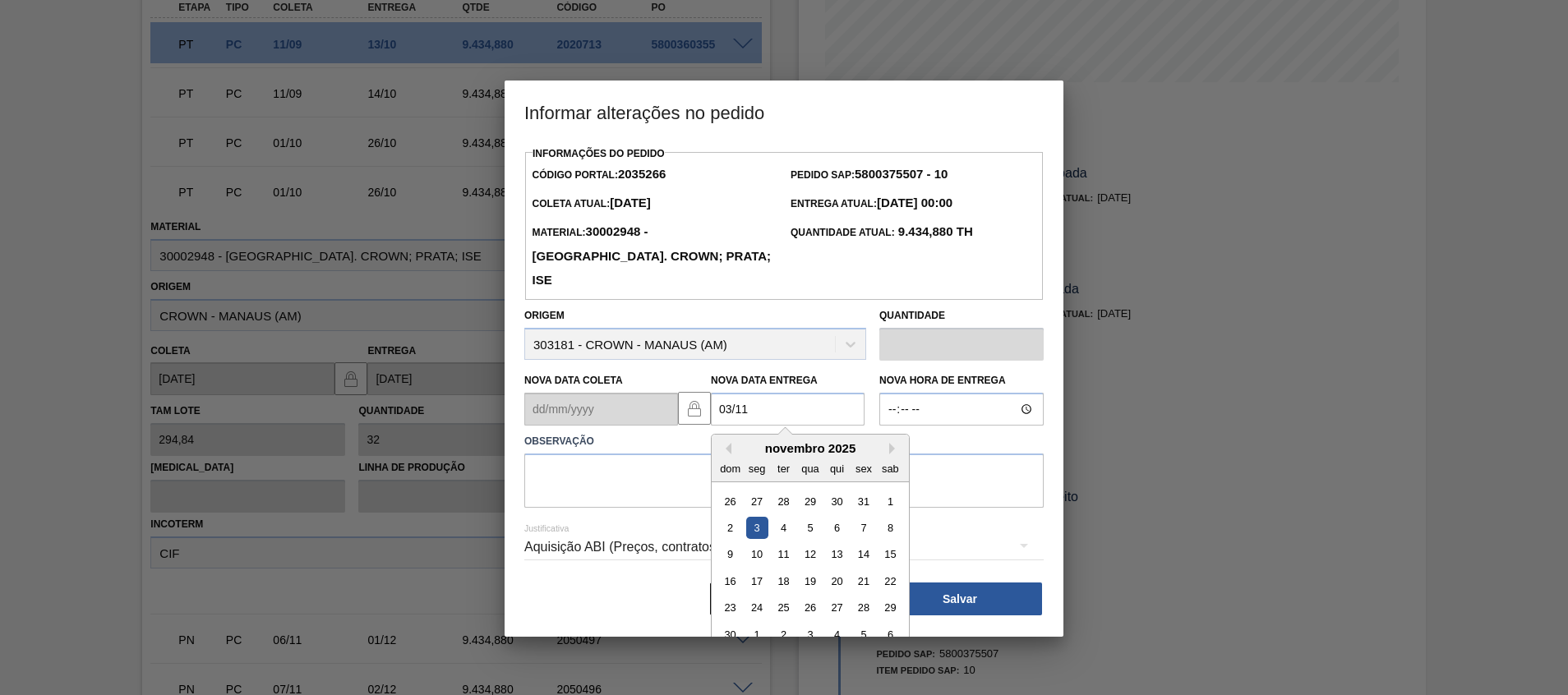
click at [759, 517] on div "3" at bounding box center [757, 528] width 22 height 22
type Entrega2035266 "[DATE]"
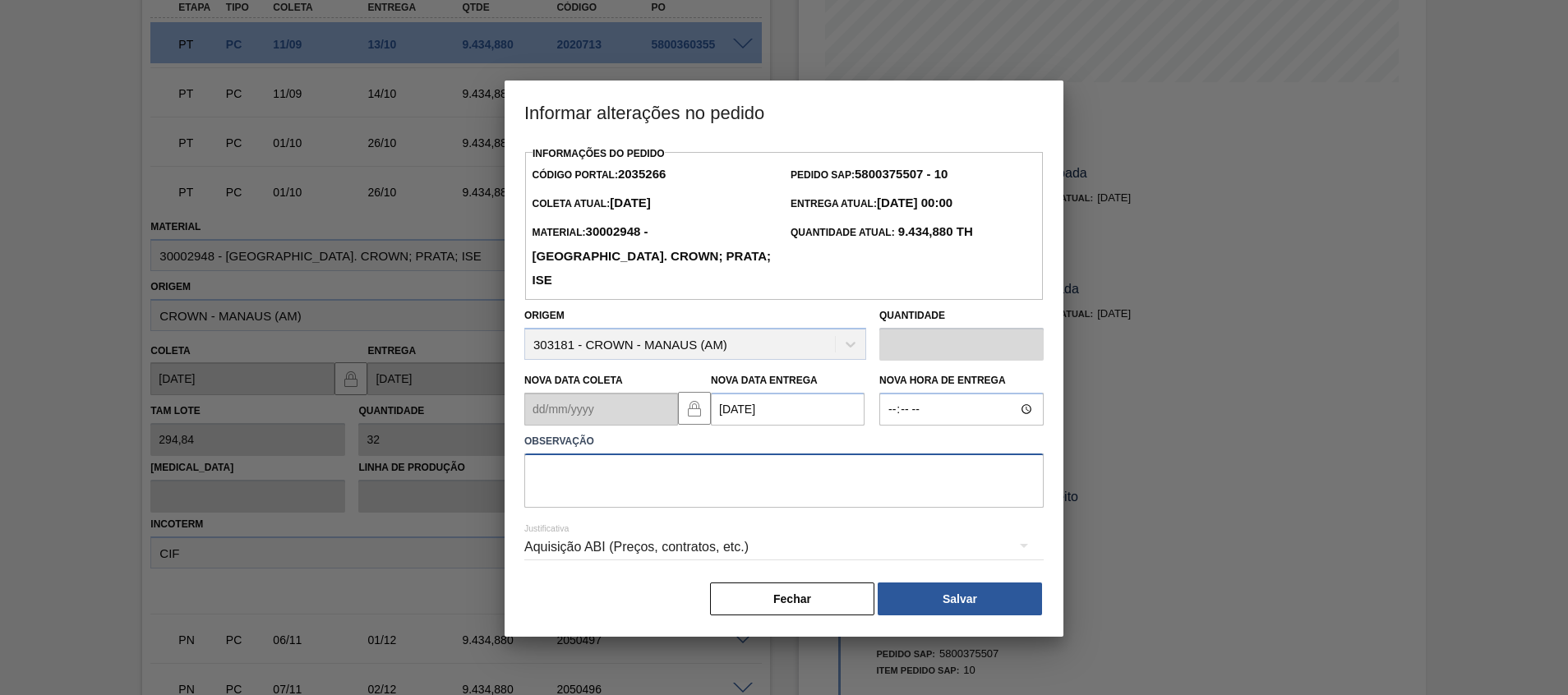
click at [747, 457] on textarea at bounding box center [784, 480] width 519 height 54
type textarea "Ajuste entrega"
click at [997, 583] on button "Salvar" at bounding box center [959, 599] width 165 height 33
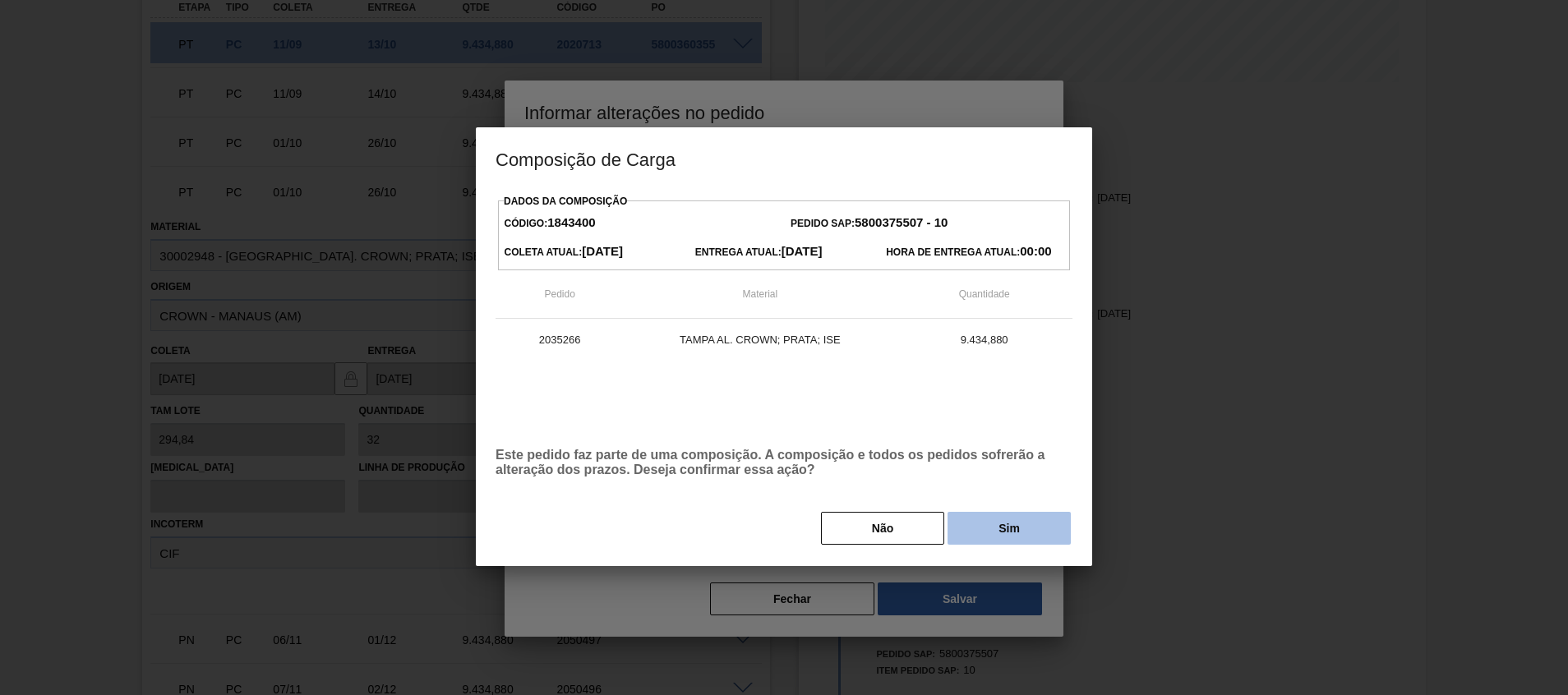
click at [972, 535] on button "Sim" at bounding box center [1010, 529] width 124 height 33
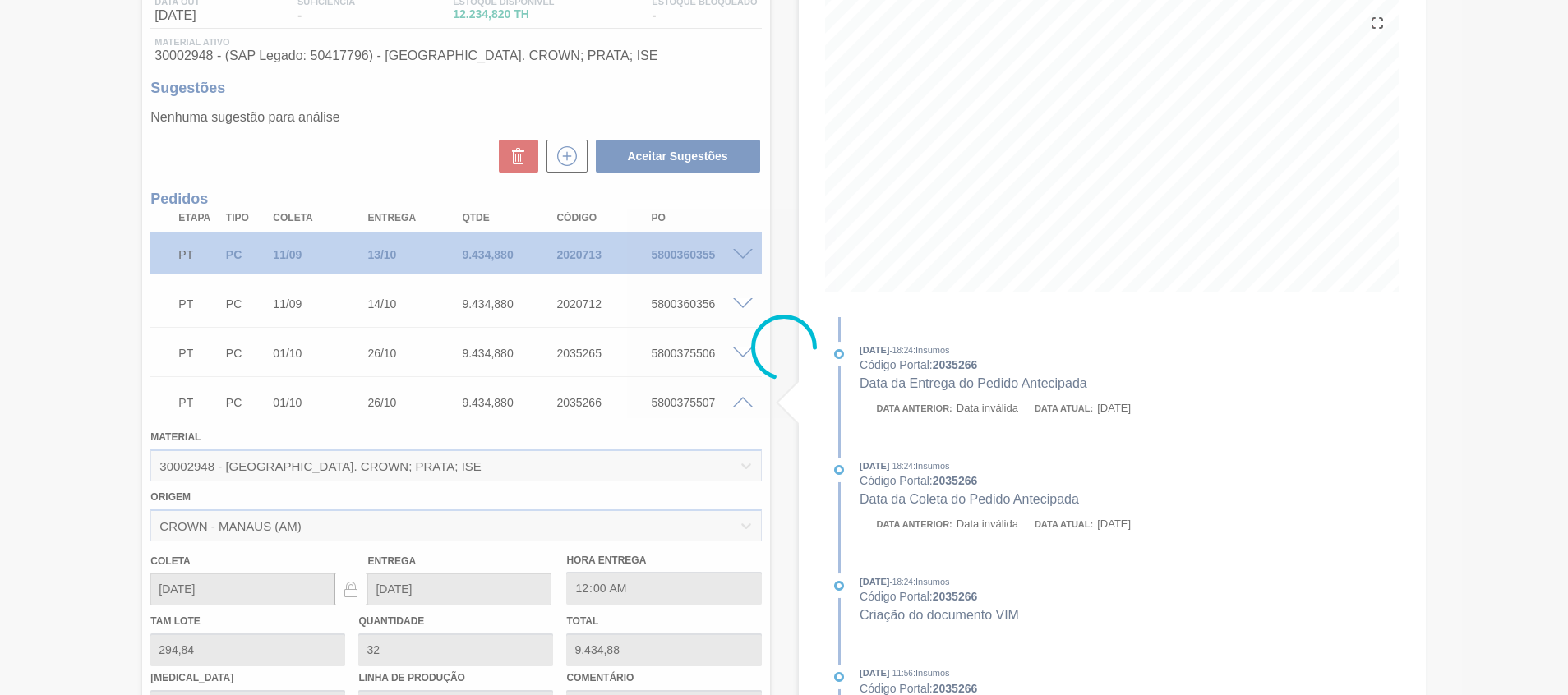
scroll to position [147, 0]
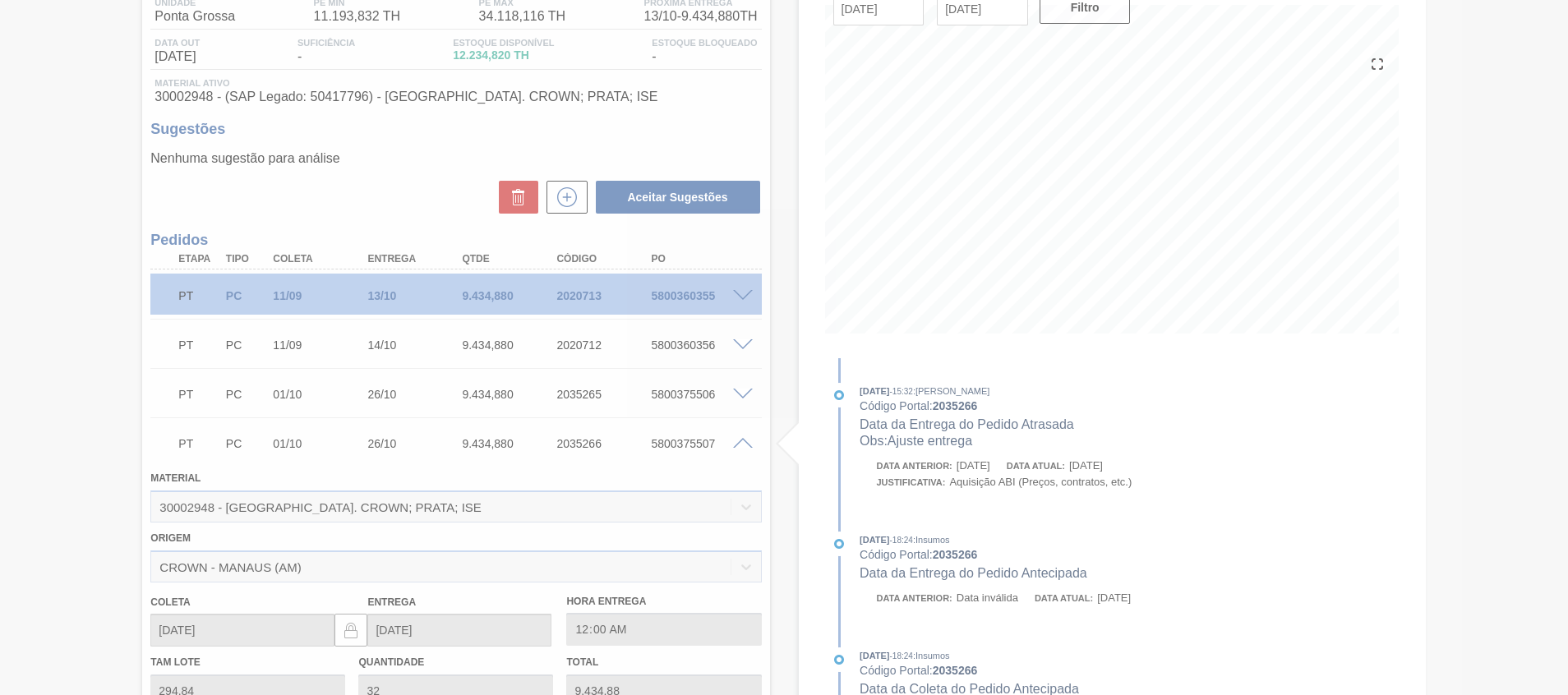
type input "Ajuste entrega"
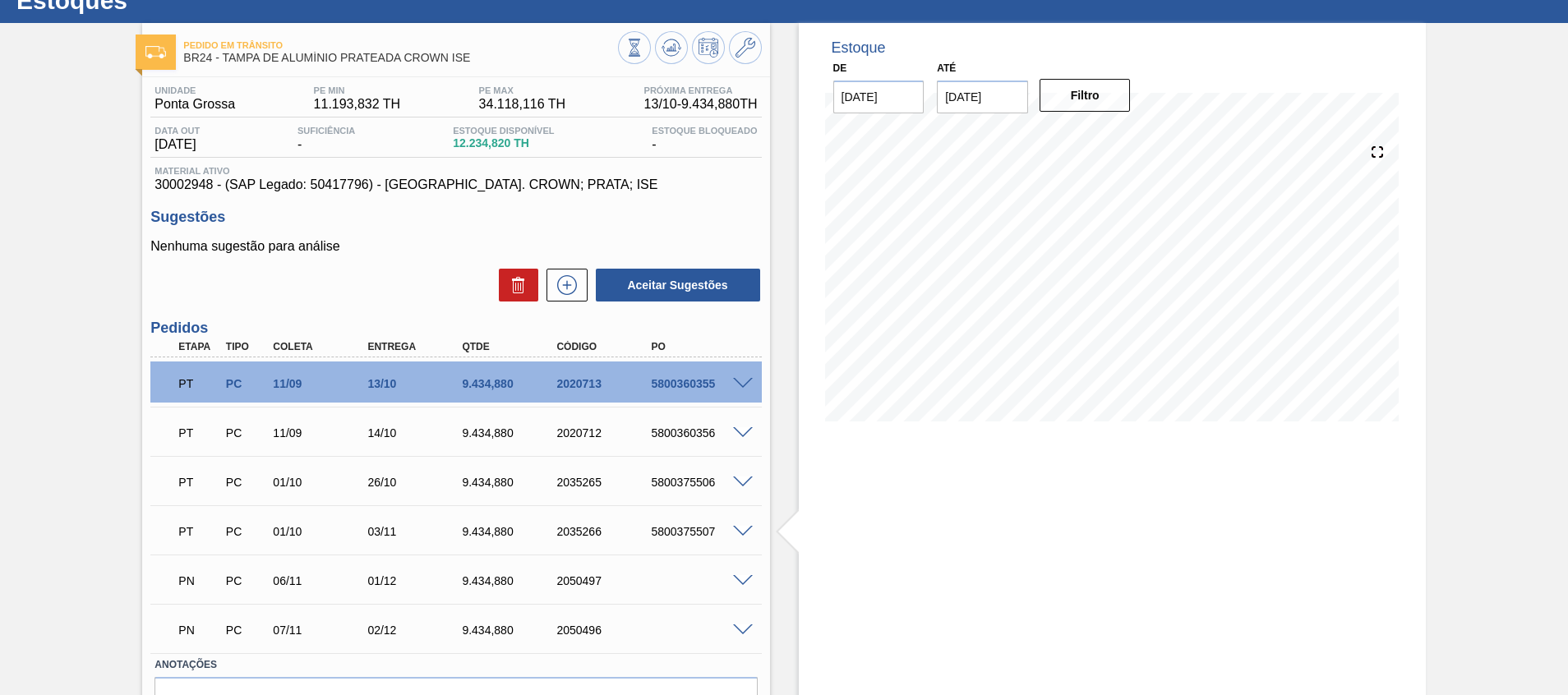
scroll to position [24, 0]
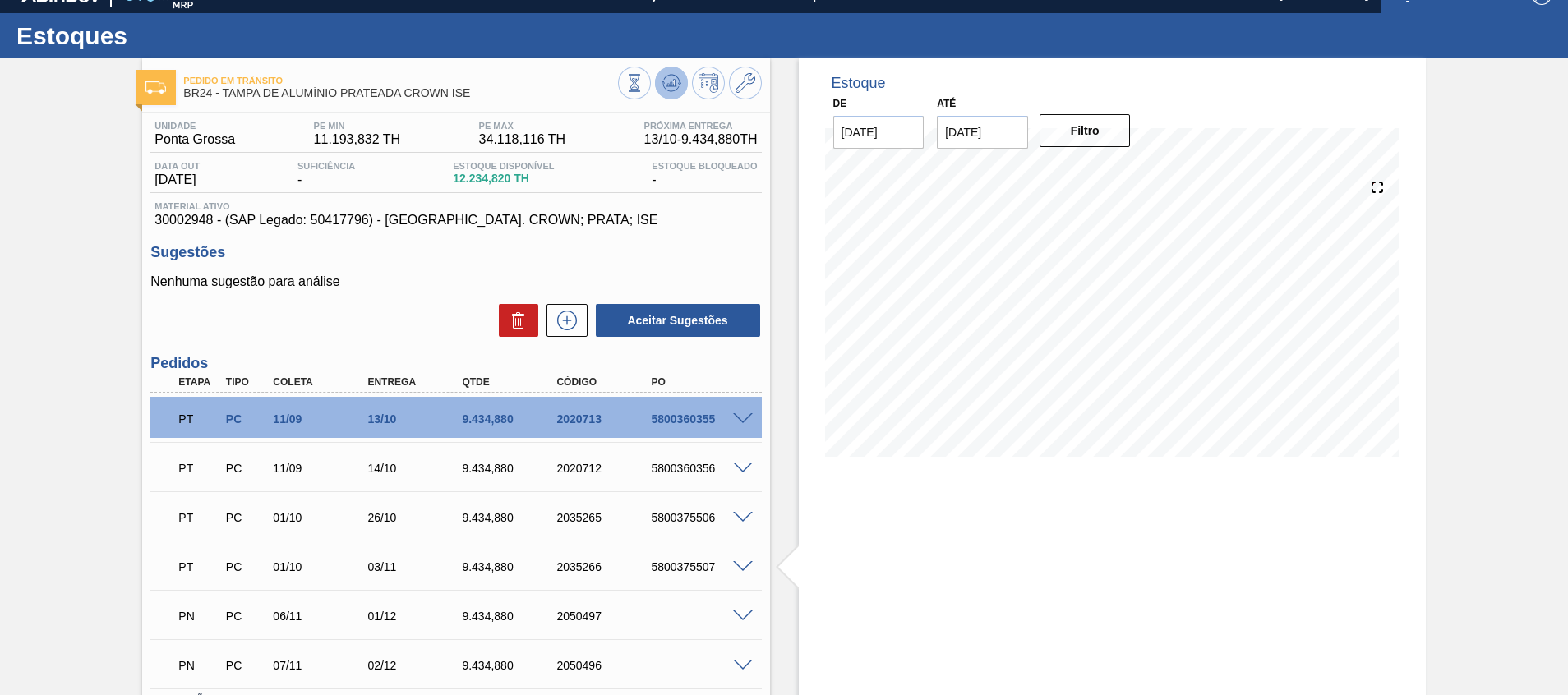
click at [676, 78] on icon at bounding box center [671, 83] width 20 height 20
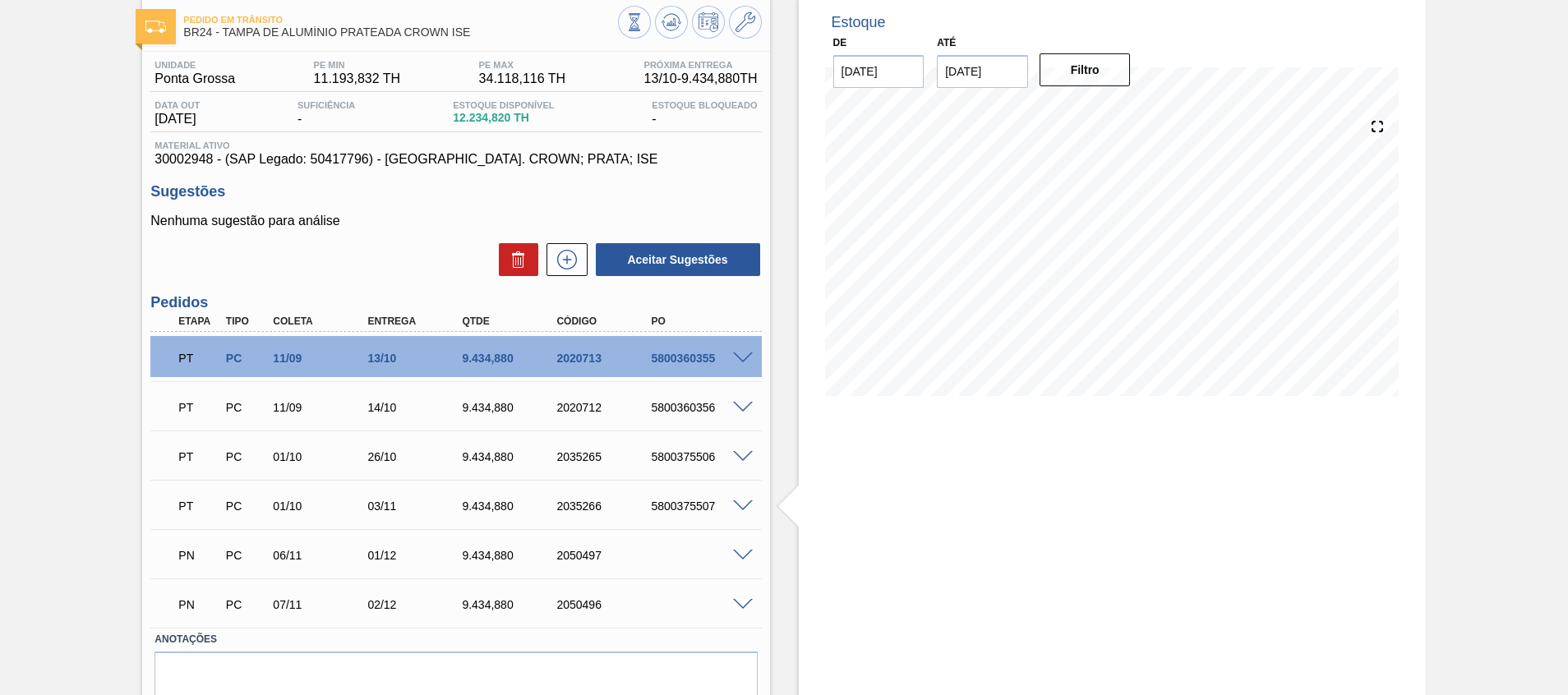
scroll to position [124, 0]
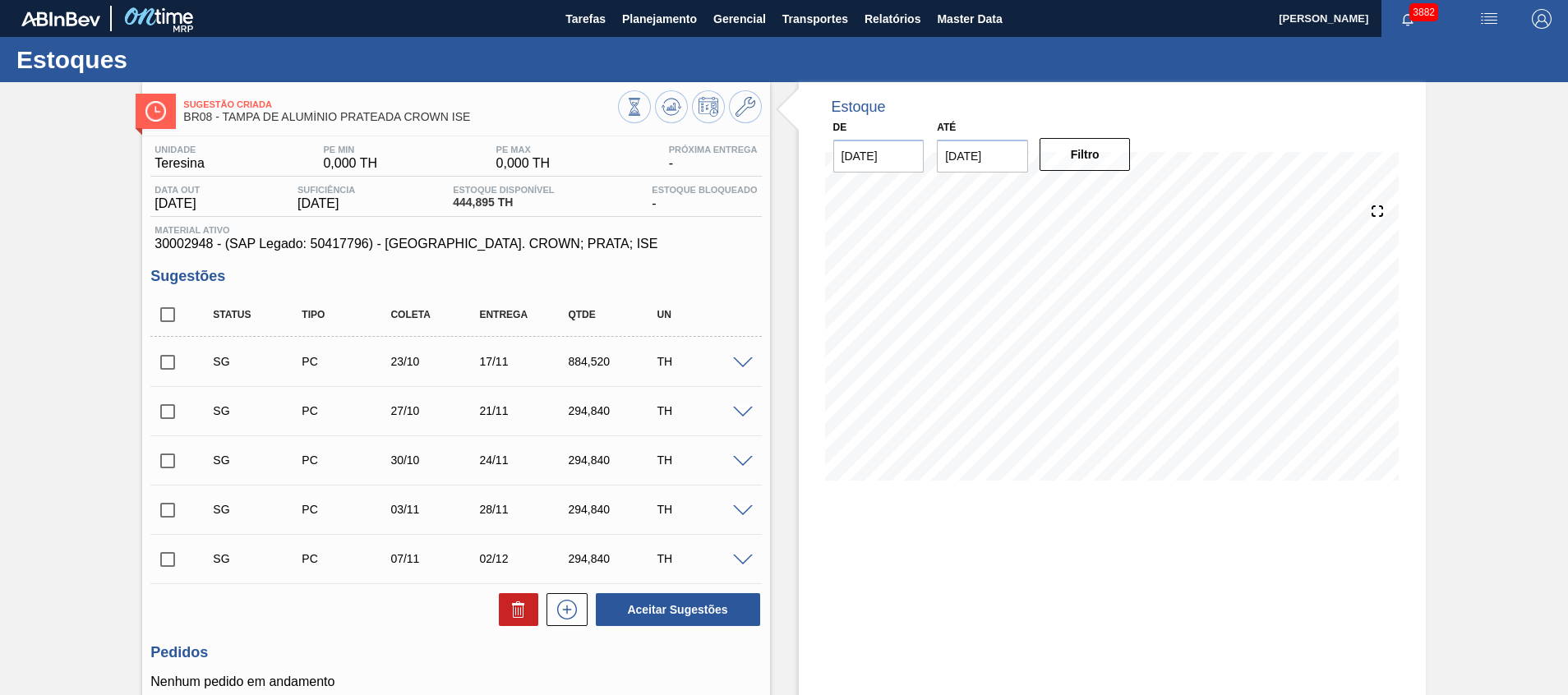
click at [1419, 512] on div "Estoque De [DATE] Até [DATE] Filtro 07/12 Projeção de Estoque 149.647 [DOMAIN_N…" at bounding box center [1113, 459] width 628 height 755
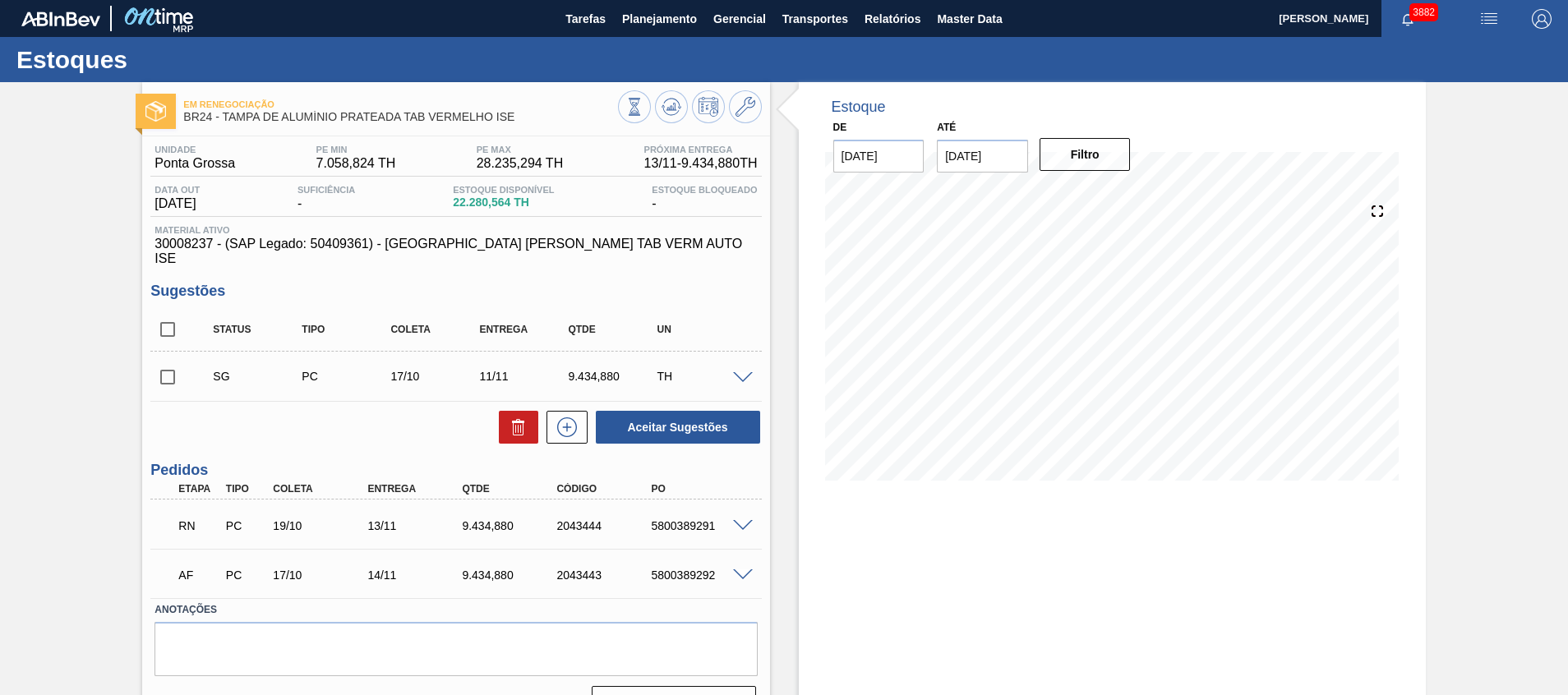
click at [165, 312] on input "checkbox" at bounding box center [167, 329] width 34 height 34
checkbox input "true"
click at [513, 421] on icon at bounding box center [518, 427] width 20 height 20
checkbox input "false"
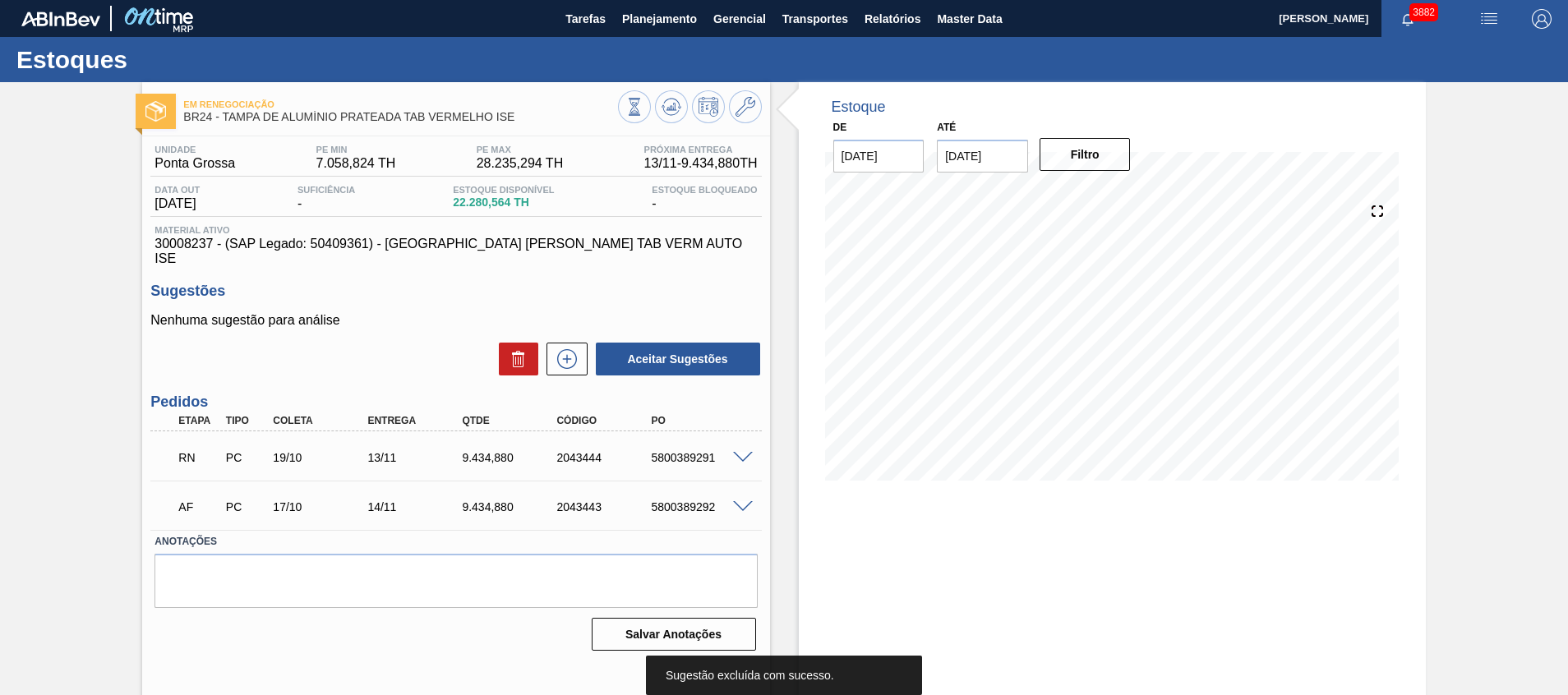
click at [737, 452] on span at bounding box center [743, 457] width 20 height 12
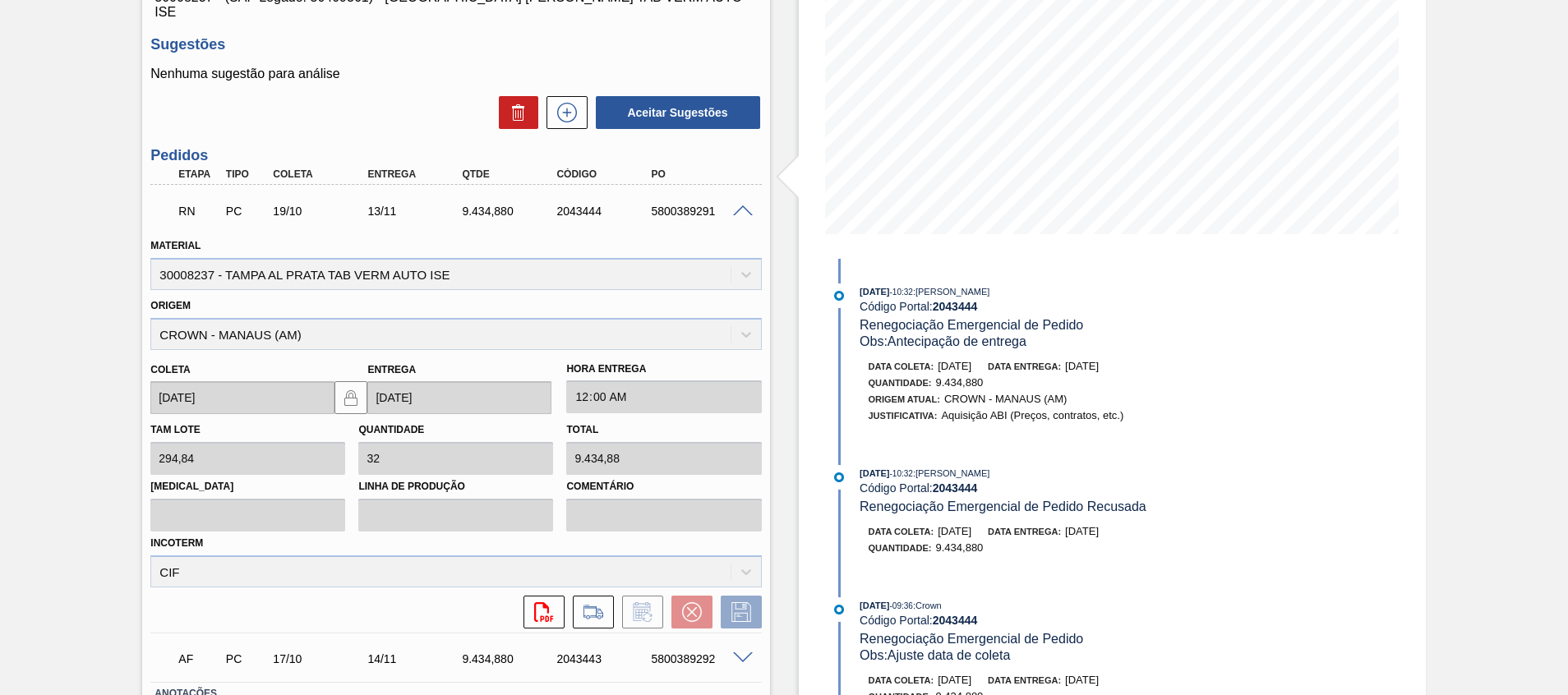
scroll to position [124, 0]
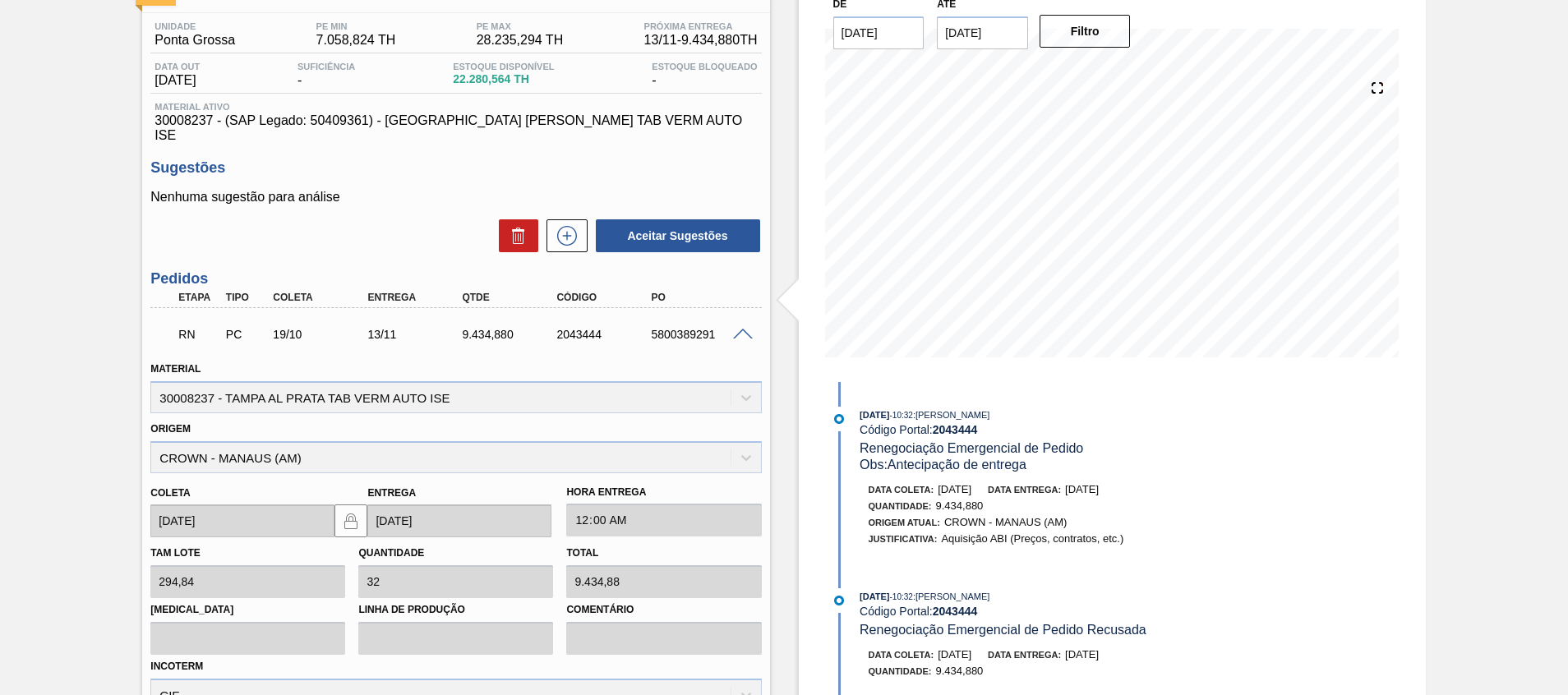
click at [737, 329] on span at bounding box center [743, 335] width 20 height 12
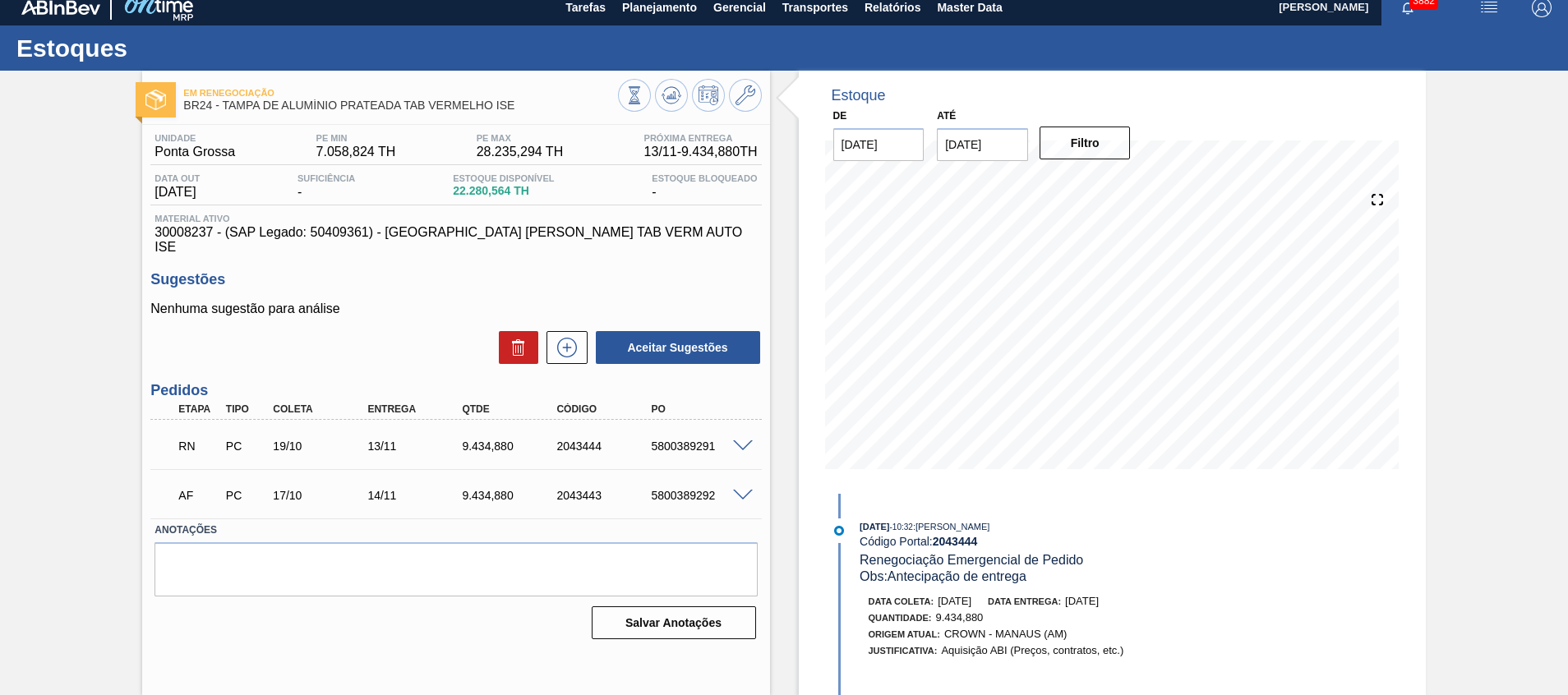
scroll to position [11, 0]
click at [675, 100] on icon at bounding box center [671, 95] width 20 height 20
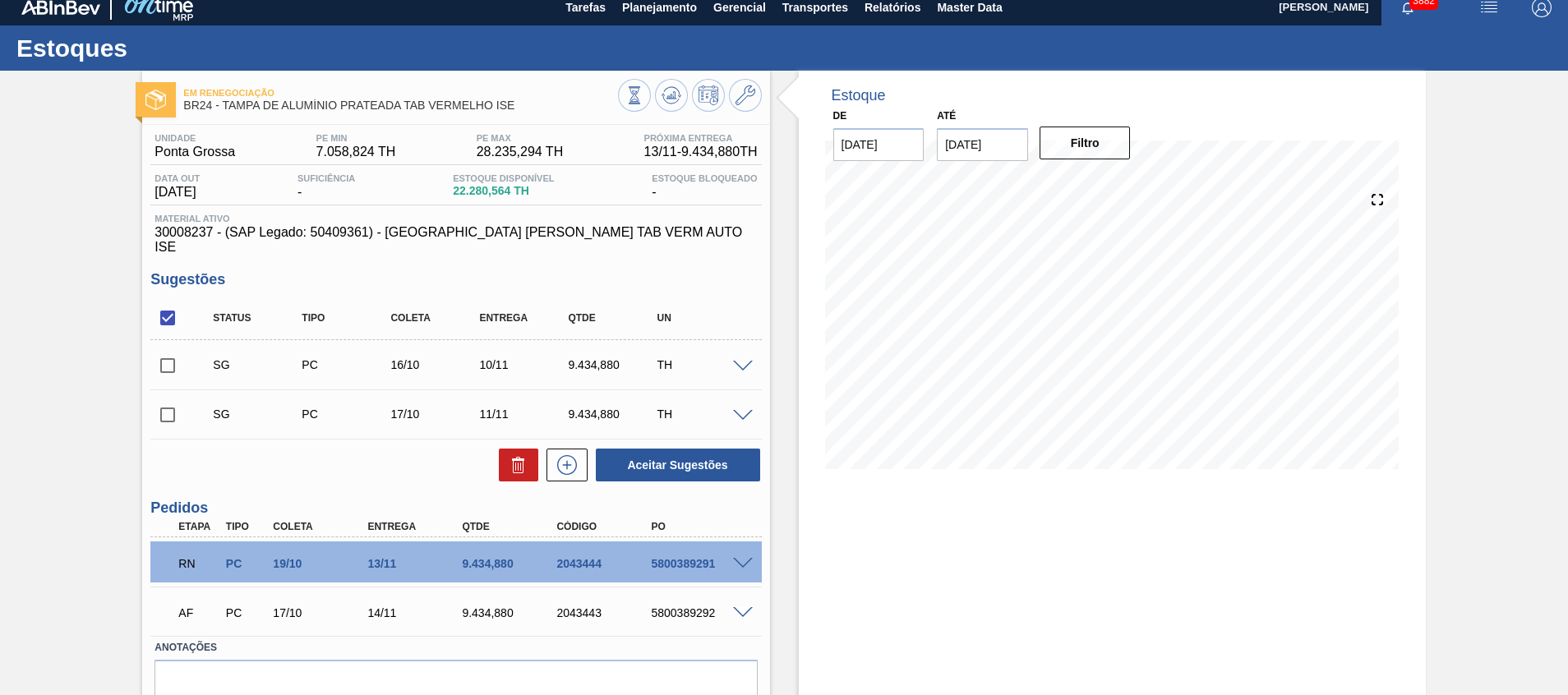
click at [174, 305] on input "checkbox" at bounding box center [167, 318] width 34 height 34
click at [161, 311] on input "checkbox" at bounding box center [167, 318] width 34 height 34
checkbox input "true"
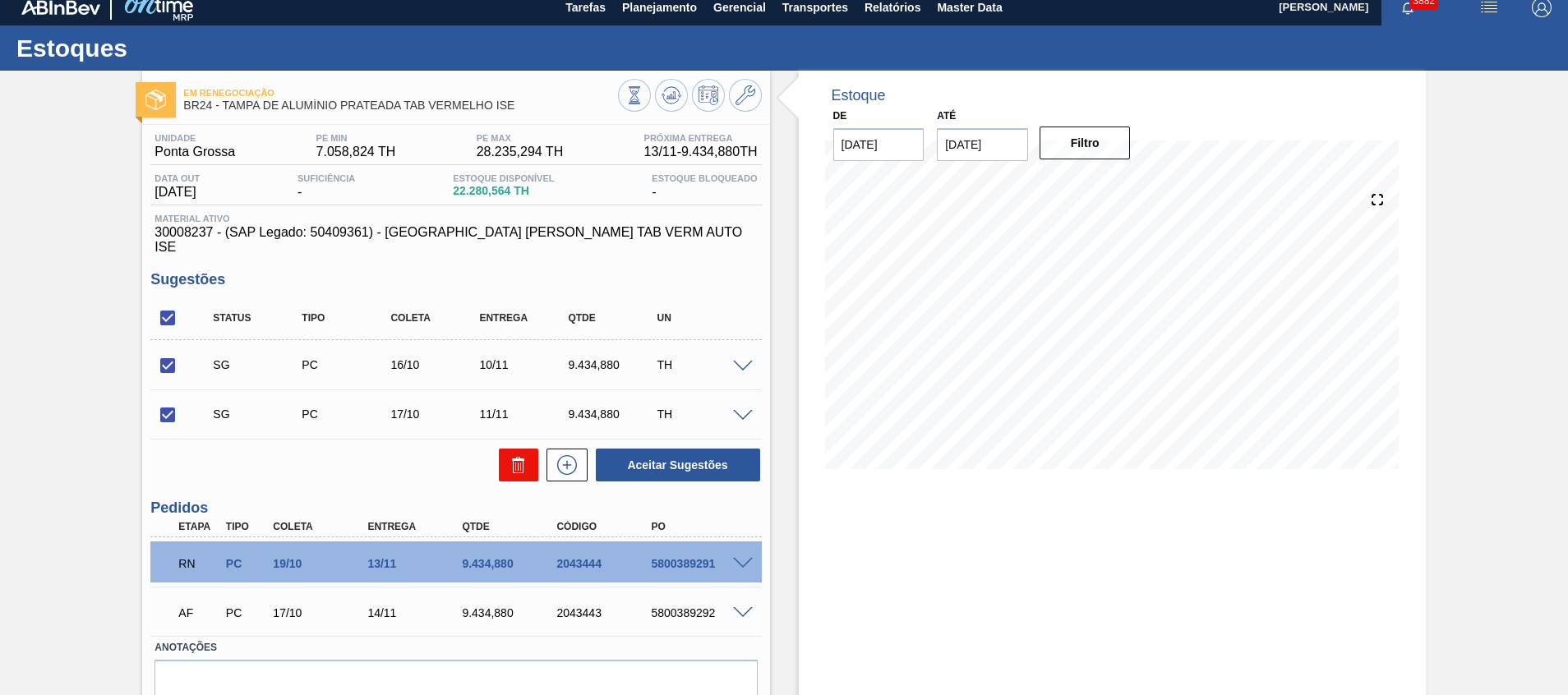
click at [511, 455] on icon at bounding box center [518, 465] width 20 height 20
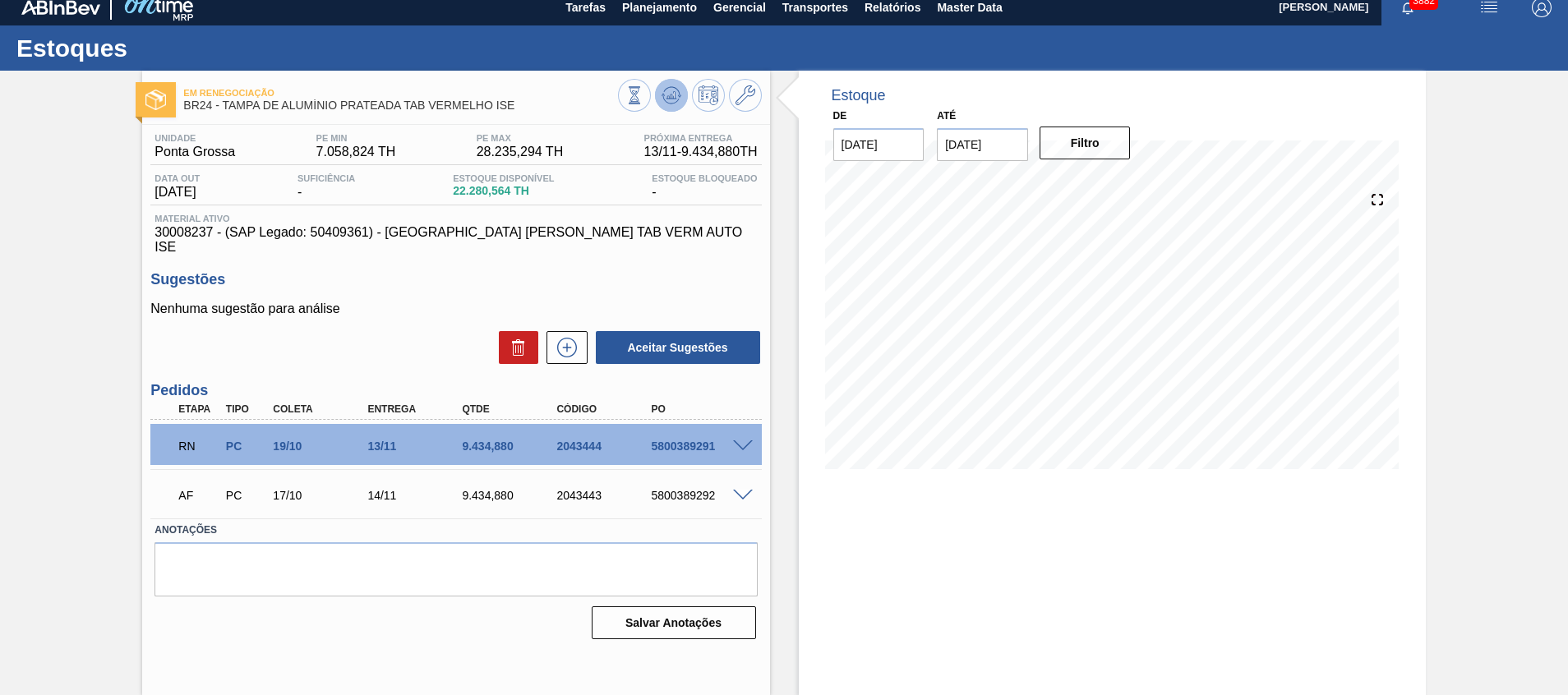
click at [676, 106] on button at bounding box center [671, 95] width 33 height 33
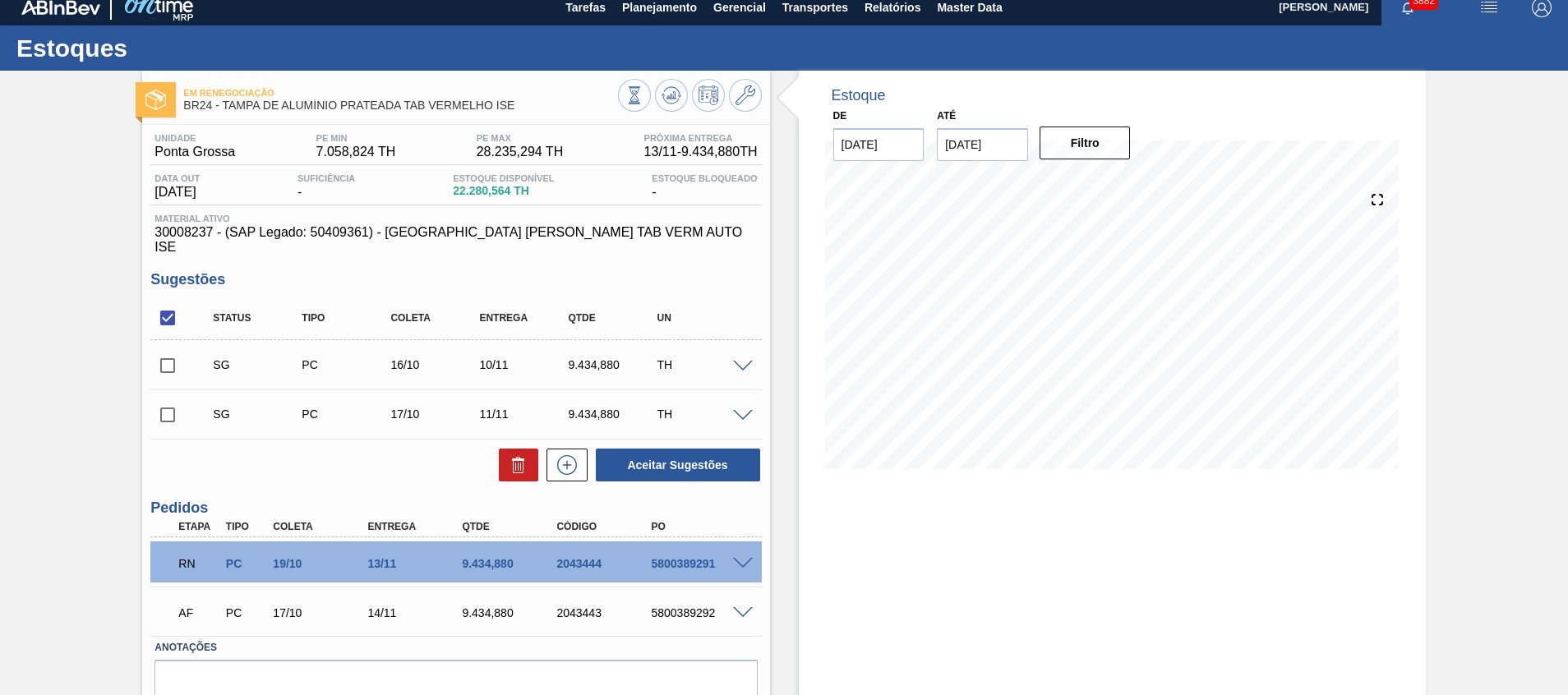
click at [1281, 568] on div "Estoque De [DATE] Até [DATE] Filtro" at bounding box center [1113, 420] width 628 height 701
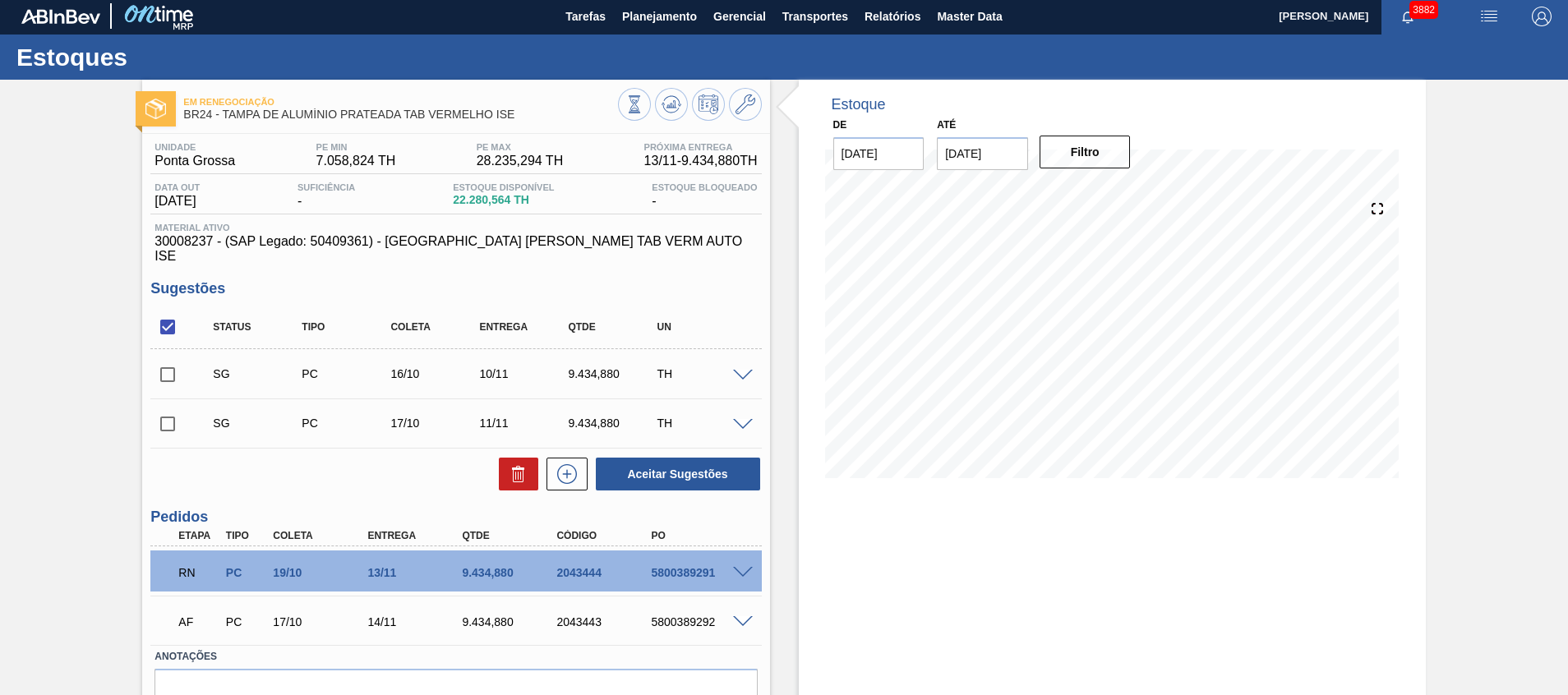
scroll to position [0, 0]
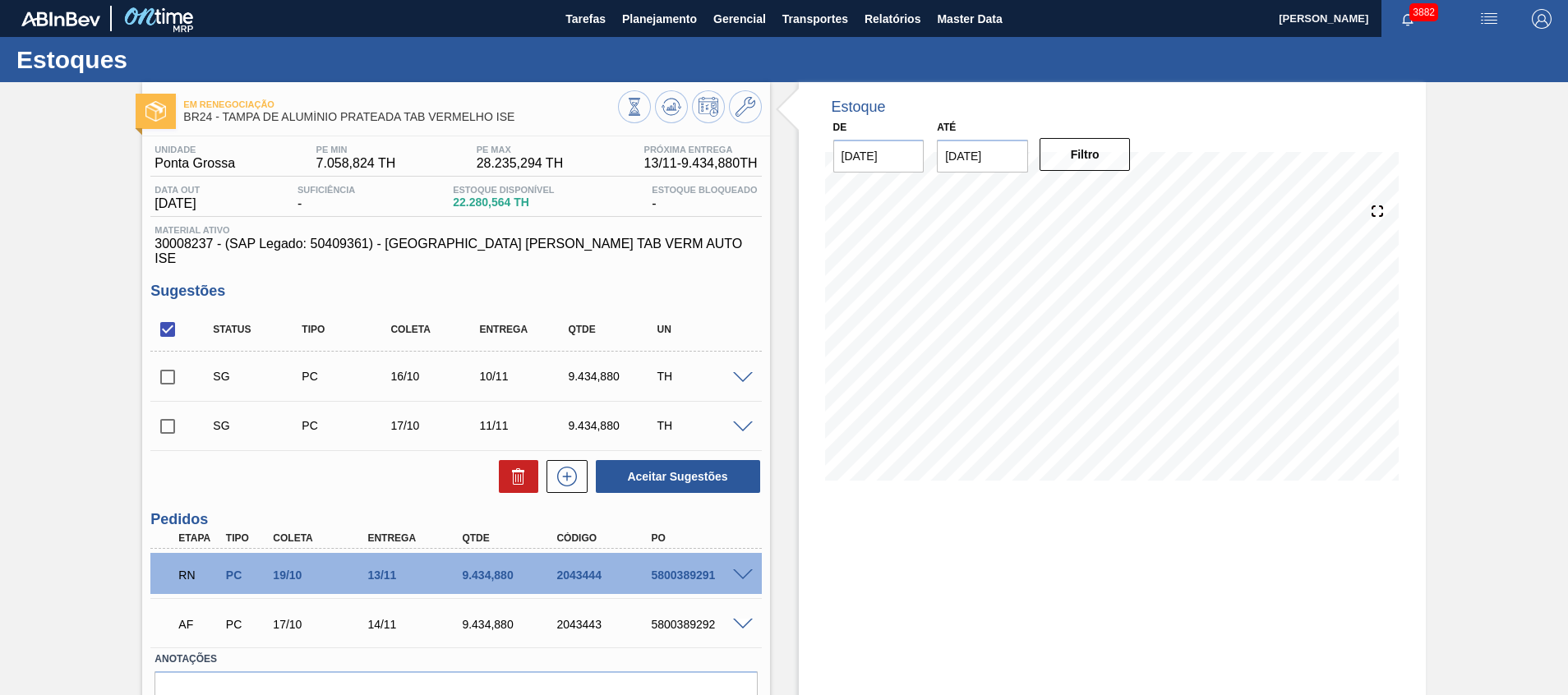
click at [169, 315] on input "checkbox" at bounding box center [167, 329] width 34 height 34
checkbox input "true"
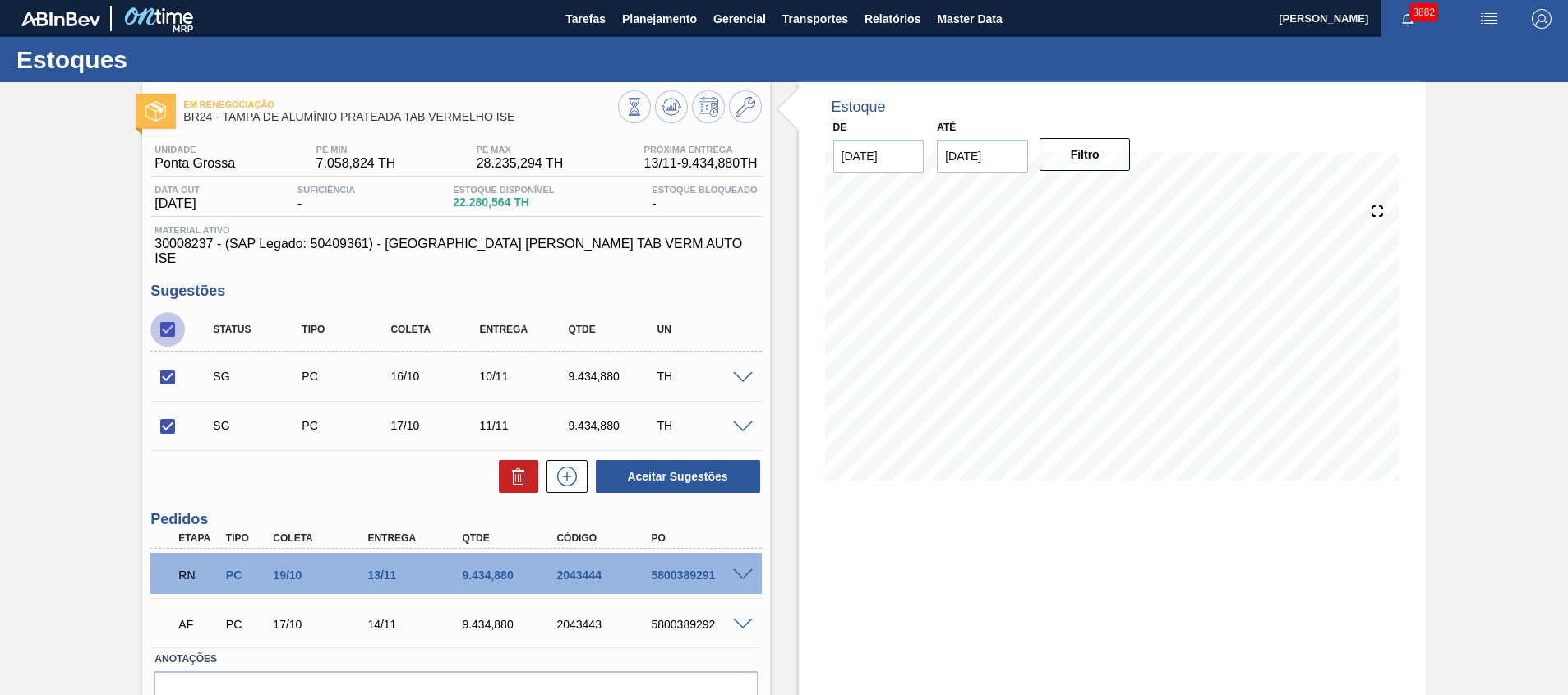
click at [169, 315] on input "checkbox" at bounding box center [167, 329] width 34 height 34
checkbox input "false"
click at [165, 317] on input "checkbox" at bounding box center [167, 329] width 34 height 34
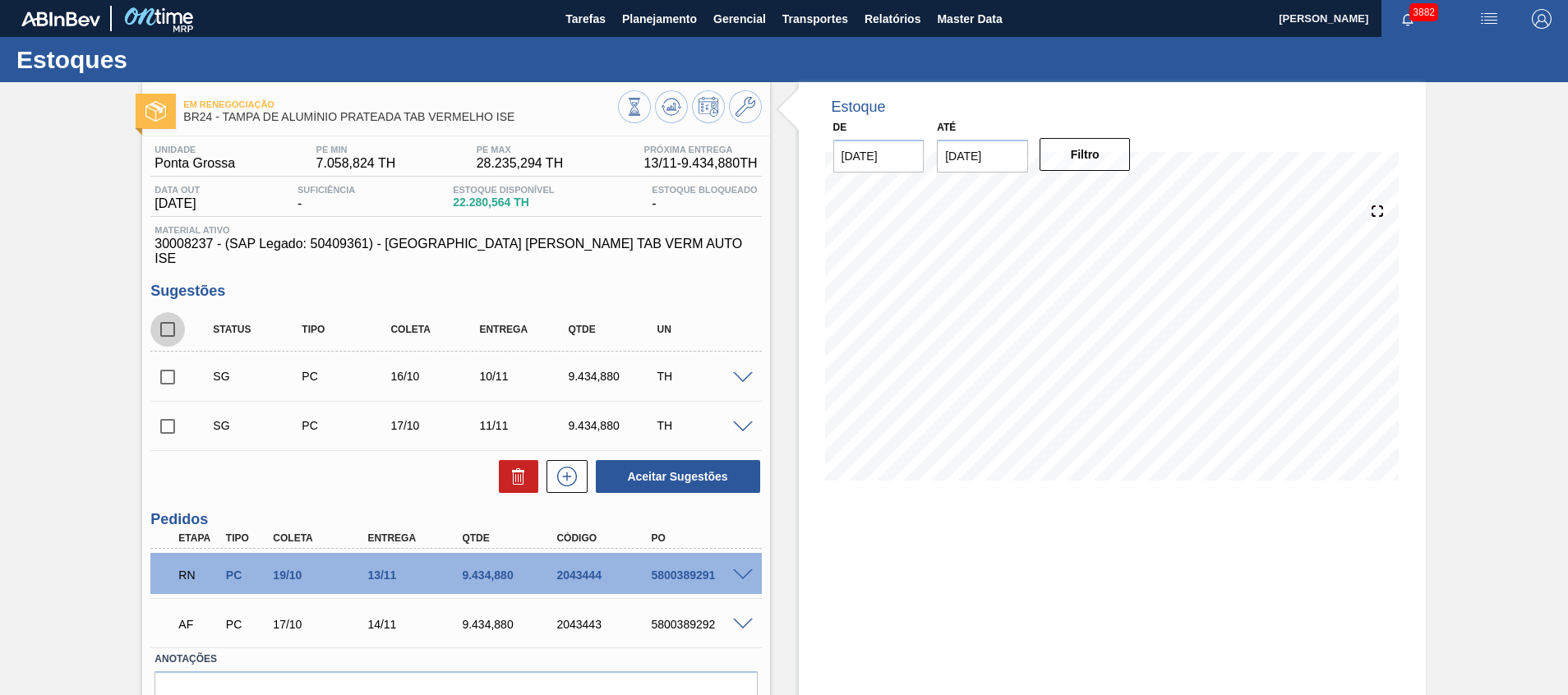
checkbox input "true"
click at [509, 467] on icon at bounding box center [518, 476] width 20 height 20
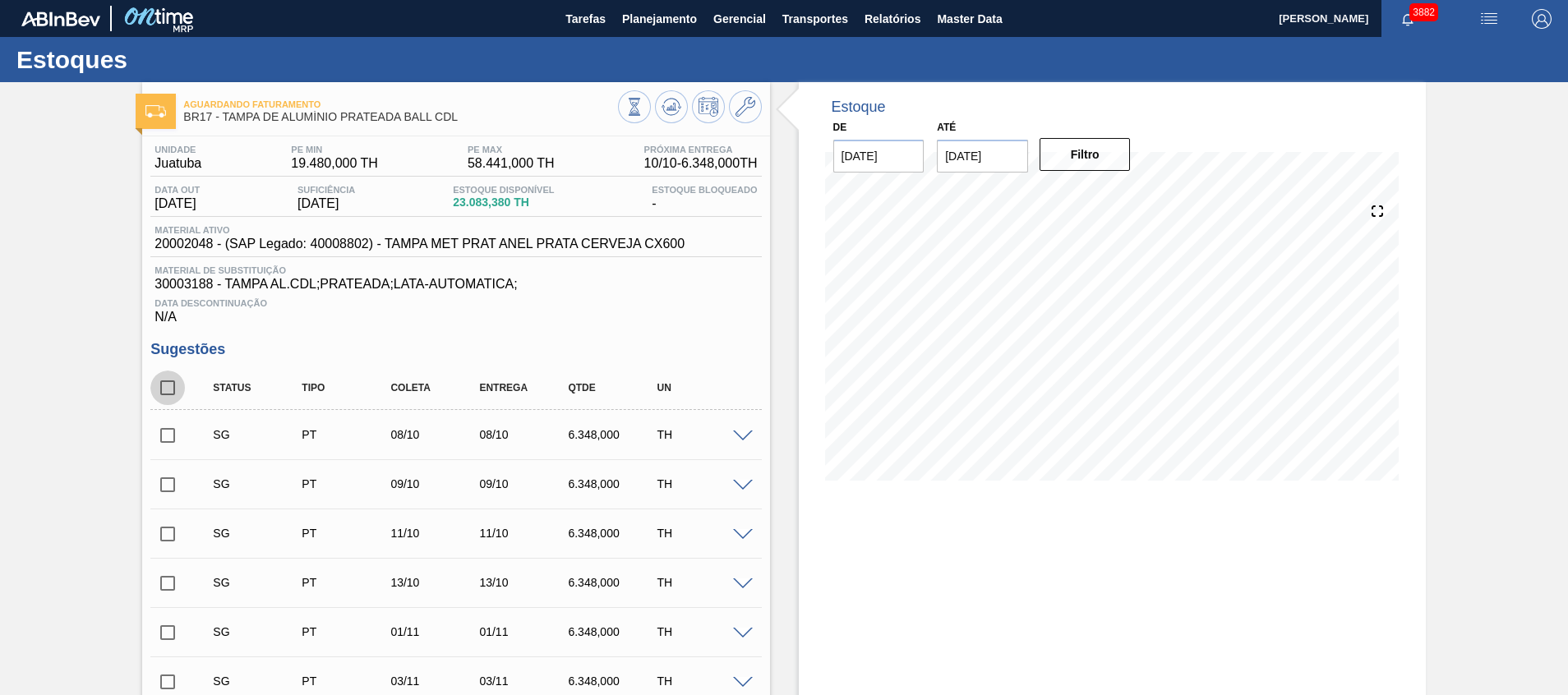
click at [165, 386] on input "checkbox" at bounding box center [167, 388] width 34 height 34
checkbox input "true"
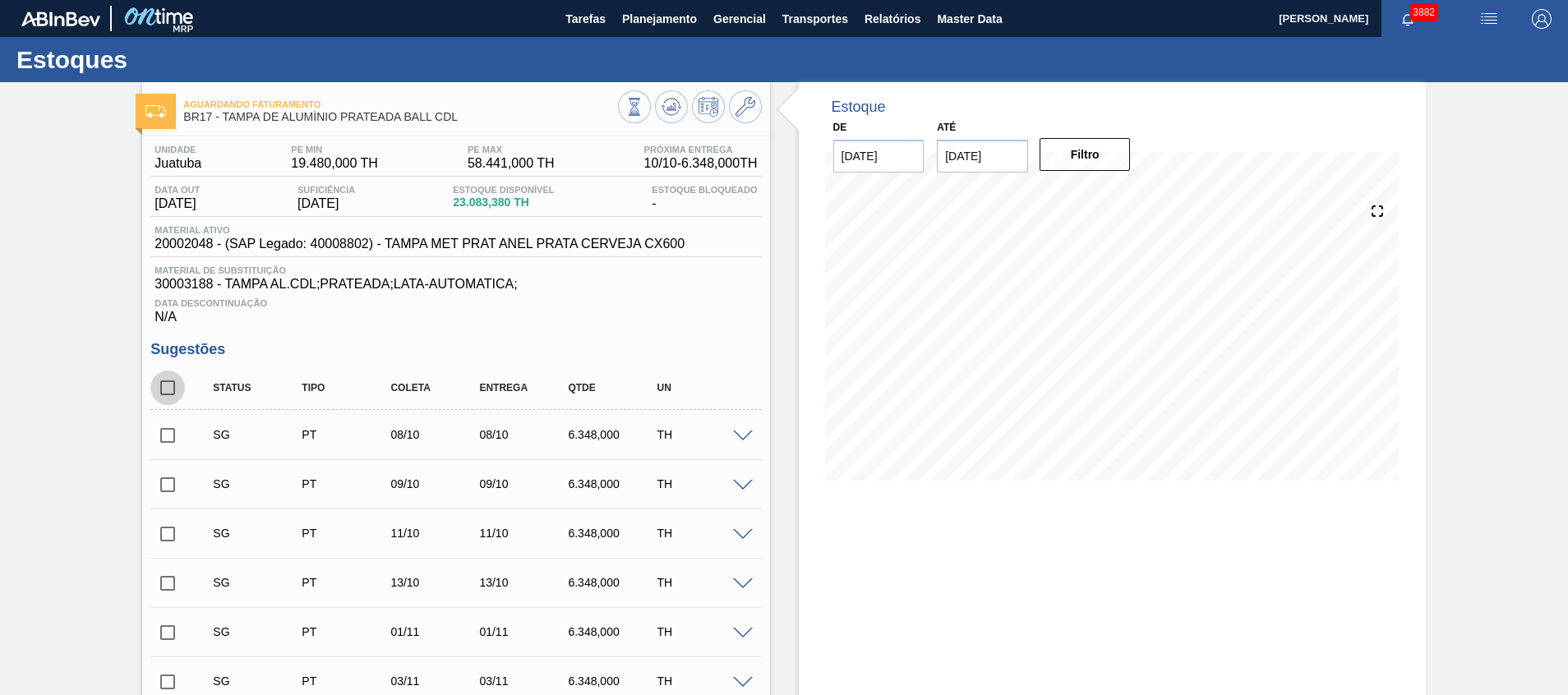
checkbox input "true"
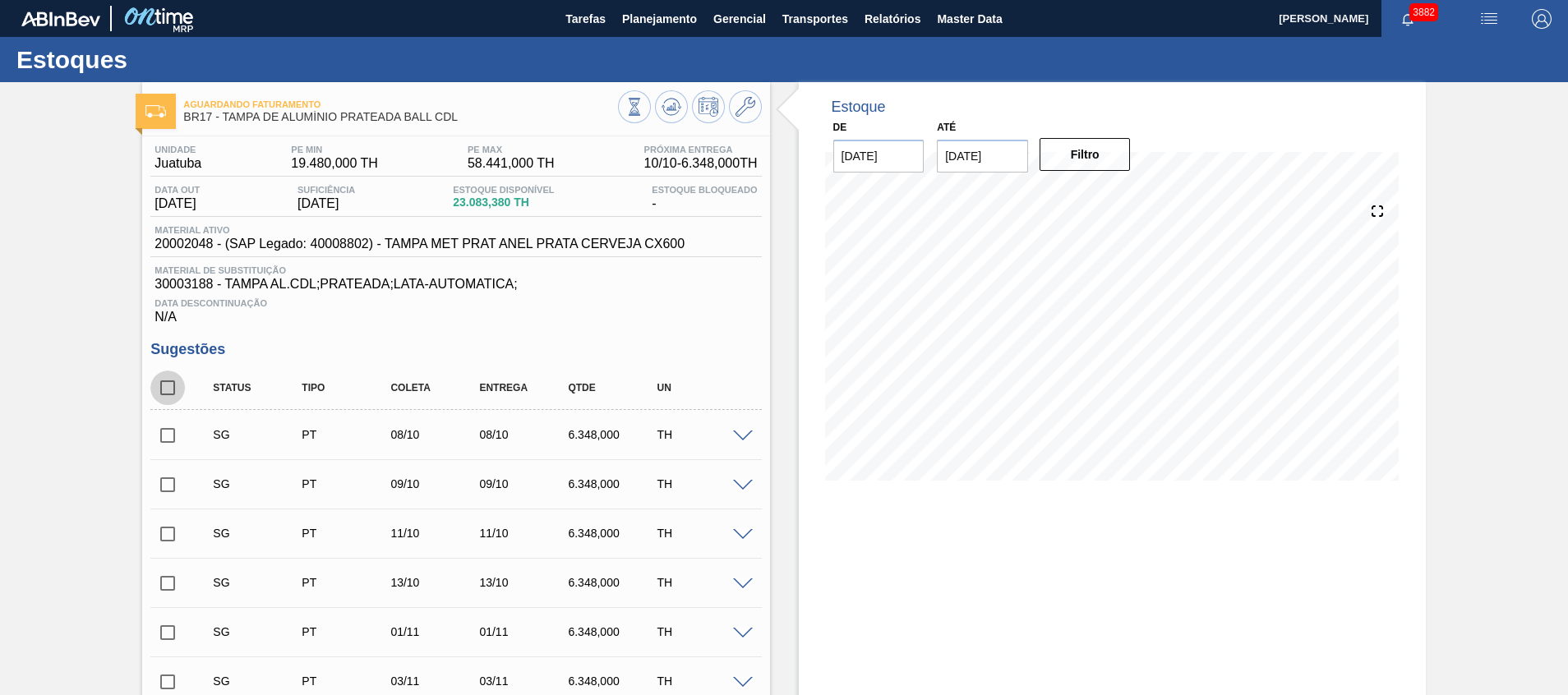
checkbox input "true"
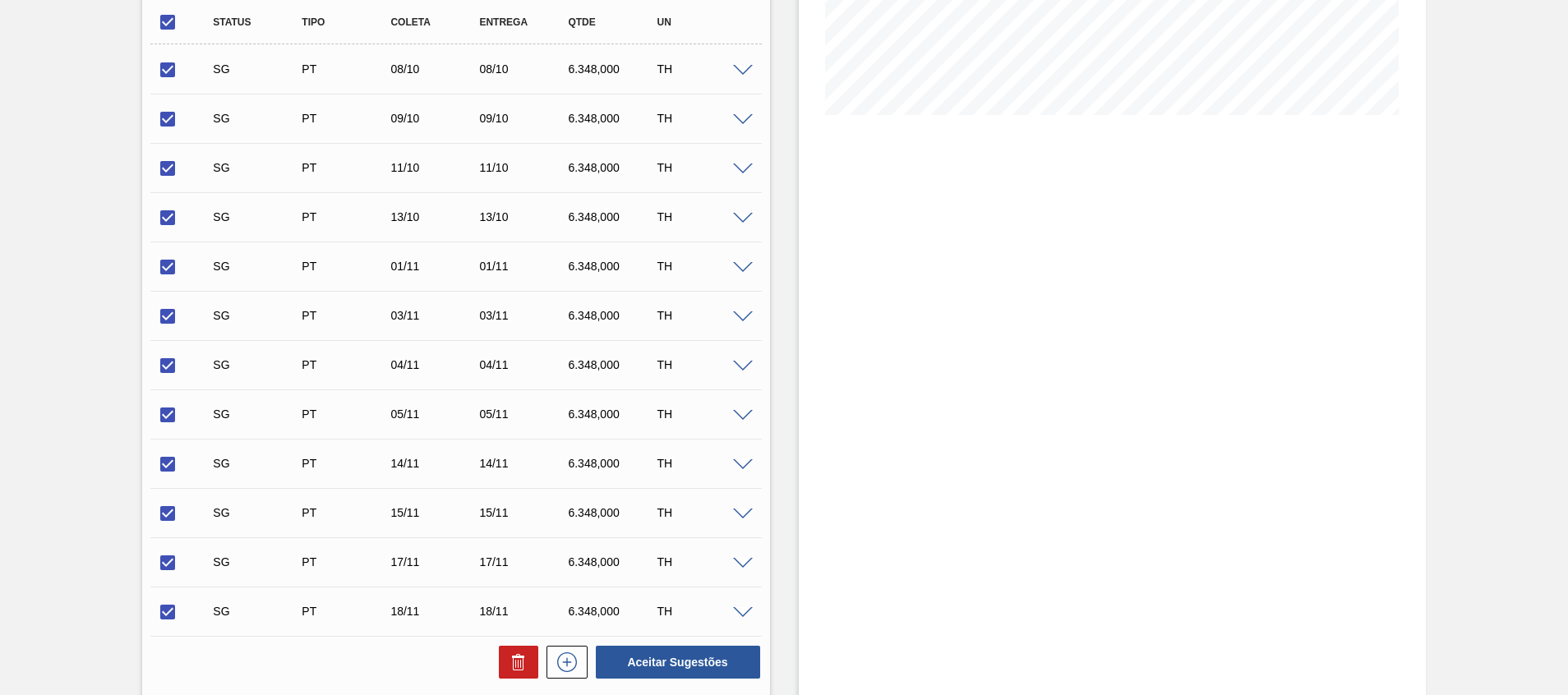
scroll to position [370, 0]
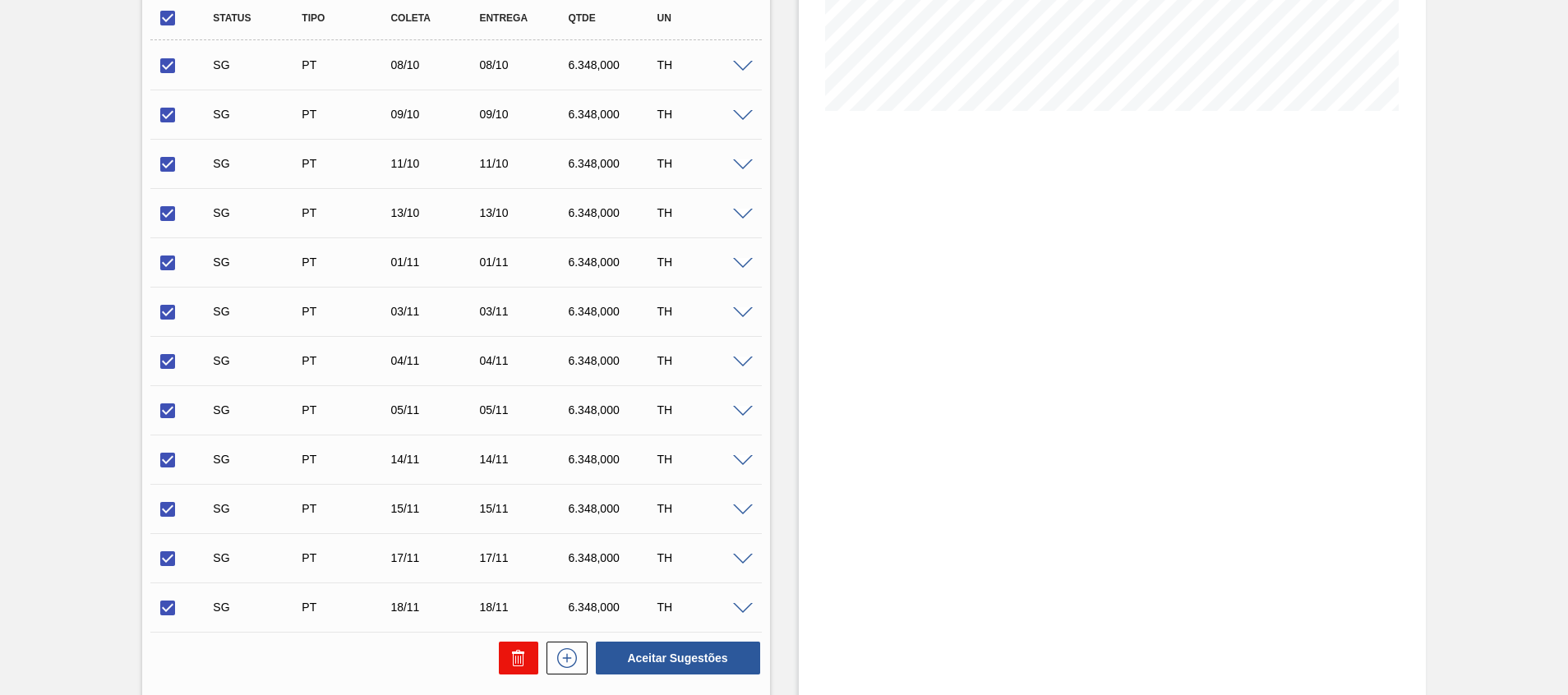
click at [530, 656] on button at bounding box center [518, 658] width 39 height 33
checkbox input "false"
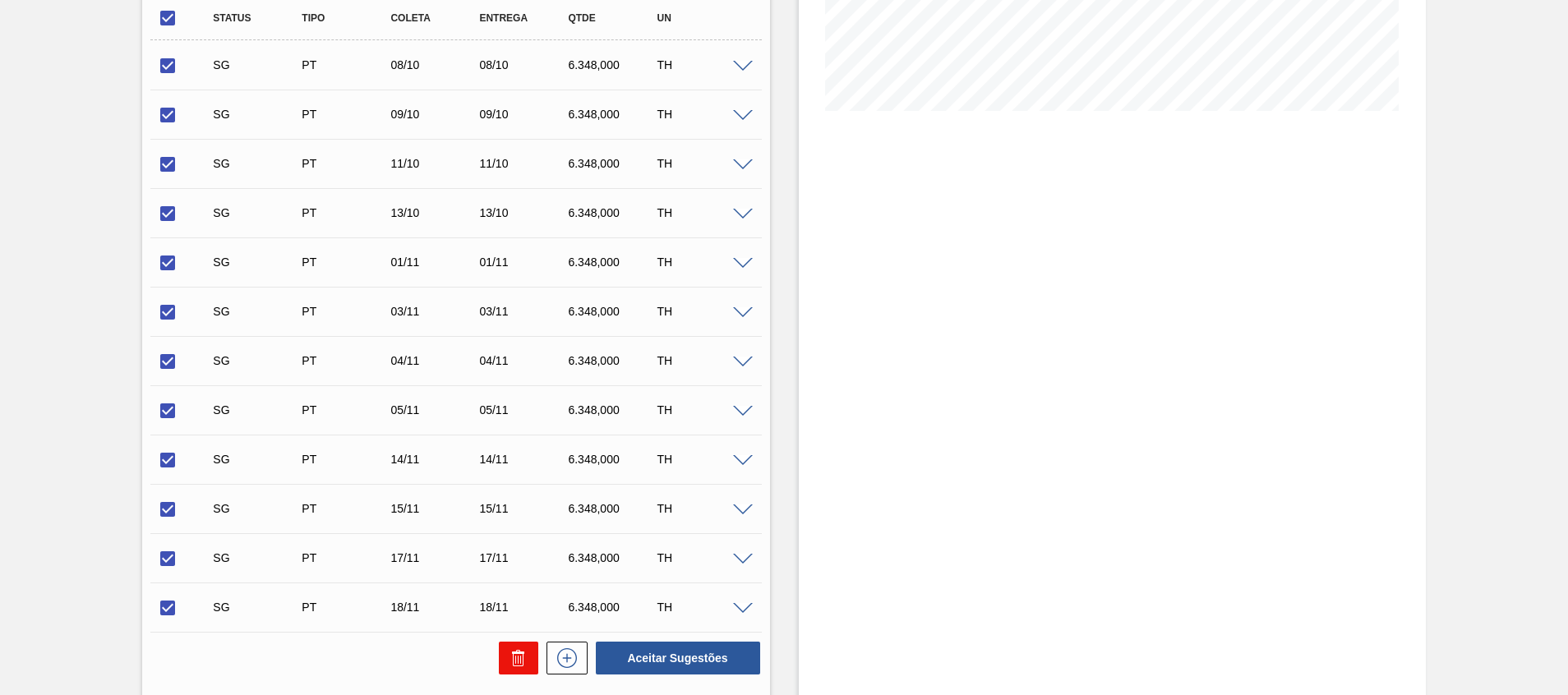
checkbox input "false"
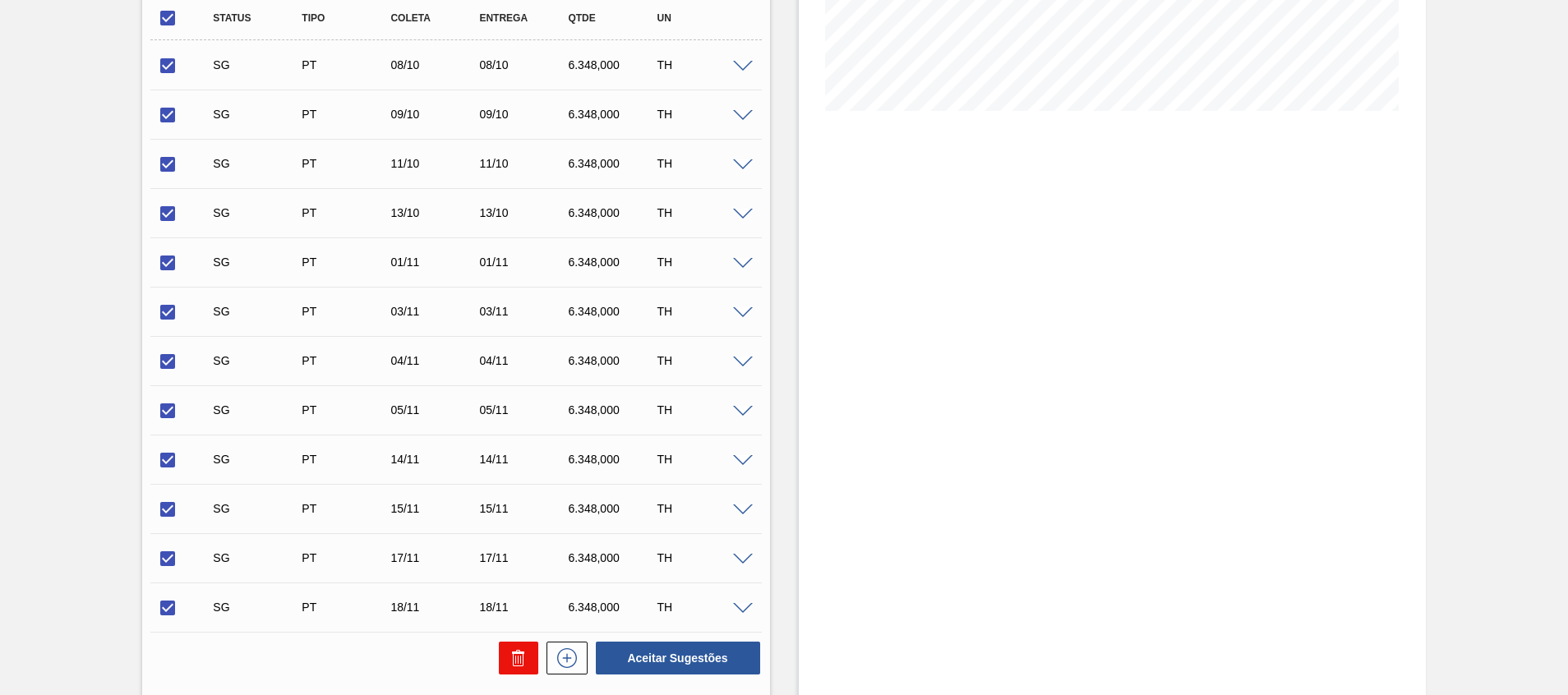
checkbox input "false"
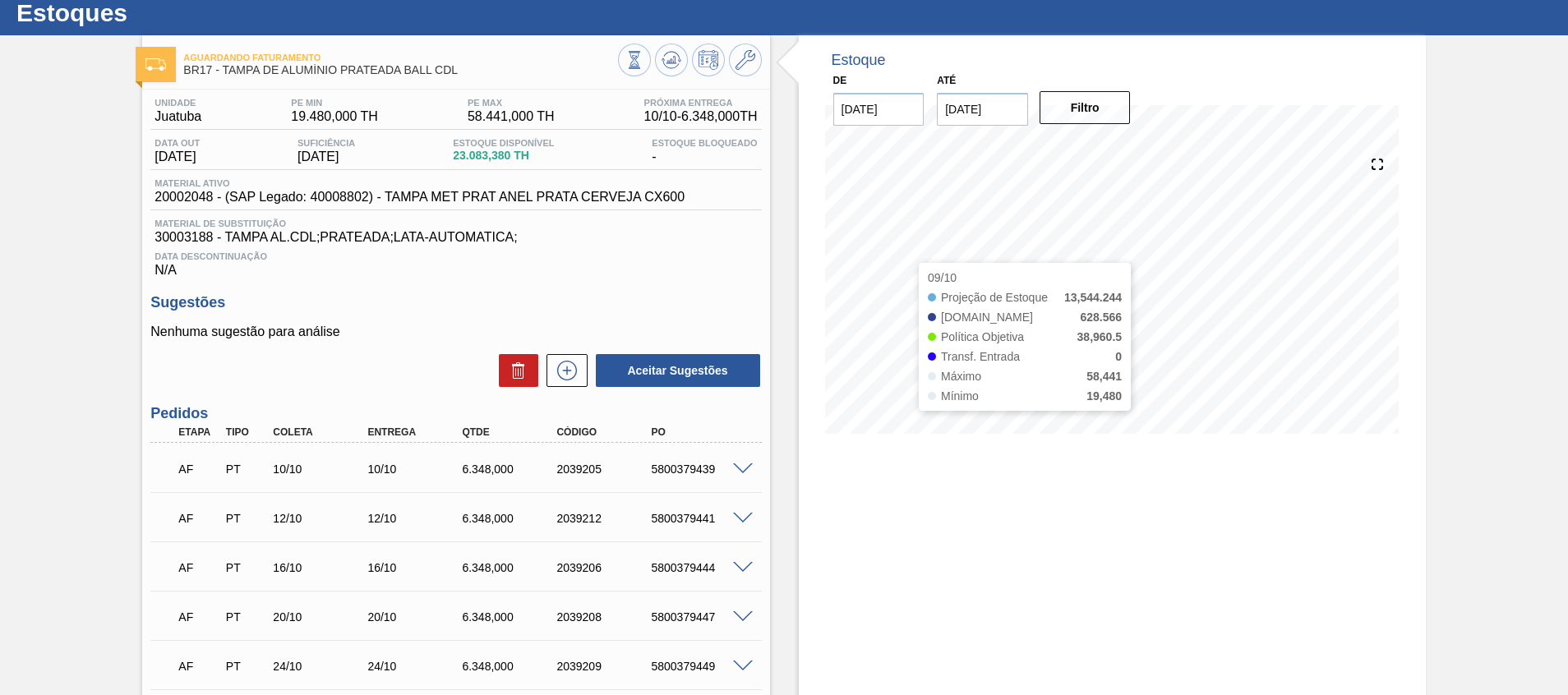
scroll to position [0, 0]
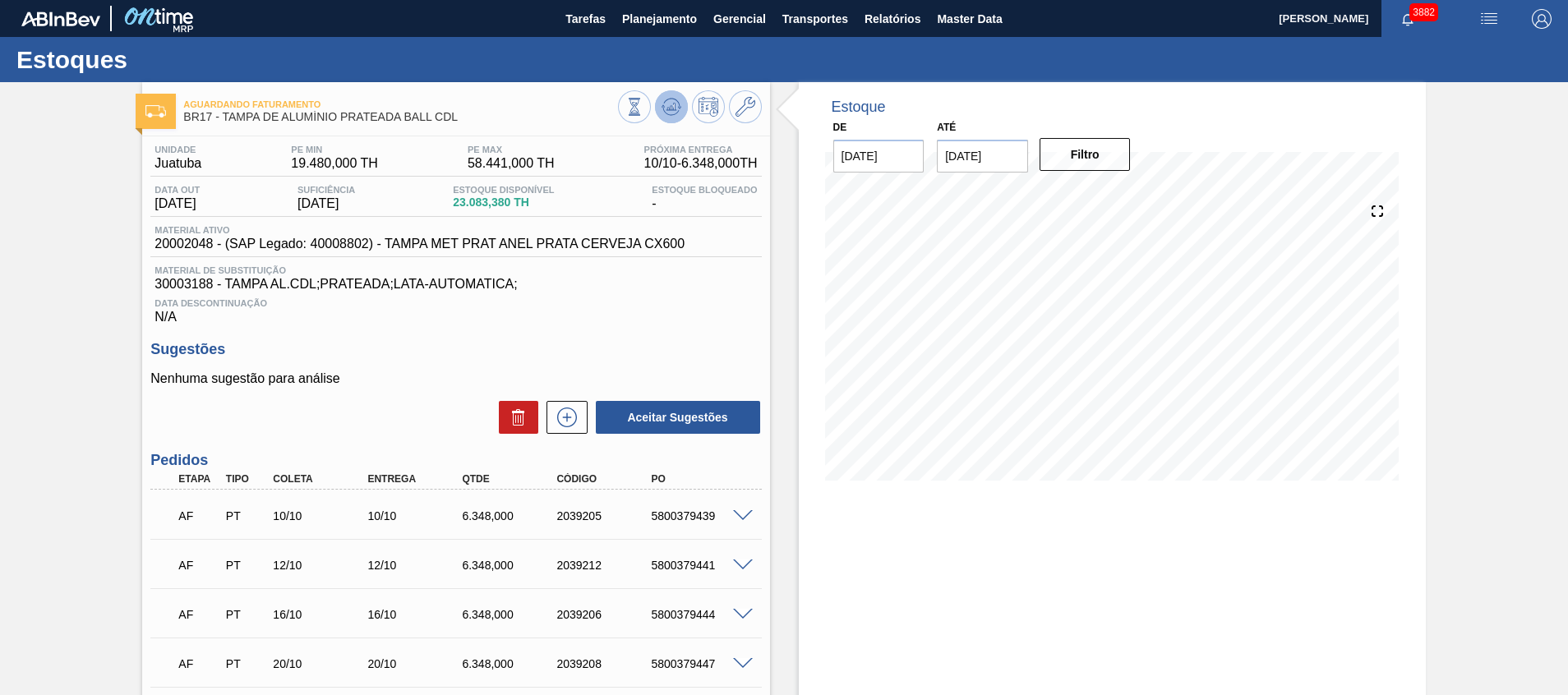
click at [662, 116] on icon at bounding box center [671, 106] width 20 height 20
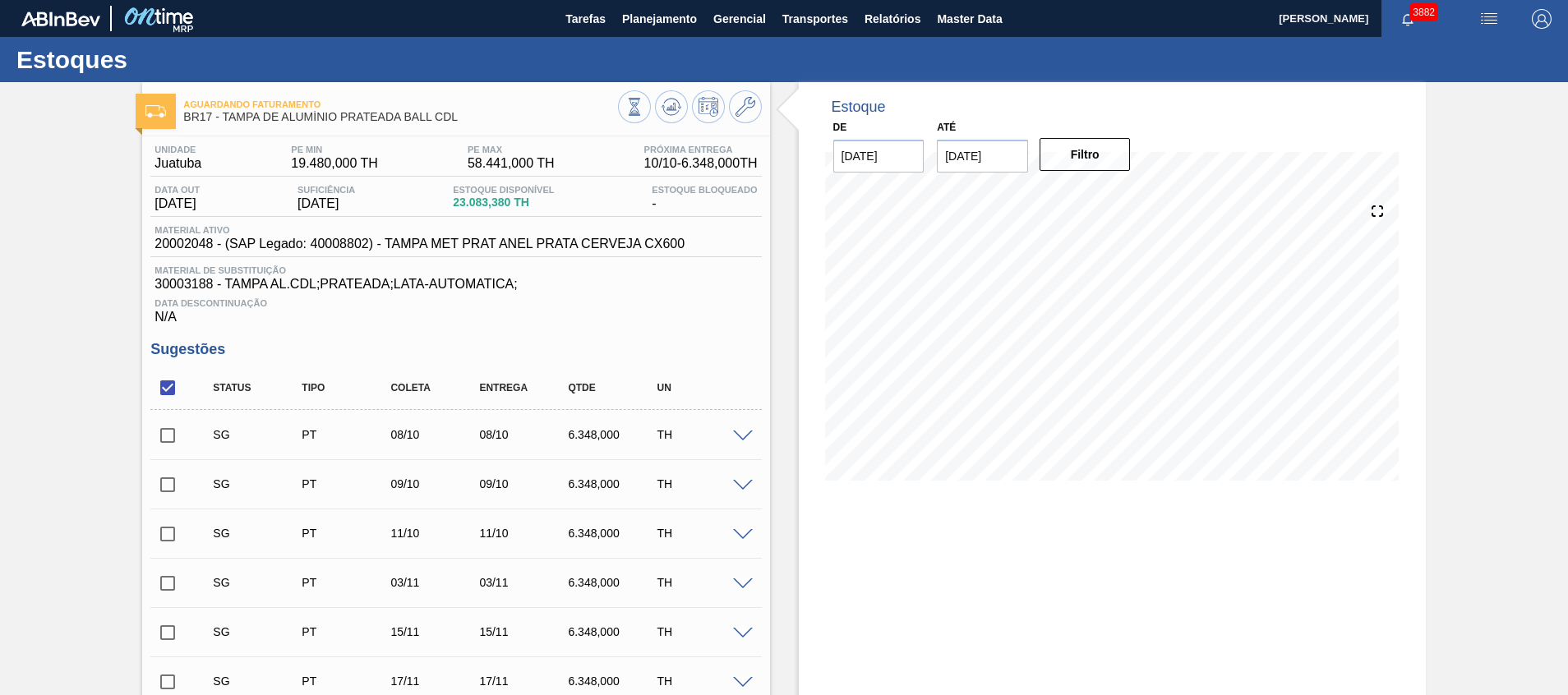
scroll to position [124, 0]
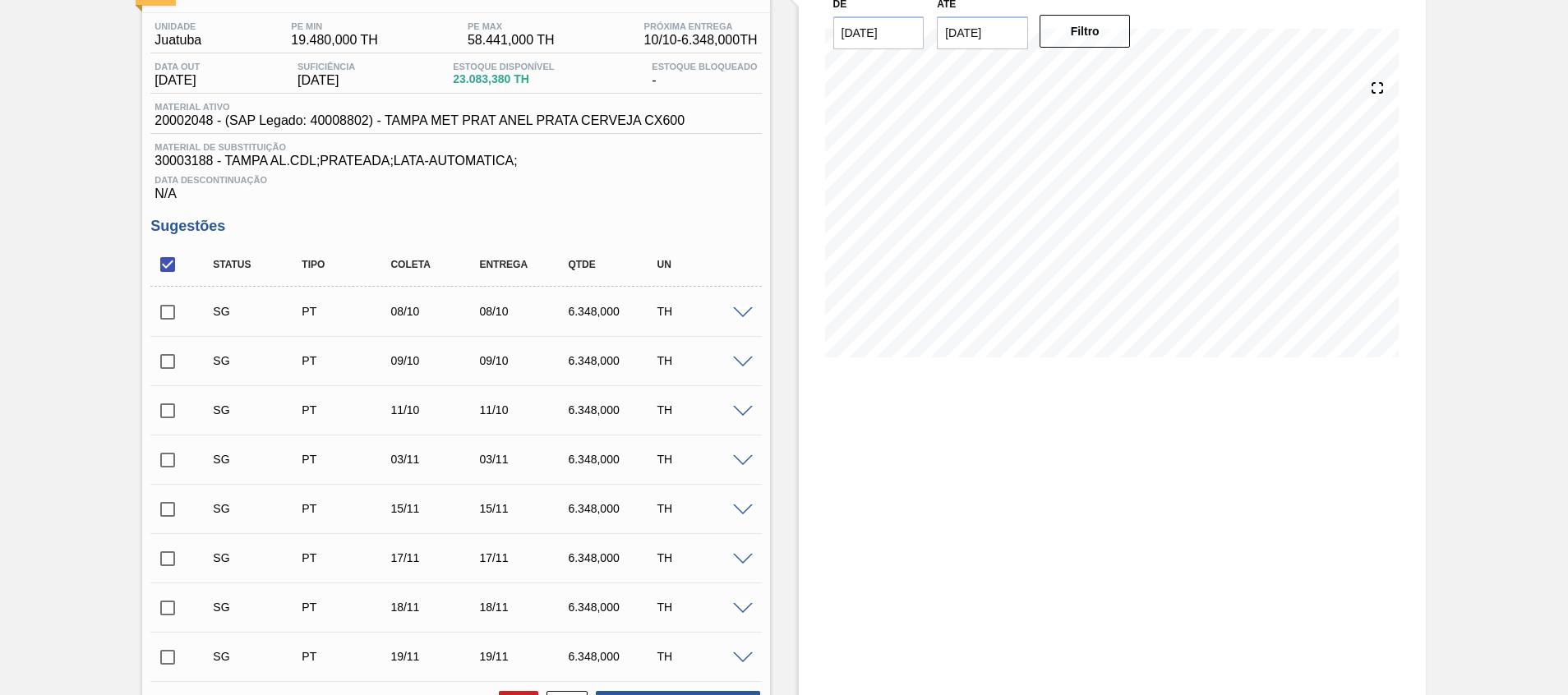
click at [174, 263] on input "checkbox" at bounding box center [167, 264] width 34 height 34
checkbox input "true"
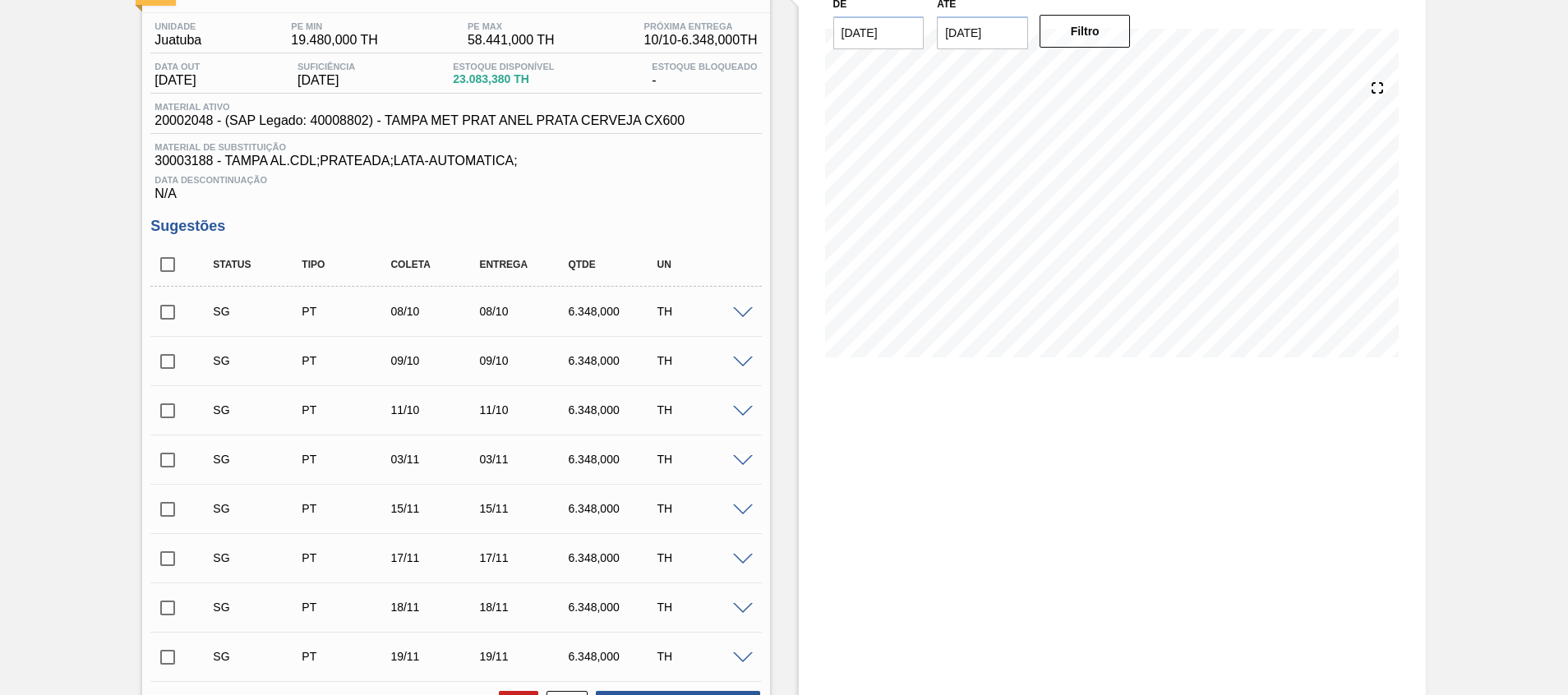
checkbox input "true"
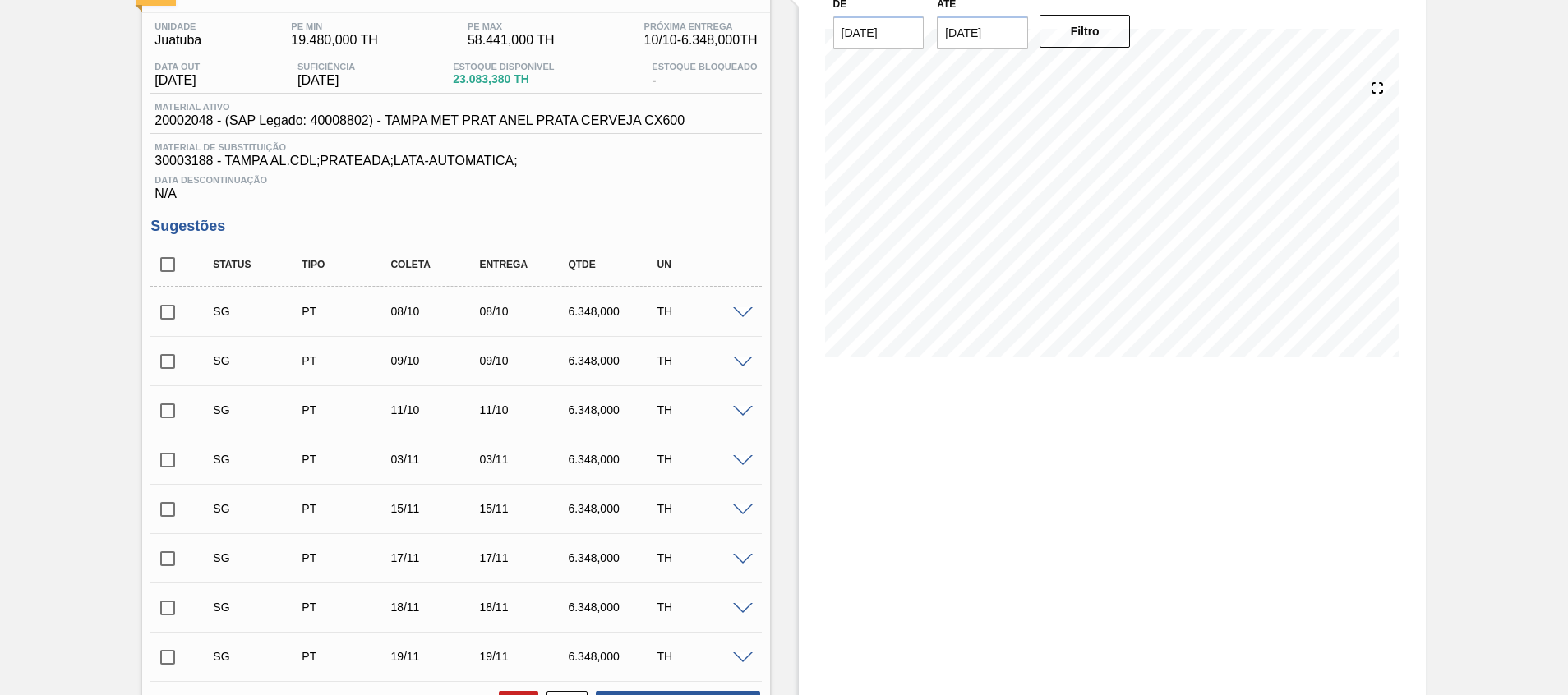
checkbox input "true"
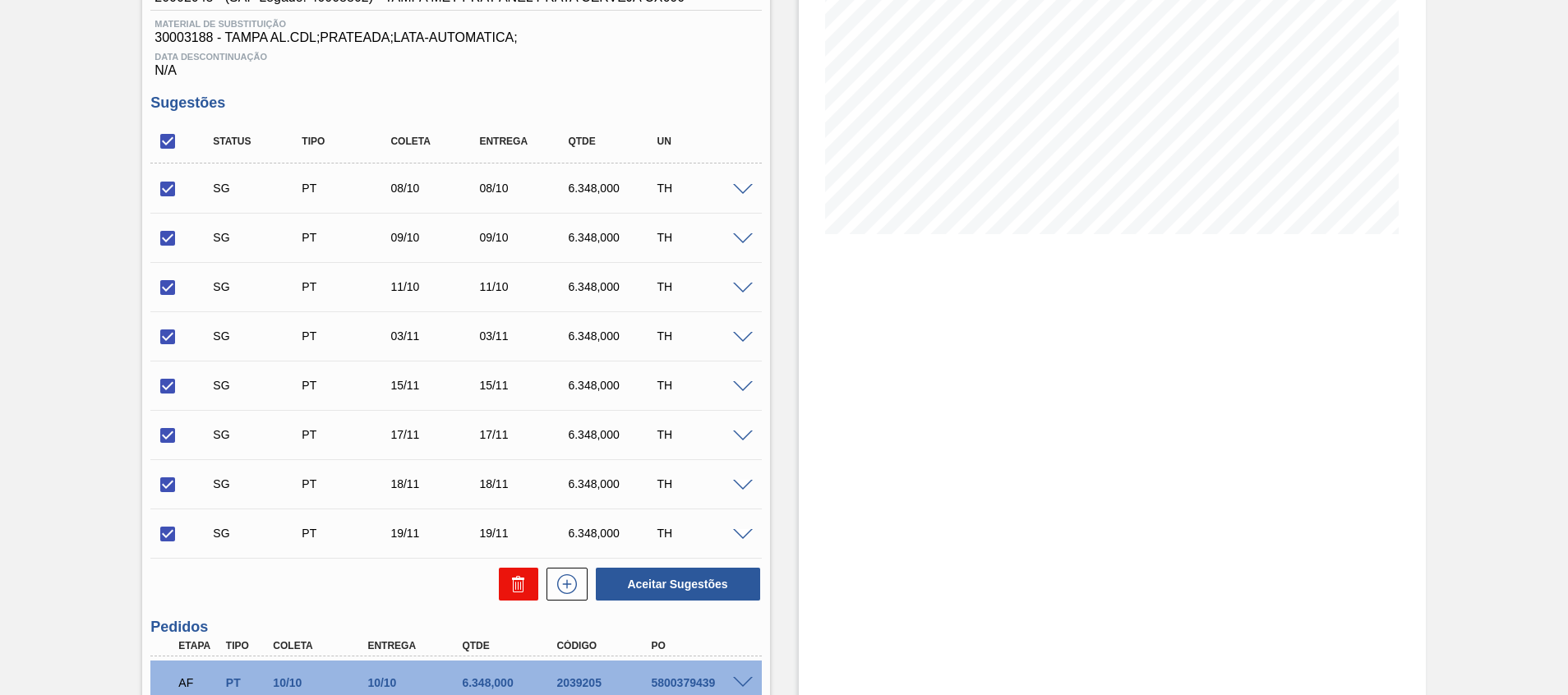
click at [514, 579] on icon at bounding box center [518, 579] width 12 height 3
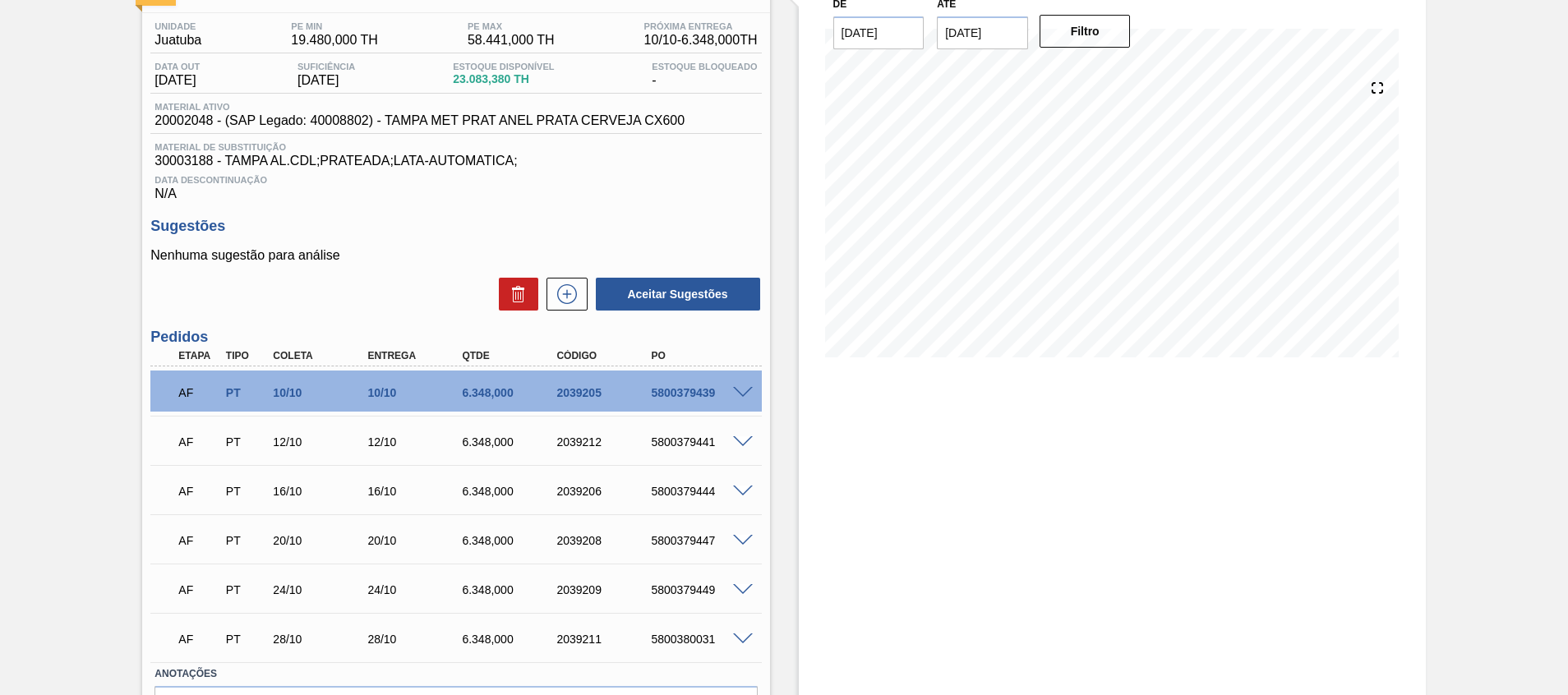
scroll to position [0, 0]
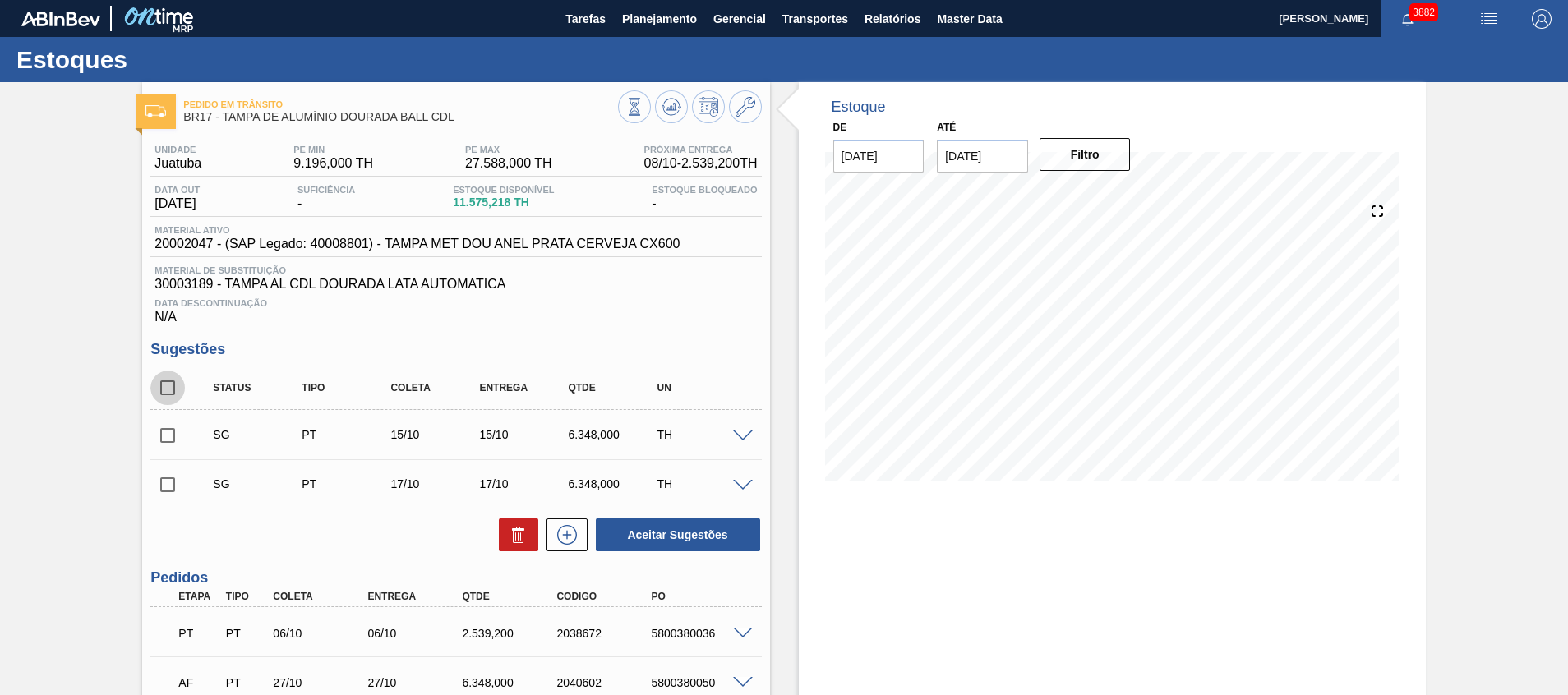
click at [174, 398] on input "checkbox" at bounding box center [167, 388] width 34 height 34
checkbox input "true"
click at [510, 546] on button at bounding box center [518, 534] width 39 height 33
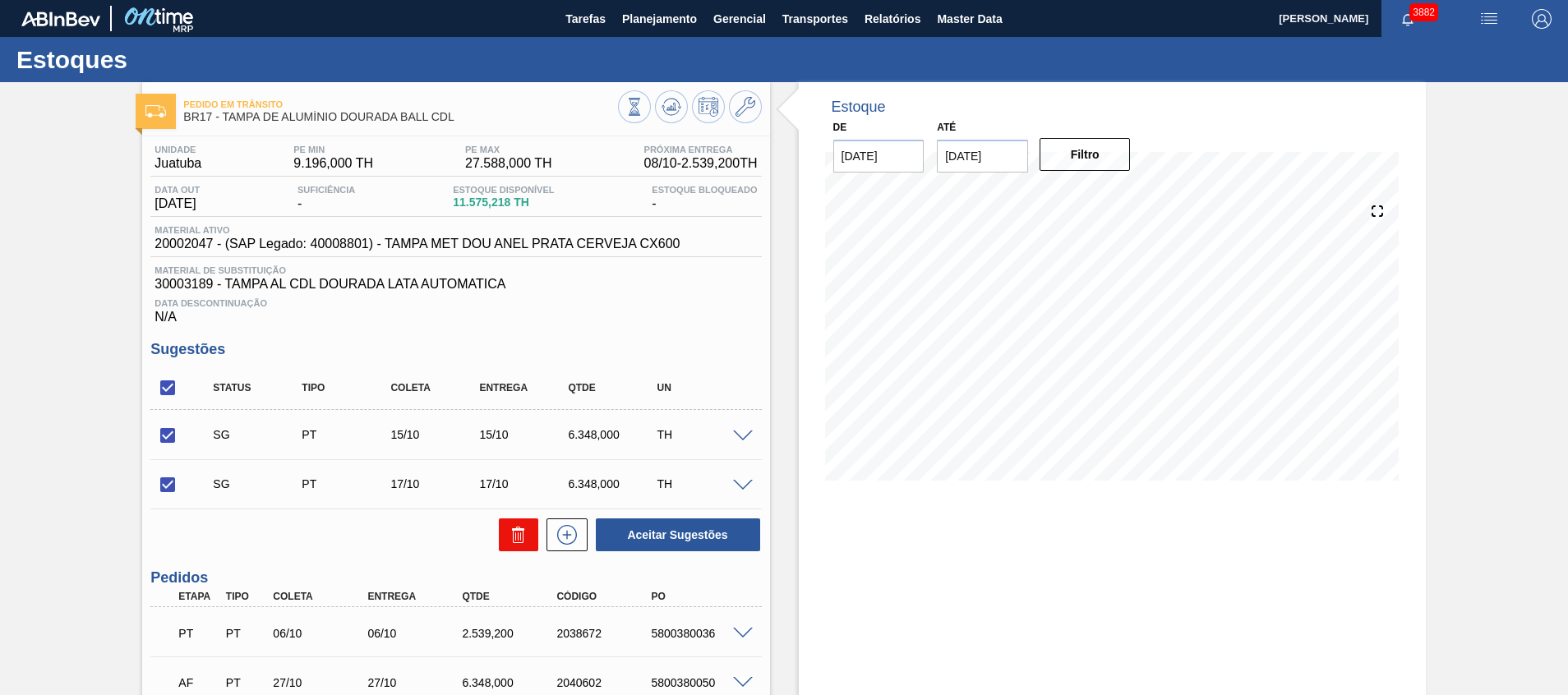
checkbox input "false"
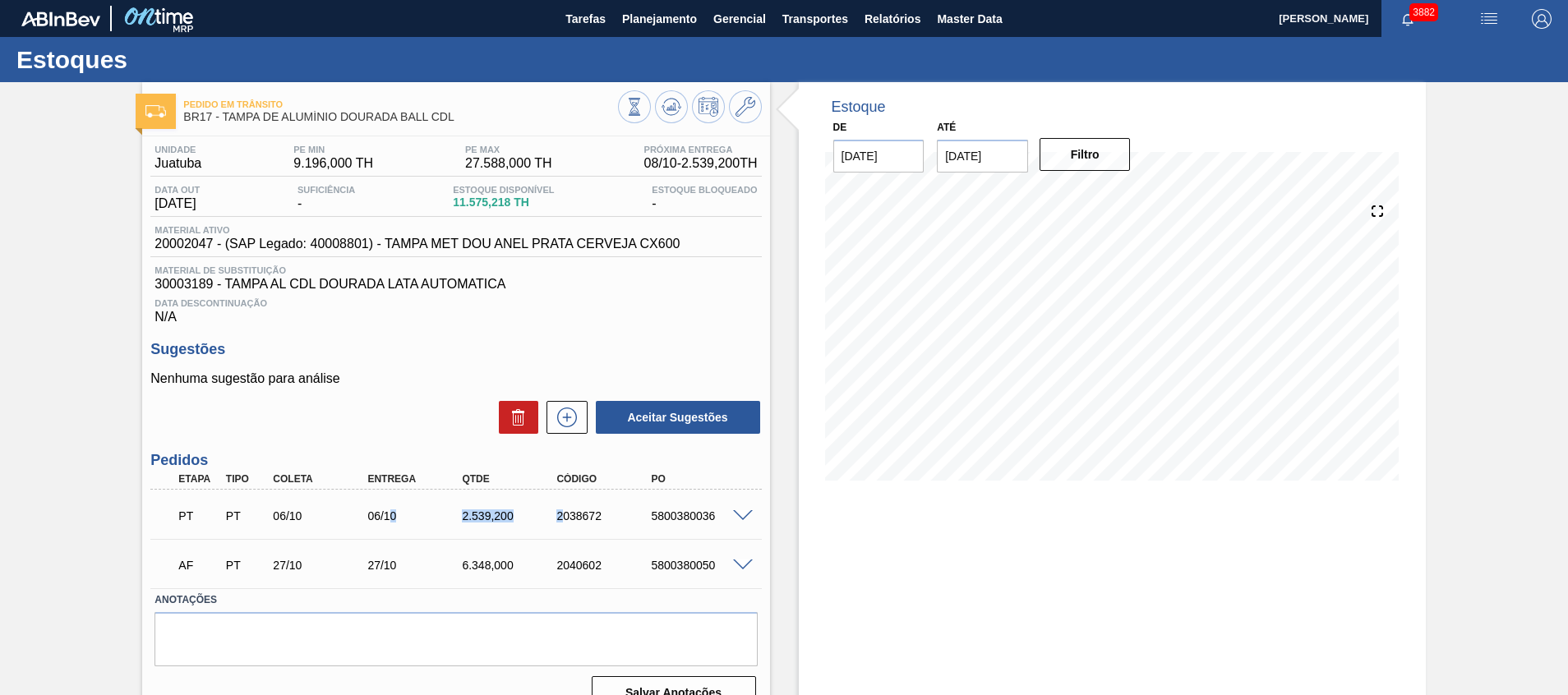
drag, startPoint x: 502, startPoint y: 523, endPoint x: 561, endPoint y: 525, distance: 59.0
click at [561, 525] on div "PT PT 06/10 06/10 2.539,[PHONE_NUMBER] 5800380036" at bounding box center [451, 514] width 567 height 33
click at [507, 518] on div "2.539,200" at bounding box center [511, 516] width 106 height 13
drag, startPoint x: 482, startPoint y: 512, endPoint x: 498, endPoint y: 512, distance: 16.0
click at [498, 512] on div "2.539,200" at bounding box center [511, 516] width 106 height 13
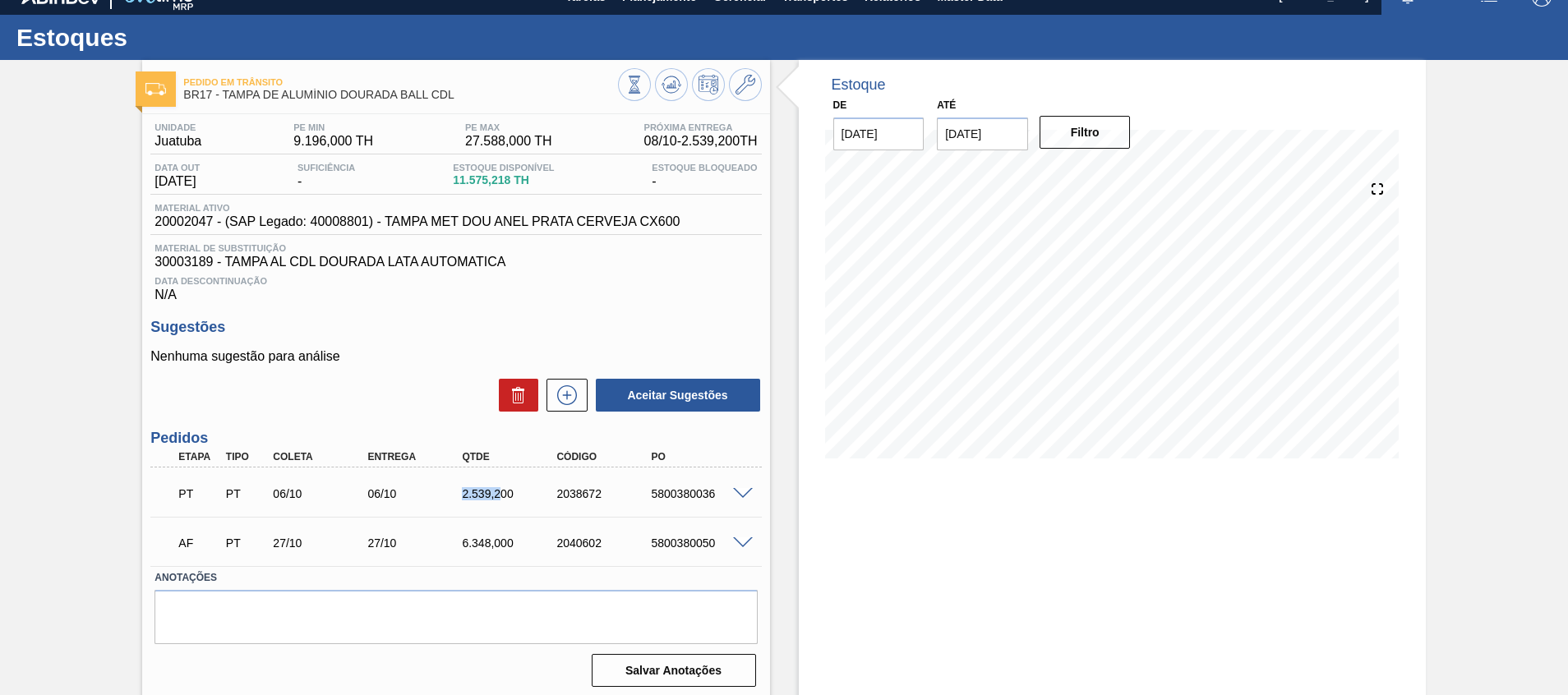
scroll to position [28, 0]
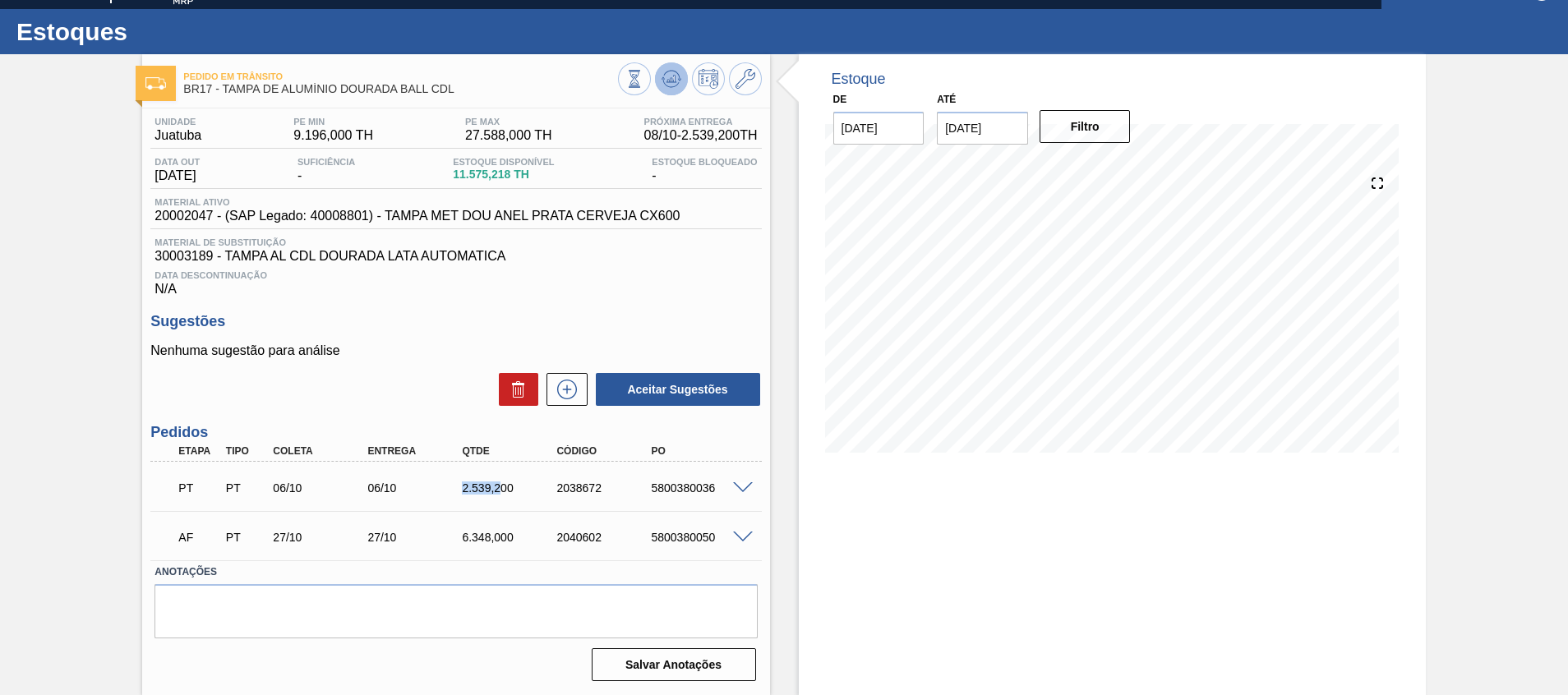
click at [664, 72] on icon at bounding box center [671, 79] width 20 height 20
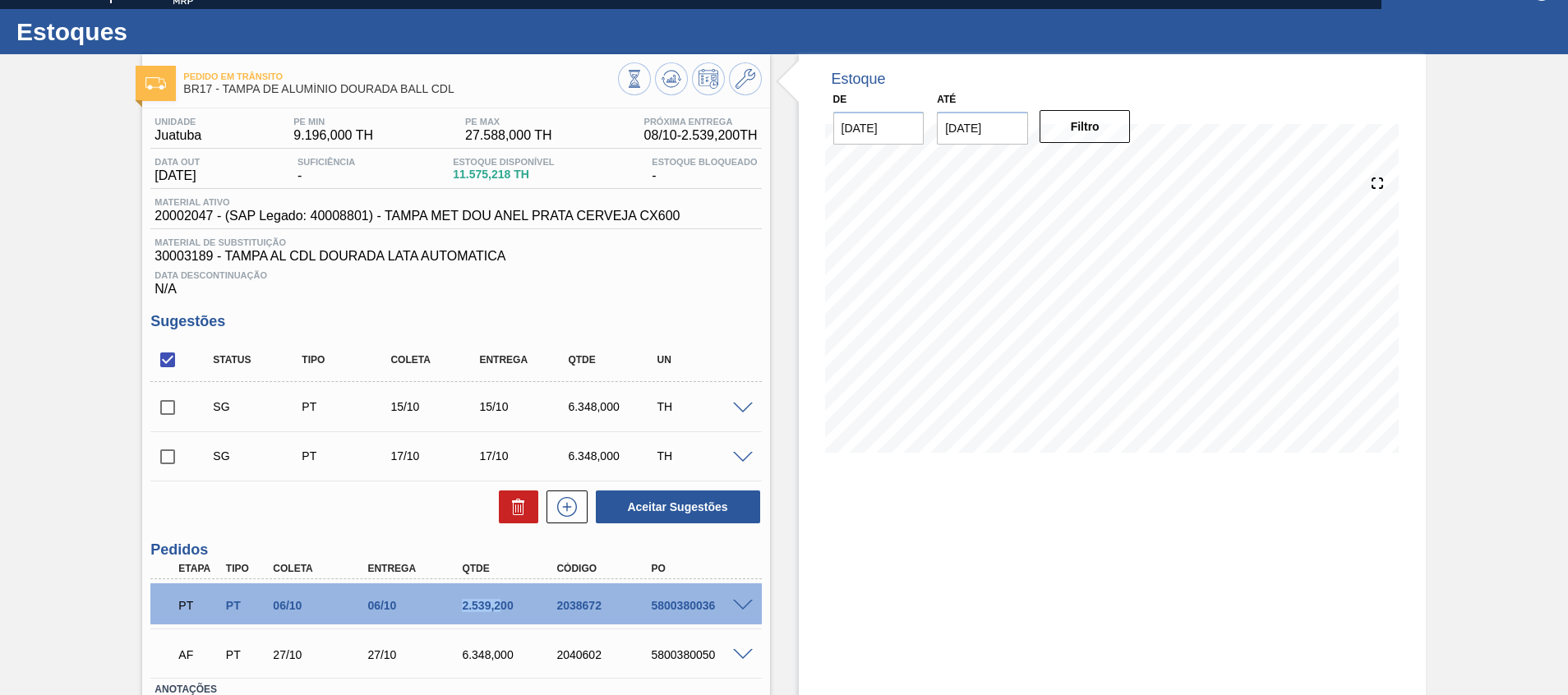
click at [175, 345] on input "checkbox" at bounding box center [167, 359] width 34 height 34
click at [174, 357] on input "checkbox" at bounding box center [167, 359] width 34 height 34
checkbox input "true"
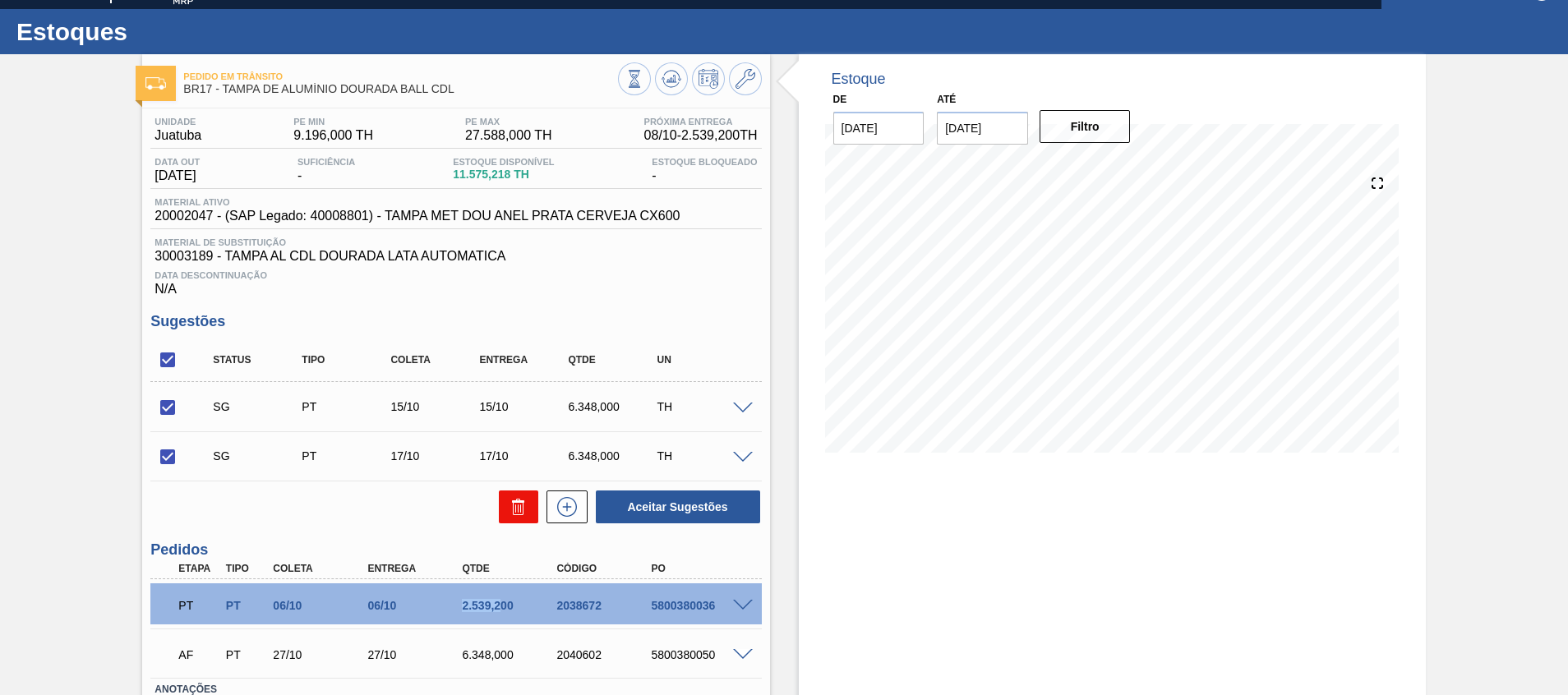
click at [518, 507] on icon at bounding box center [518, 507] width 20 height 20
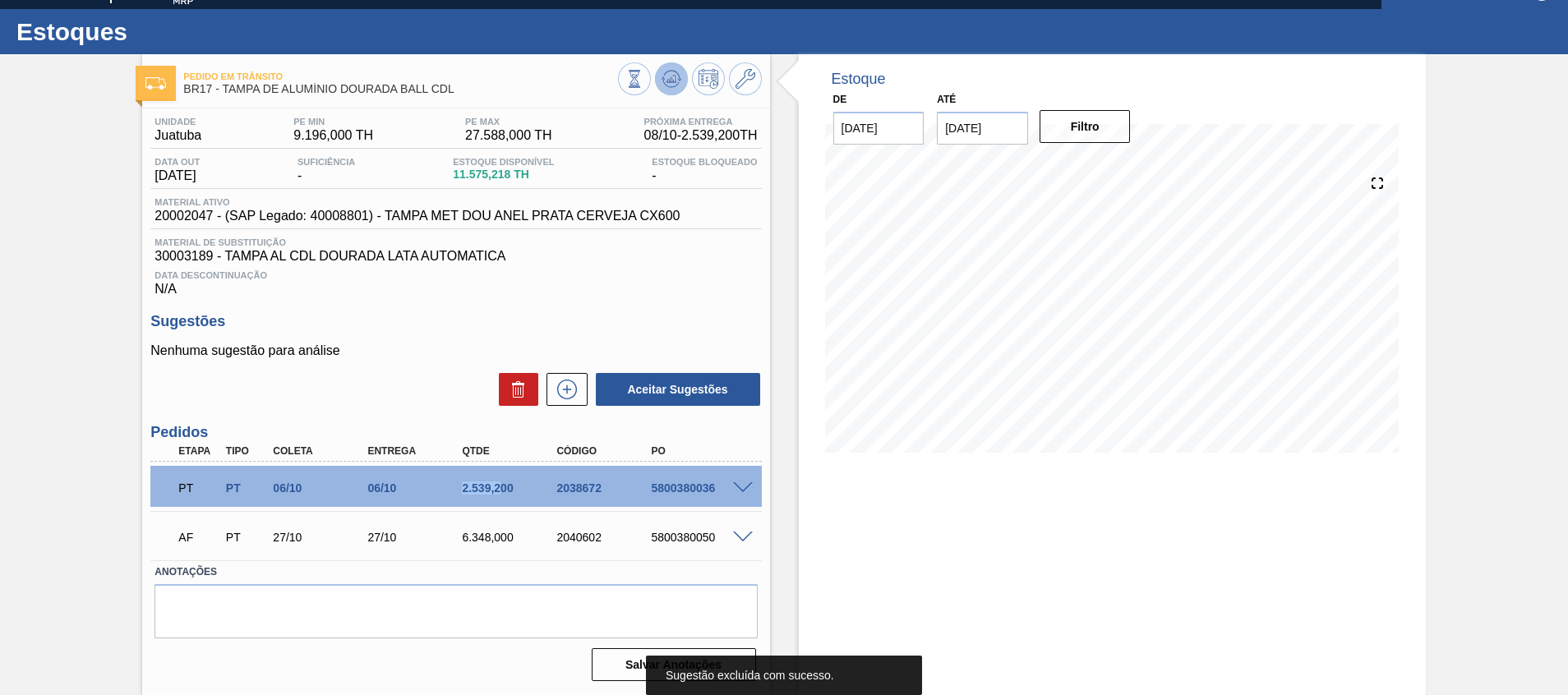
click at [675, 73] on icon at bounding box center [671, 79] width 20 height 20
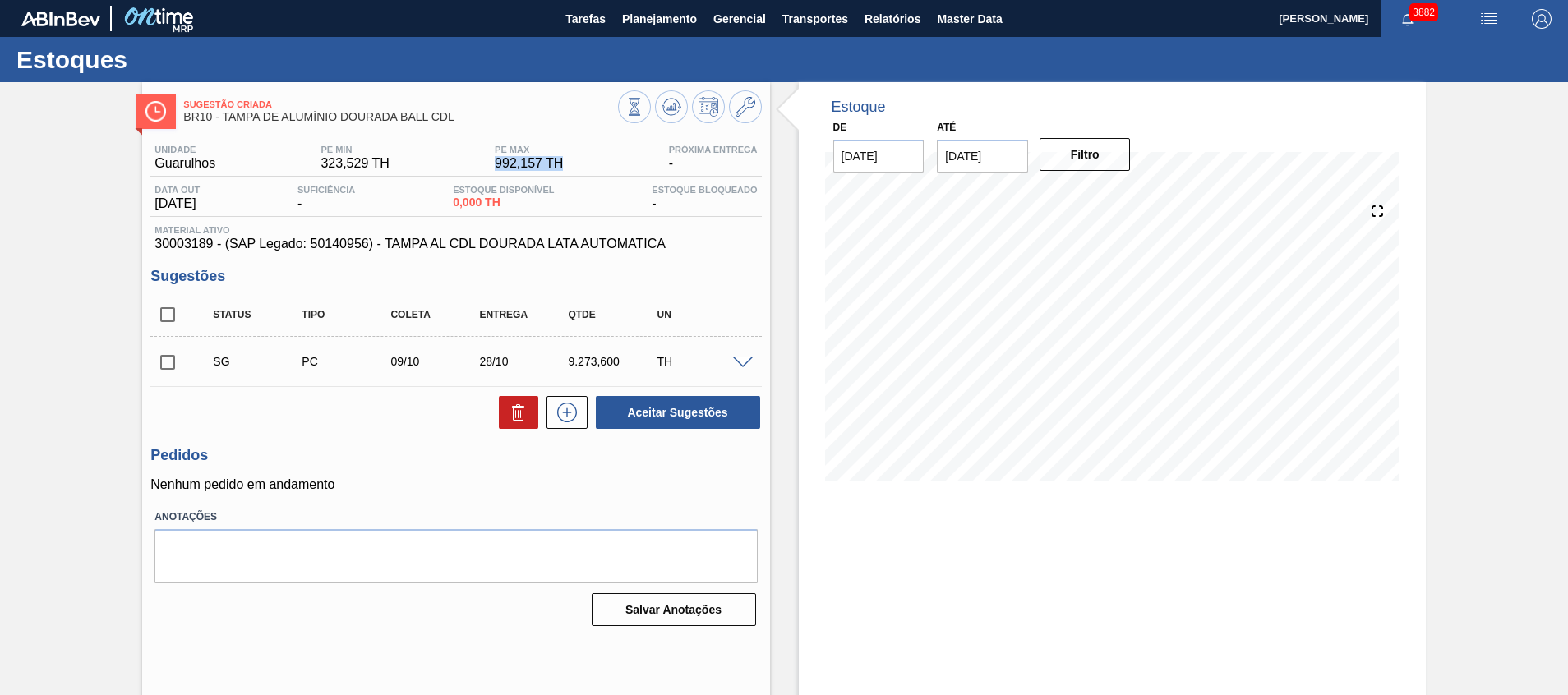
drag, startPoint x: 494, startPoint y: 166, endPoint x: 565, endPoint y: 168, distance: 71.0
click at [565, 168] on div "PE MAX 992,157 TH" at bounding box center [529, 158] width 76 height 27
click at [807, 457] on div "Estoque De 08/10/2025 Até 31/12/2025 Filtro 14/10 Projeção de Estoque 0 Nec.SAP…" at bounding box center [1113, 293] width 628 height 423
click at [743, 359] on span at bounding box center [743, 363] width 20 height 12
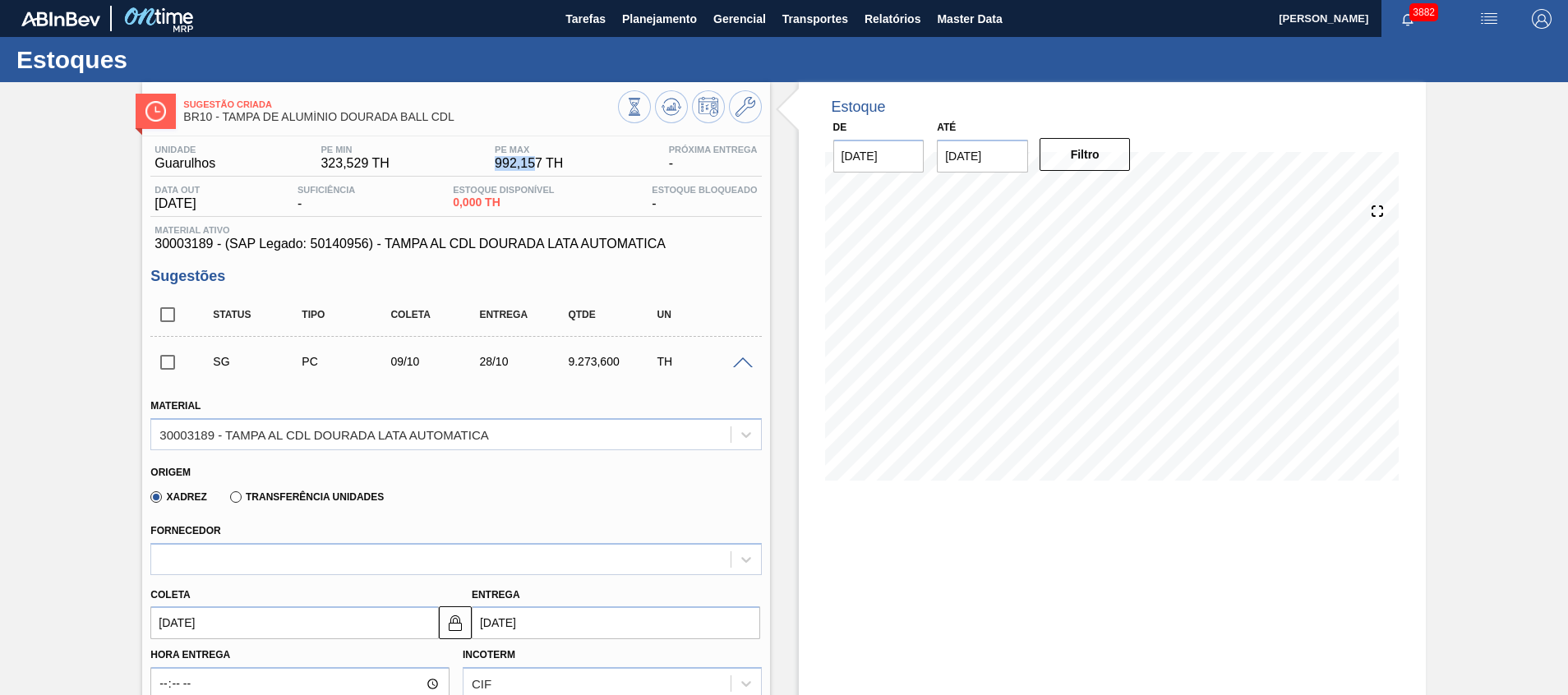
drag, startPoint x: 494, startPoint y: 158, endPoint x: 533, endPoint y: 162, distance: 39.2
click at [533, 162] on span "992,157 TH" at bounding box center [529, 164] width 68 height 15
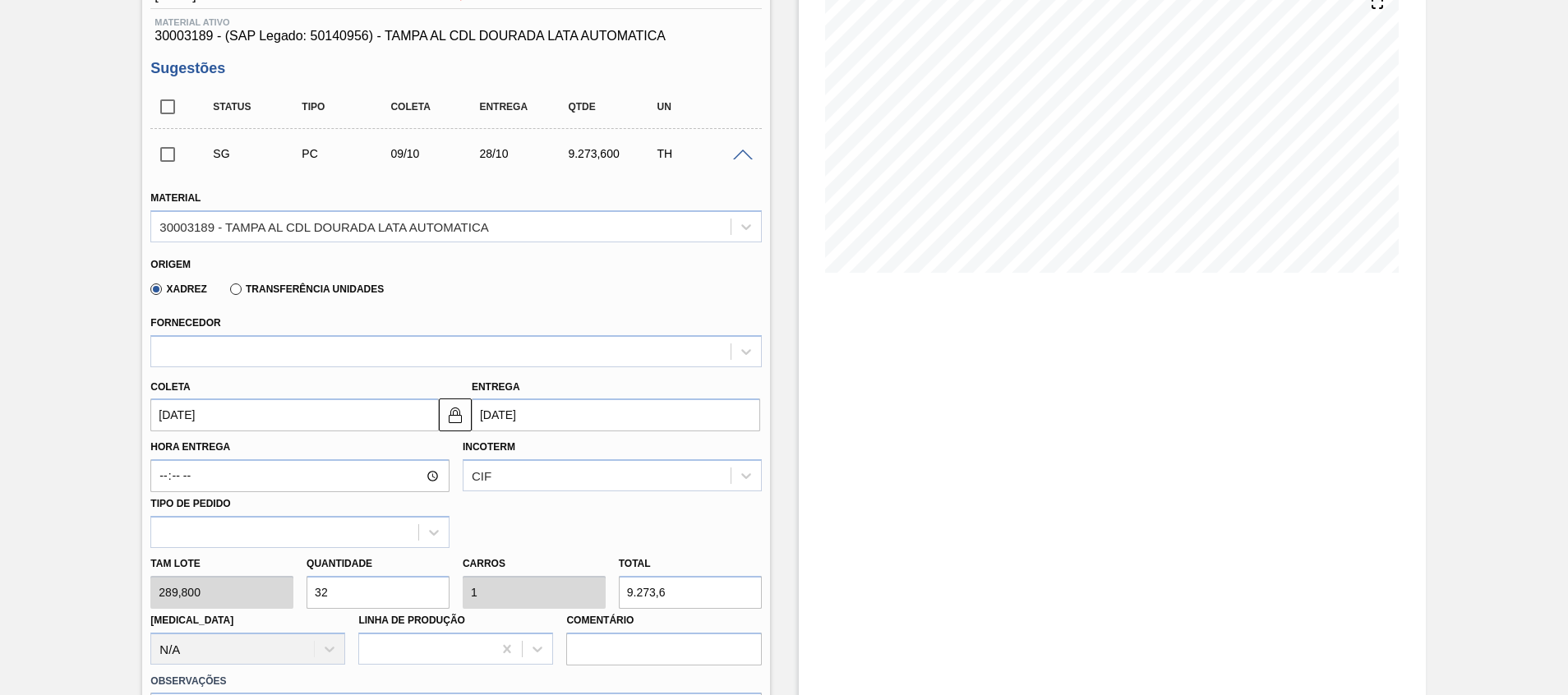
scroll to position [246, 0]
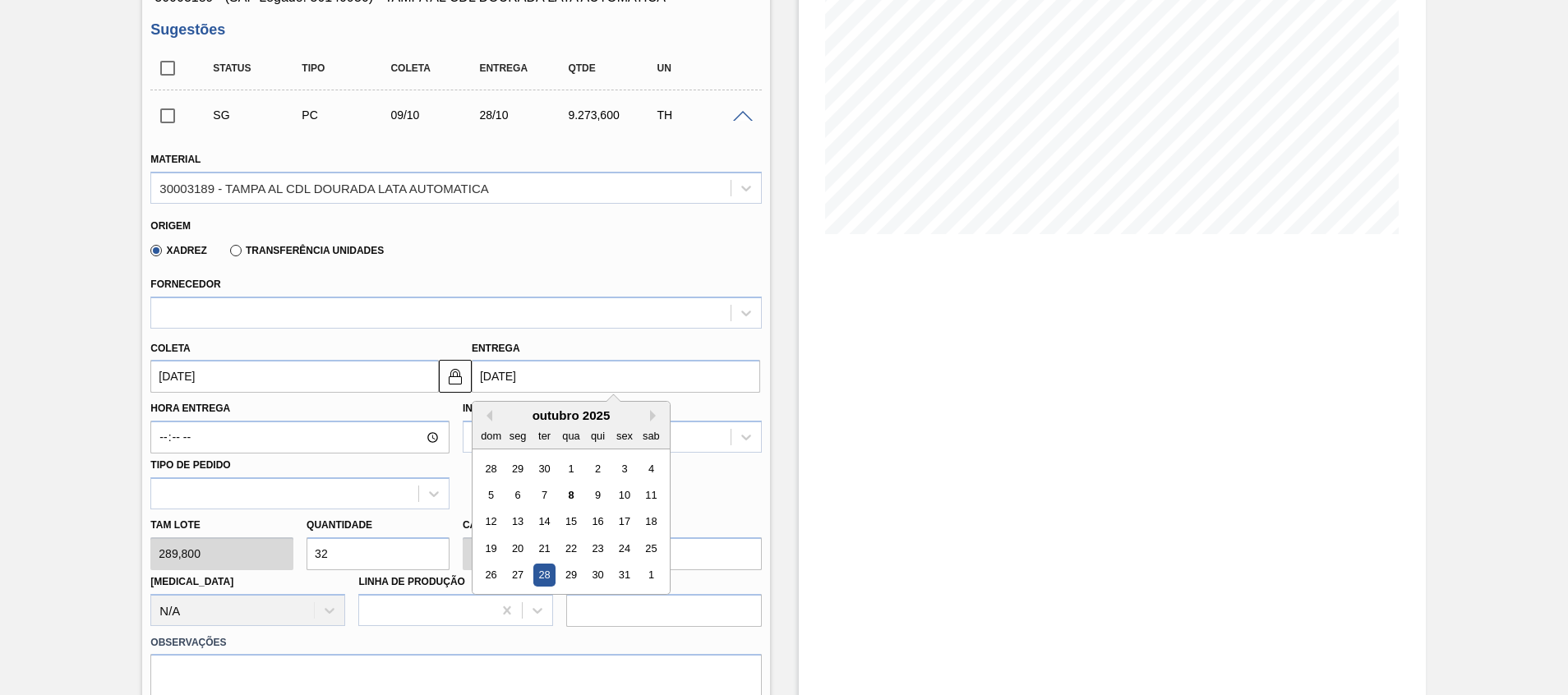
click at [538, 375] on input "[DATE]" at bounding box center [615, 376] width 288 height 33
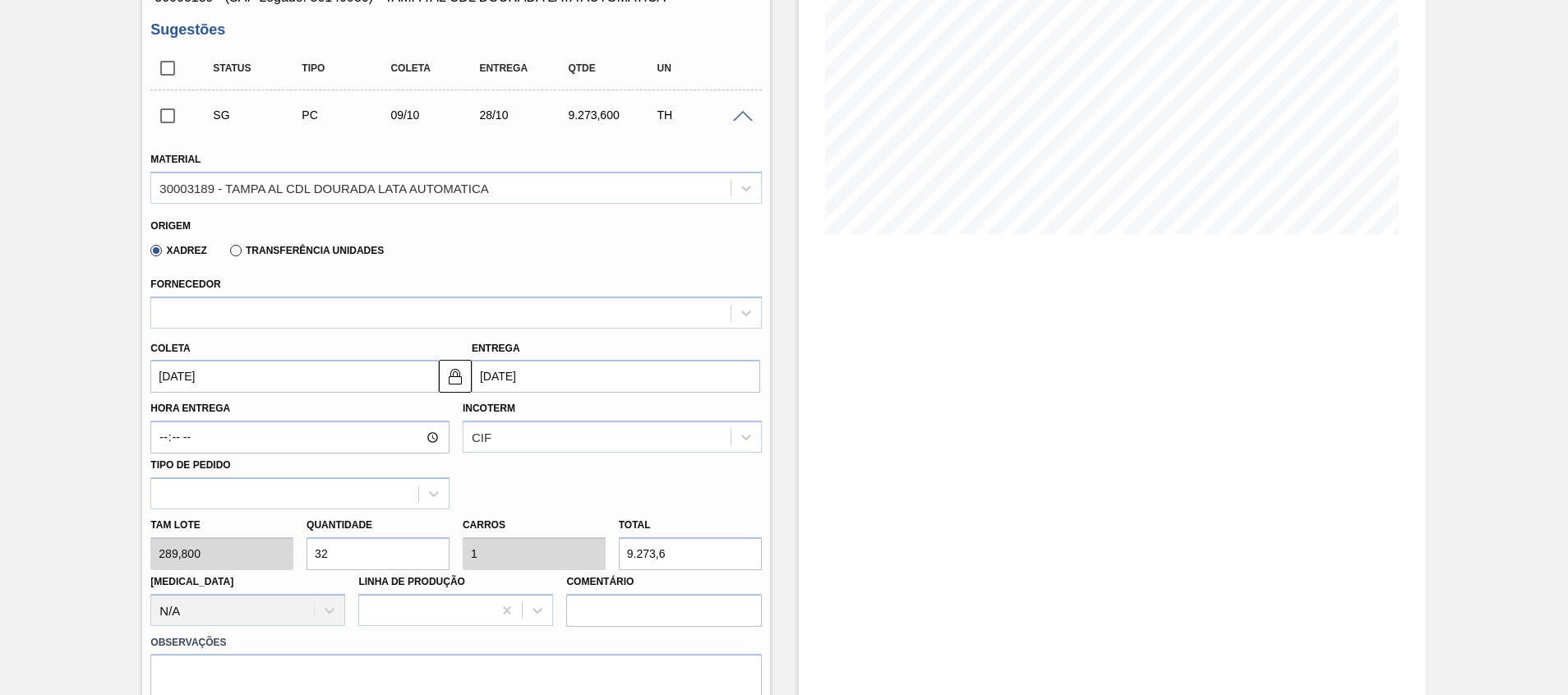
click at [910, 508] on div "Estoque De 08/10/2025 Até 31/12/2025 Filtro 31/10 Projeção de Estoque 9,273.6 N…" at bounding box center [1113, 421] width 628 height 1172
click at [746, 118] on span at bounding box center [743, 117] width 20 height 12
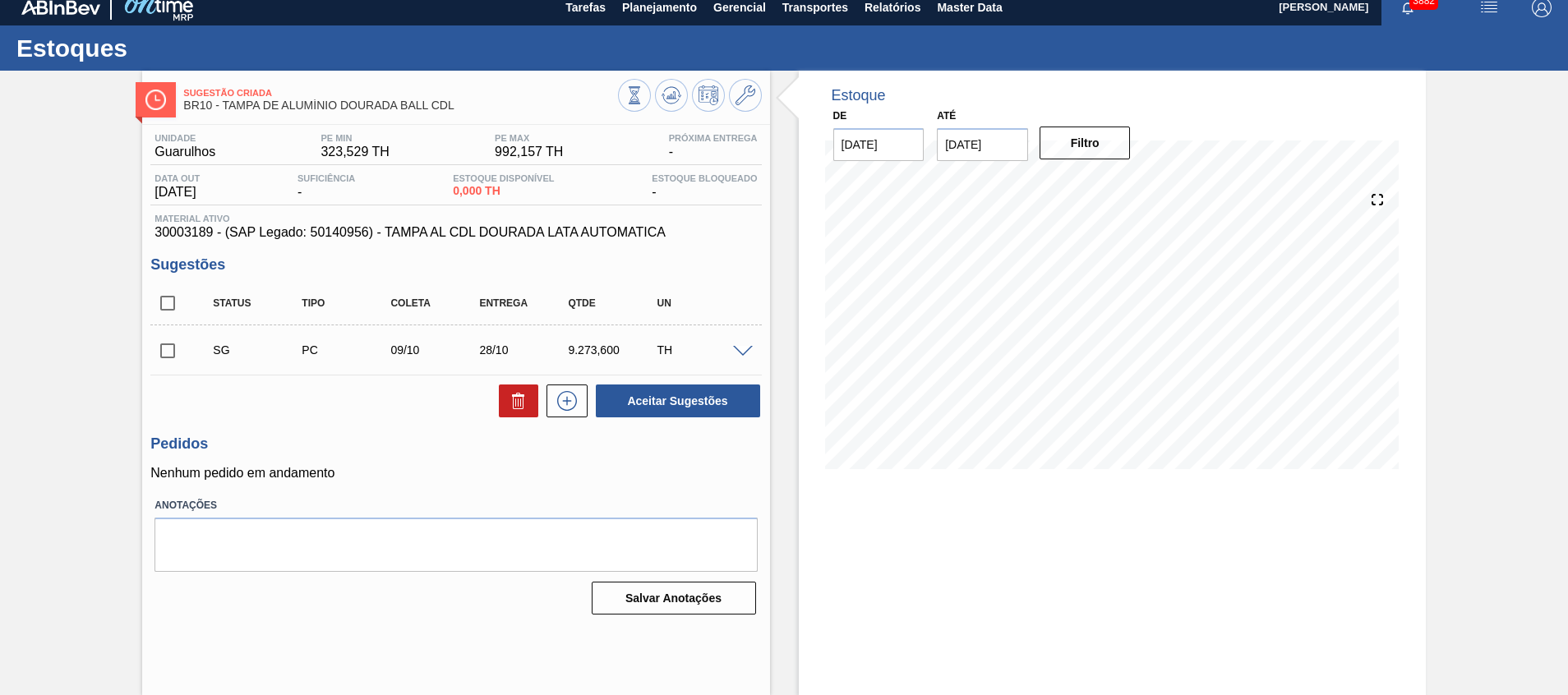
scroll to position [11, 0]
click at [744, 357] on div "SG PC 09/10 28/10 9.273,600 TH" at bounding box center [455, 350] width 610 height 41
click at [745, 353] on span at bounding box center [743, 352] width 20 height 12
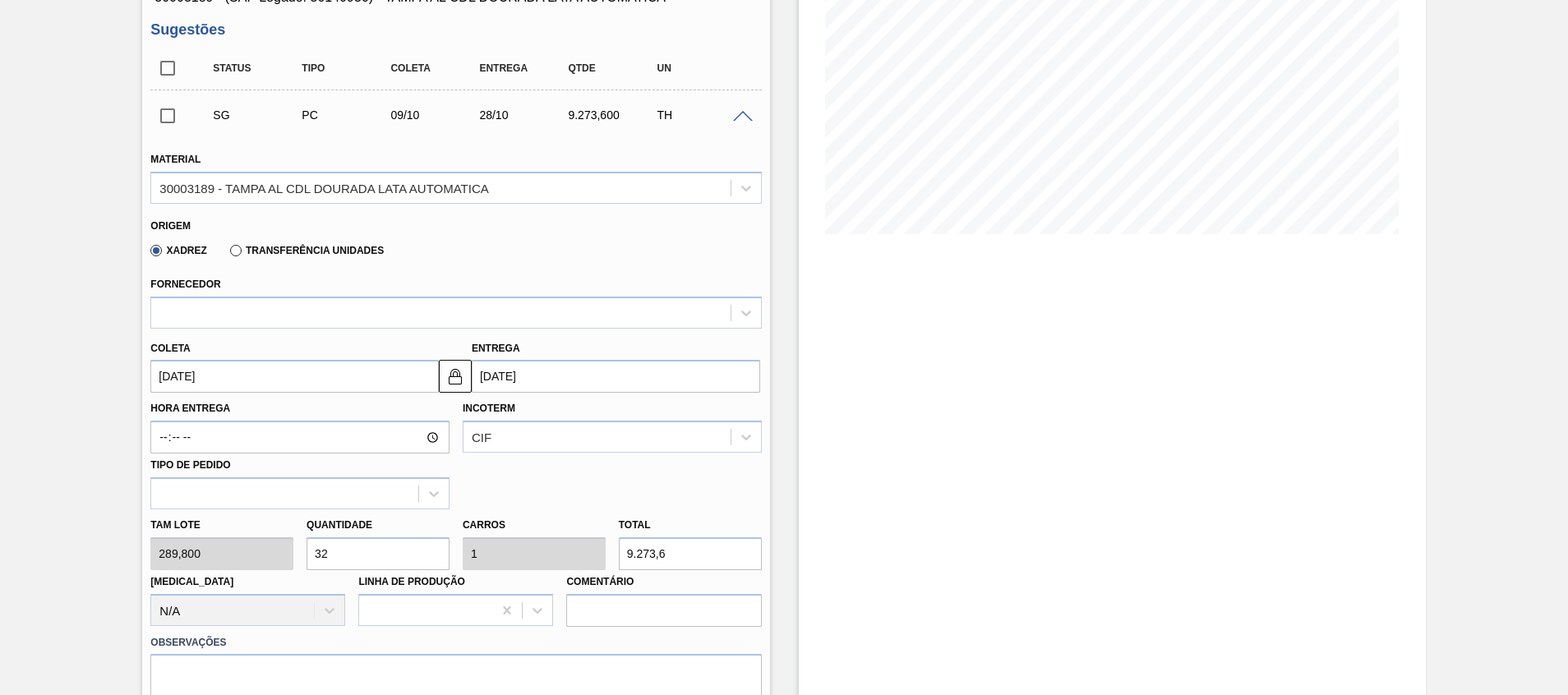
click at [745, 111] on span at bounding box center [743, 117] width 20 height 12
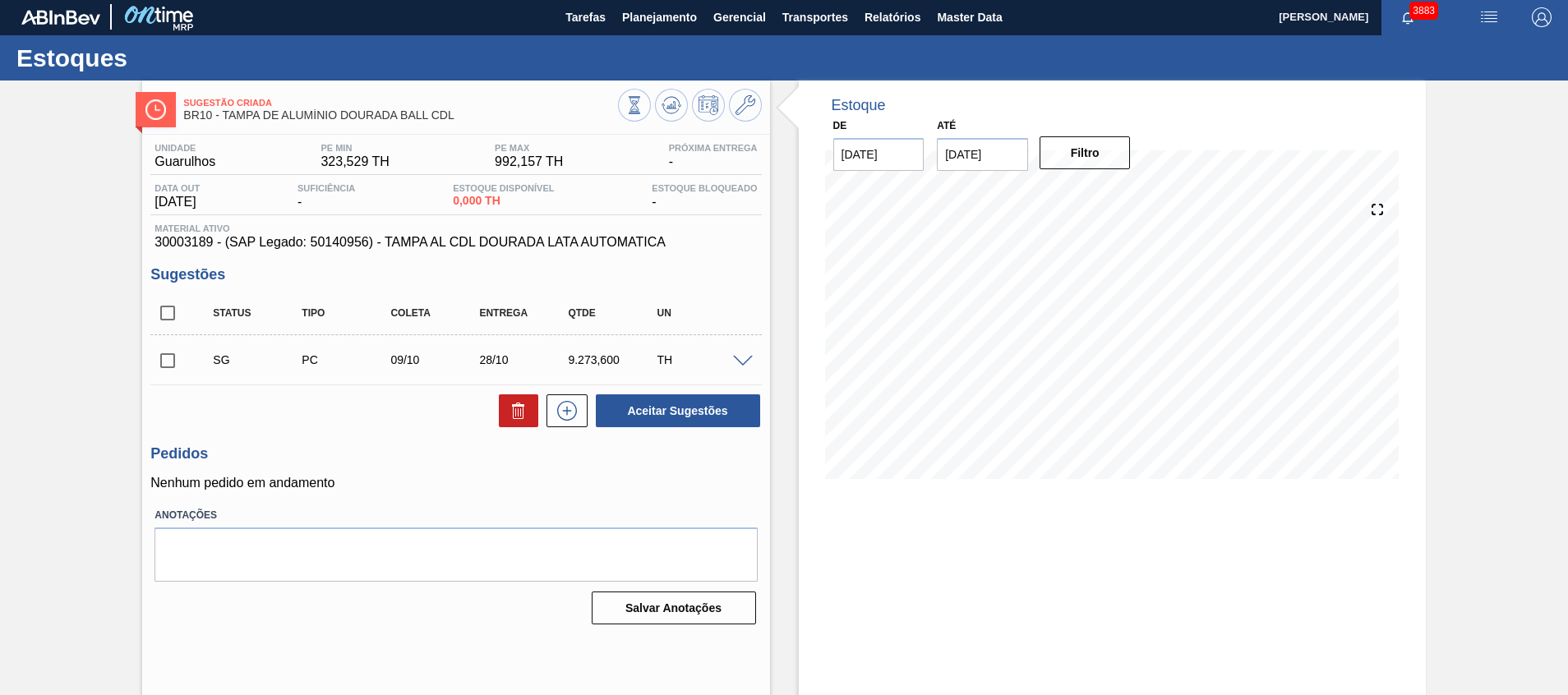
scroll to position [0, 0]
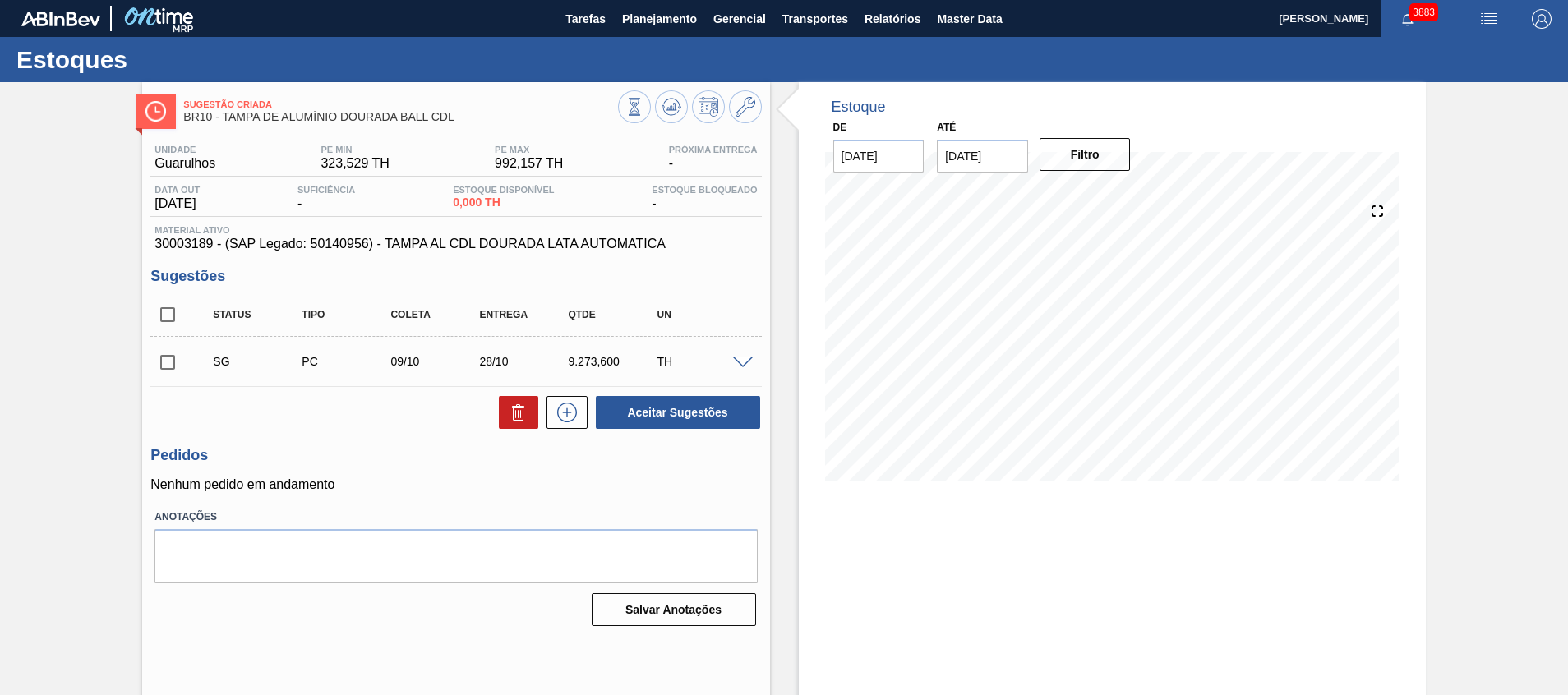
click at [739, 361] on span at bounding box center [743, 363] width 20 height 12
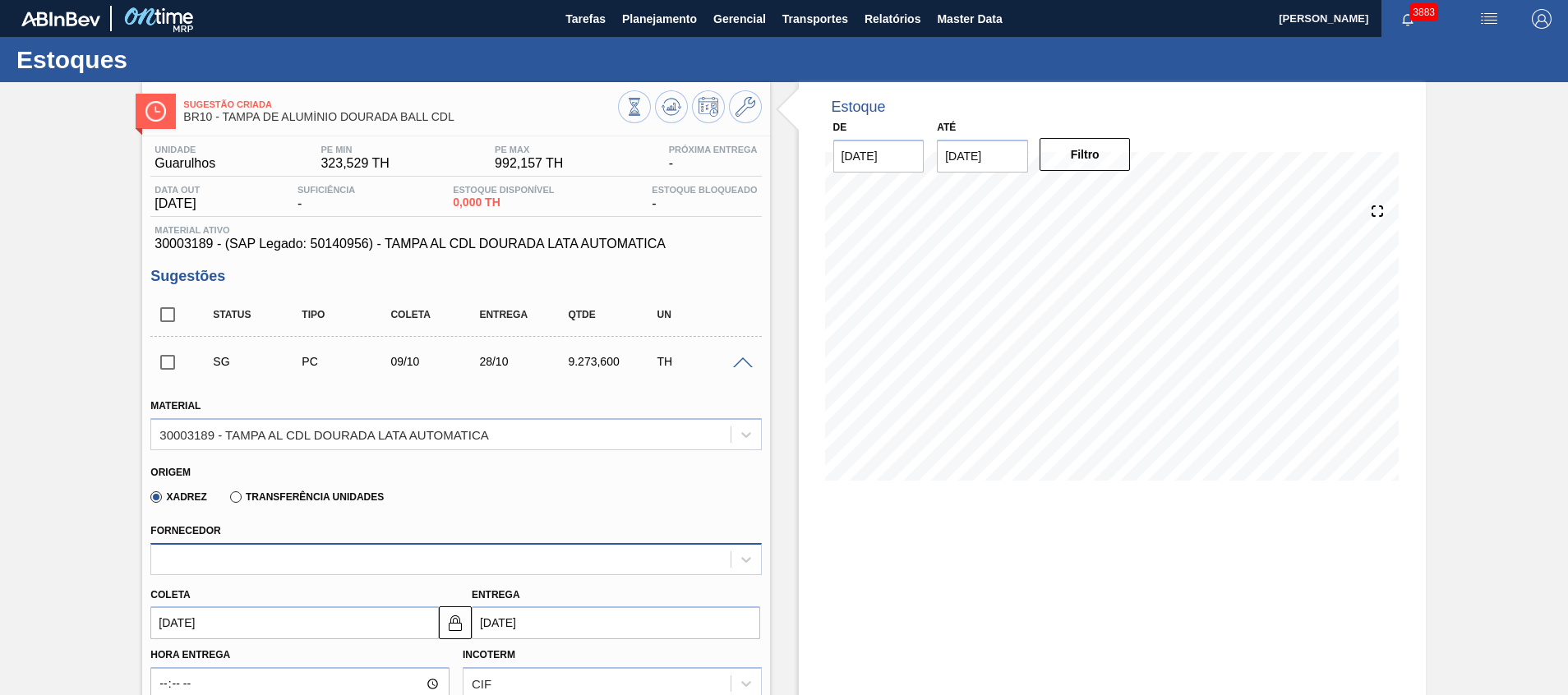
scroll to position [246, 0]
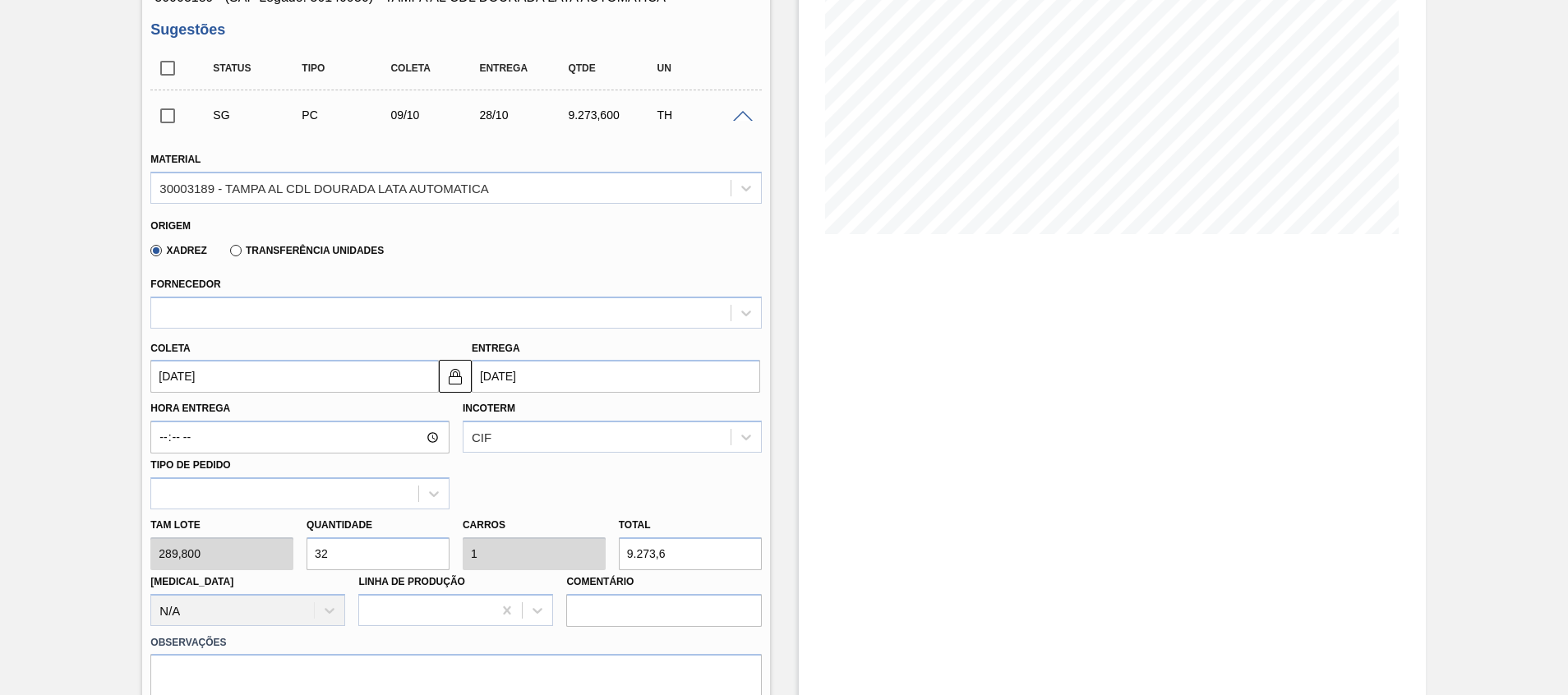
click at [384, 375] on input "09/10/2025" at bounding box center [294, 376] width 288 height 33
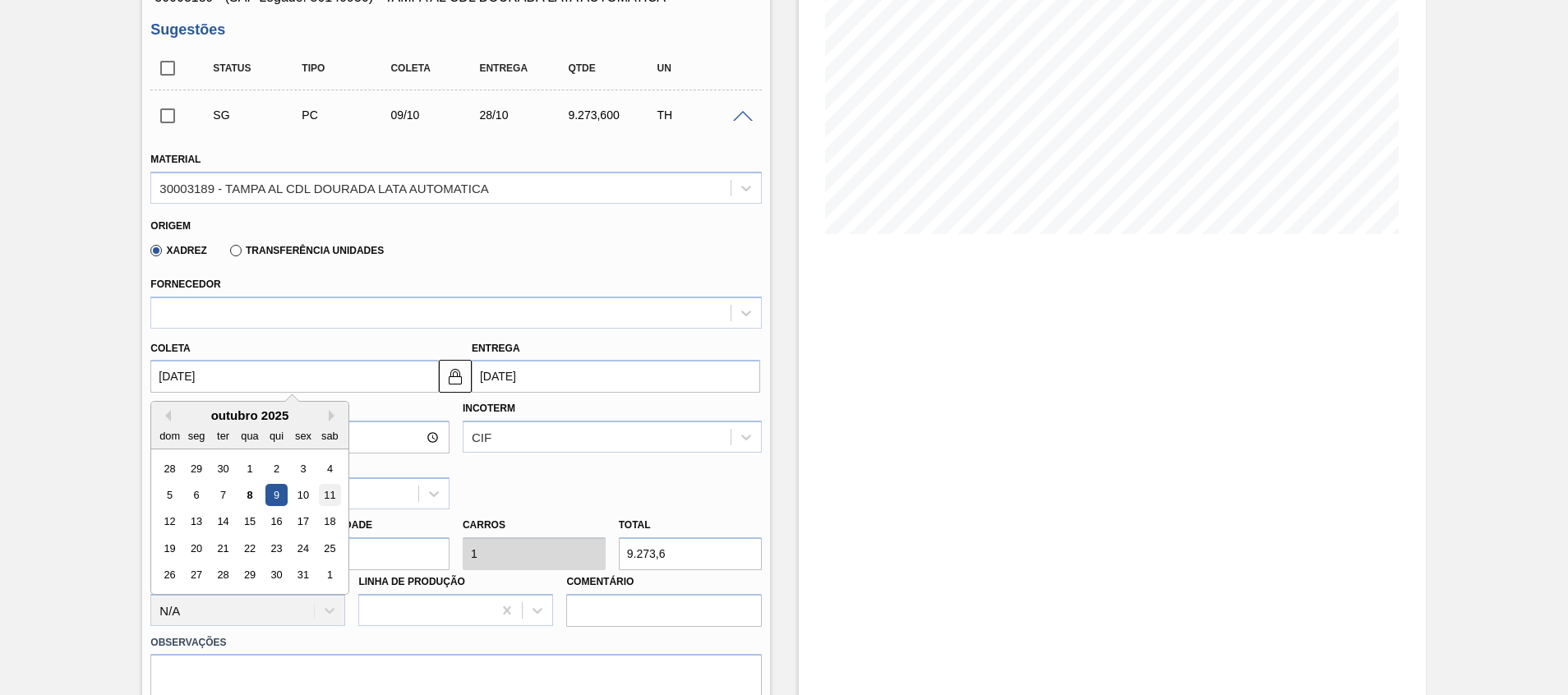
click at [337, 492] on div "11" at bounding box center [329, 494] width 22 height 22
type input "11/10/2025"
type input "30/10/2025"
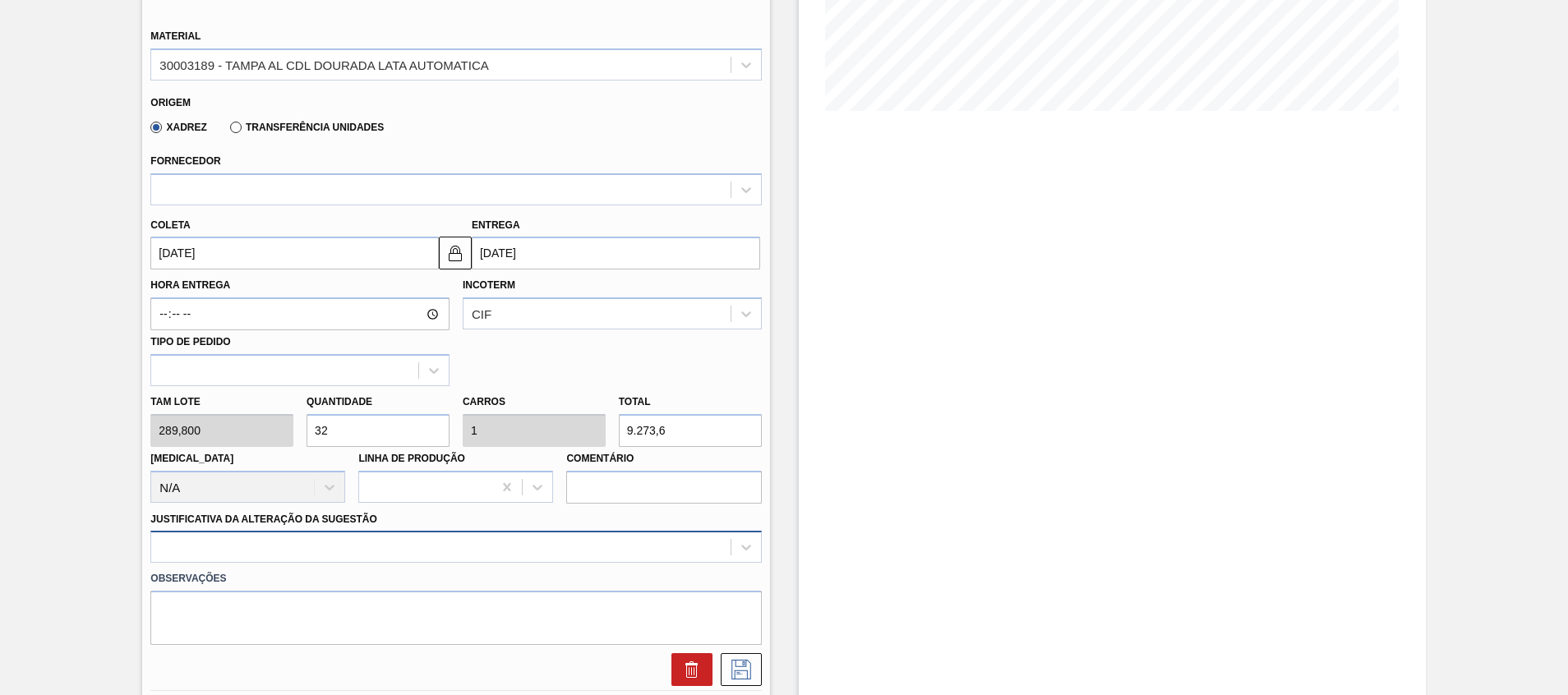
click at [345, 550] on div at bounding box center [455, 547] width 610 height 32
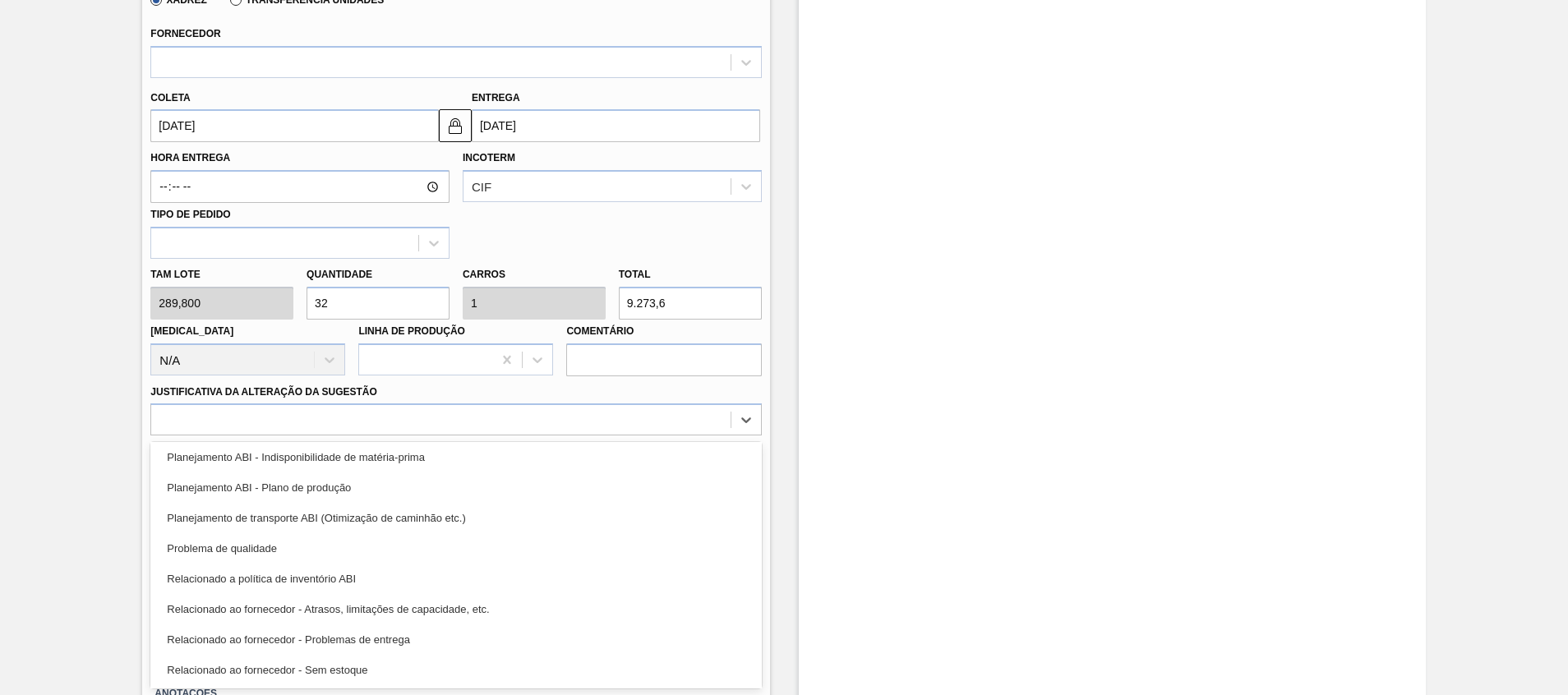
scroll to position [307, 0]
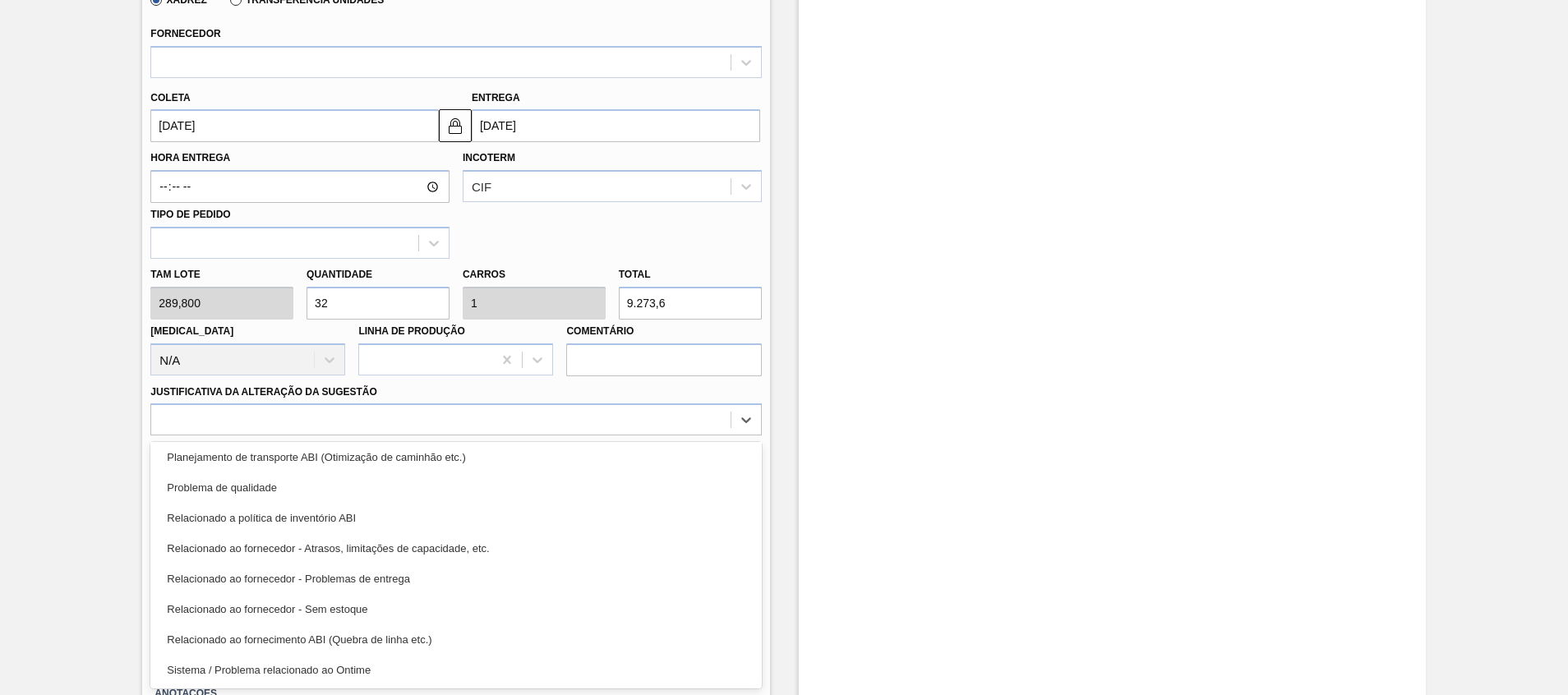
click at [860, 417] on div "Estoque De 08/10/2025 Até 31/12/2025 Filtro 29/10 Projeção de Estoque 9,273.6 N…" at bounding box center [1113, 201] width 628 height 1232
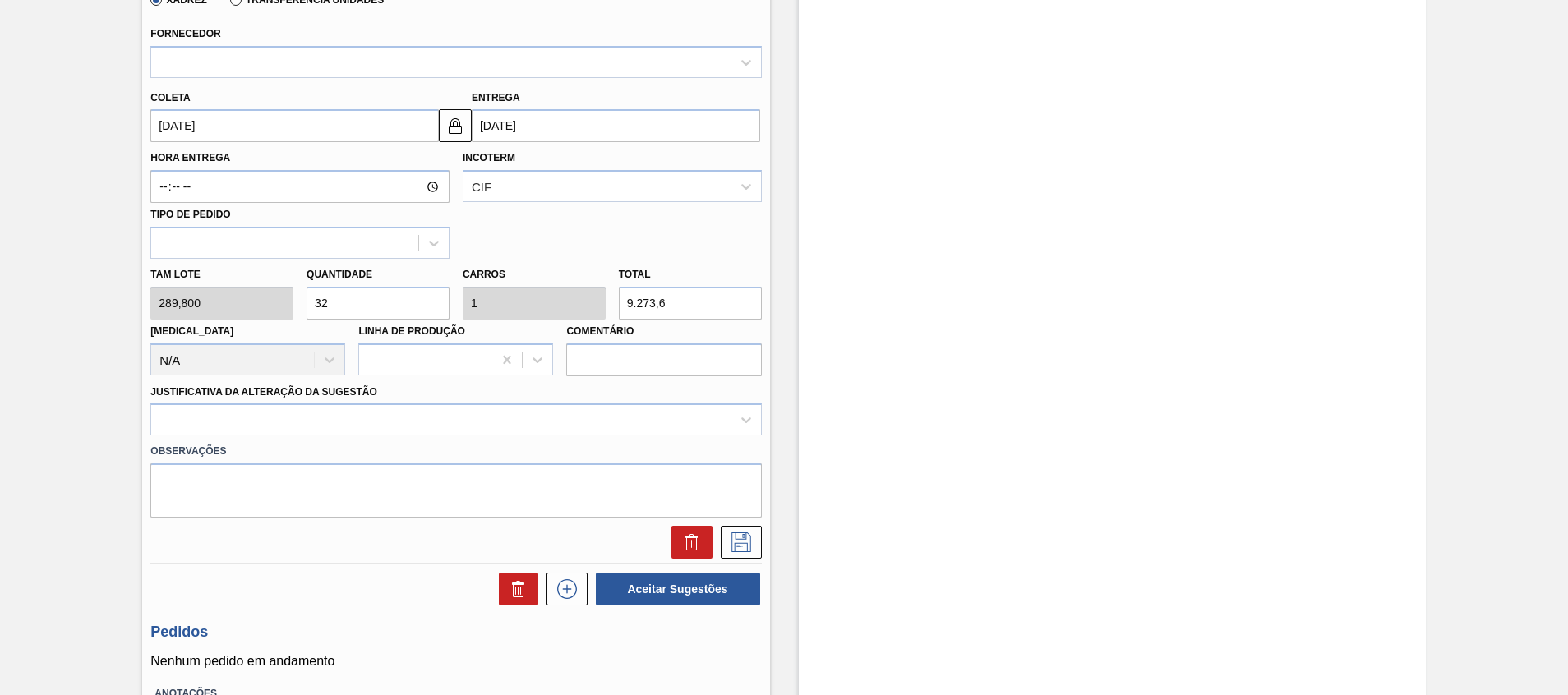
scroll to position [127, 0]
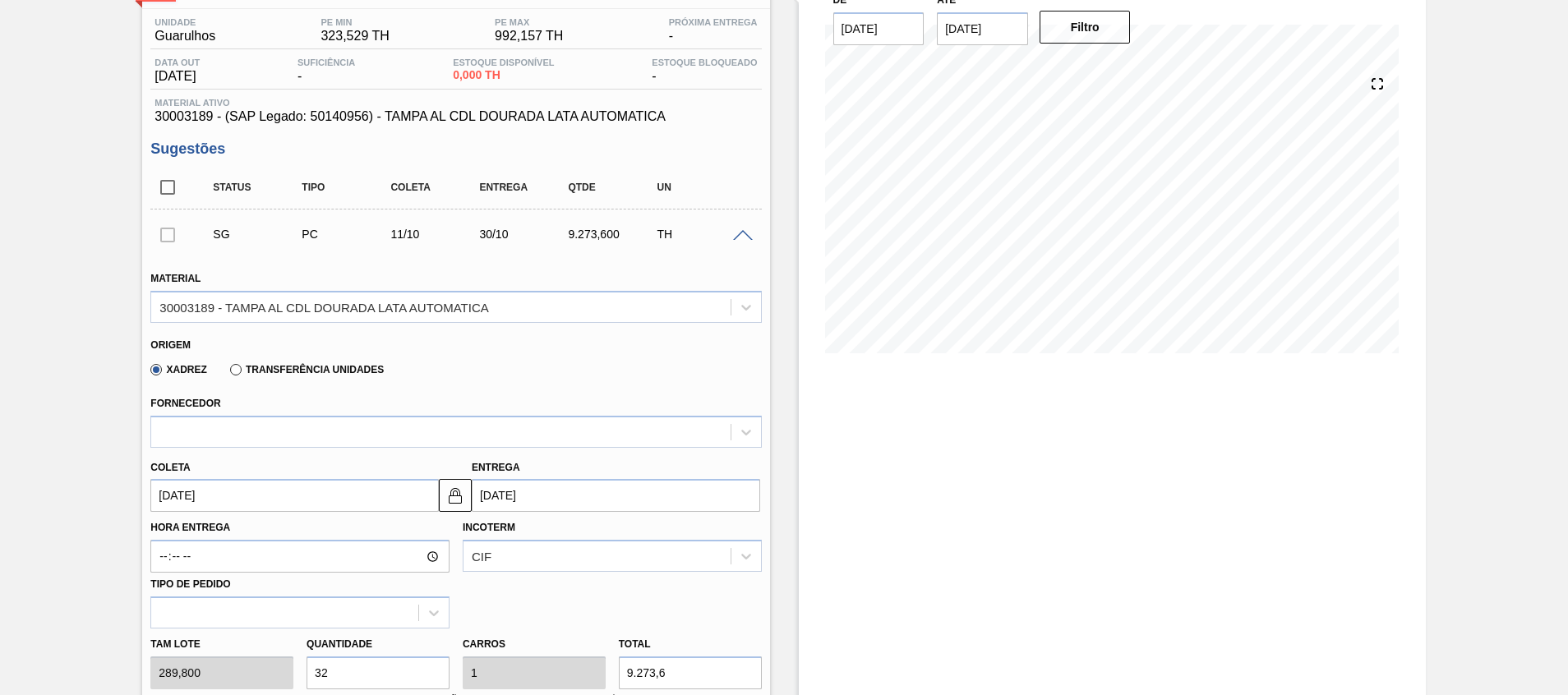
click at [733, 234] on span at bounding box center [743, 236] width 20 height 12
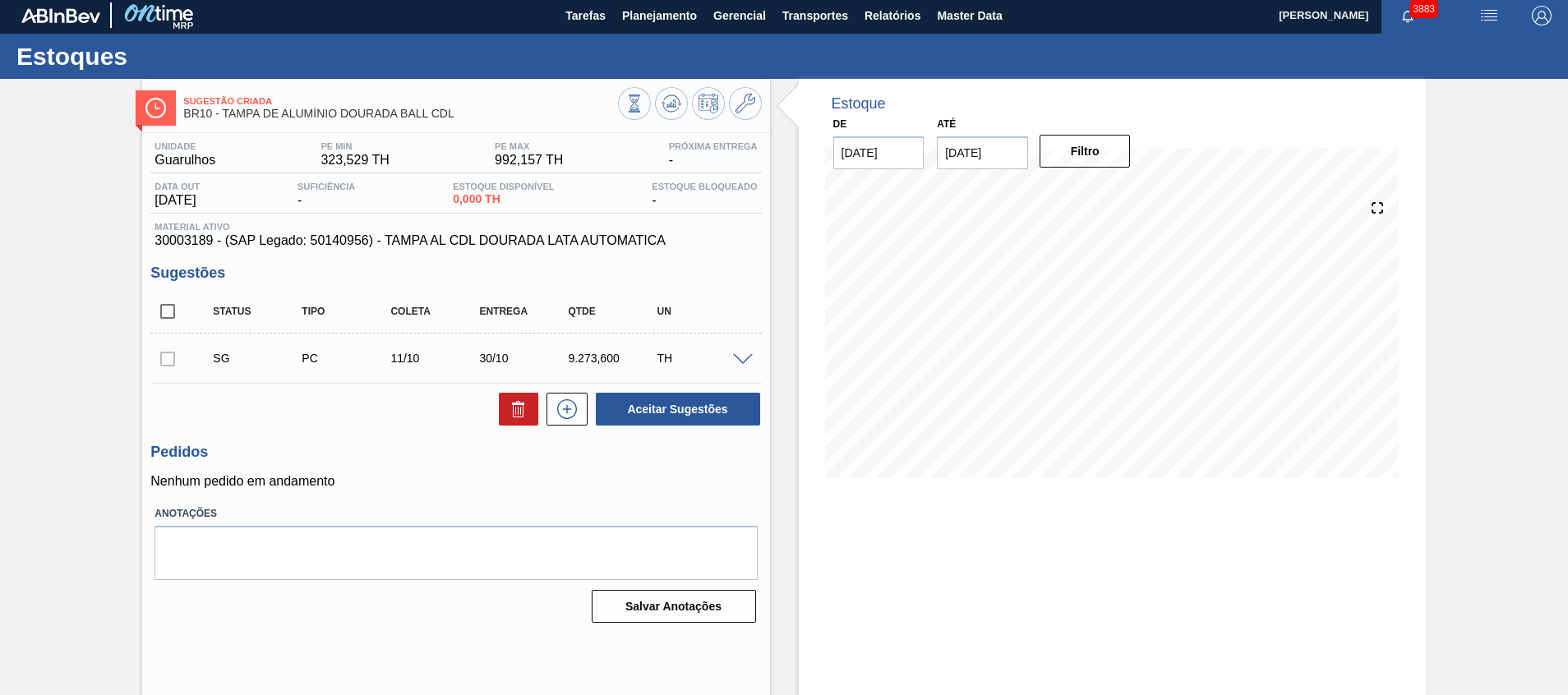
scroll to position [0, 0]
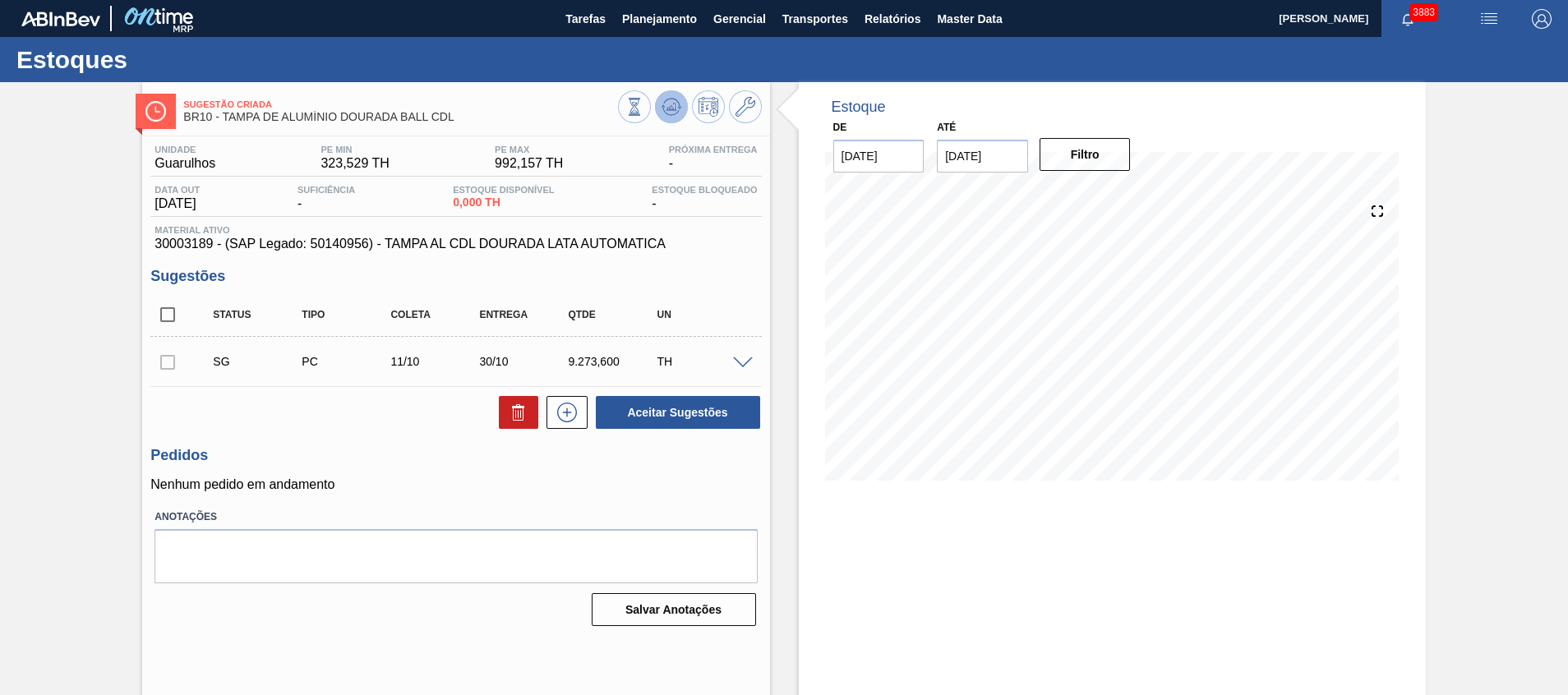
click at [662, 106] on icon at bounding box center [663, 106] width 3 height 3
click at [168, 362] on input "checkbox" at bounding box center [167, 362] width 34 height 34
click at [739, 415] on button "Aceitar Sugestões" at bounding box center [678, 413] width 165 height 33
checkbox input "false"
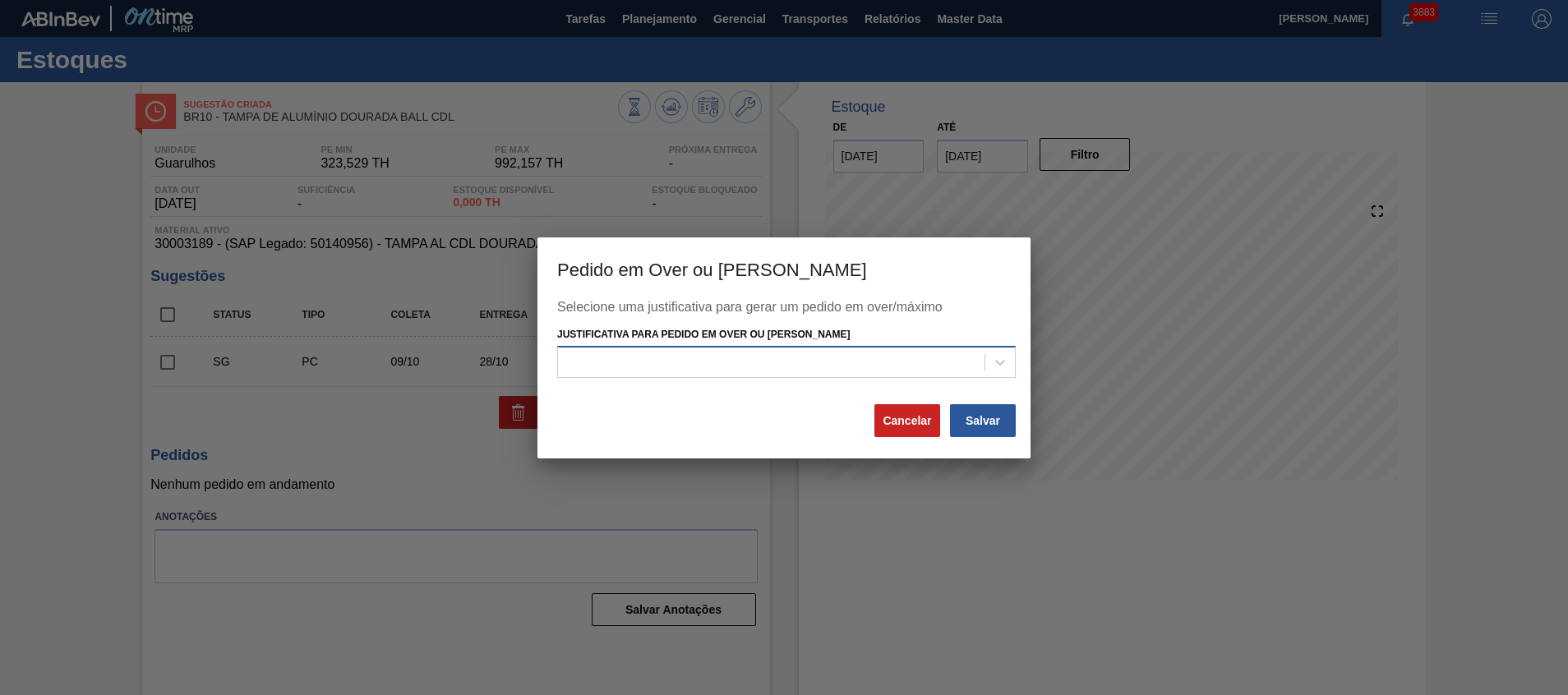
click at [979, 373] on div at bounding box center [771, 362] width 427 height 24
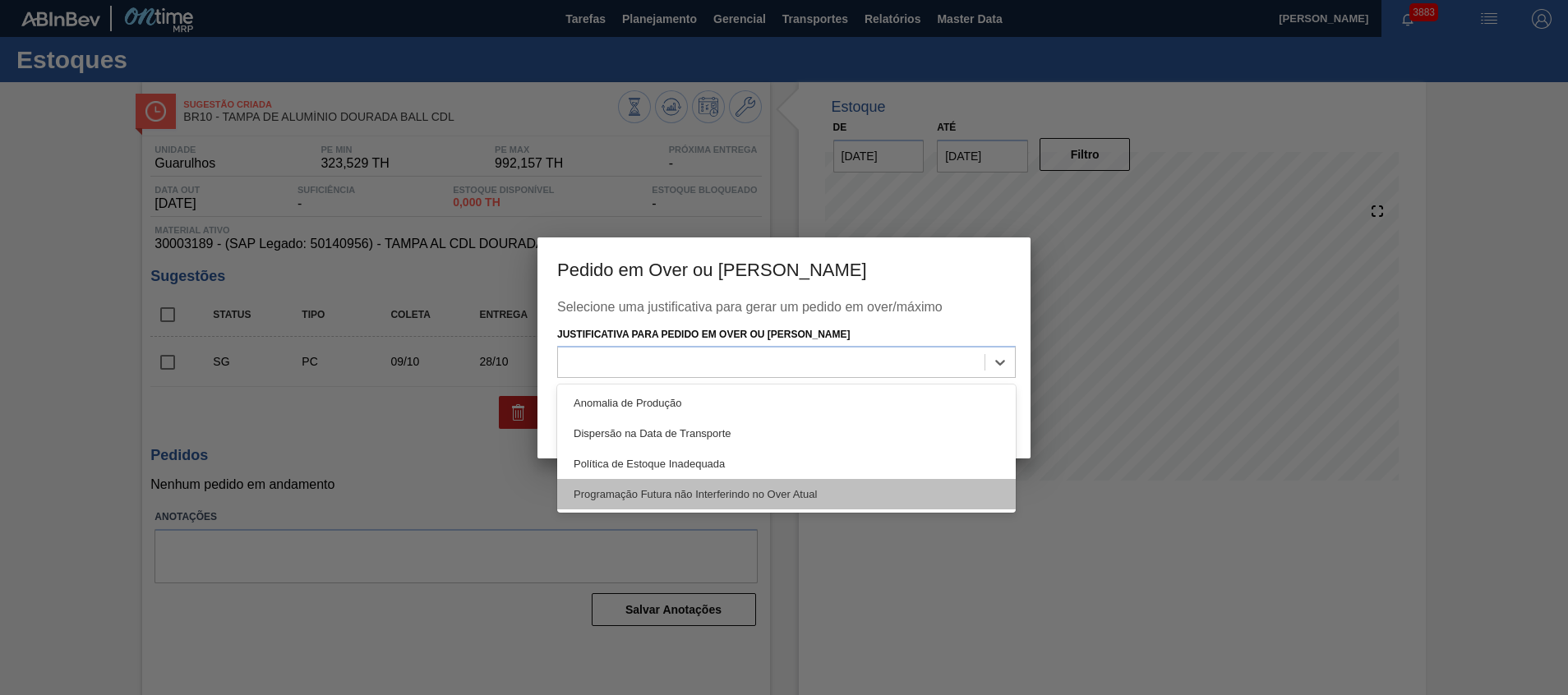
click at [921, 497] on div "Programação Futura não Interferindo no Over Atual" at bounding box center [786, 494] width 458 height 30
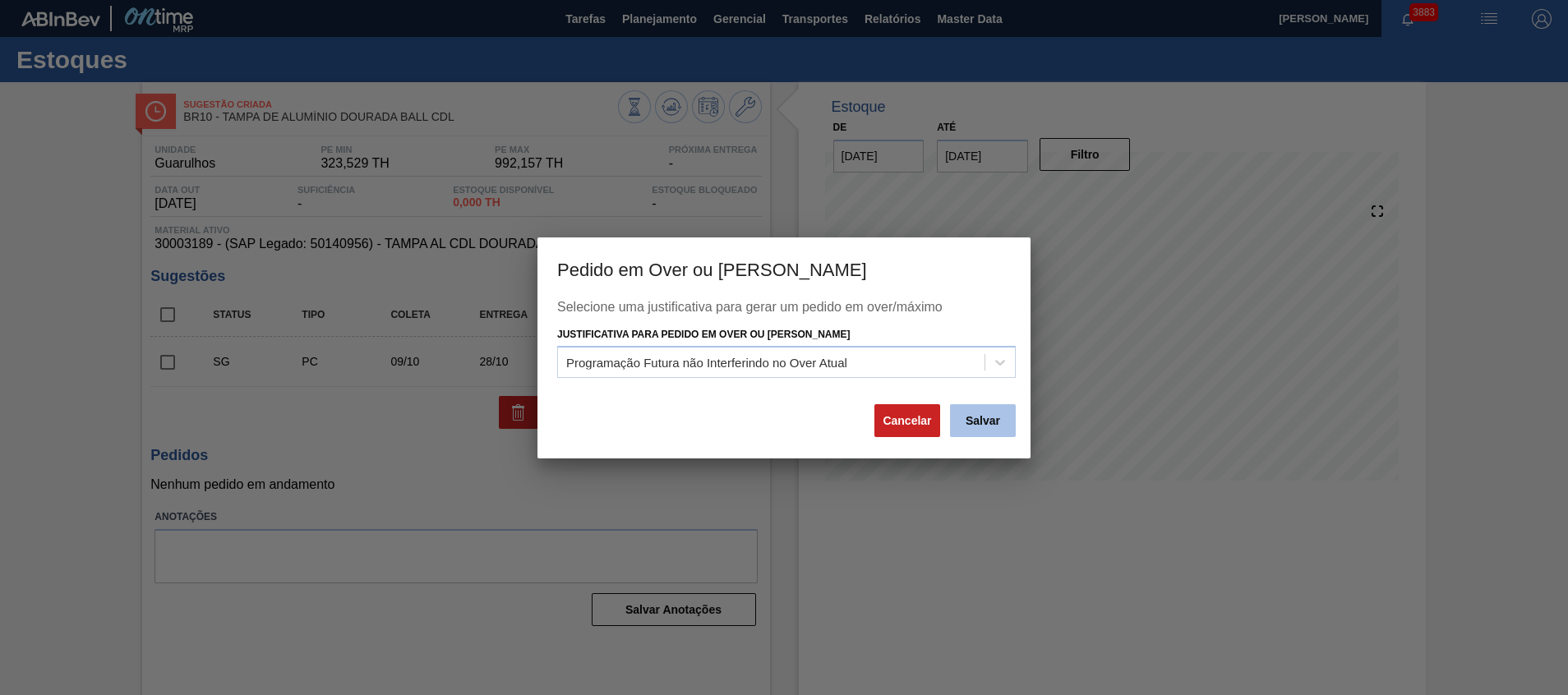
click at [1008, 411] on button "Salvar" at bounding box center [982, 420] width 66 height 33
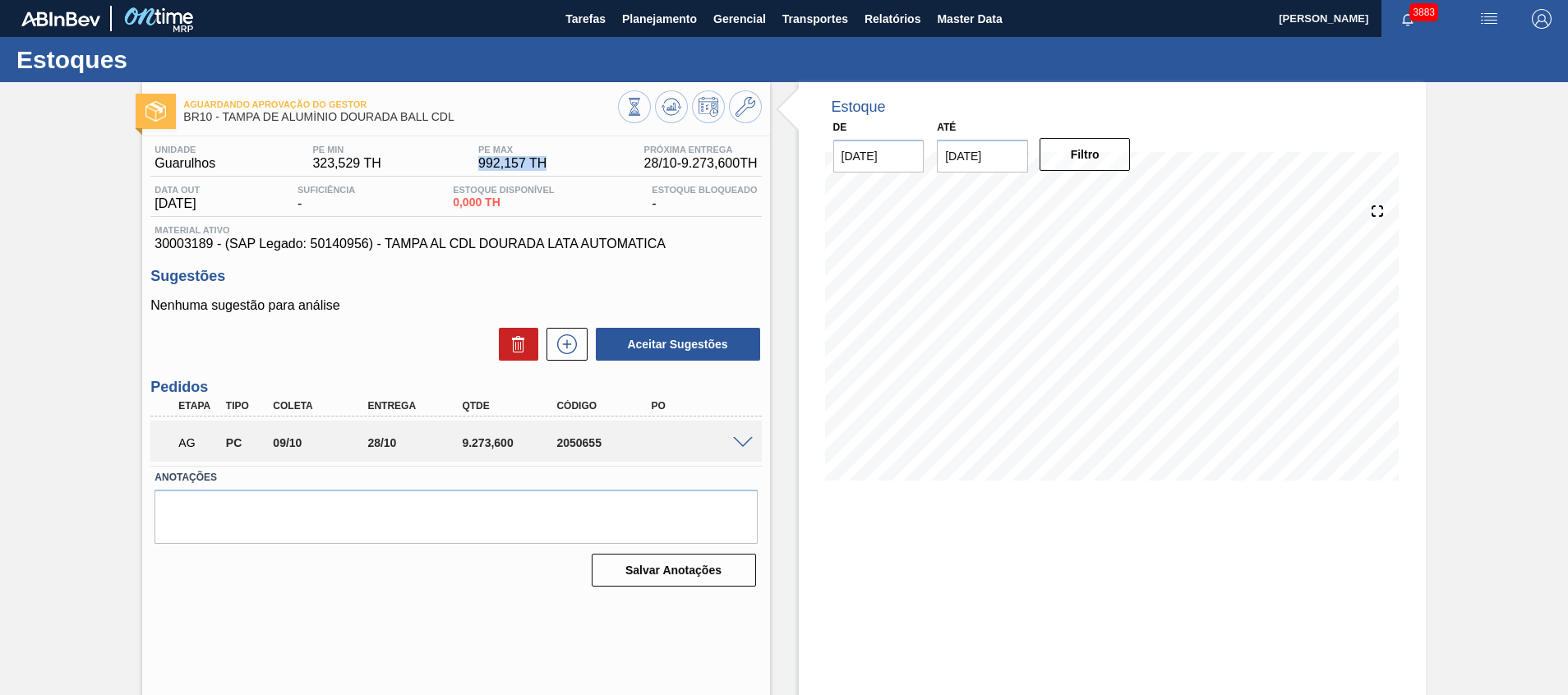
drag, startPoint x: 470, startPoint y: 164, endPoint x: 557, endPoint y: 172, distance: 87.4
click at [557, 173] on div "Unidade Guarulhos PE MIN 323,529 TH PE MAX 992,157 TH Próxima Entrega 28/10 - 9…" at bounding box center [455, 161] width 610 height 32
click at [682, 99] on button at bounding box center [671, 106] width 33 height 33
click at [864, 383] on div "Aguardando Aprovação do Gestor BR10 - TAMPA DE ALUMÍNIO DOURADA BALL CDL Unidad…" at bounding box center [784, 394] width 1568 height 625
click at [843, 531] on div "Estoque De 08/10/2025 Até 31/12/2025 Filtro 08/10 Projeção de Estoque 0 Nec.SAP…" at bounding box center [1113, 394] width 628 height 625
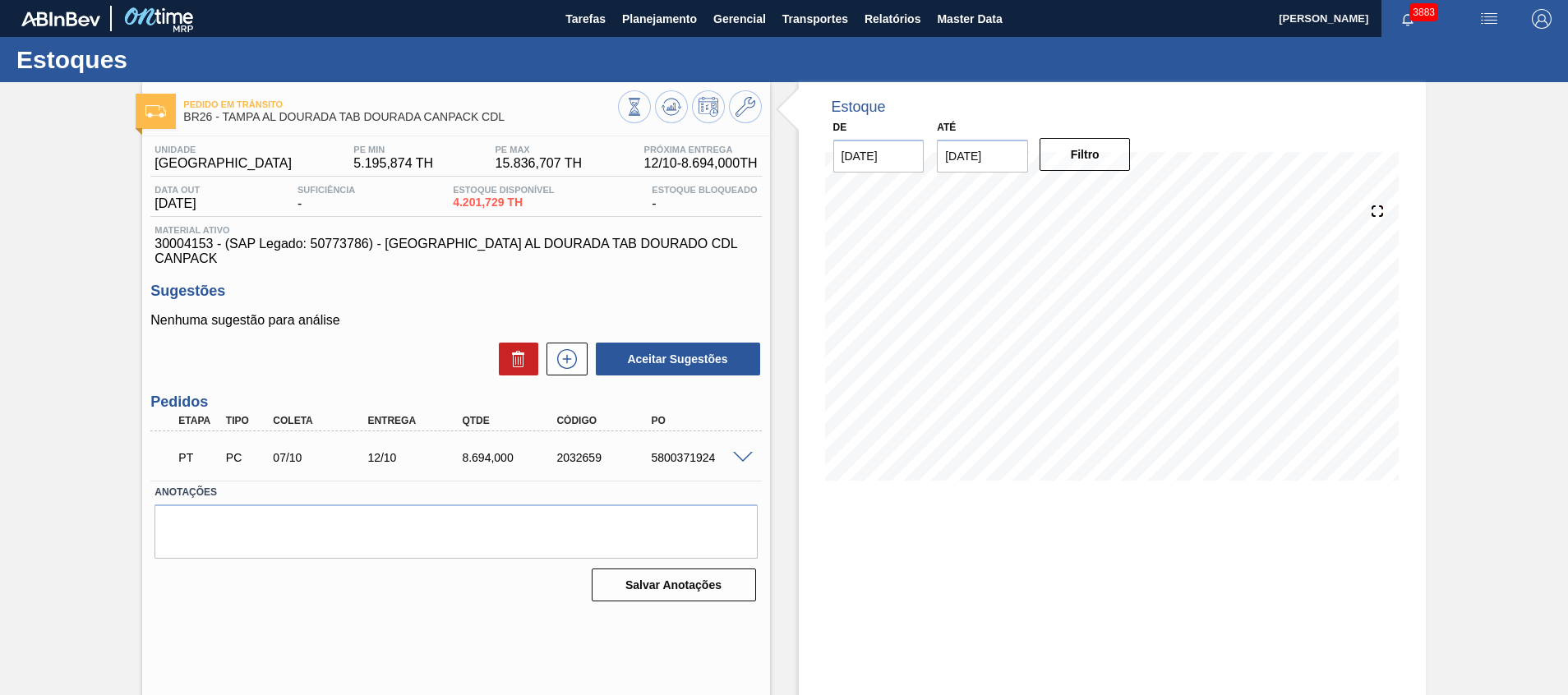
click at [1063, 136] on div "Filtro" at bounding box center [1087, 154] width 105 height 36
click at [1077, 149] on button "Filtro" at bounding box center [1086, 154] width 91 height 33
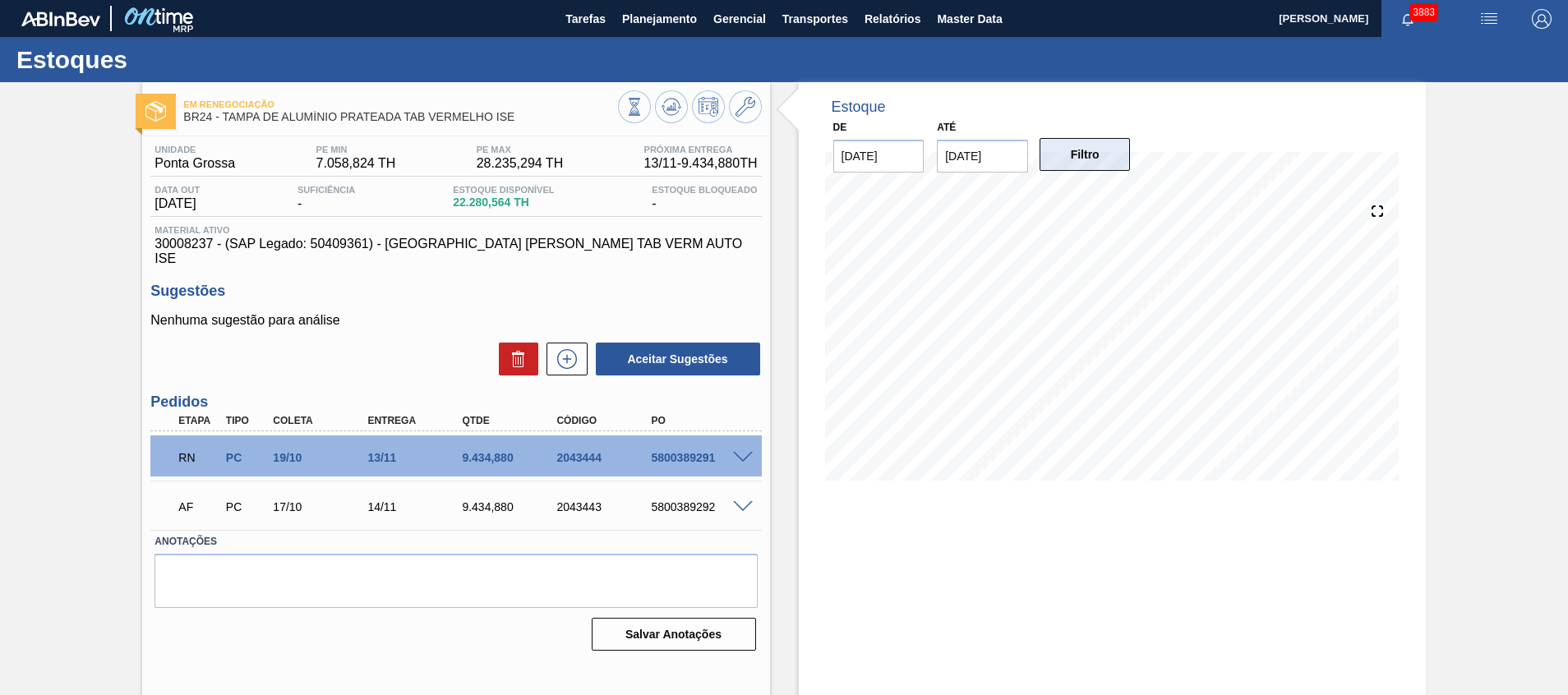
click at [1068, 148] on button "Filtro" at bounding box center [1086, 154] width 91 height 33
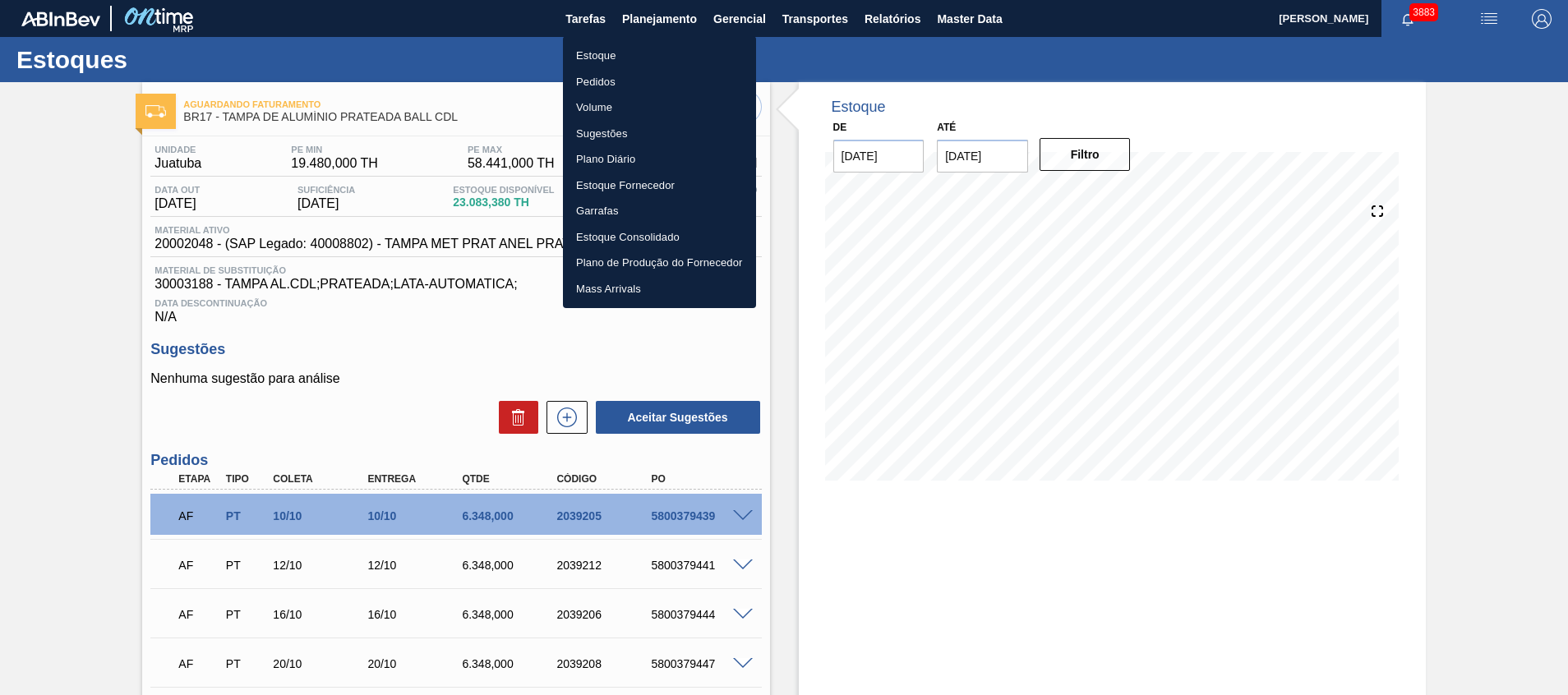
click at [663, 48] on li "Estoque" at bounding box center [659, 56] width 193 height 27
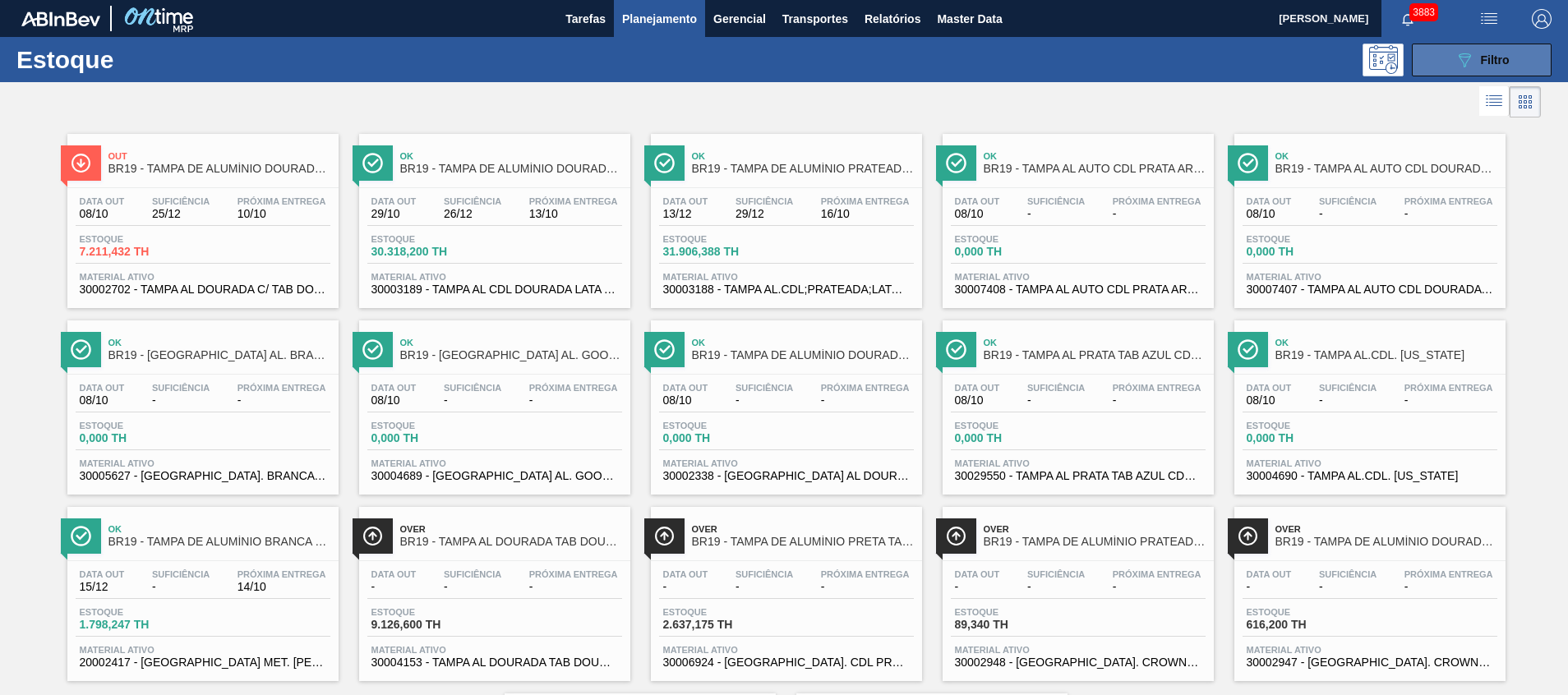
click at [1448, 72] on button "089F7B8B-B2A5-4AFE-B5C0-19BA573D28AC Filtro" at bounding box center [1481, 60] width 140 height 33
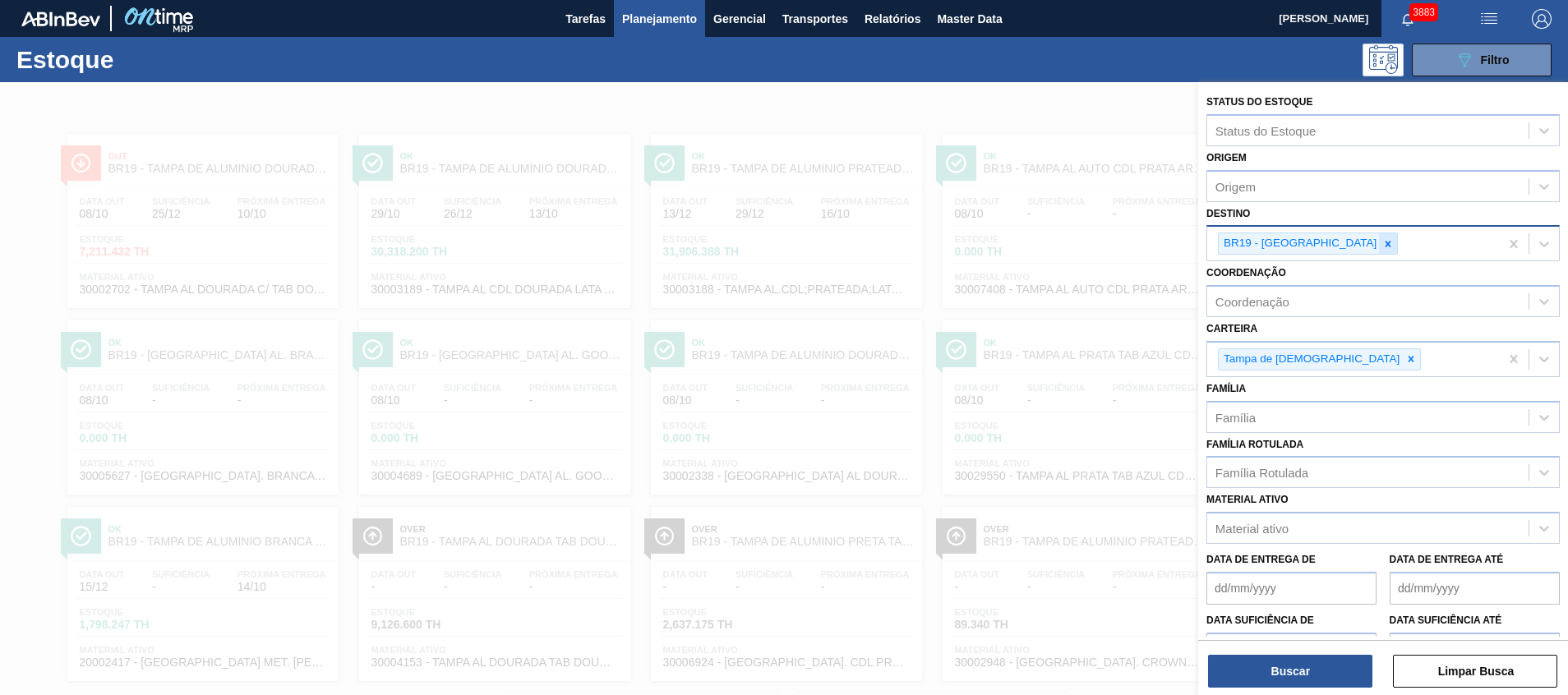
click at [1383, 243] on icon at bounding box center [1388, 244] width 11 height 11
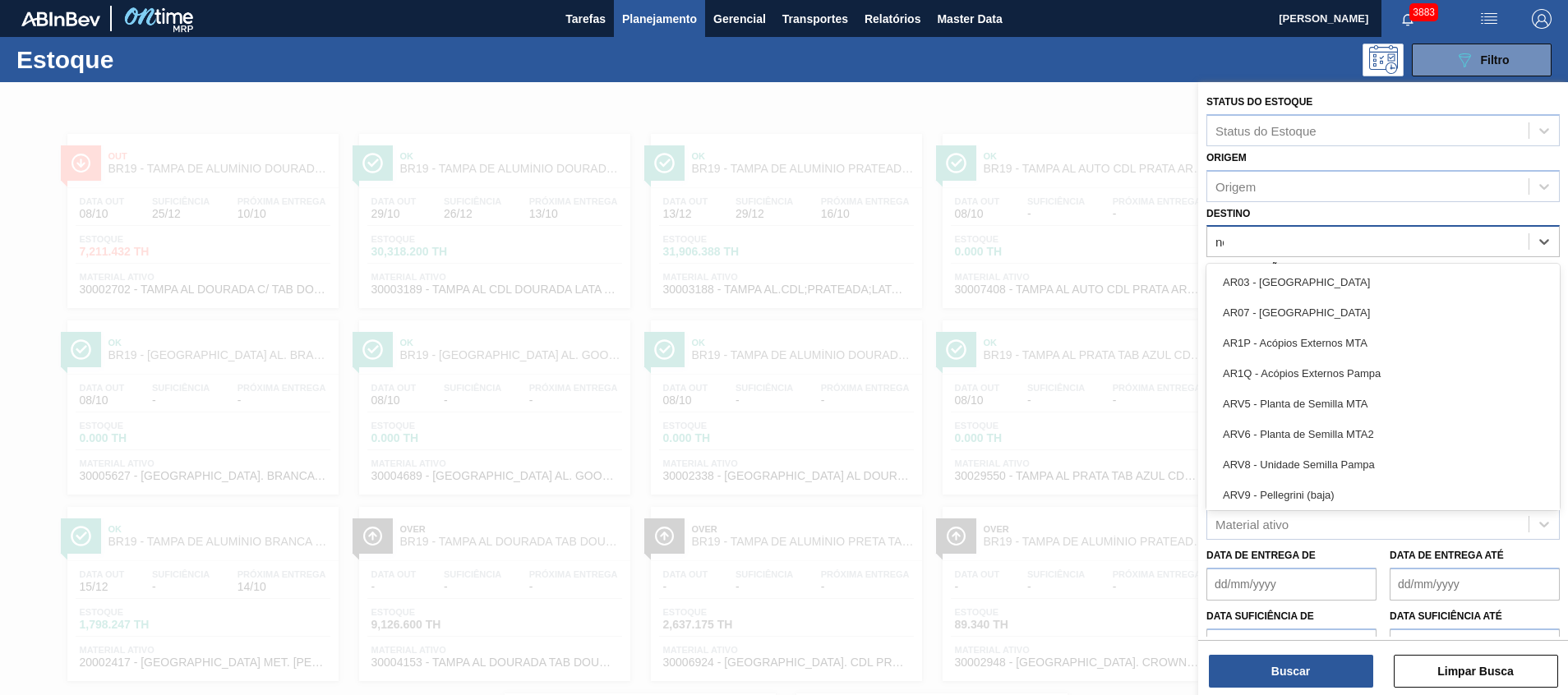
type input "nova"
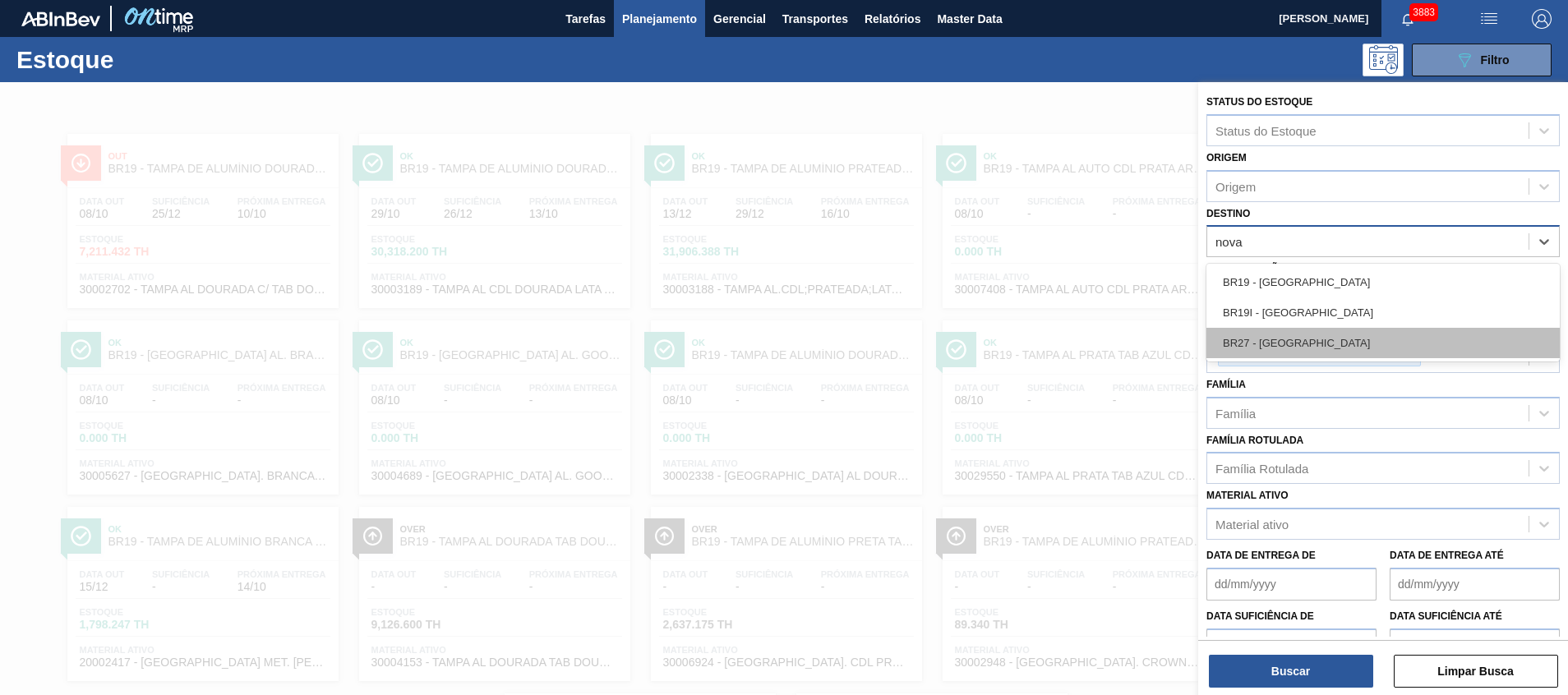
click at [1283, 331] on div "BR27 - Nova Minas" at bounding box center [1384, 343] width 354 height 30
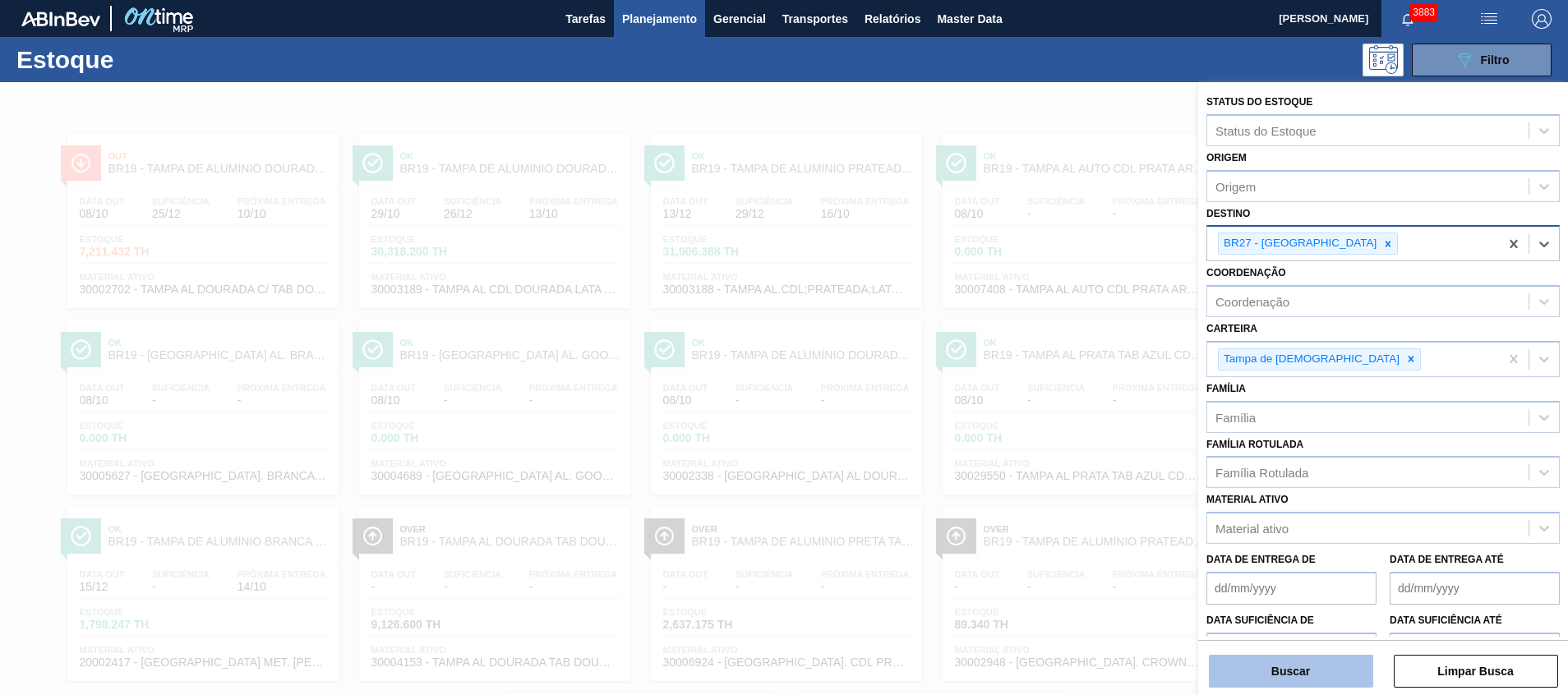
click at [1249, 669] on button "Buscar" at bounding box center [1291, 671] width 165 height 33
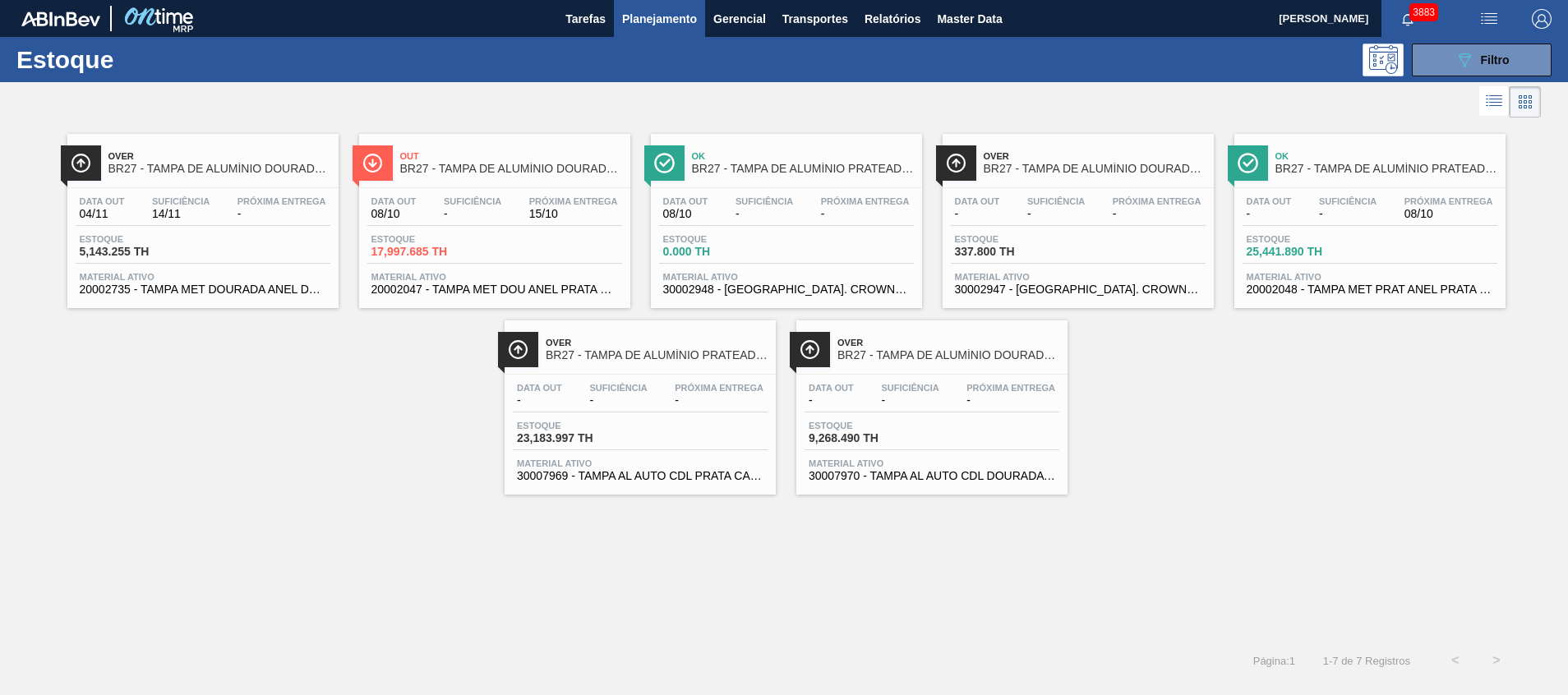
click at [485, 223] on div "Data out 08/10 Suficiência - Próxima Entrega 15/10" at bounding box center [494, 211] width 255 height 29
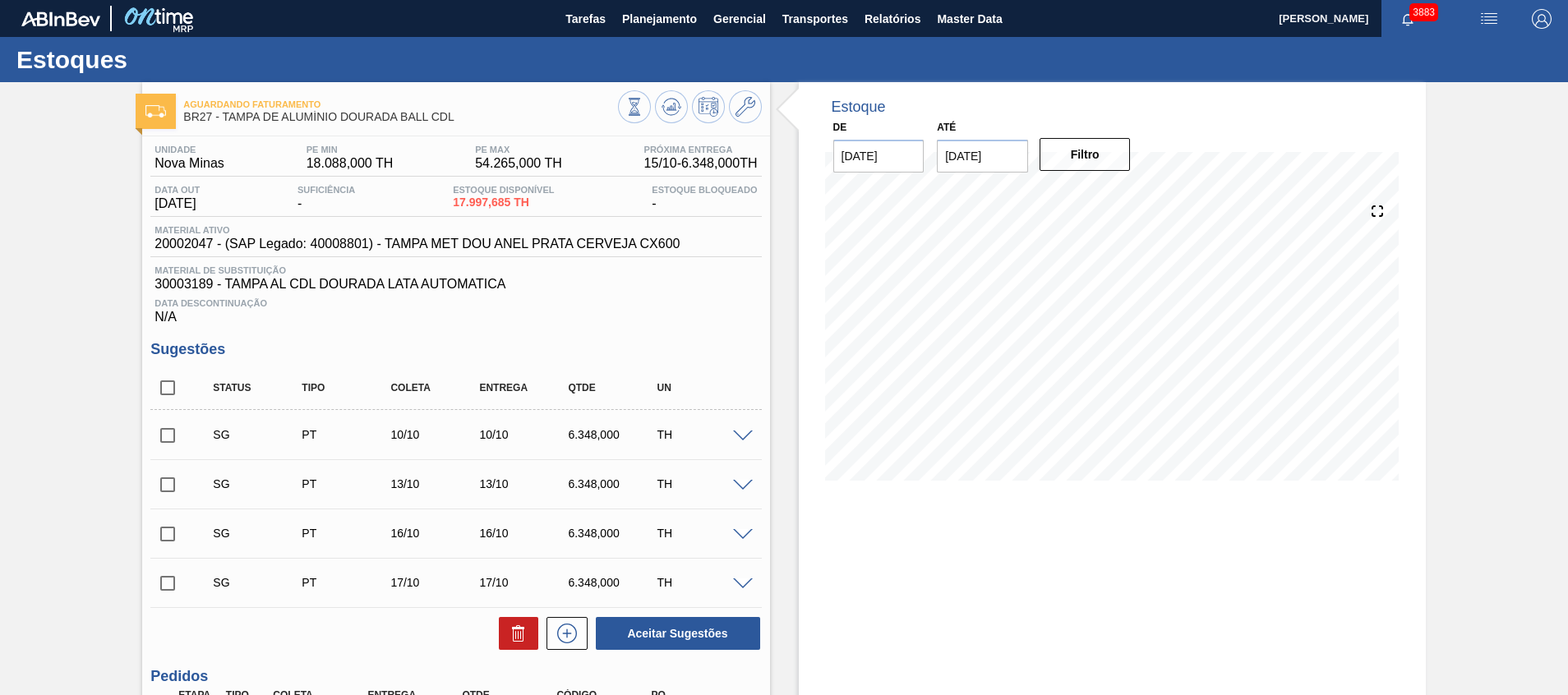
drag, startPoint x: 178, startPoint y: 381, endPoint x: 314, endPoint y: 484, distance: 170.6
click at [178, 381] on input "checkbox" at bounding box center [167, 388] width 34 height 34
checkbox input "true"
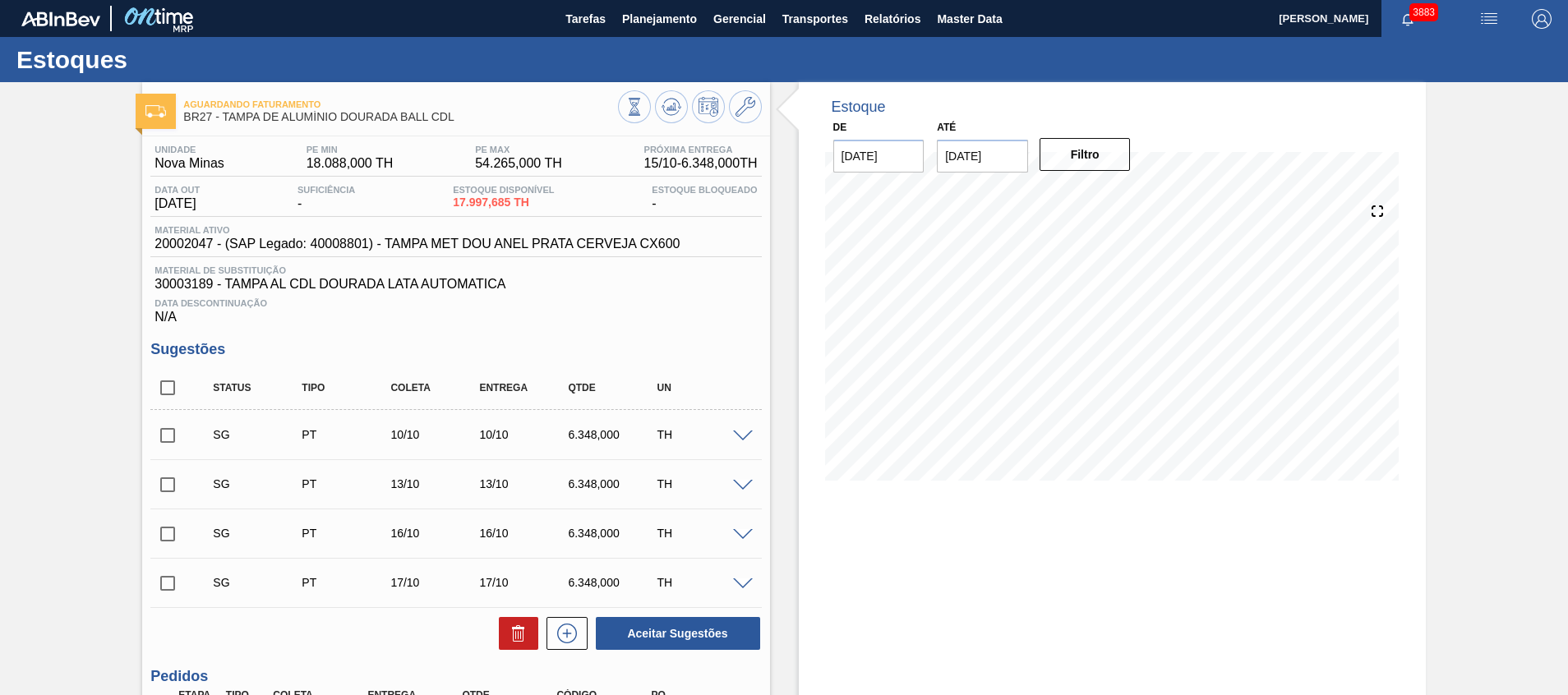
checkbox input "true"
click at [514, 641] on icon at bounding box center [517, 635] width 10 height 12
checkbox input "false"
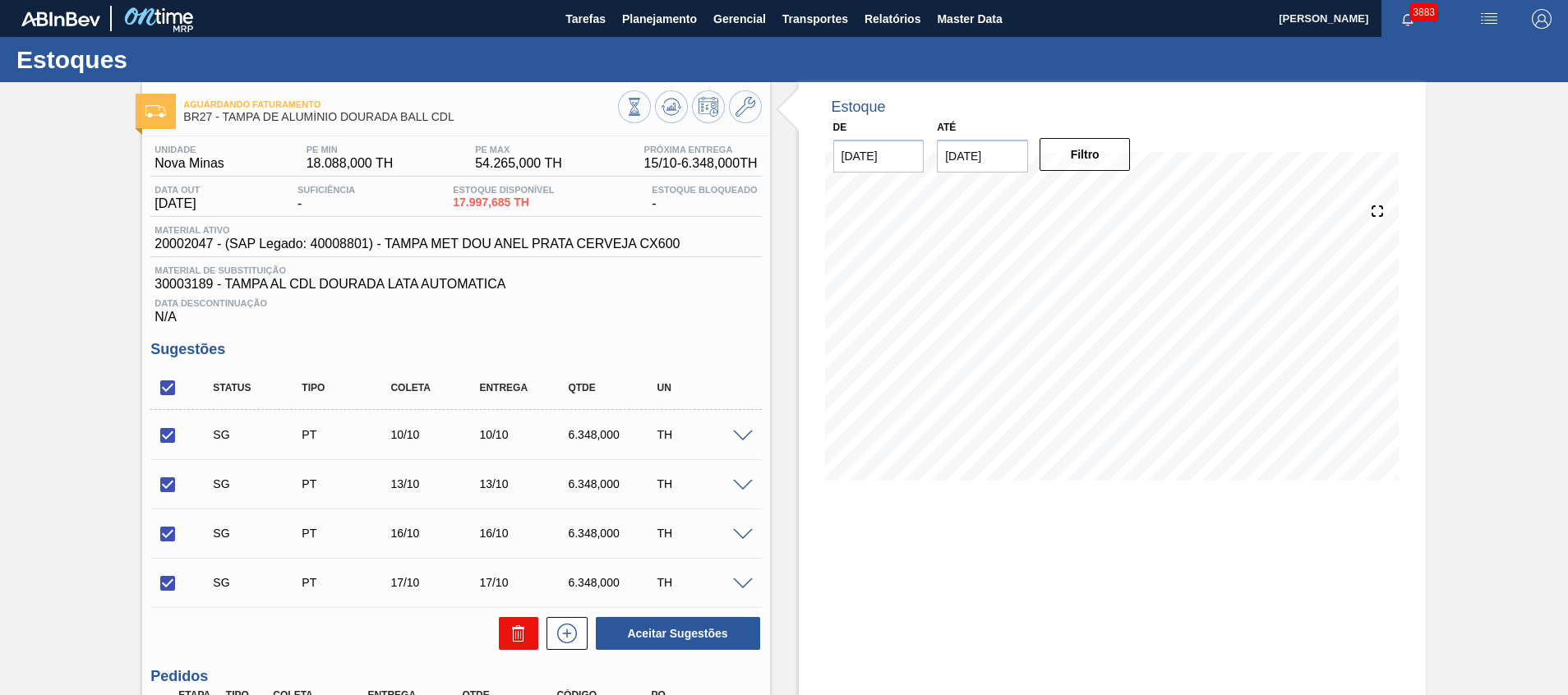
checkbox input "false"
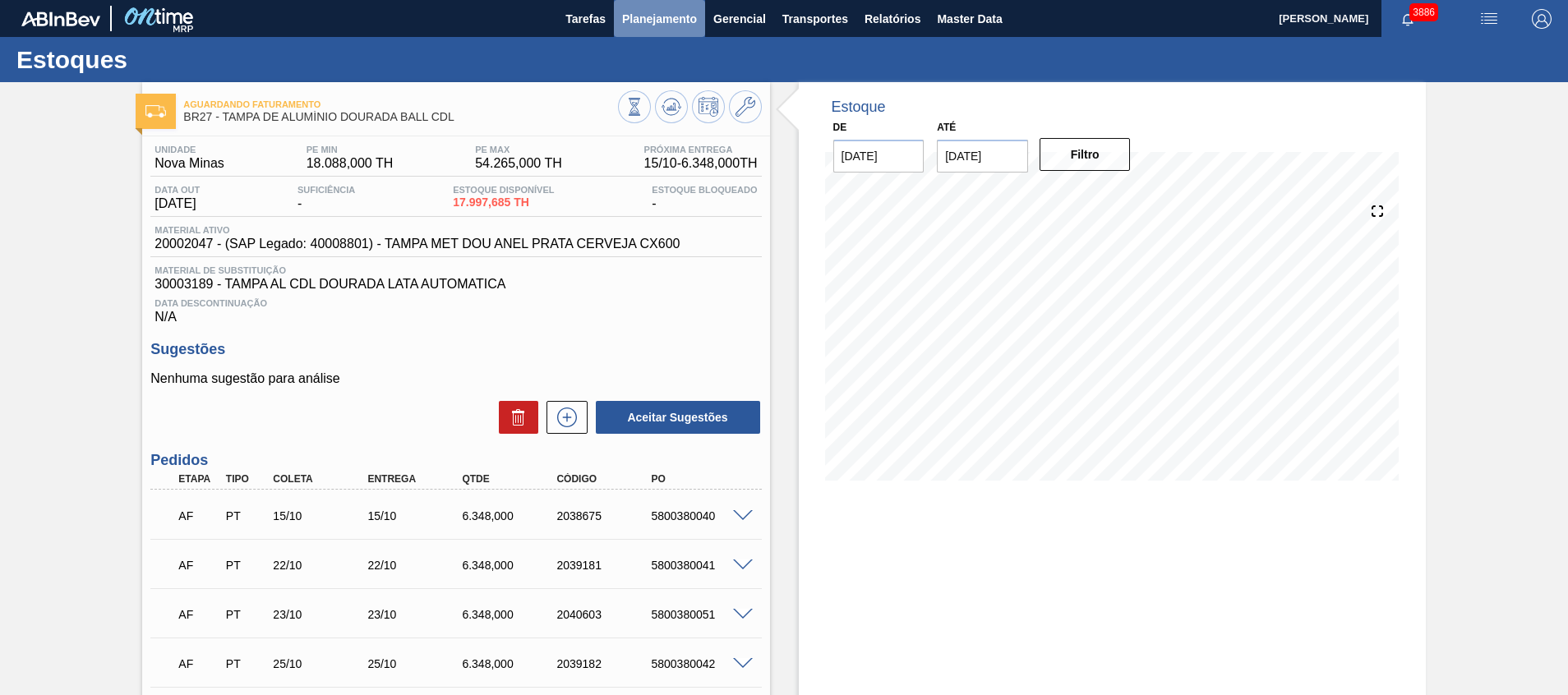
click at [645, 30] on button "Planejamento" at bounding box center [660, 18] width 91 height 37
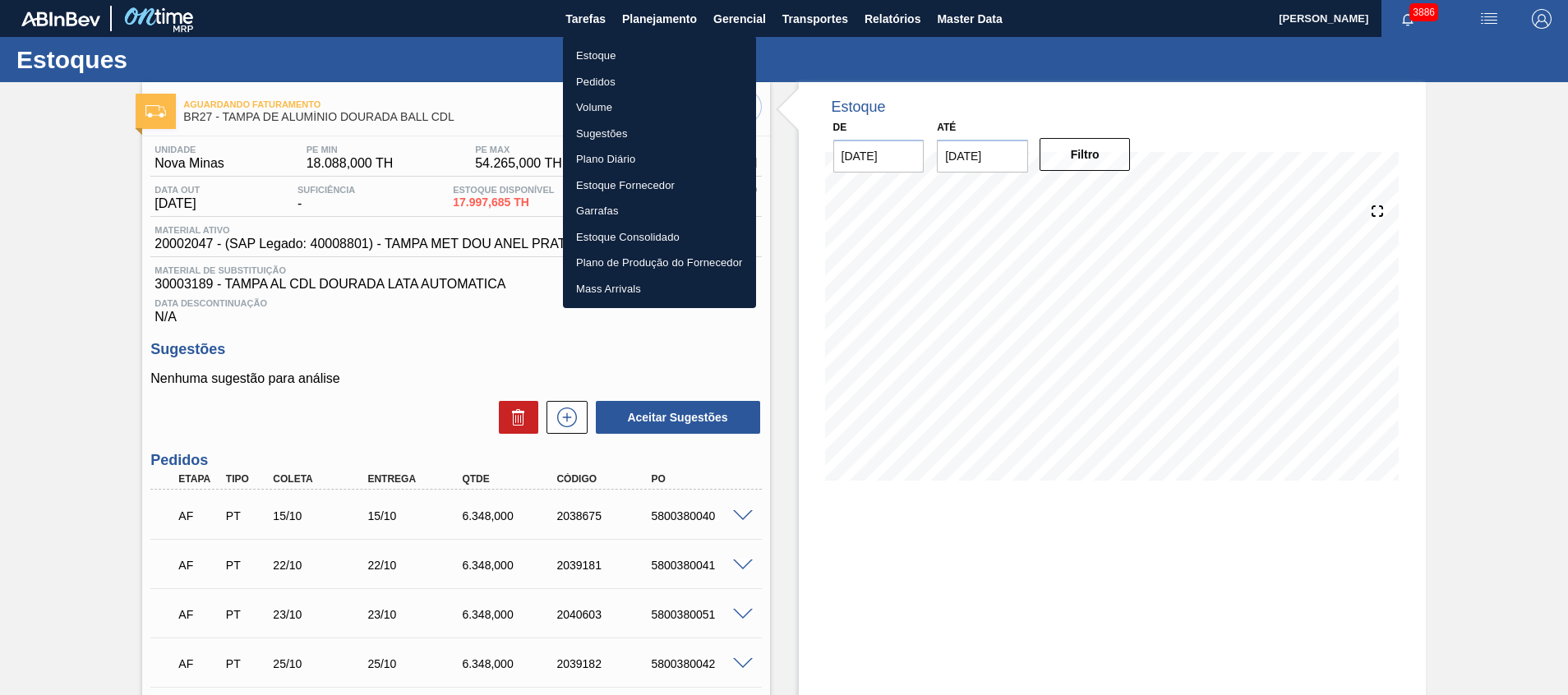
click at [644, 41] on ul "Estoque Pedidos Volume Sugestões Plano Diário Estoque Fornecedor Garrafas Estoq…" at bounding box center [659, 172] width 193 height 272
click at [671, 50] on li "Estoque" at bounding box center [659, 56] width 193 height 27
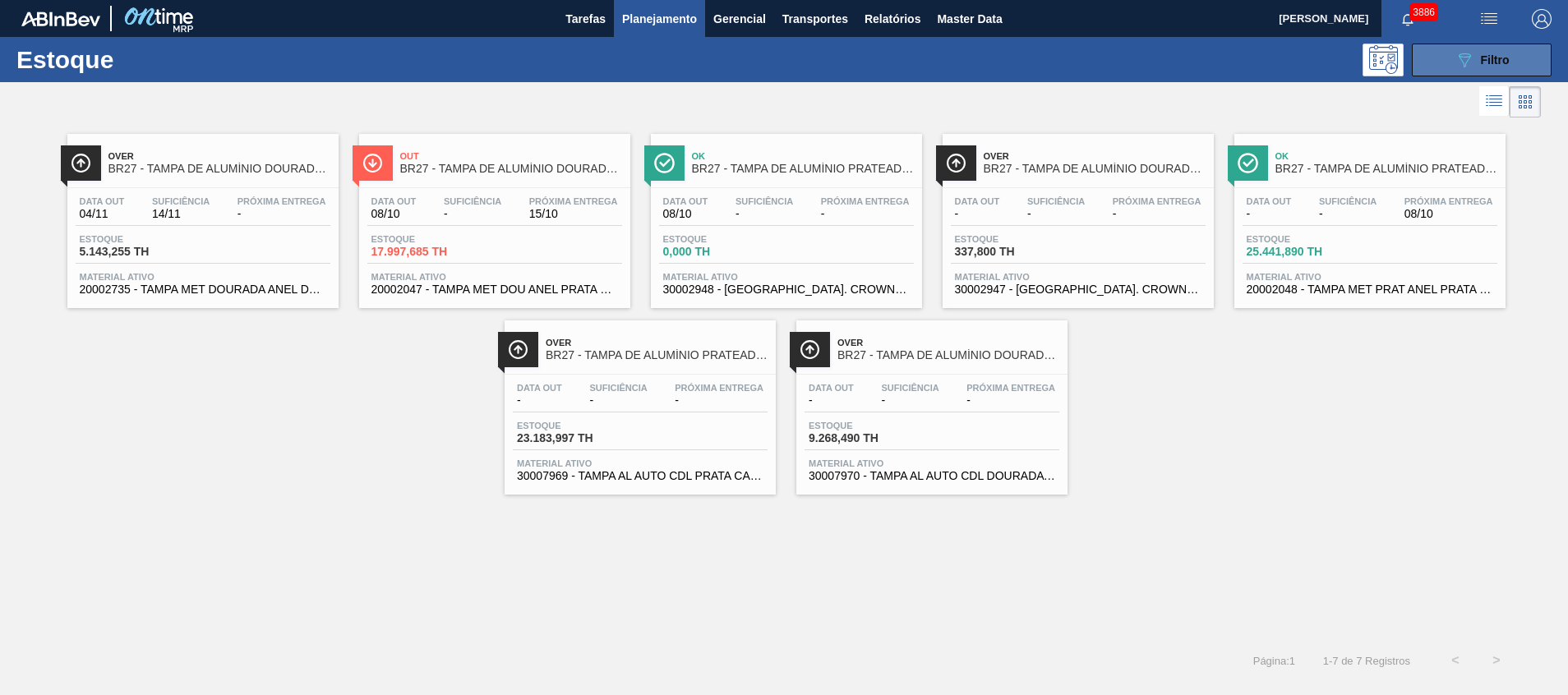
click at [1458, 69] on button "089F7B8B-B2A5-4AFE-B5C0-19BA573D28AC Filtro" at bounding box center [1481, 60] width 140 height 33
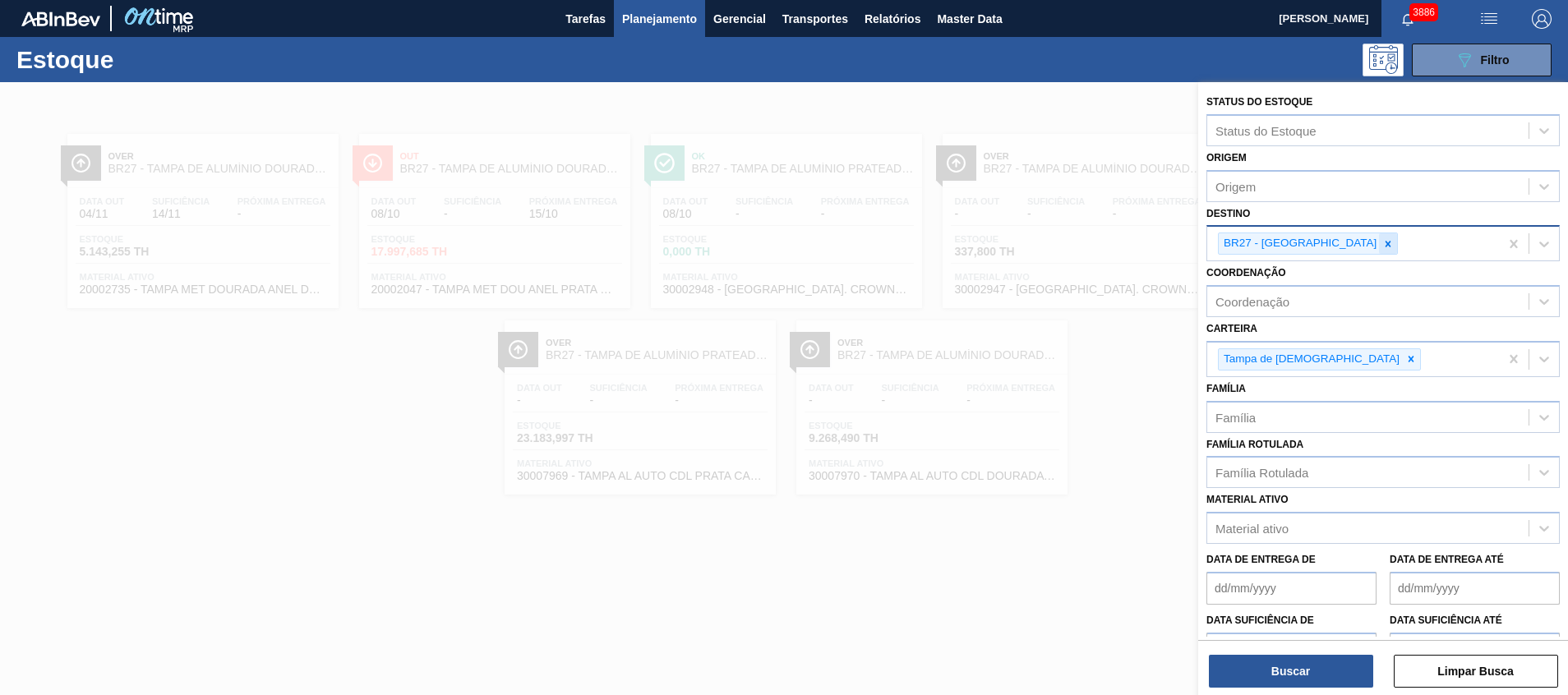
click at [1385, 242] on icon at bounding box center [1388, 243] width 6 height 6
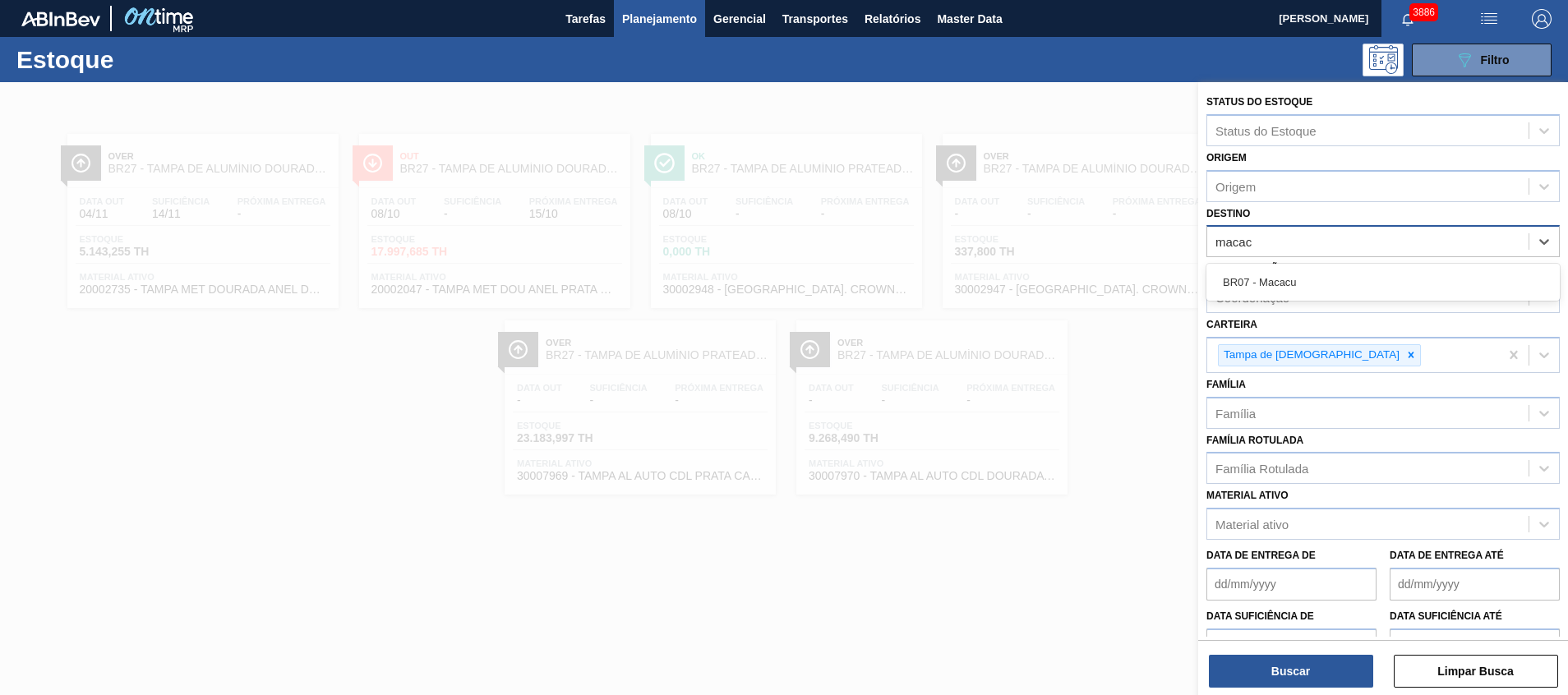
type input "macacu"
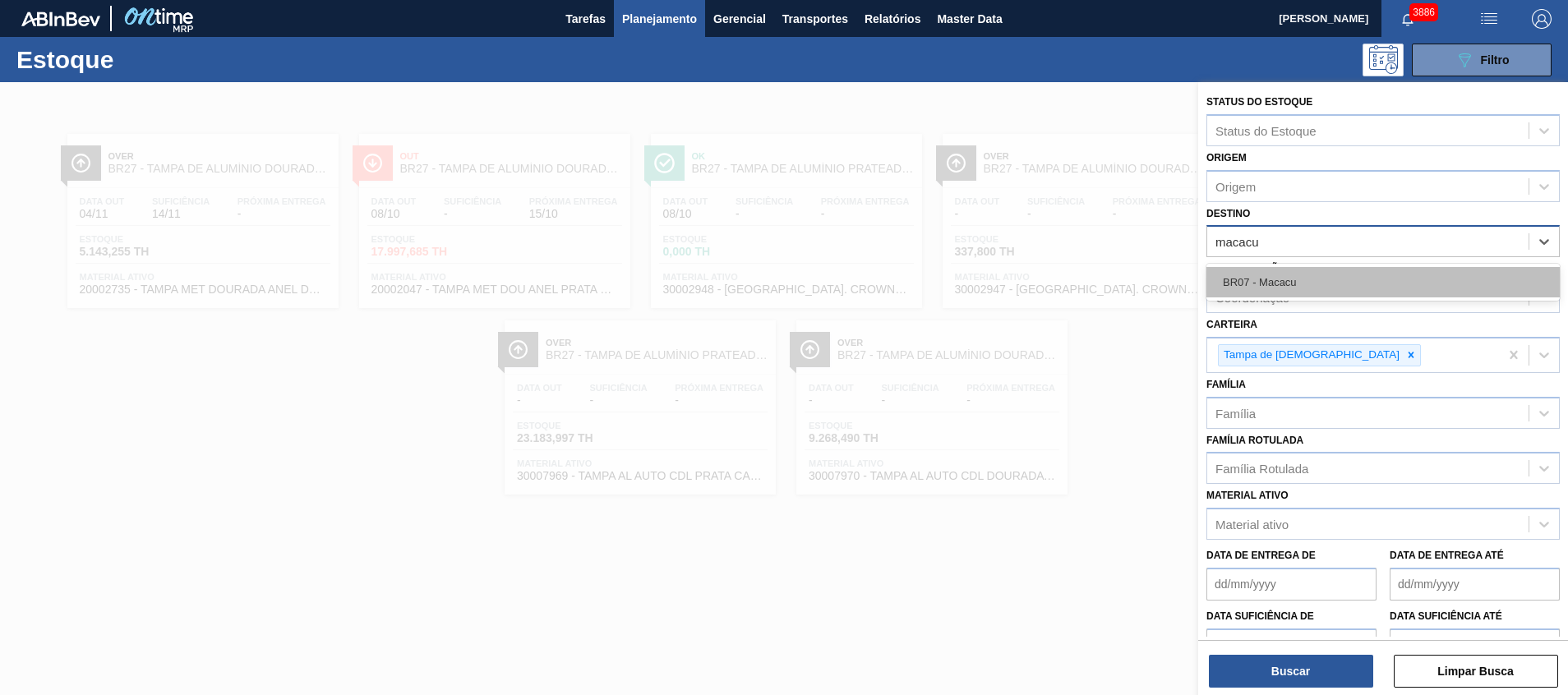
click at [1307, 294] on div "BR07 - Macacu" at bounding box center [1384, 282] width 354 height 30
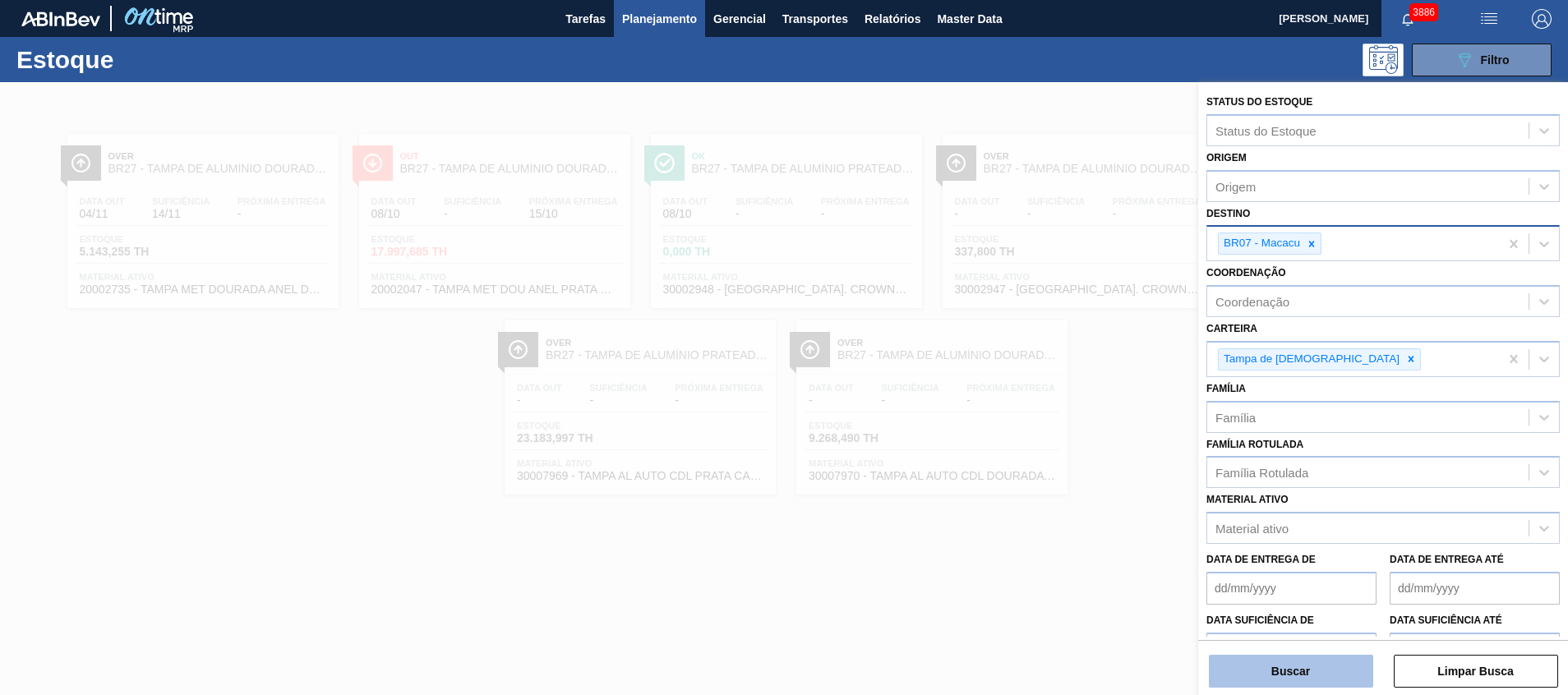
click at [1286, 664] on button "Buscar" at bounding box center [1291, 671] width 165 height 33
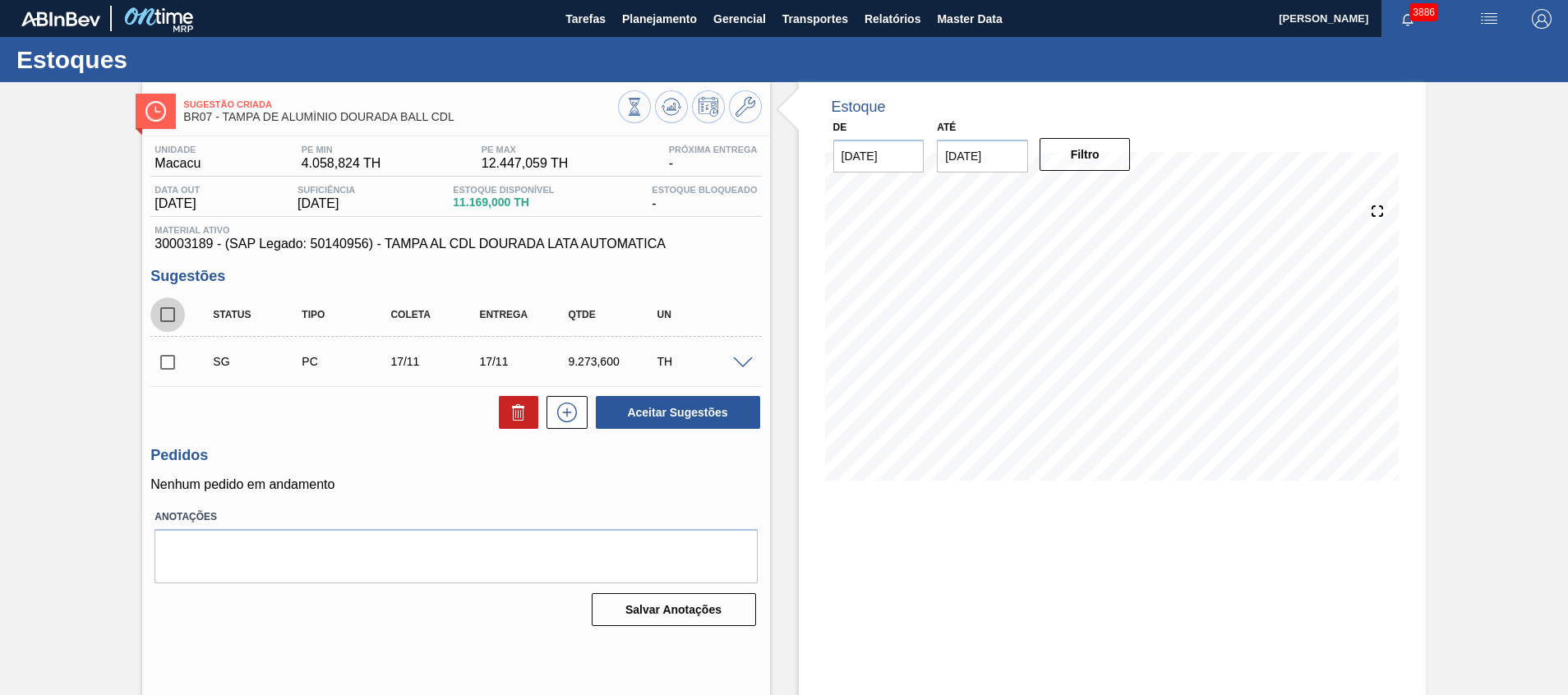
click at [165, 305] on input "checkbox" at bounding box center [167, 315] width 34 height 34
checkbox input "true"
click at [515, 414] on icon at bounding box center [518, 413] width 20 height 20
checkbox input "false"
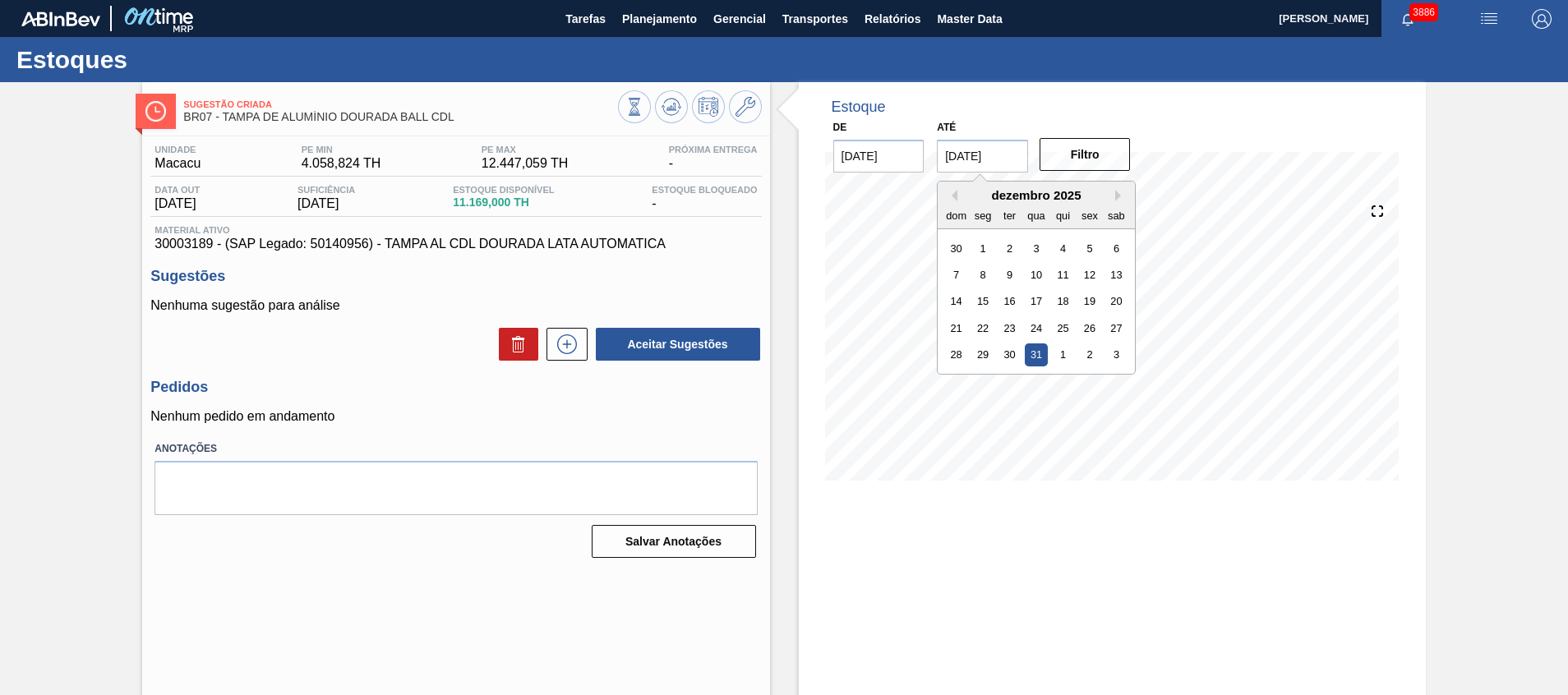
click at [1018, 164] on input "[DATE]" at bounding box center [982, 156] width 91 height 33
click at [956, 197] on button "Previous Month" at bounding box center [952, 196] width 11 height 11
click at [1089, 349] on div "31" at bounding box center [1090, 354] width 22 height 22
type input "[DATE]"
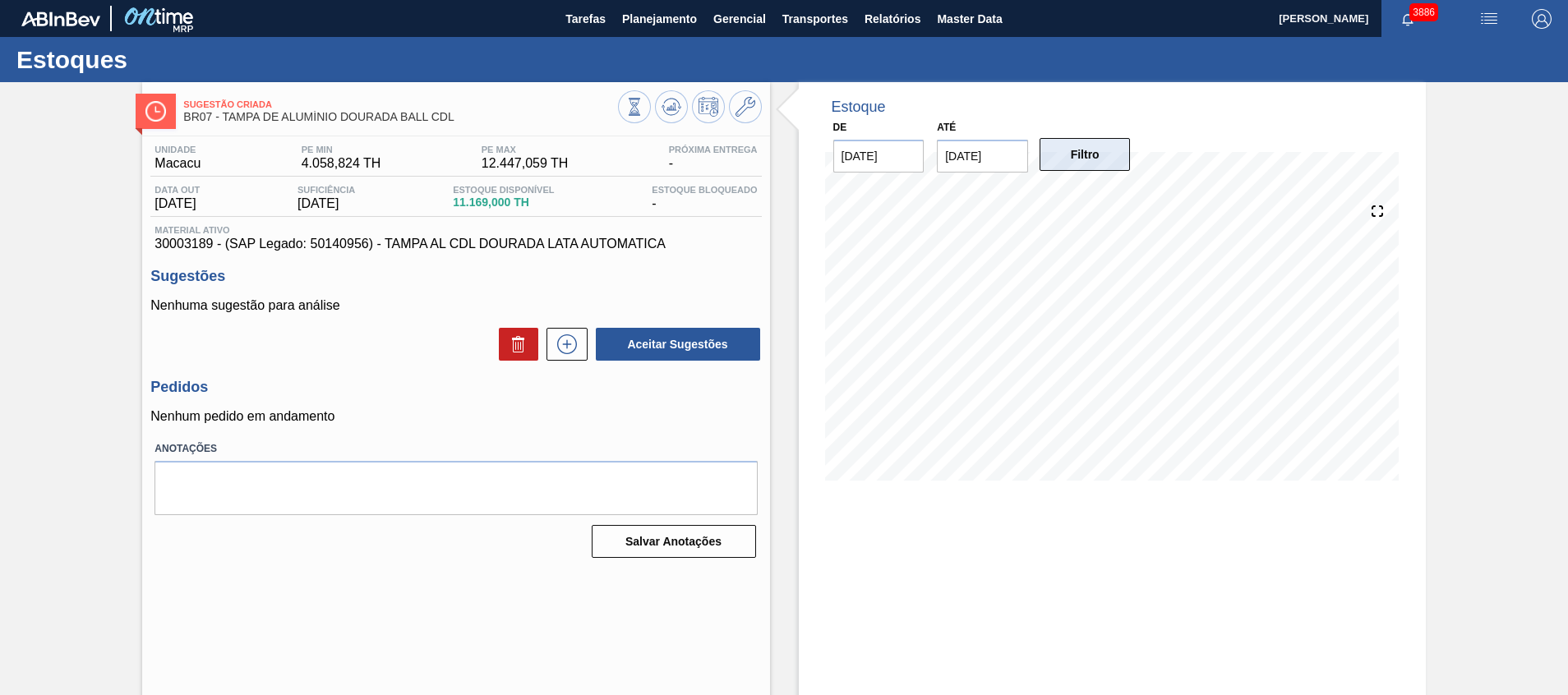
click at [1050, 150] on button "Filtro" at bounding box center [1086, 154] width 91 height 33
